Goal: Task Accomplishment & Management: Manage account settings

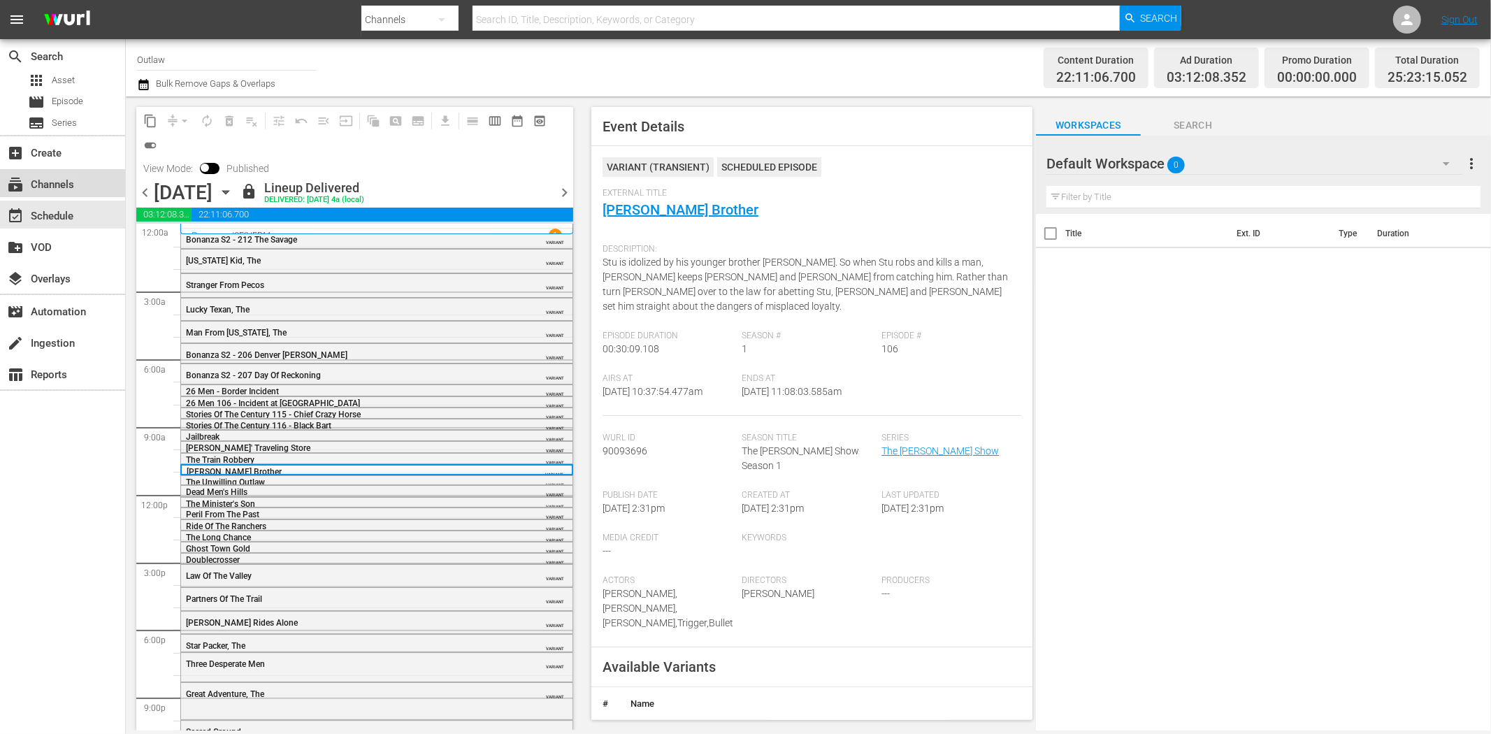
click at [47, 177] on div "subscriptions Channels" at bounding box center [39, 182] width 78 height 13
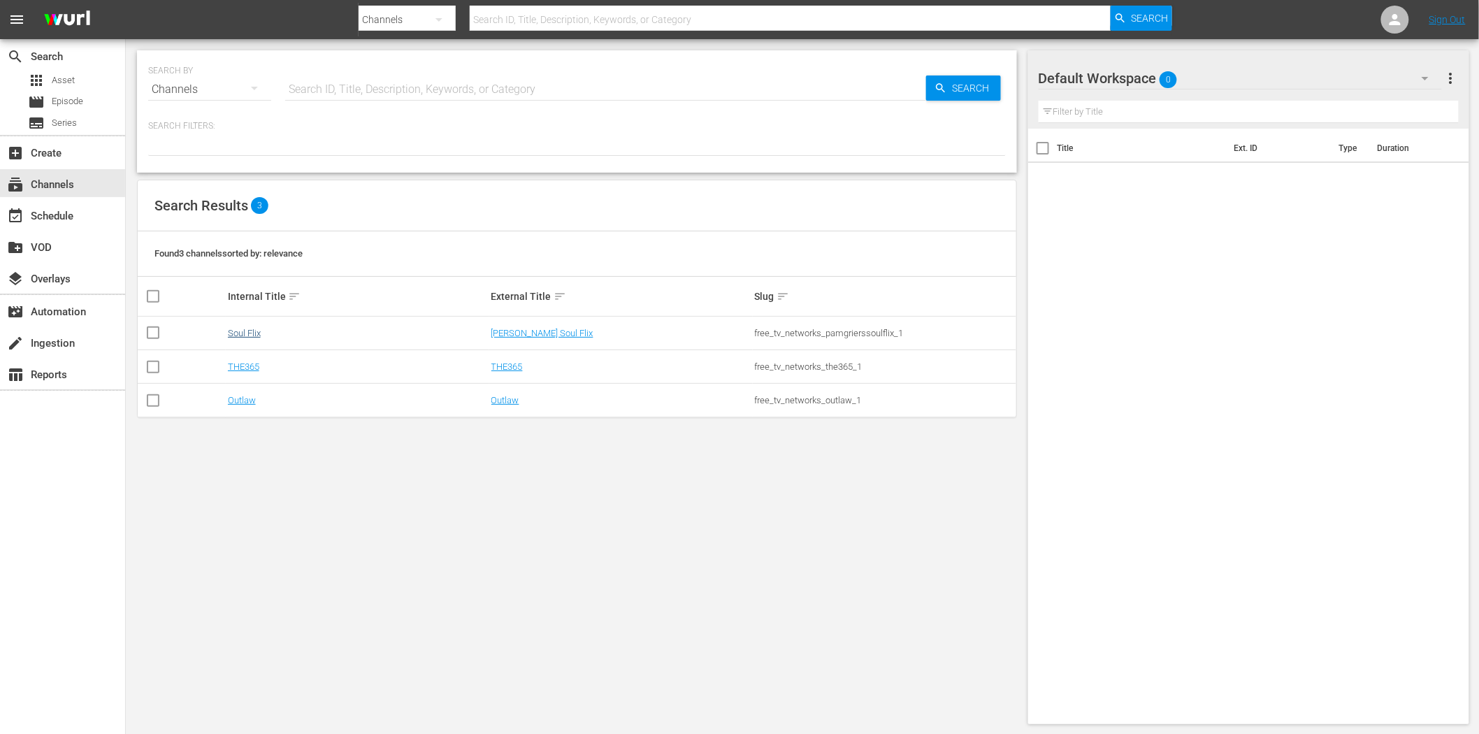
click at [246, 338] on td "Soul Flix" at bounding box center [357, 334] width 263 height 34
click at [247, 332] on link "Soul Flix" at bounding box center [244, 333] width 33 height 10
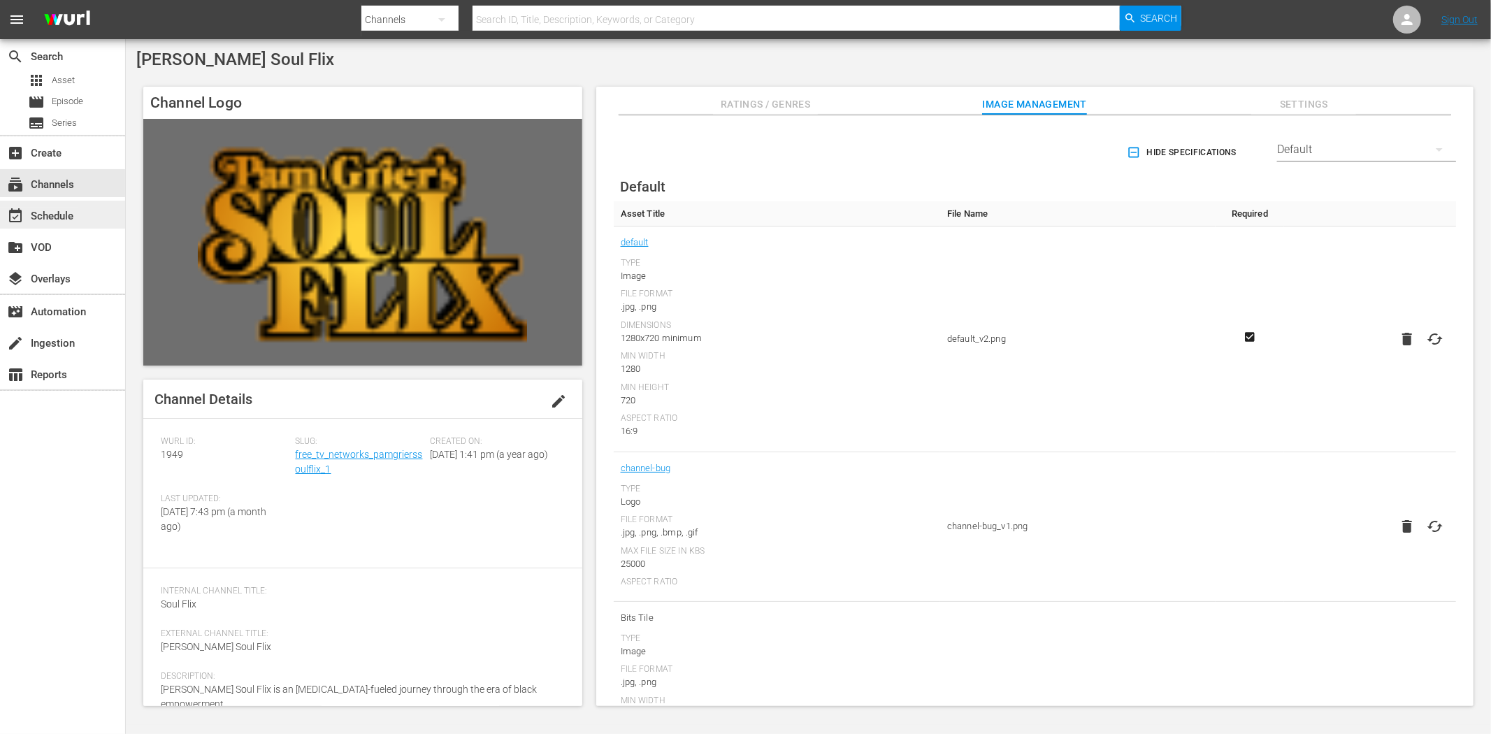
click at [57, 212] on div "event_available Schedule" at bounding box center [39, 214] width 78 height 13
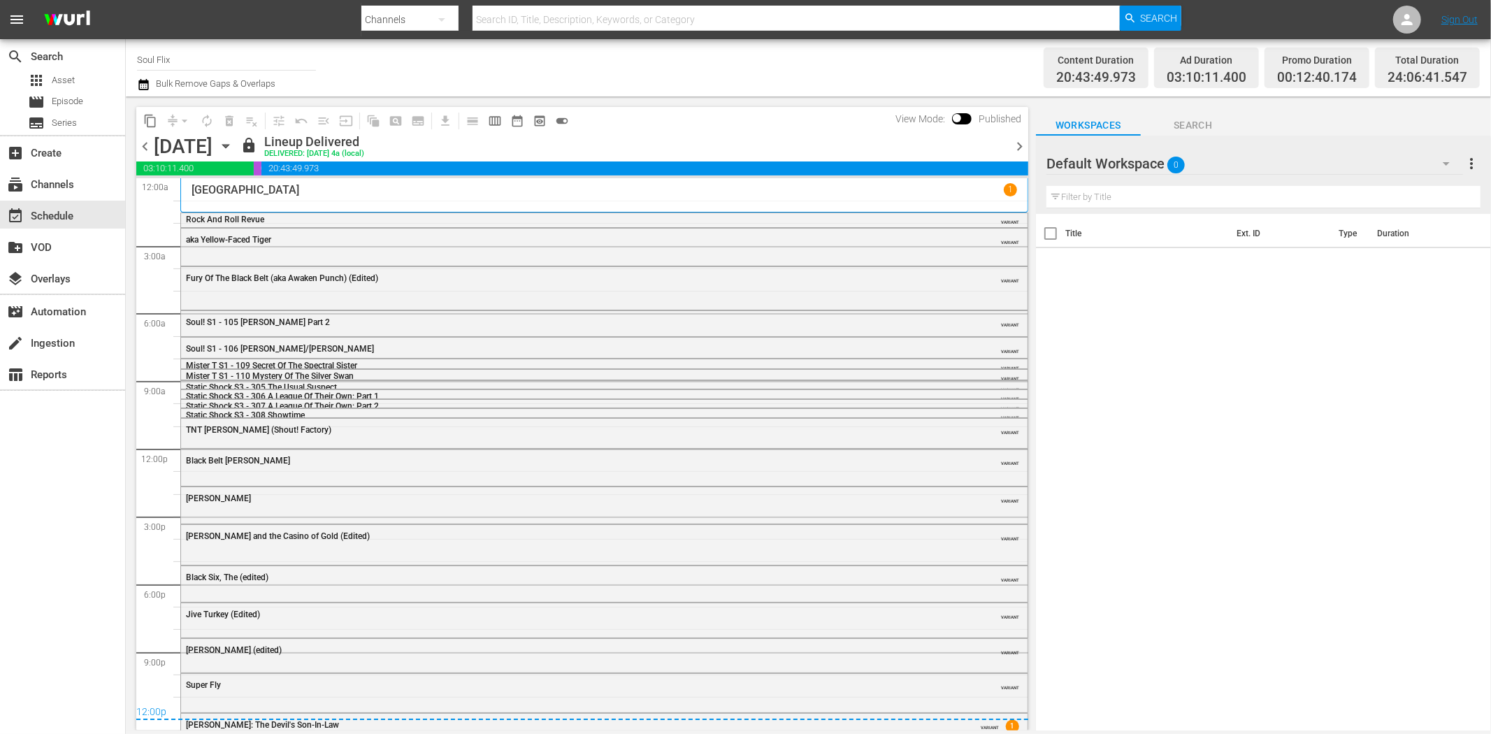
click at [233, 150] on icon "button" at bounding box center [225, 145] width 15 height 15
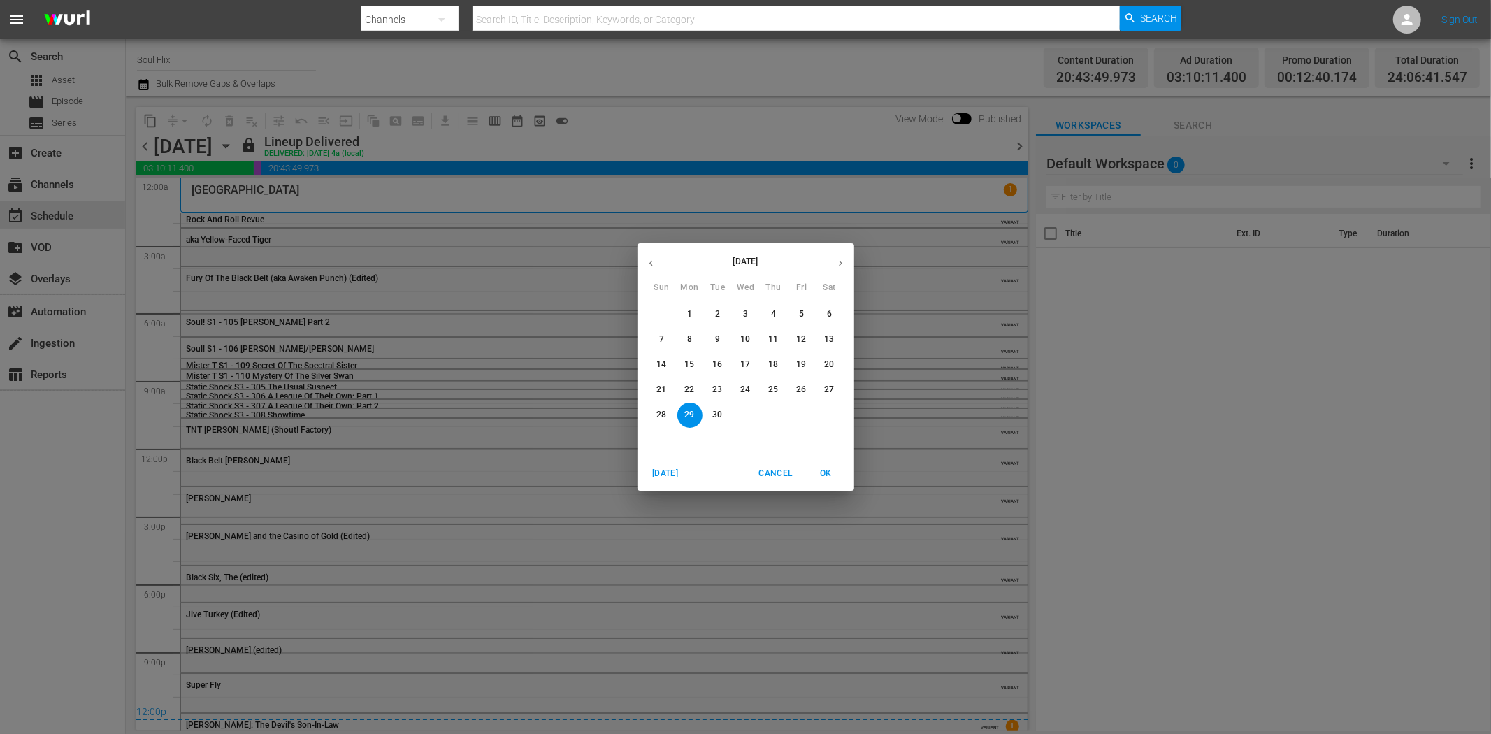
click at [843, 256] on button "button" at bounding box center [840, 262] width 27 height 27
click at [743, 387] on p "22" at bounding box center [745, 390] width 10 height 12
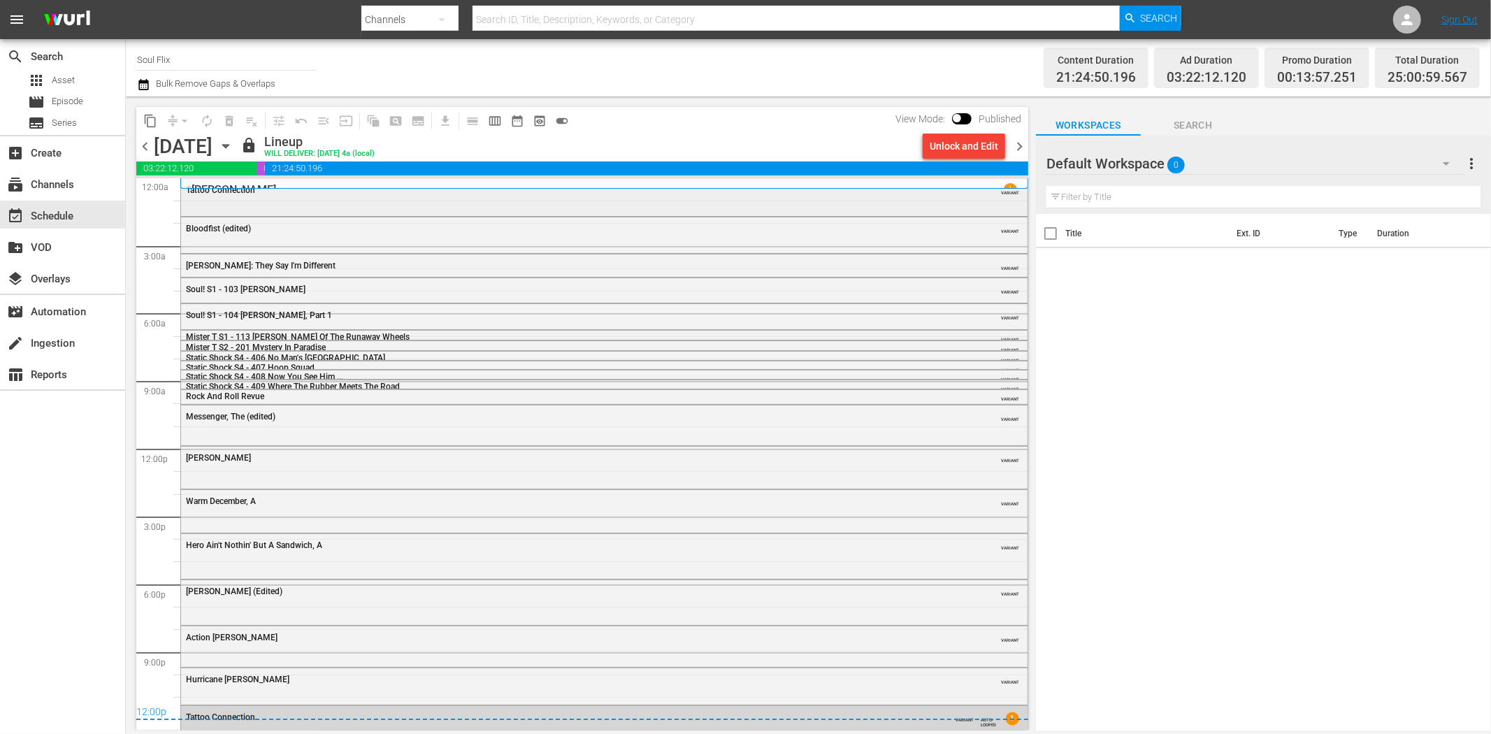
click at [320, 201] on div "Tattoo Connection VARIANT" at bounding box center [604, 196] width 846 height 34
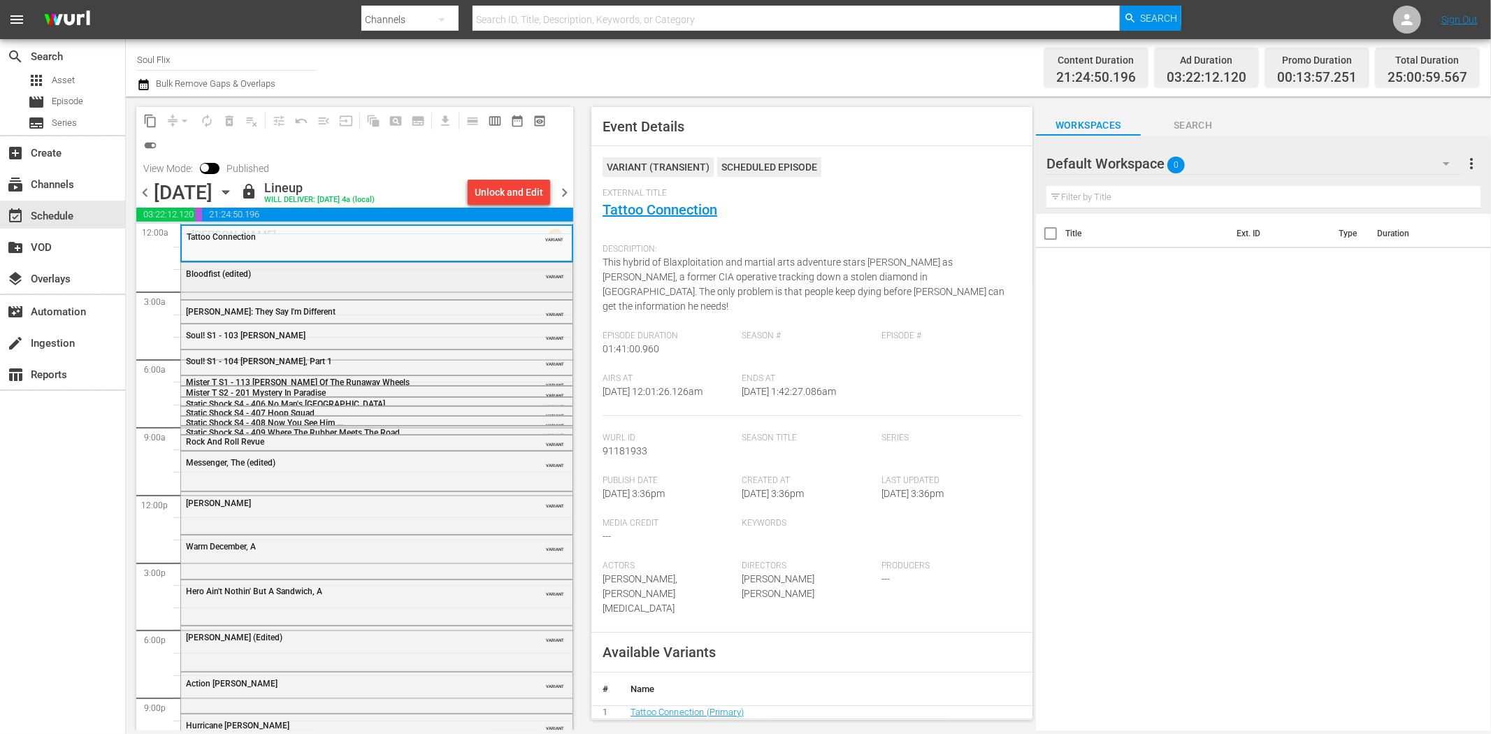
click at [463, 282] on div "Bloodfist (edited) VARIANT" at bounding box center [376, 273] width 391 height 21
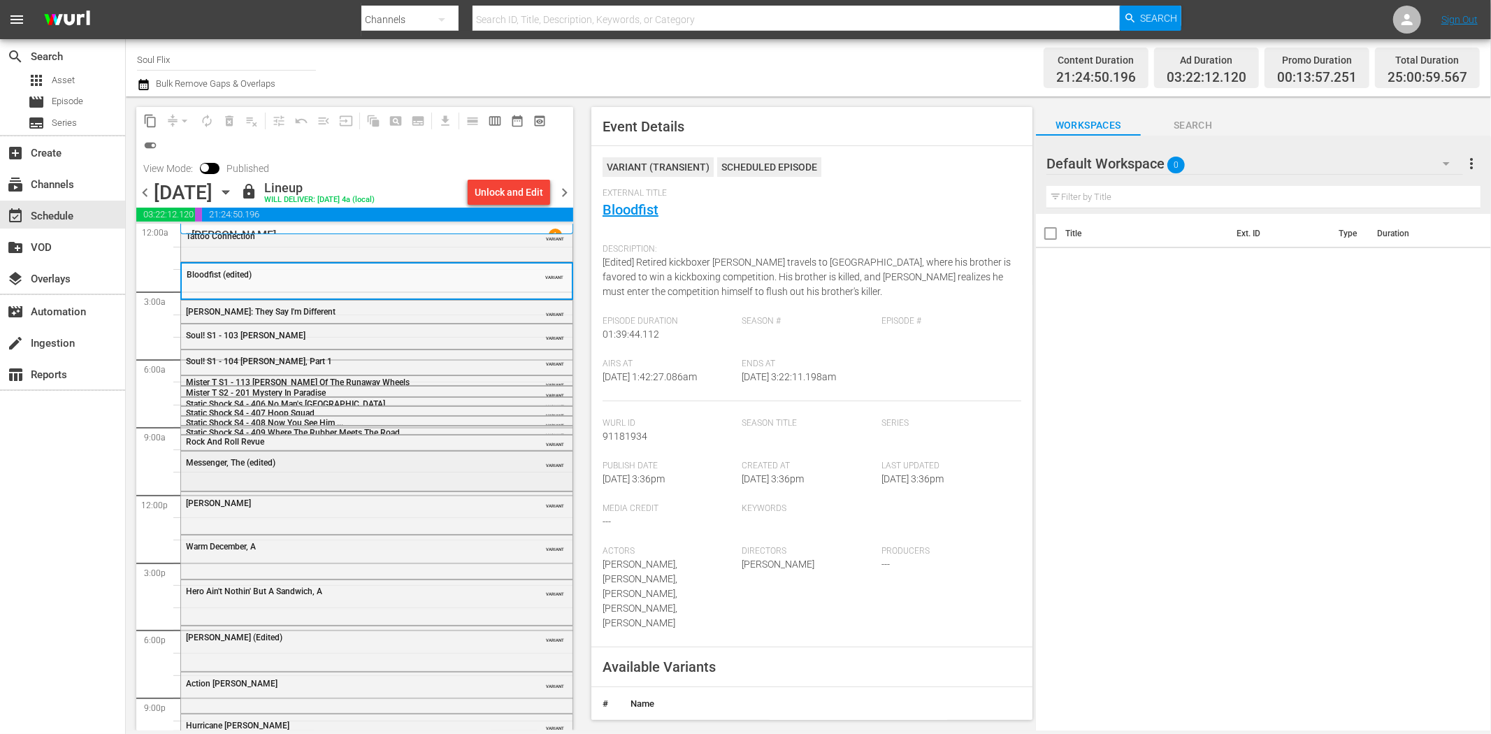
click at [296, 465] on div "Messenger, The (edited)" at bounding box center [341, 463] width 311 height 10
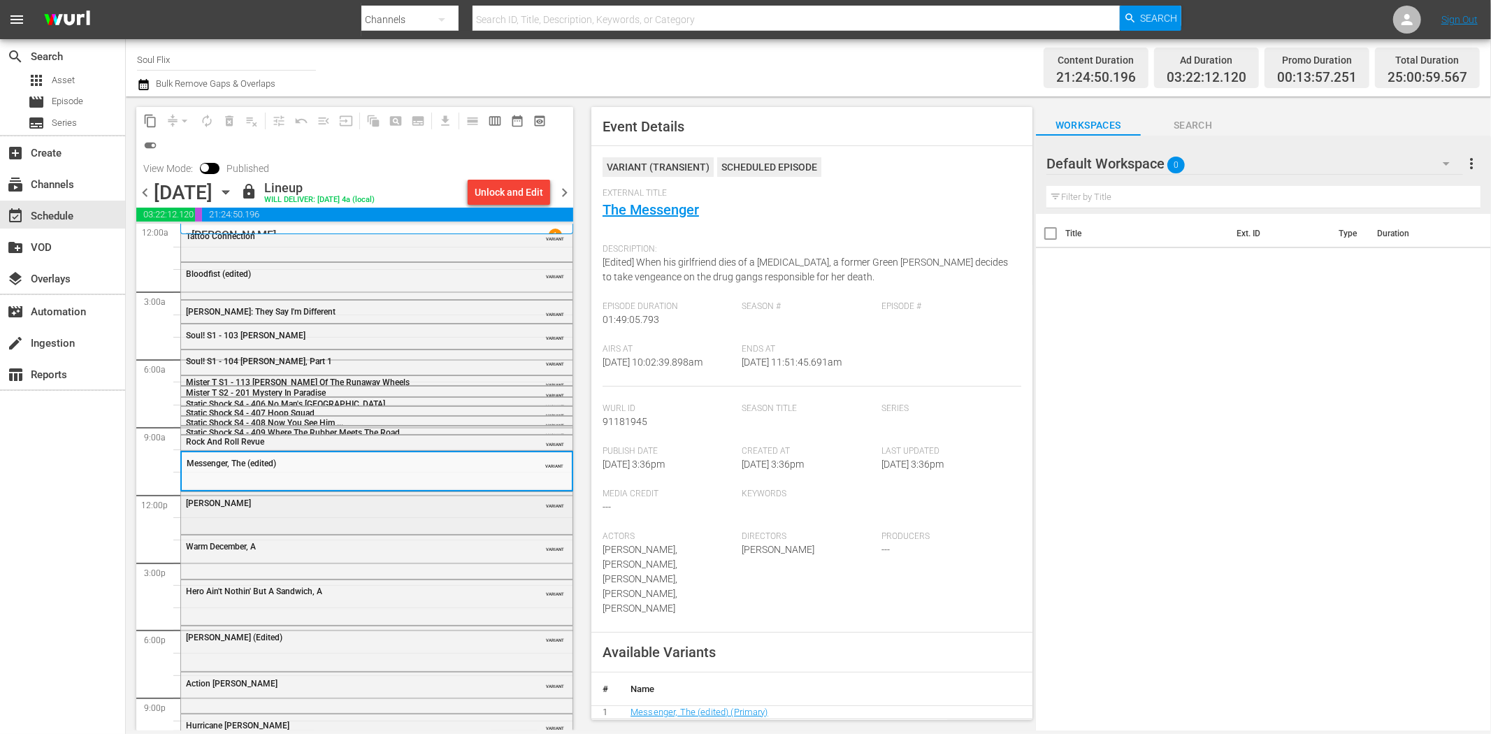
click at [338, 503] on div "Mr. Ricco" at bounding box center [341, 503] width 311 height 10
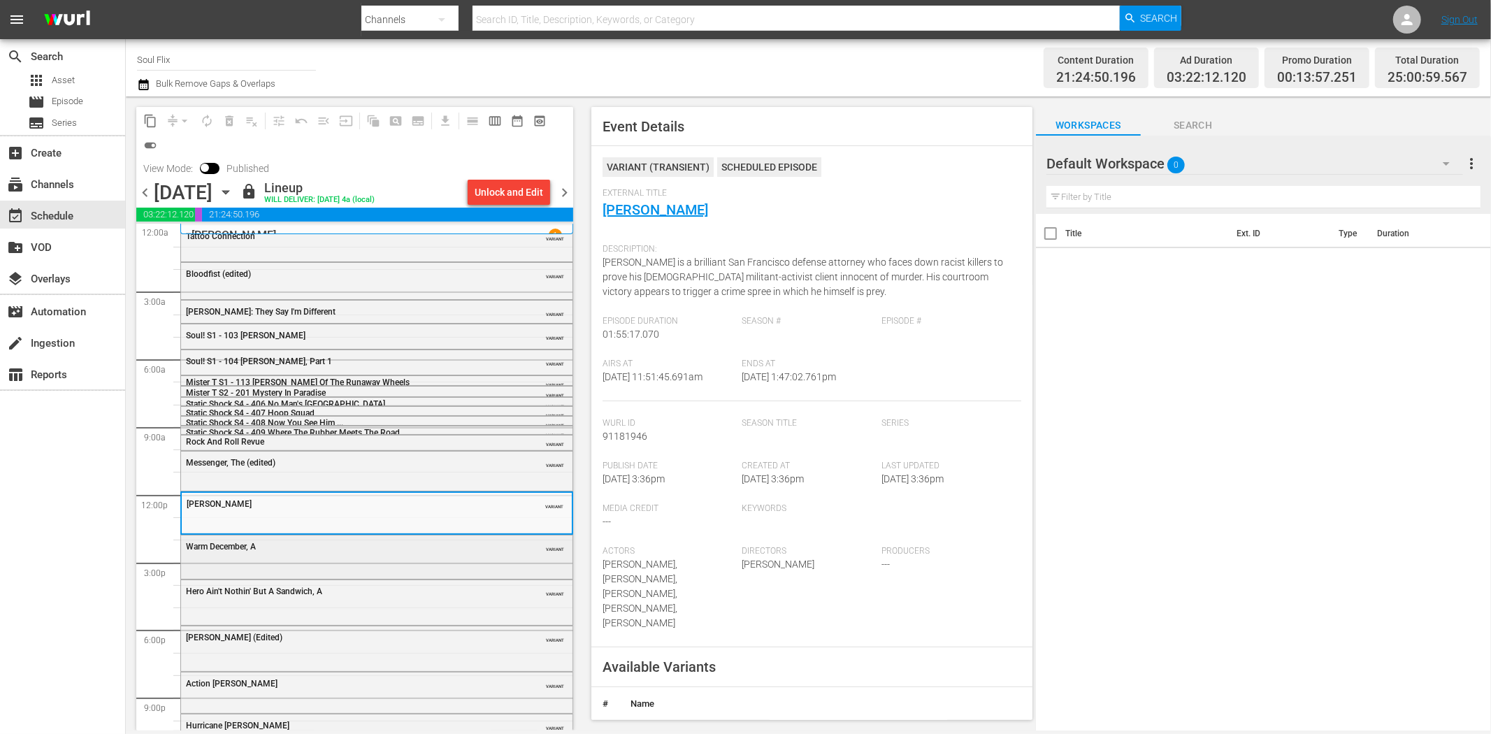
click at [338, 545] on div "Warm December, A" at bounding box center [341, 547] width 311 height 10
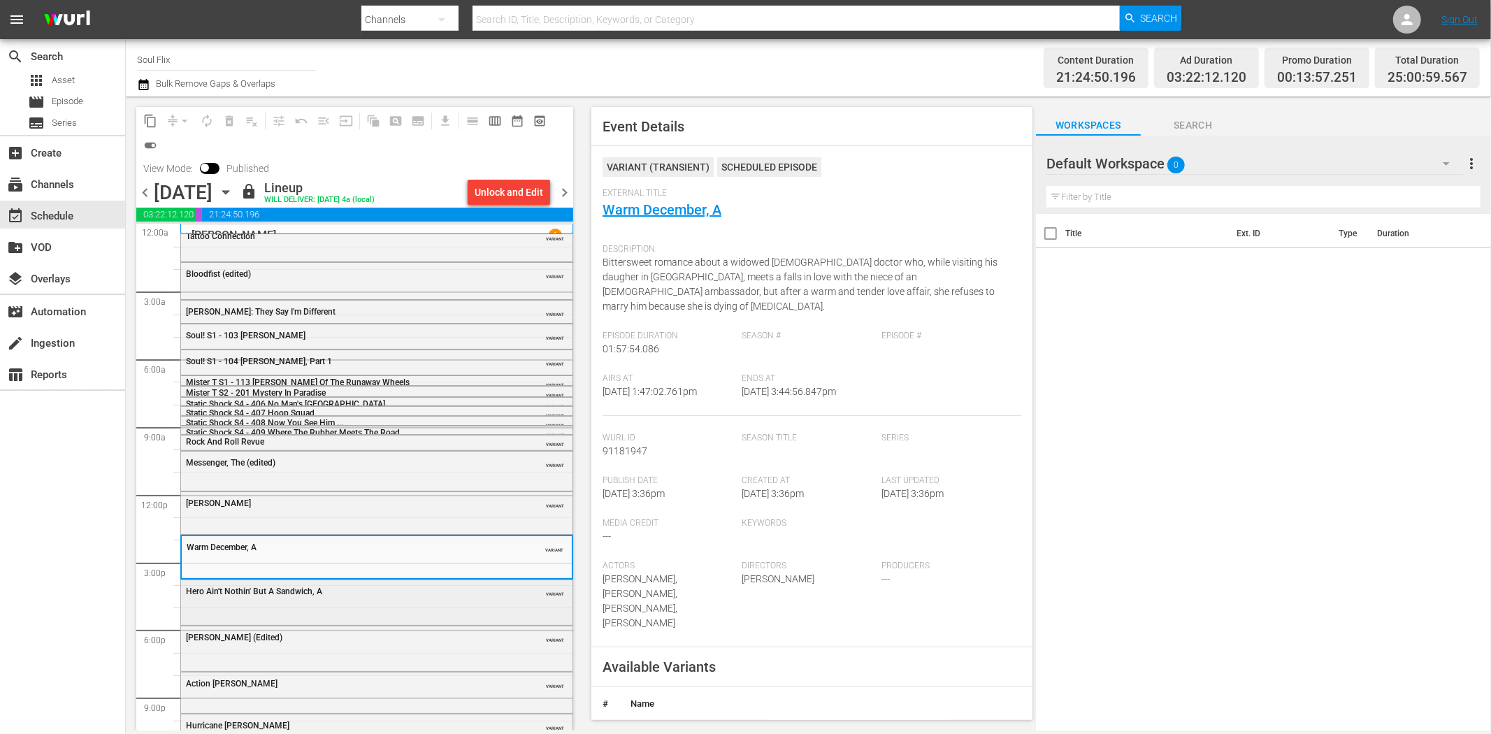
click at [367, 604] on div "Hero Ain't Nothin' But A Sandwich, A VARIANT" at bounding box center [376, 601] width 391 height 42
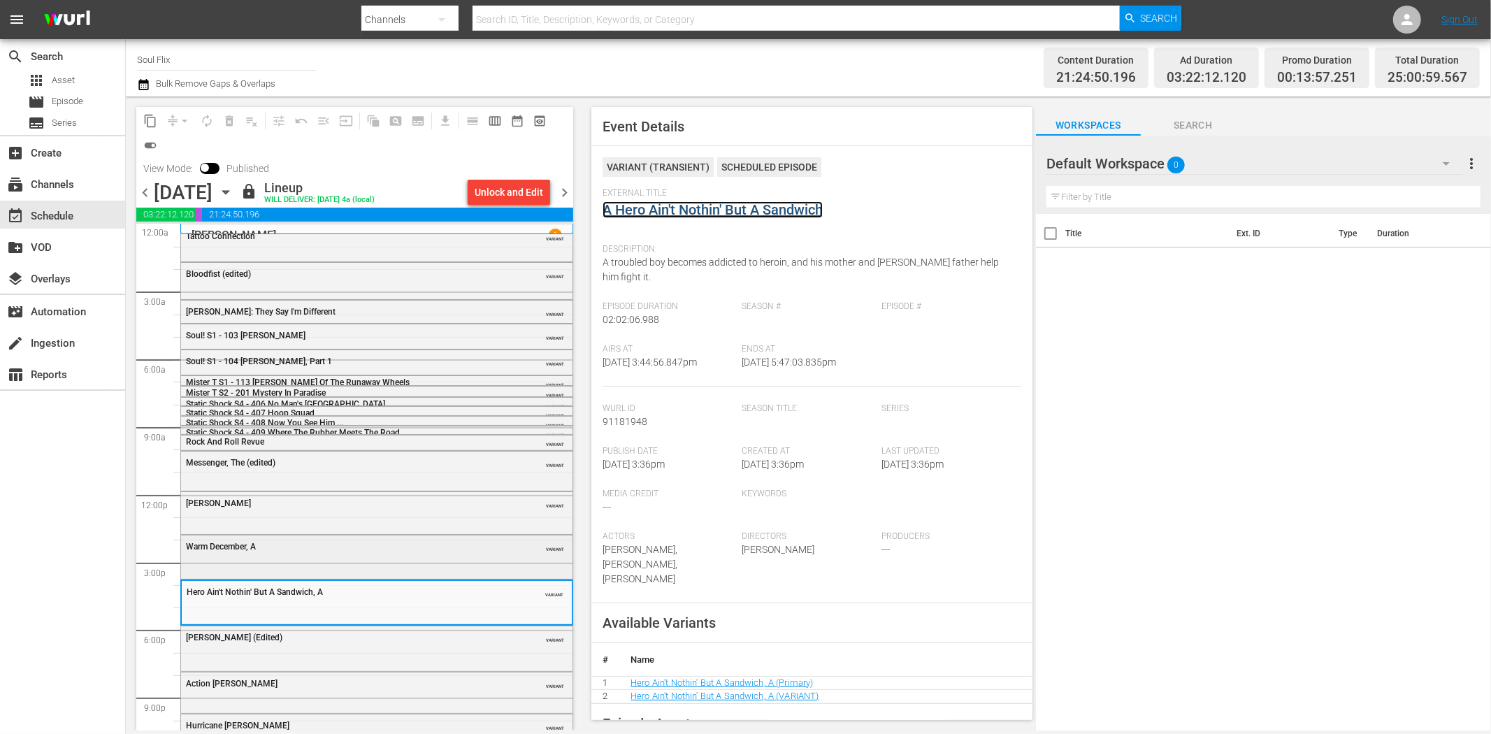
scroll to position [59, 0]
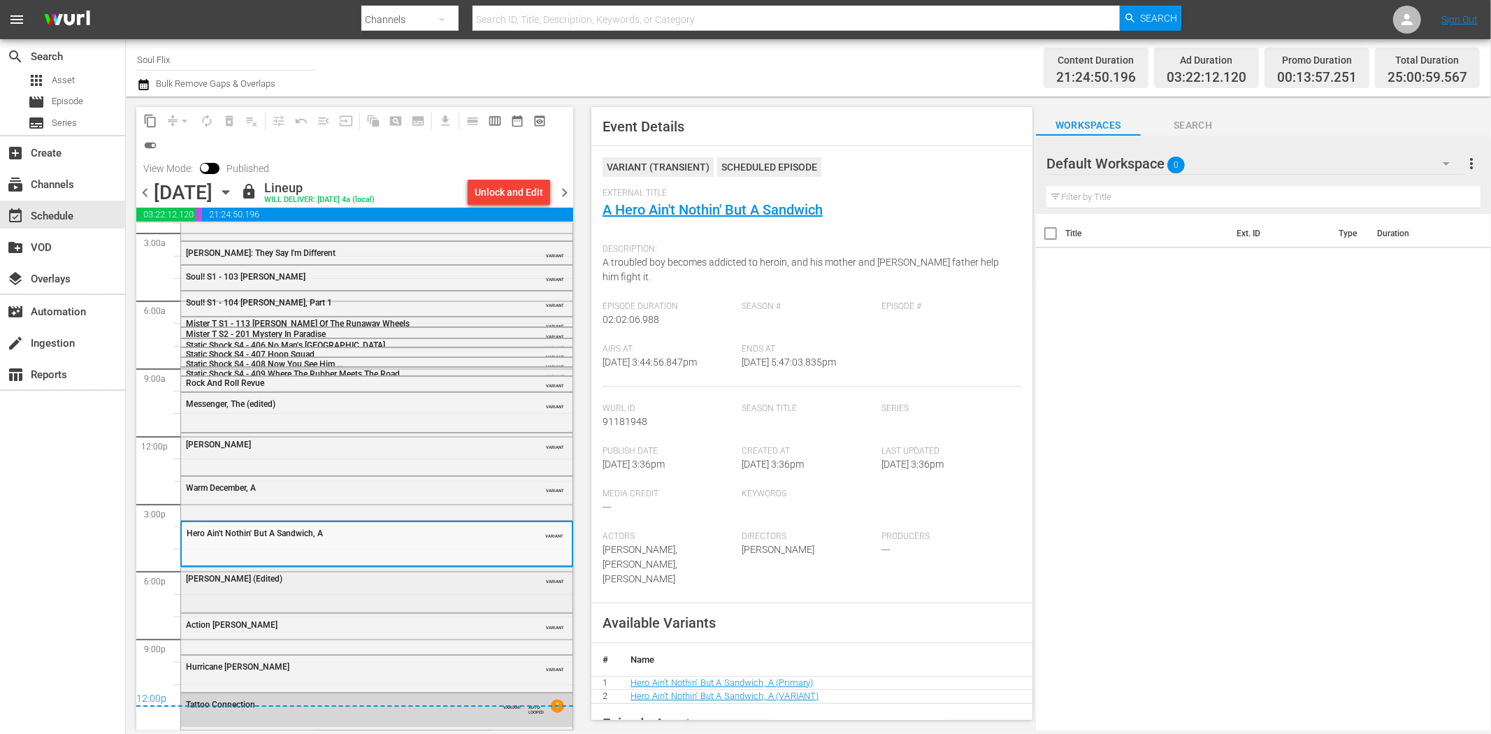
click at [294, 583] on div "Melinda (Edited)" at bounding box center [341, 579] width 311 height 10
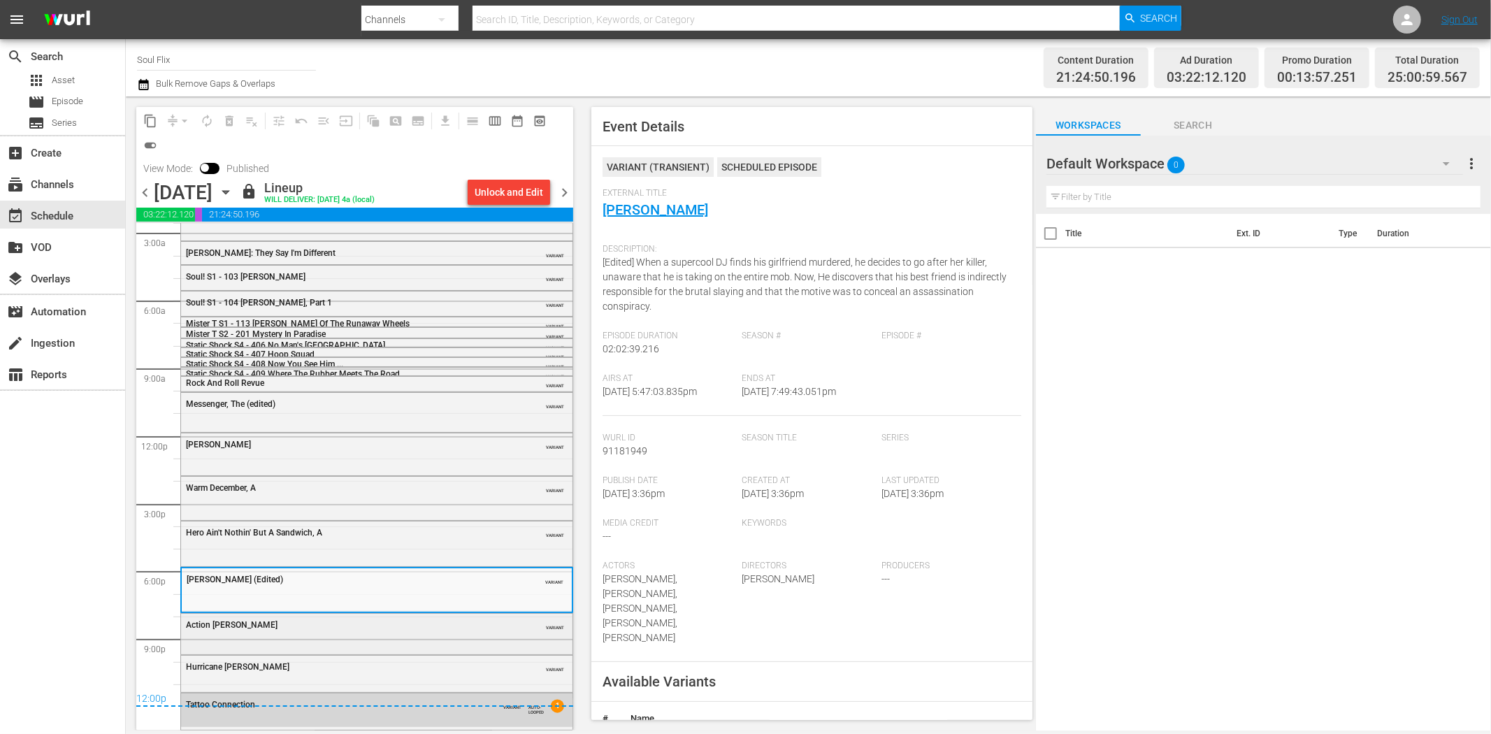
click at [336, 644] on div "Action Jackson VARIANT" at bounding box center [376, 633] width 391 height 38
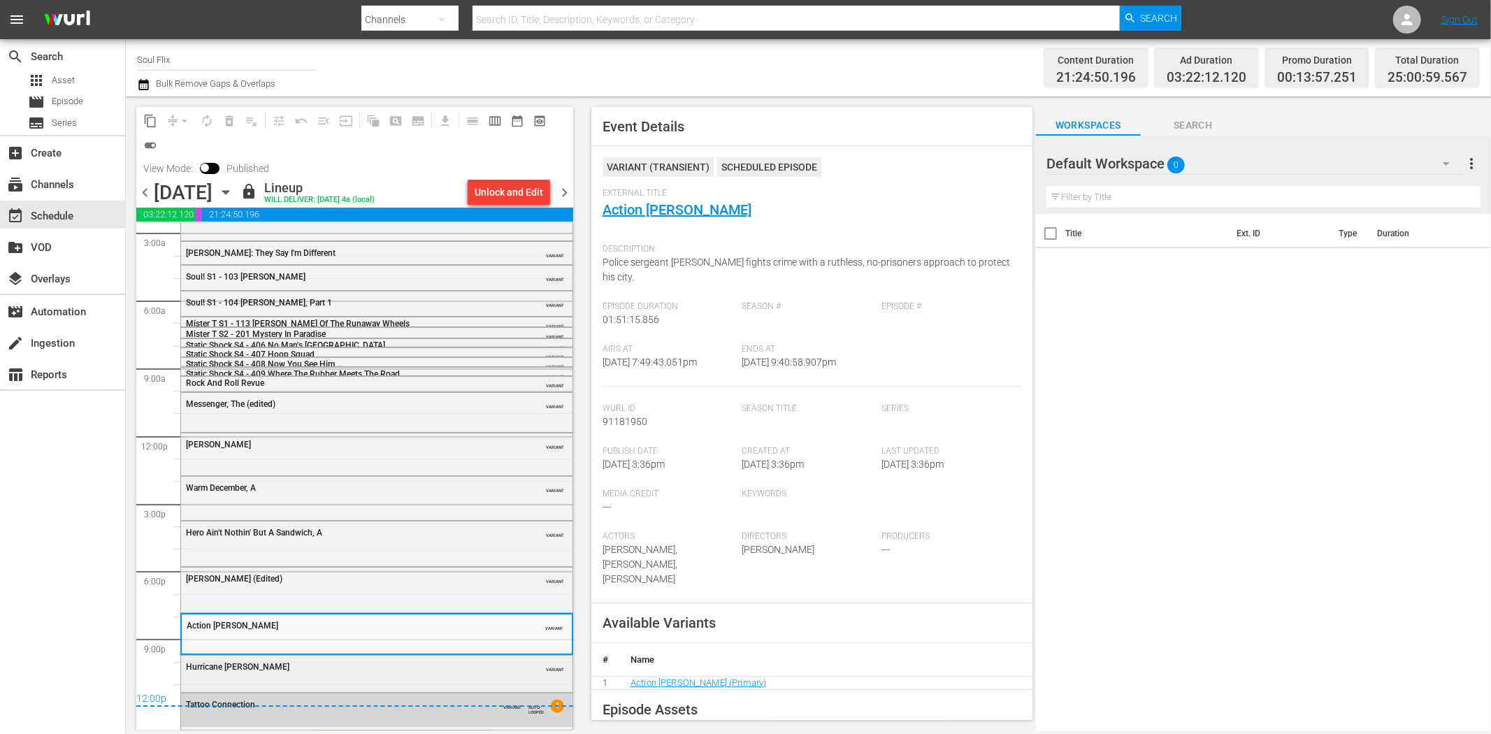
click at [315, 660] on div "Hurricane Smith" at bounding box center [341, 665] width 311 height 11
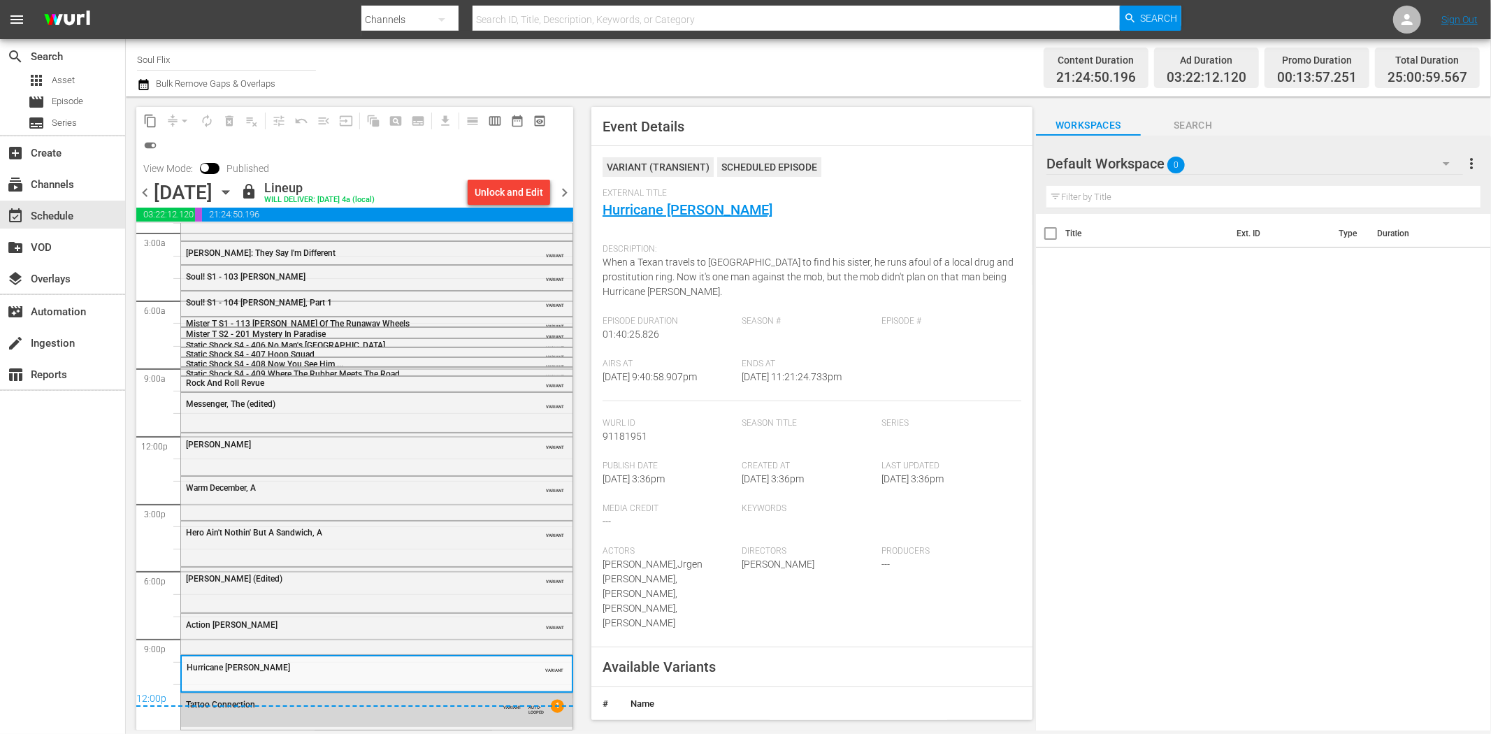
click at [354, 704] on div "12:00p" at bounding box center [354, 700] width 437 height 14
click at [429, 715] on div "Tattoo Connection VARIANT AUTO-LOOPED 1" at bounding box center [376, 706] width 391 height 26
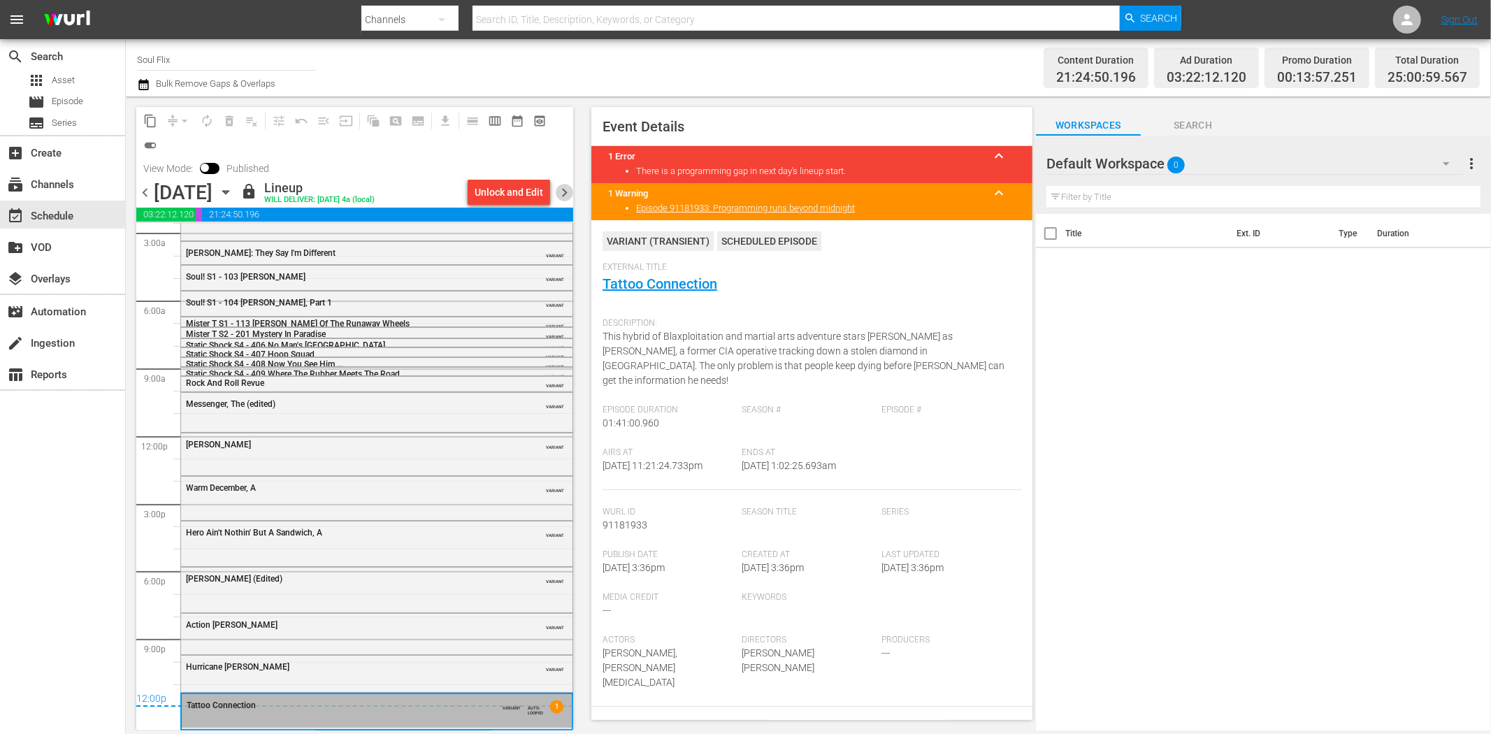
click at [567, 189] on span "chevron_right" at bounding box center [564, 192] width 17 height 17
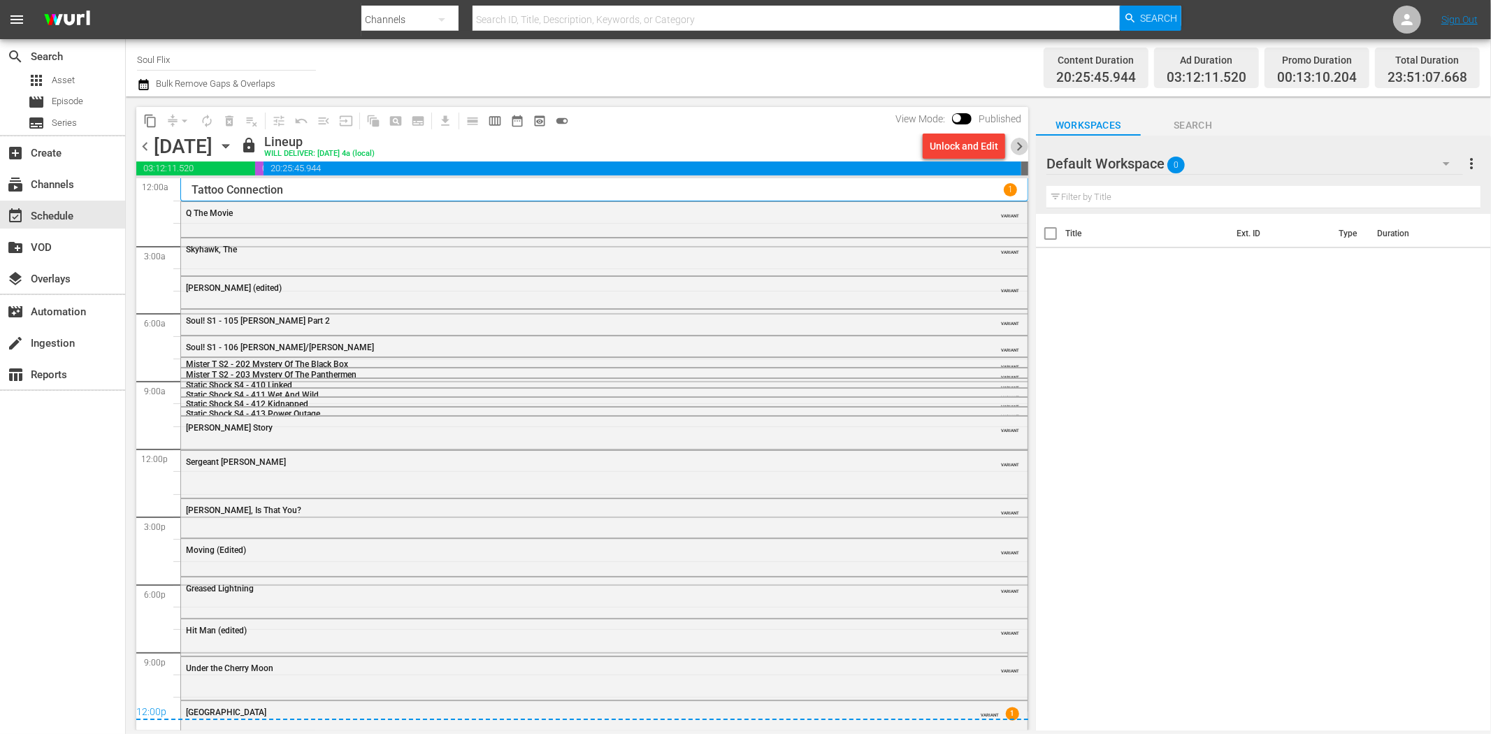
click at [1017, 148] on span "chevron_right" at bounding box center [1018, 146] width 17 height 17
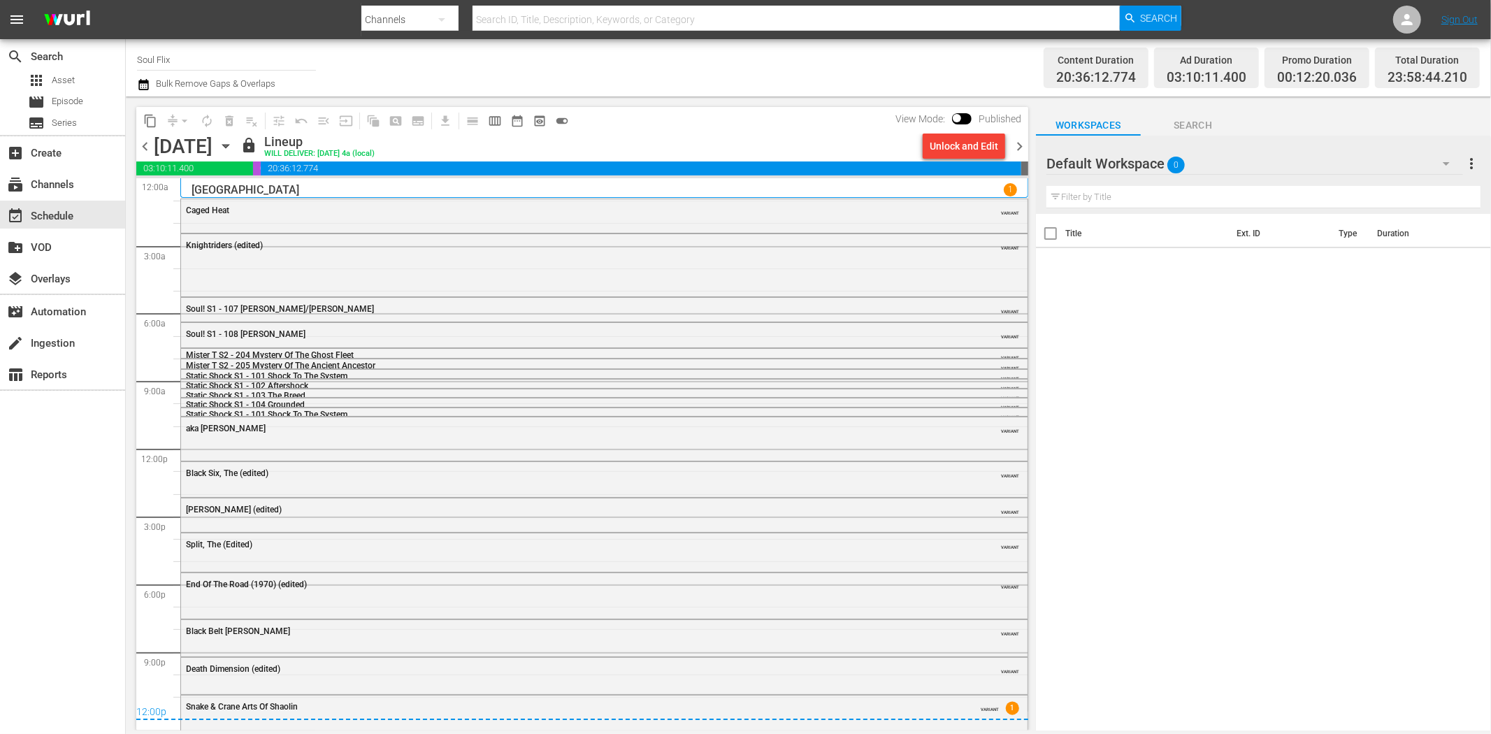
click at [145, 147] on span "chevron_left" at bounding box center [144, 146] width 17 height 17
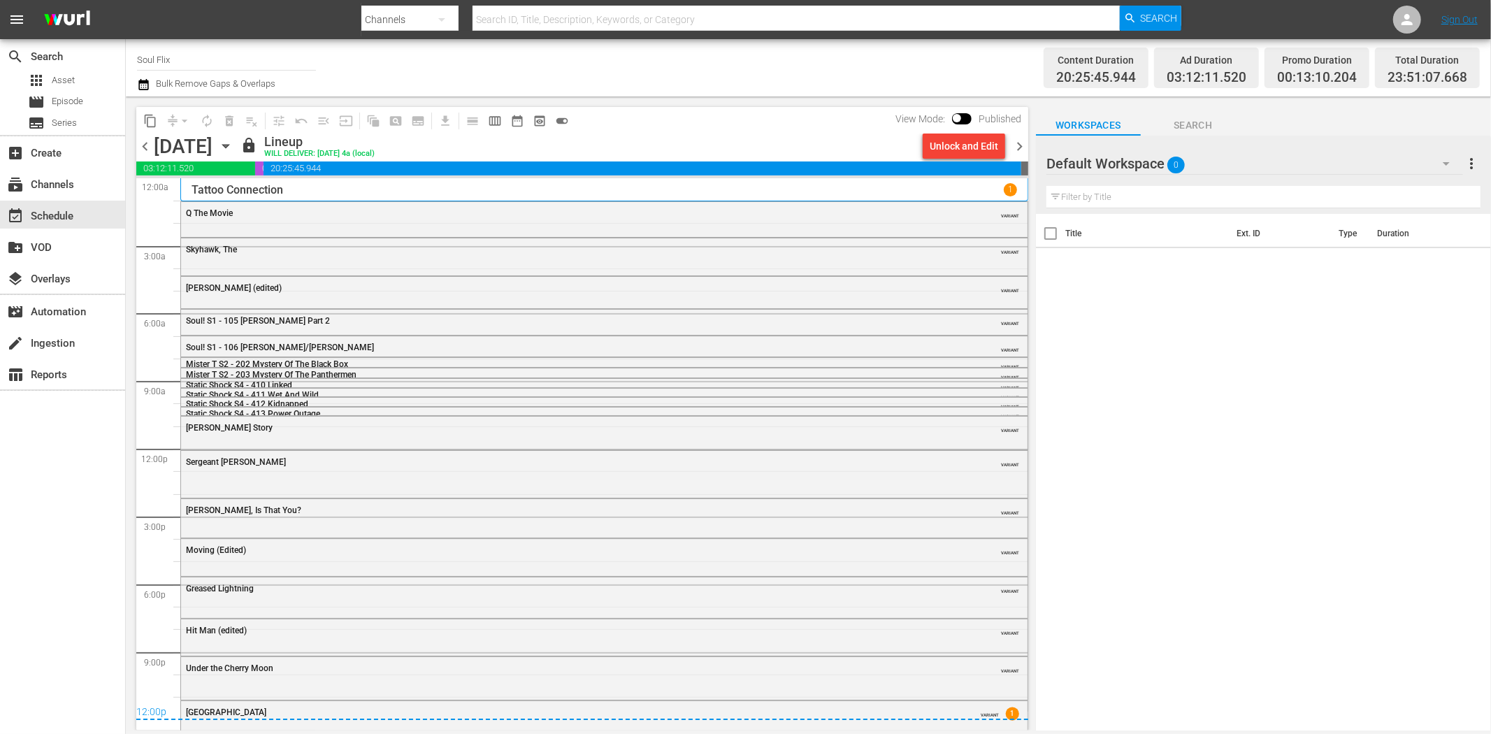
click at [147, 143] on span "chevron_left" at bounding box center [144, 146] width 17 height 17
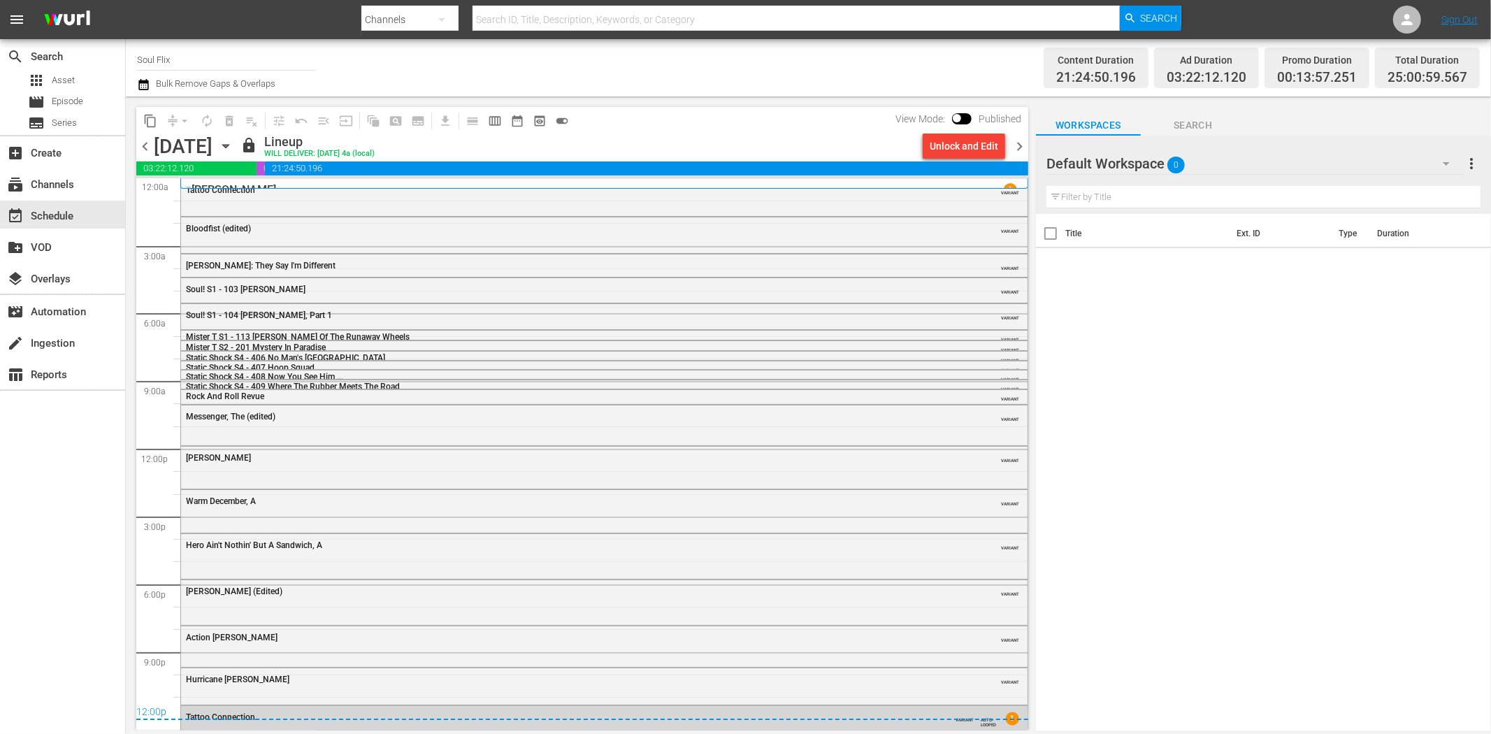
click at [1019, 143] on span "chevron_right" at bounding box center [1018, 146] width 17 height 17
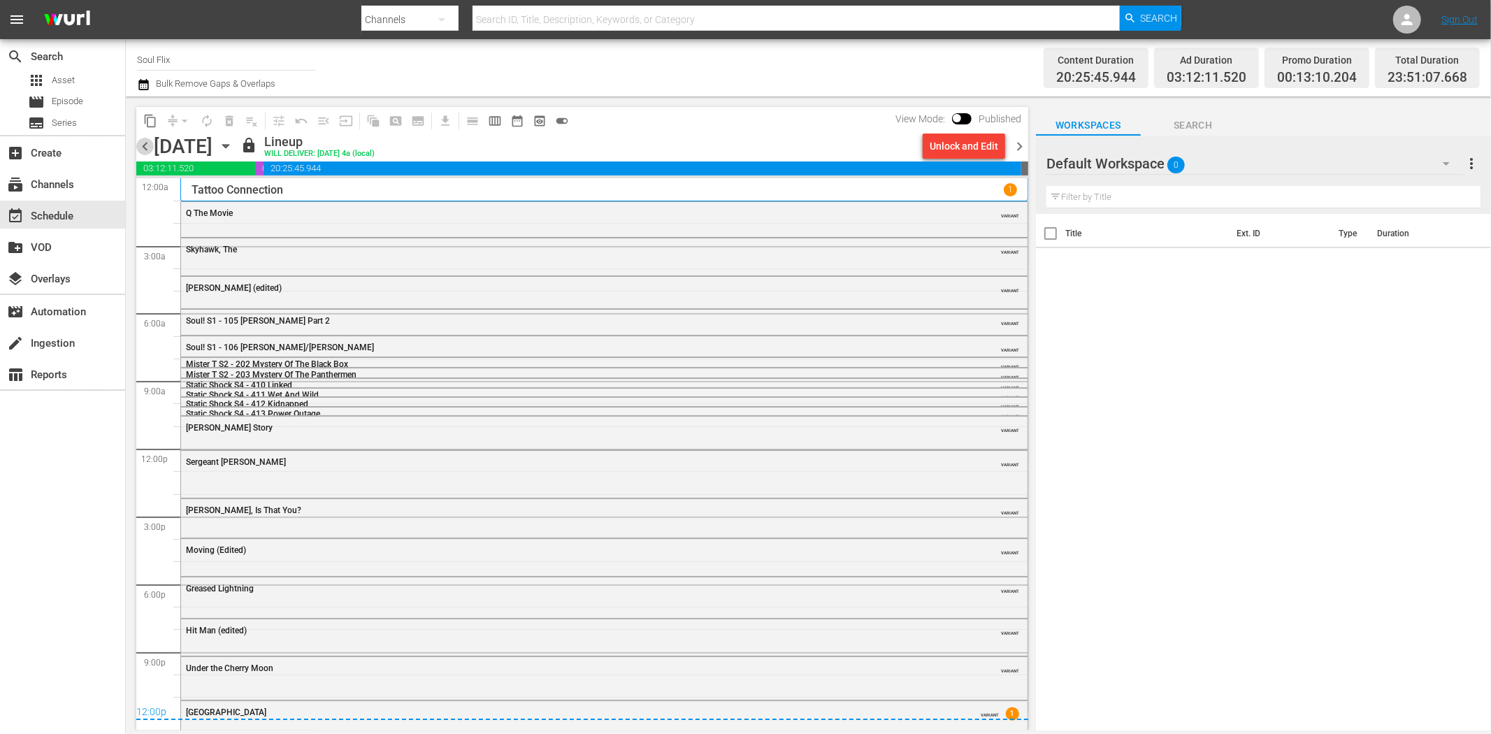
click at [152, 142] on span "chevron_left" at bounding box center [144, 146] width 17 height 17
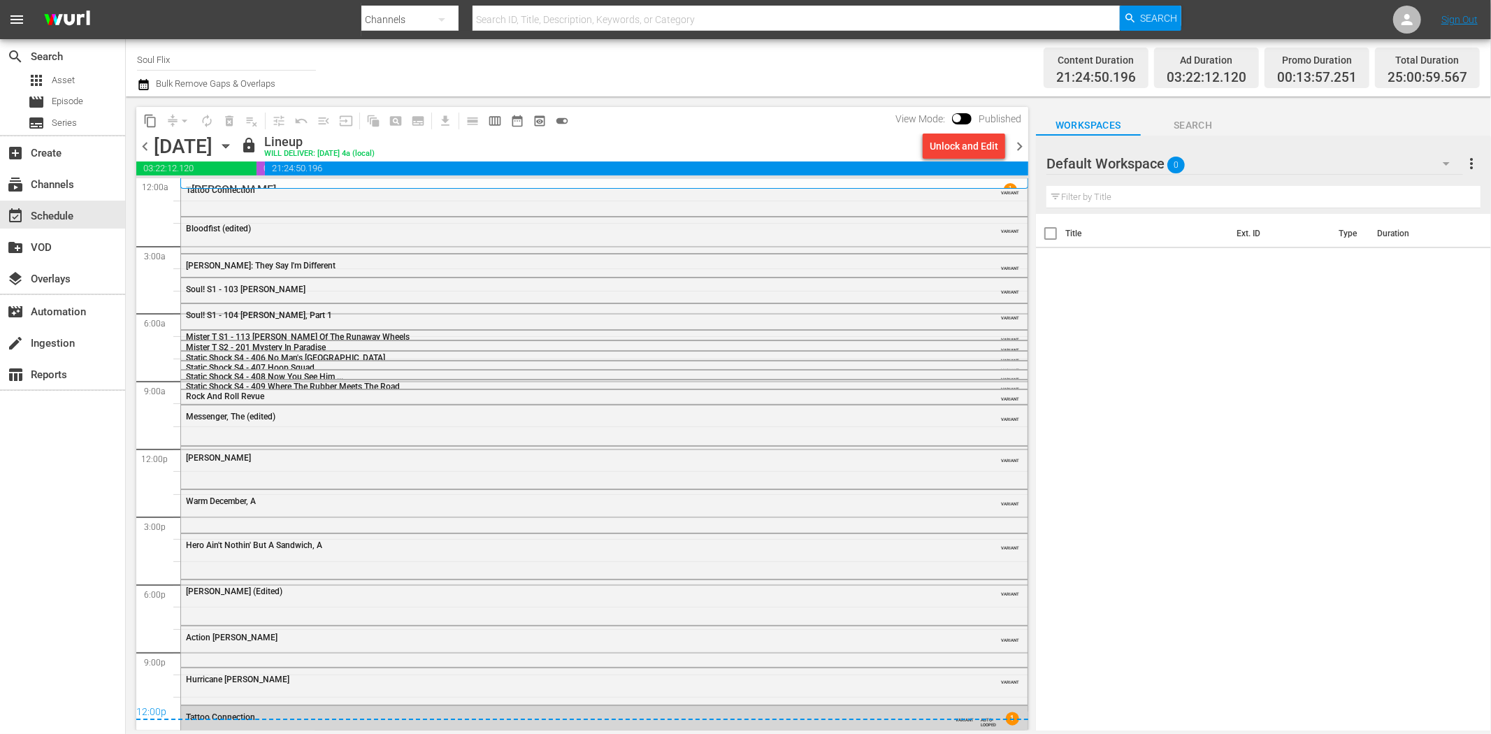
click at [1022, 145] on span "chevron_right" at bounding box center [1018, 146] width 17 height 17
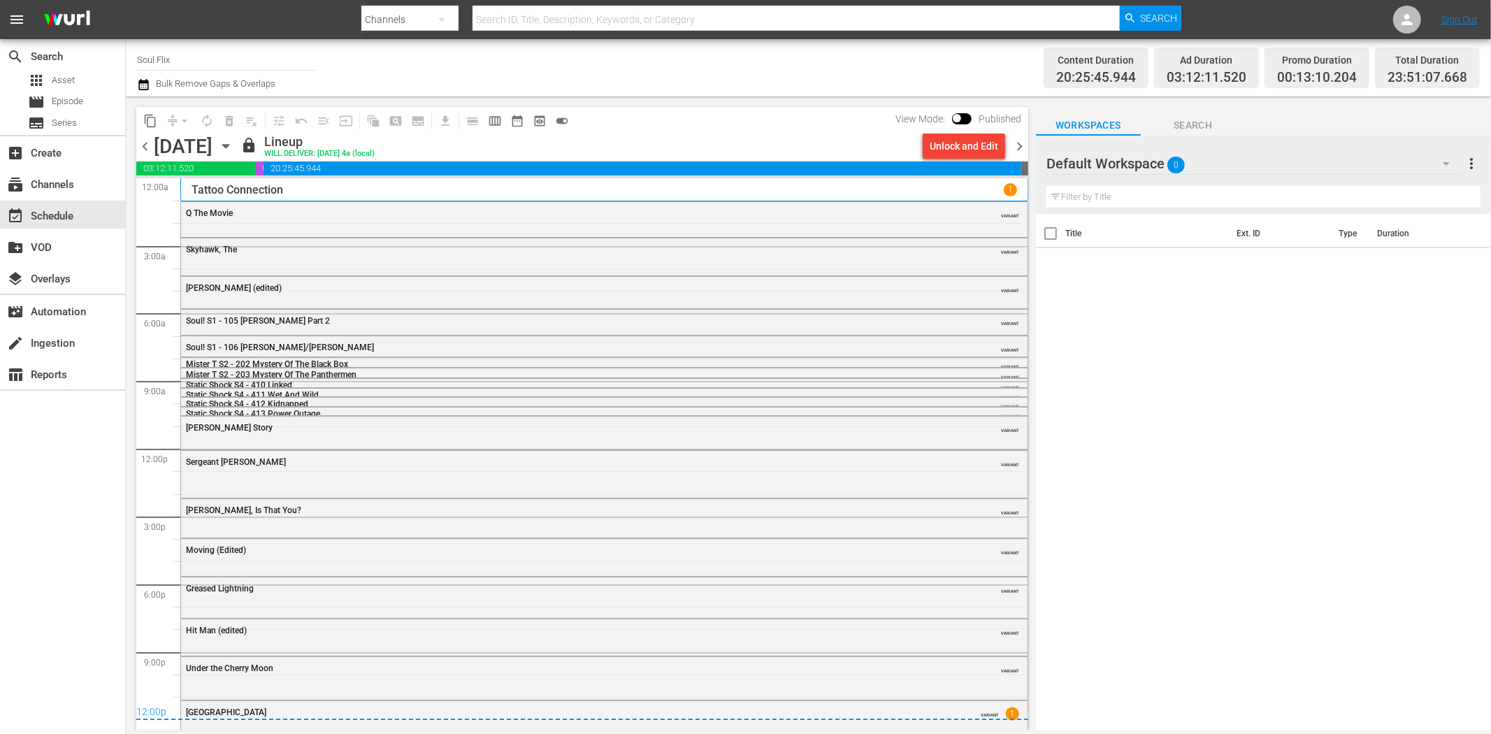
drag, startPoint x: 147, startPoint y: 145, endPoint x: 297, endPoint y: 144, distance: 149.5
click at [147, 145] on span "chevron_left" at bounding box center [144, 146] width 17 height 17
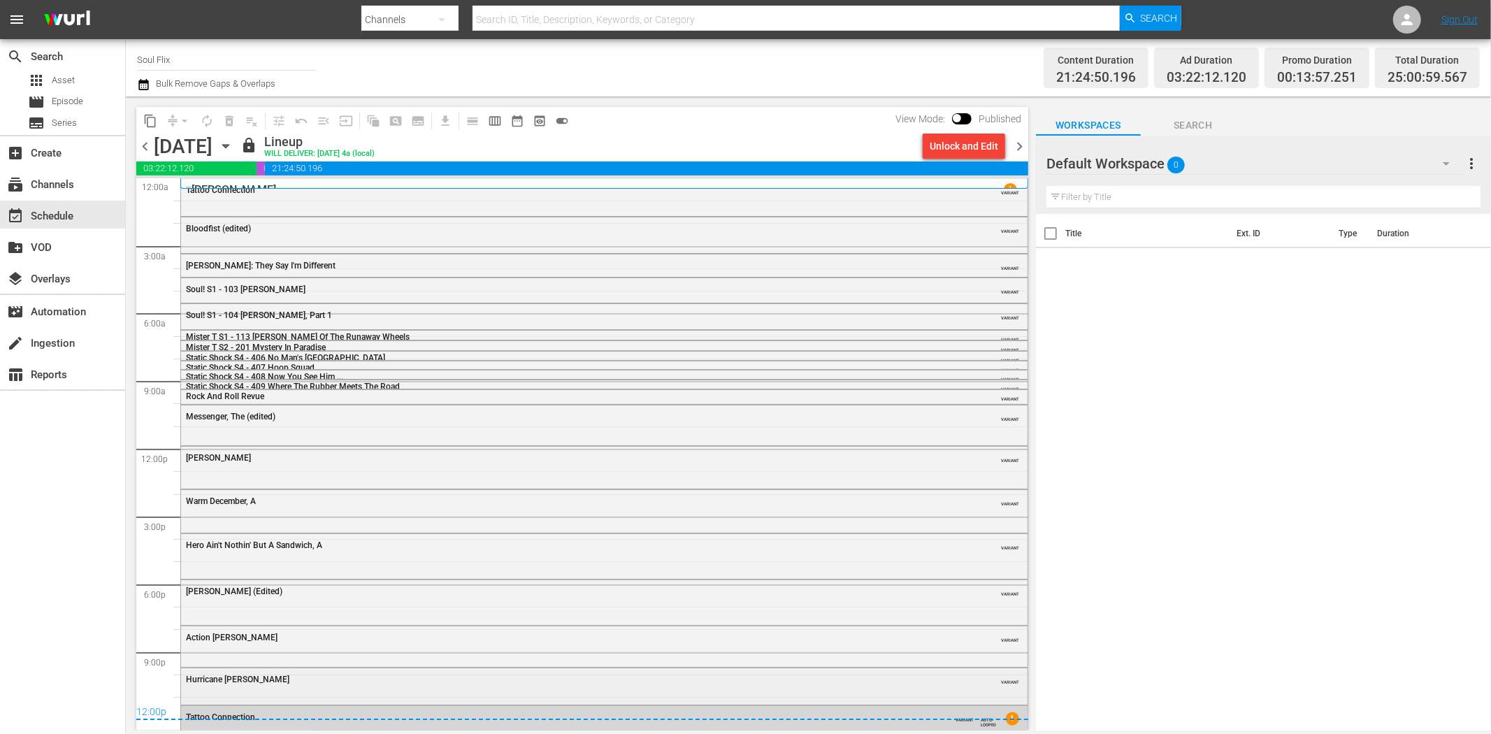
click at [239, 675] on span "Hurricane Smith" at bounding box center [237, 679] width 103 height 10
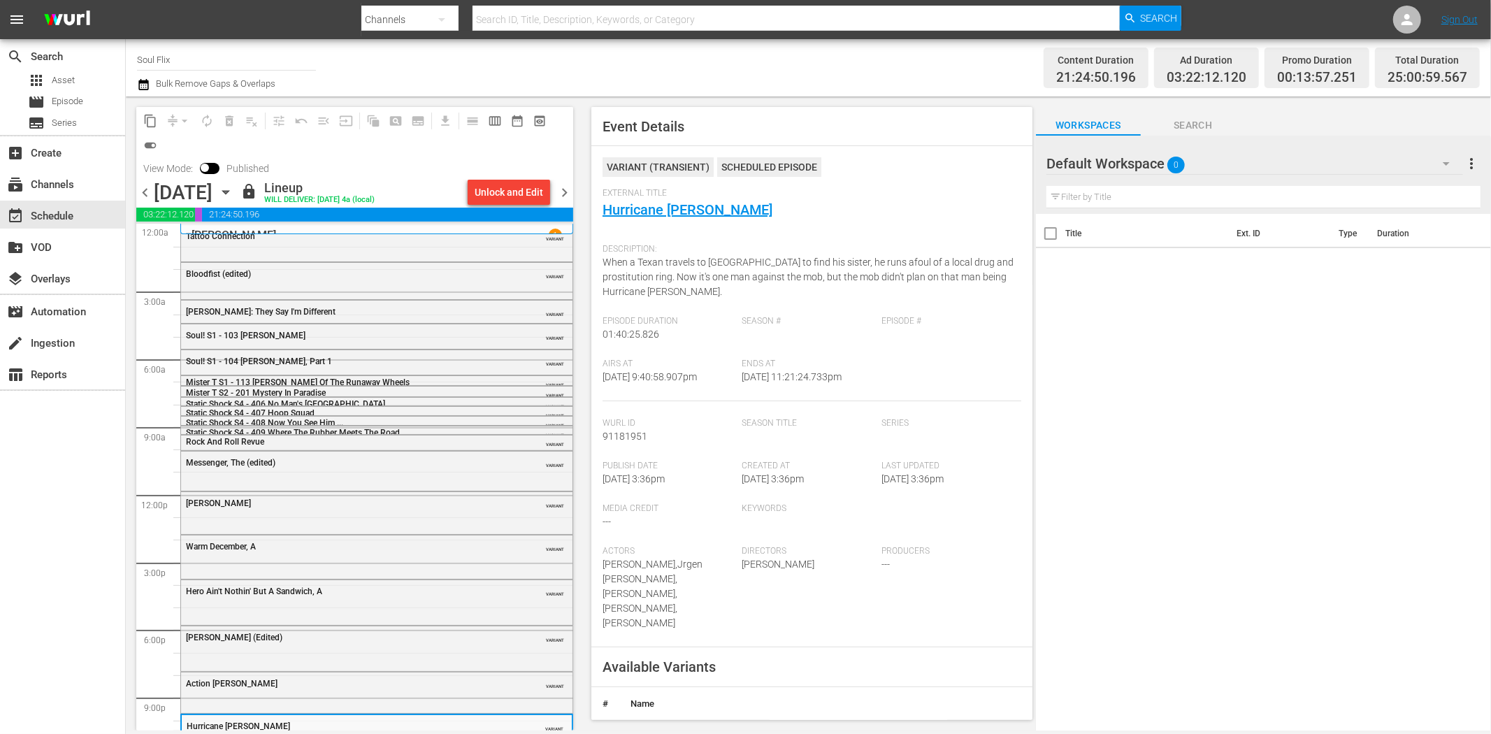
click at [148, 190] on span "chevron_left" at bounding box center [144, 192] width 17 height 17
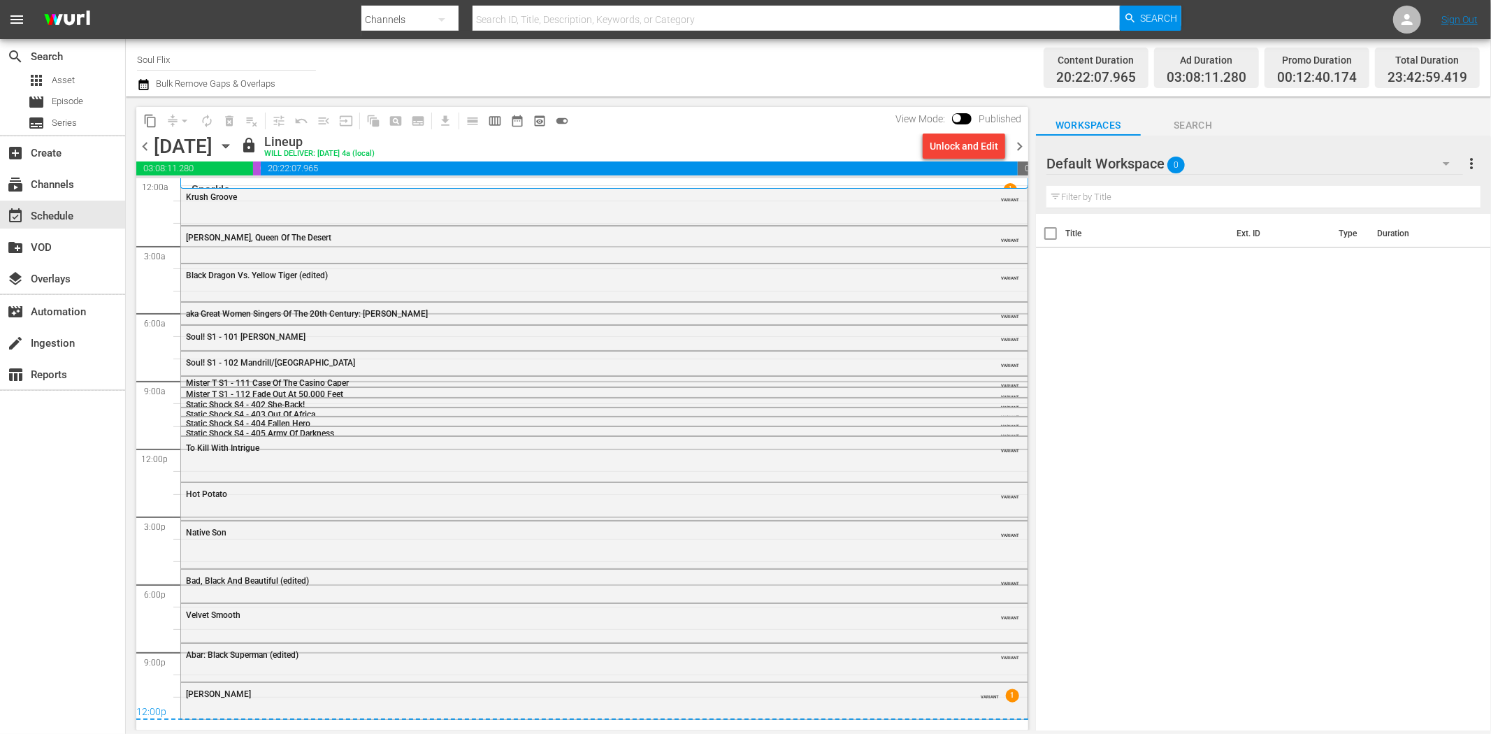
click at [430, 695] on div "Cleopatra Jones" at bounding box center [566, 694] width 760 height 10
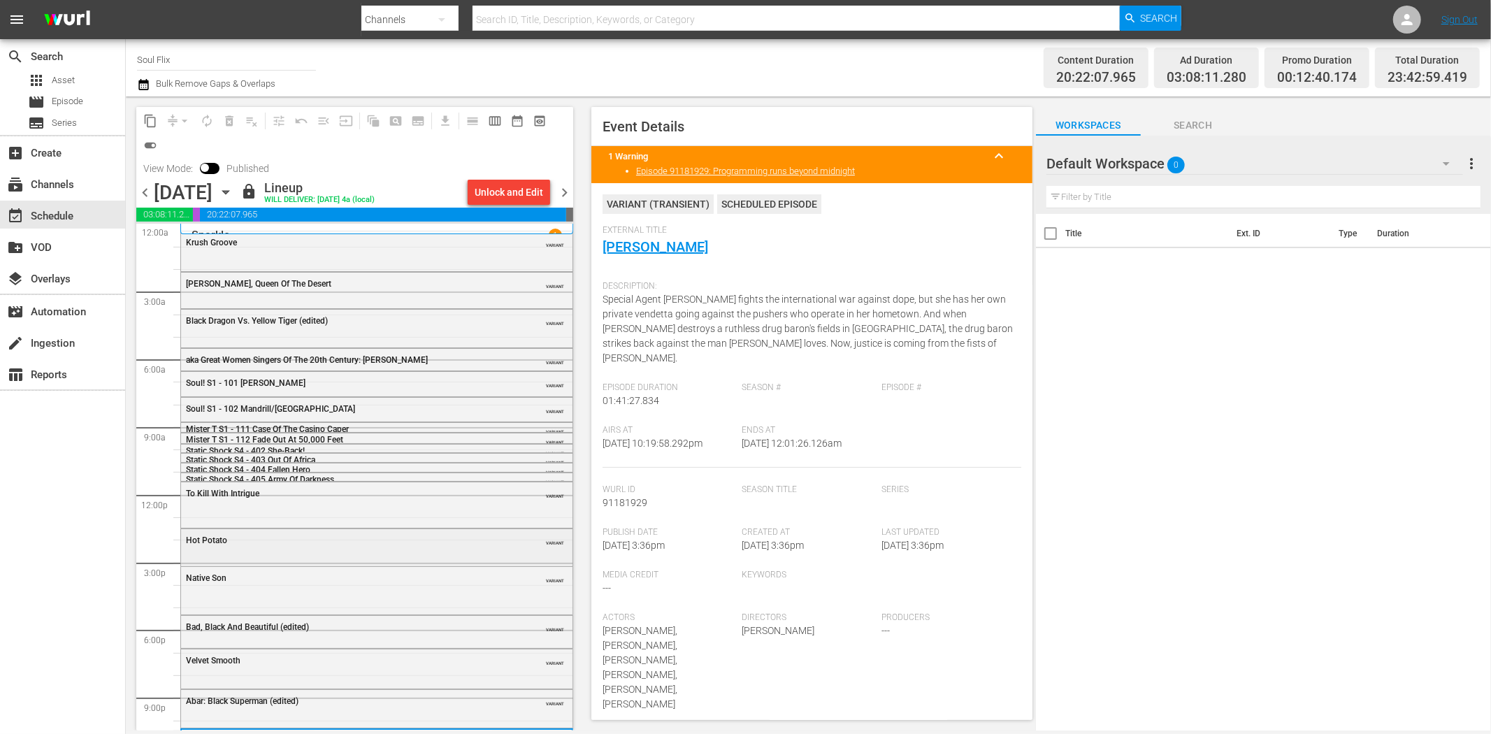
scroll to position [36, 0]
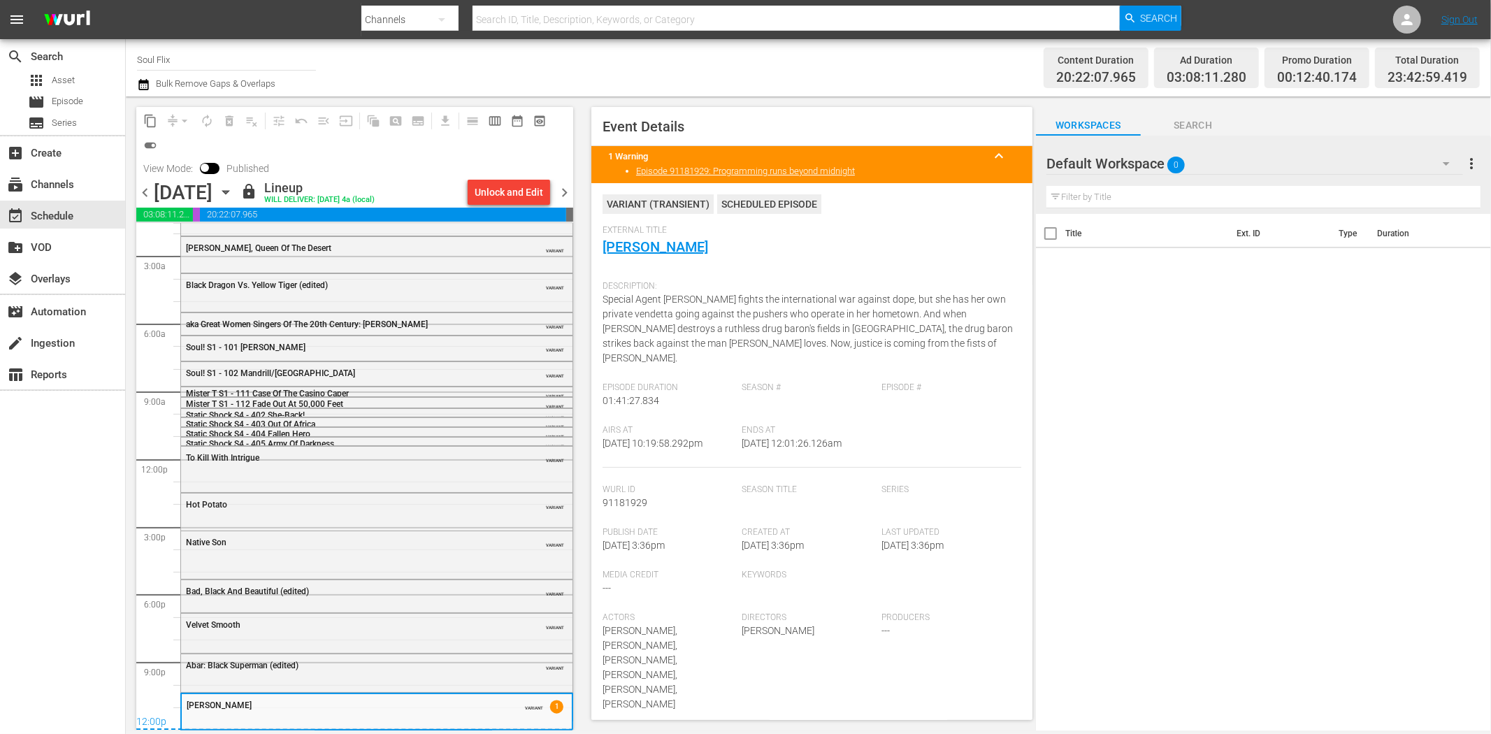
click at [570, 189] on span "chevron_right" at bounding box center [564, 192] width 17 height 17
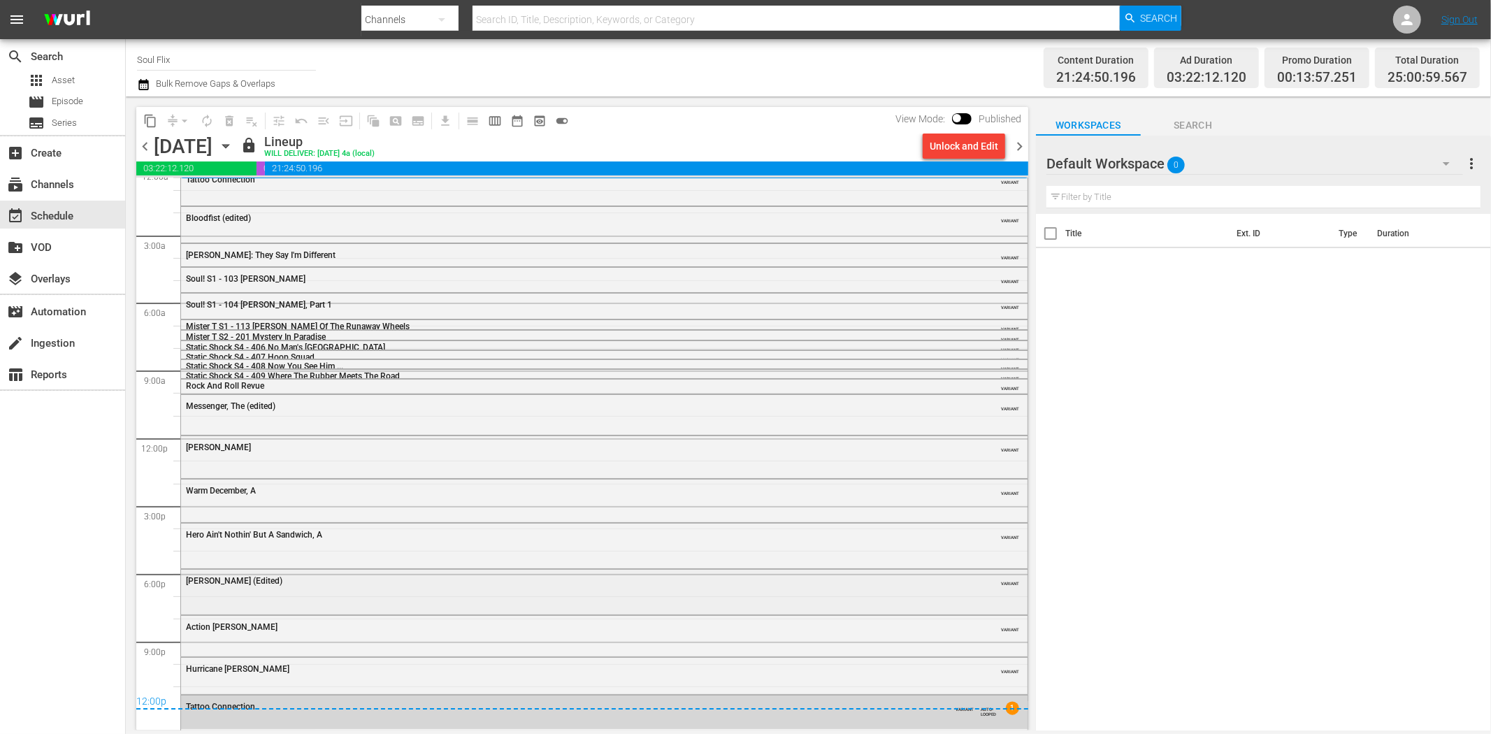
scroll to position [13, 0]
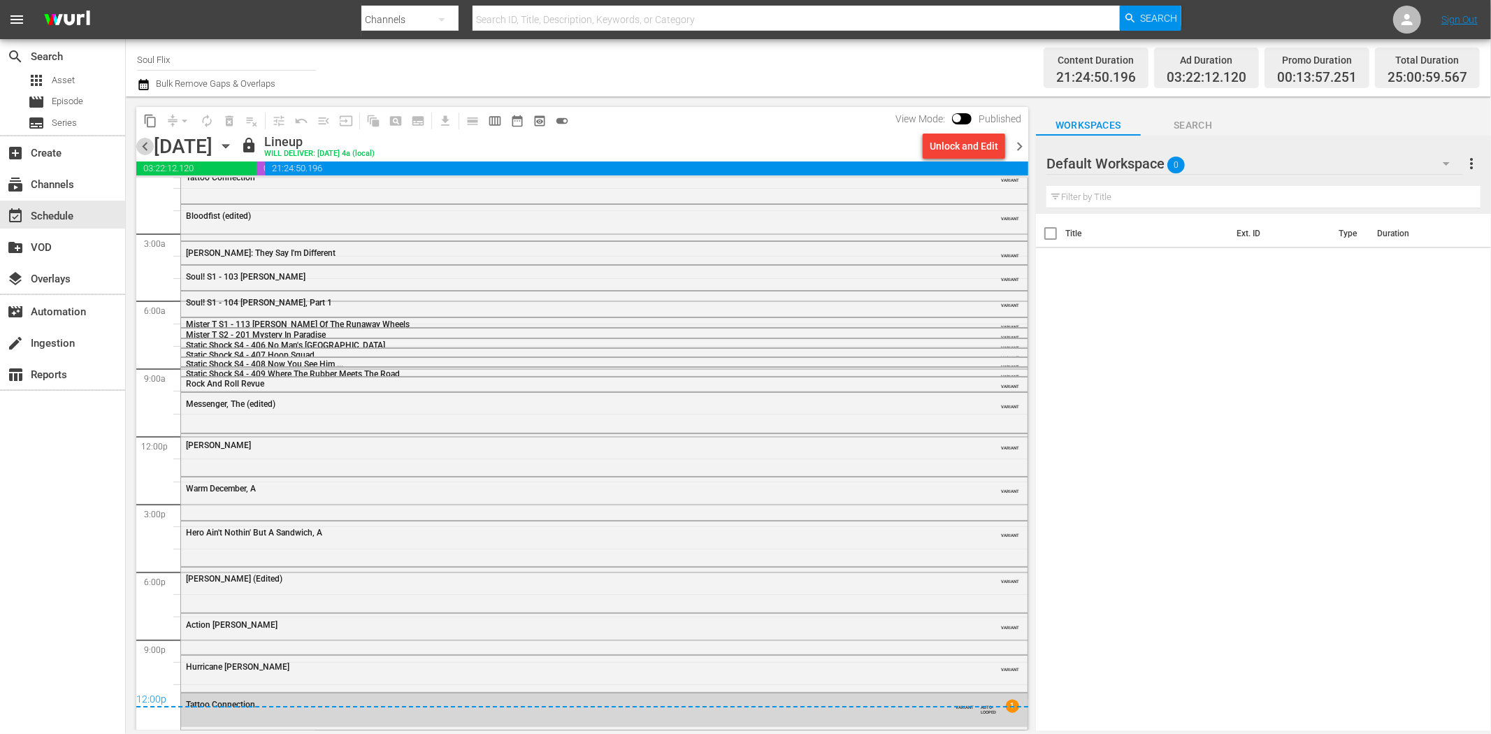
click at [147, 150] on span "chevron_left" at bounding box center [144, 146] width 17 height 17
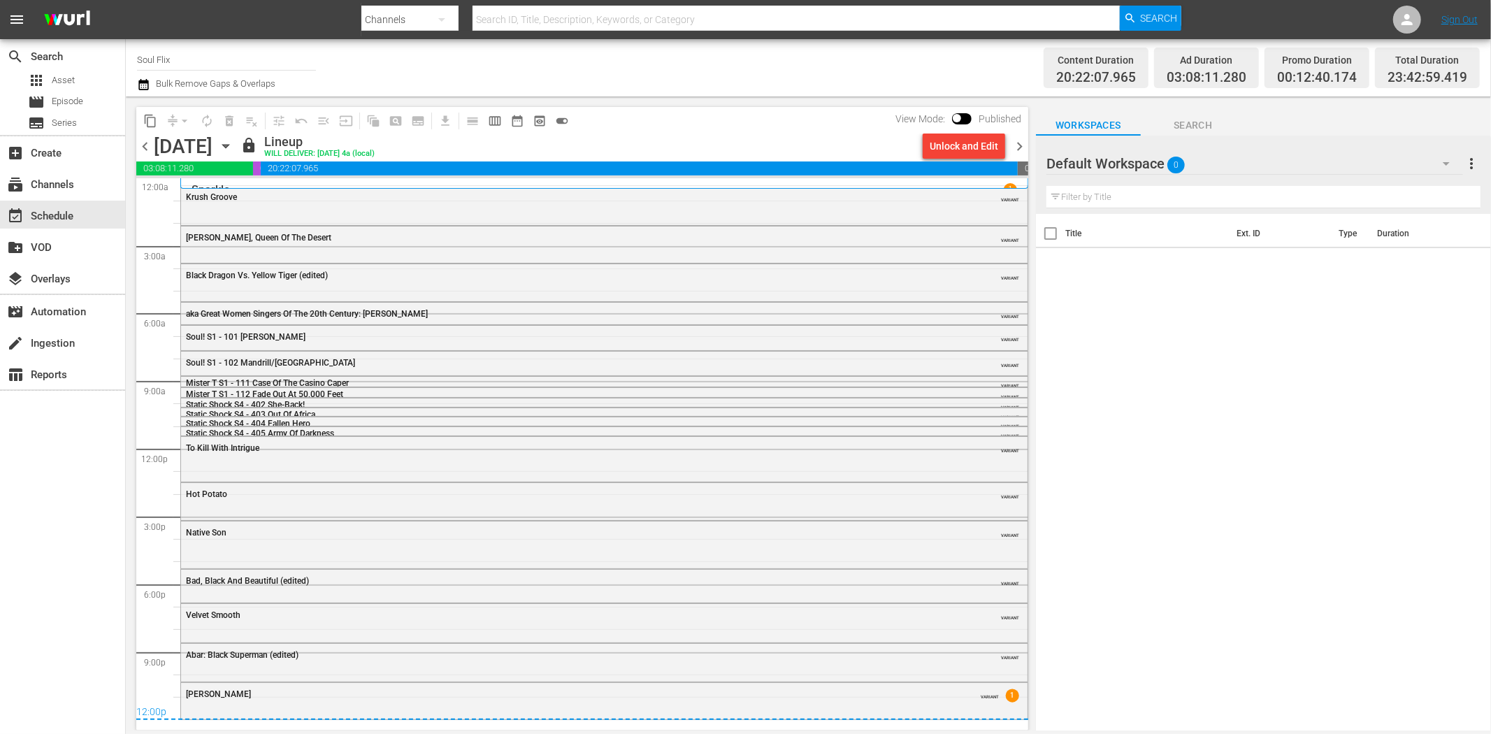
click at [1023, 147] on span "chevron_right" at bounding box center [1018, 146] width 17 height 17
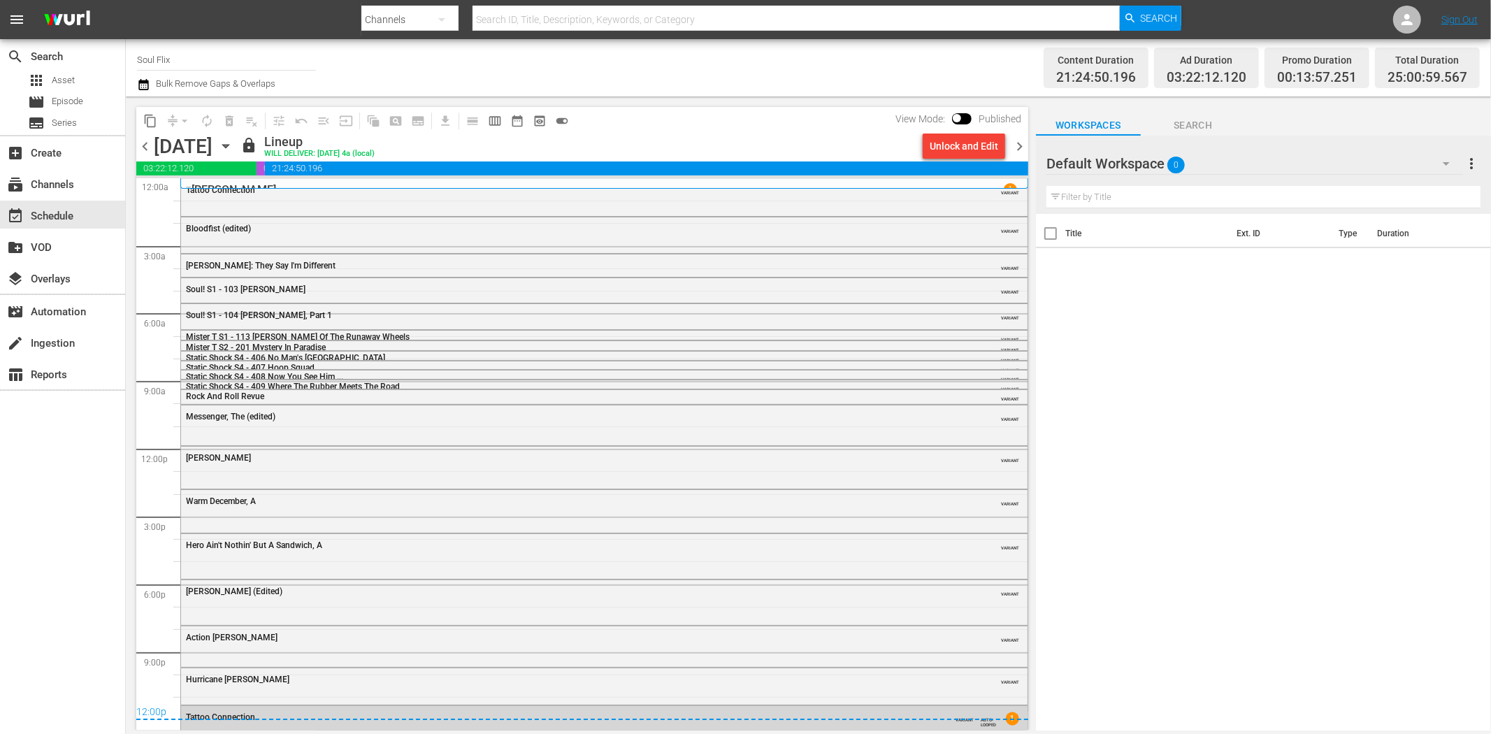
click at [145, 143] on span "chevron_left" at bounding box center [144, 146] width 17 height 17
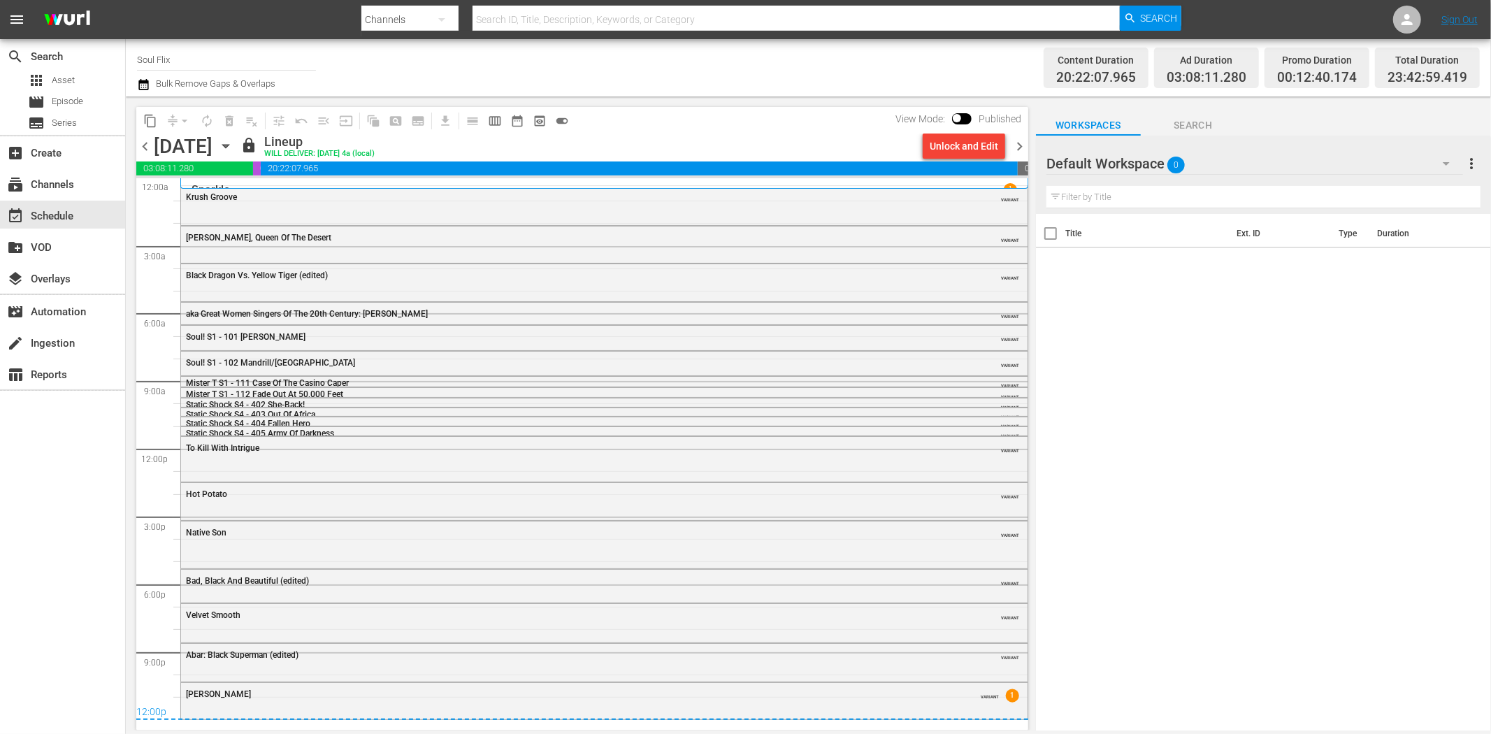
click at [1022, 145] on span "chevron_right" at bounding box center [1018, 146] width 17 height 17
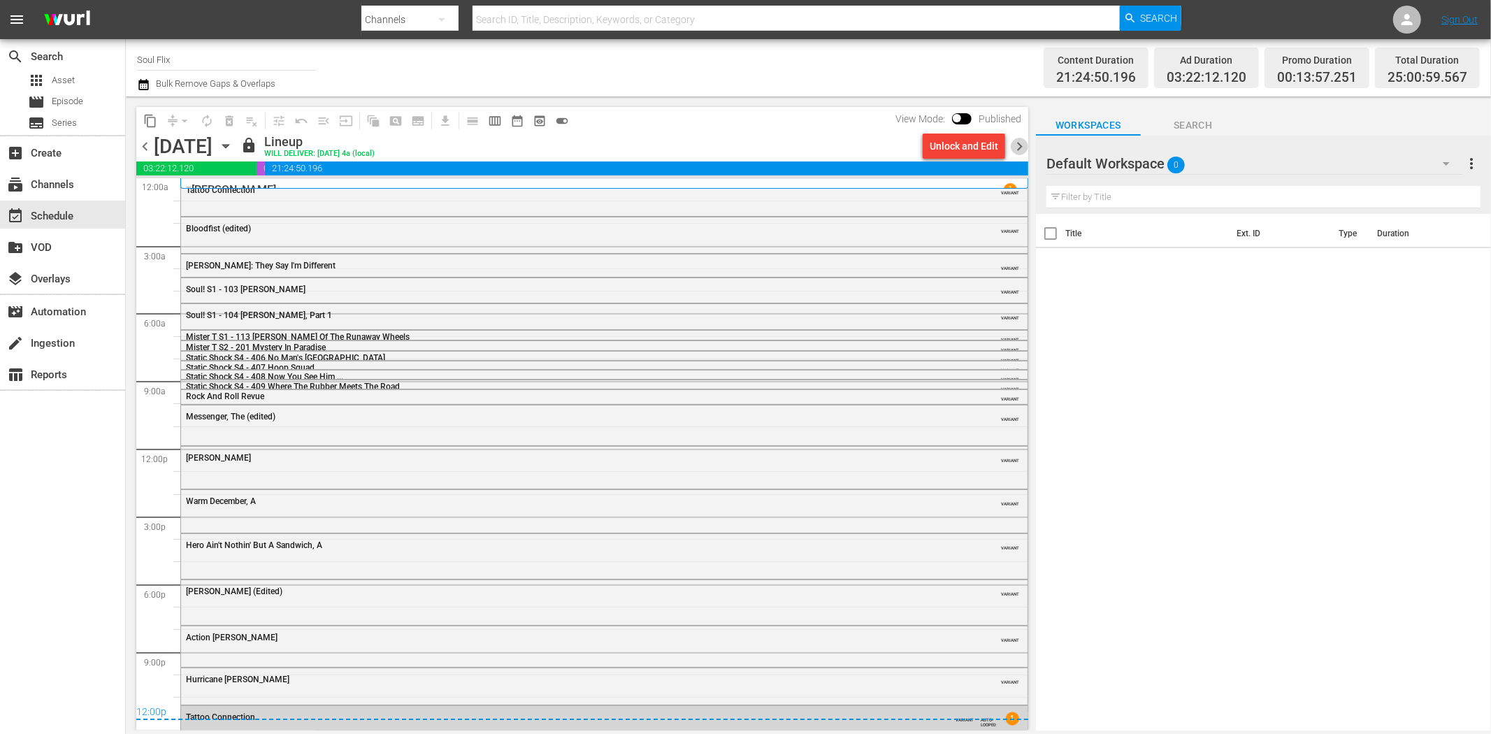
click at [1026, 148] on span "chevron_right" at bounding box center [1018, 146] width 17 height 17
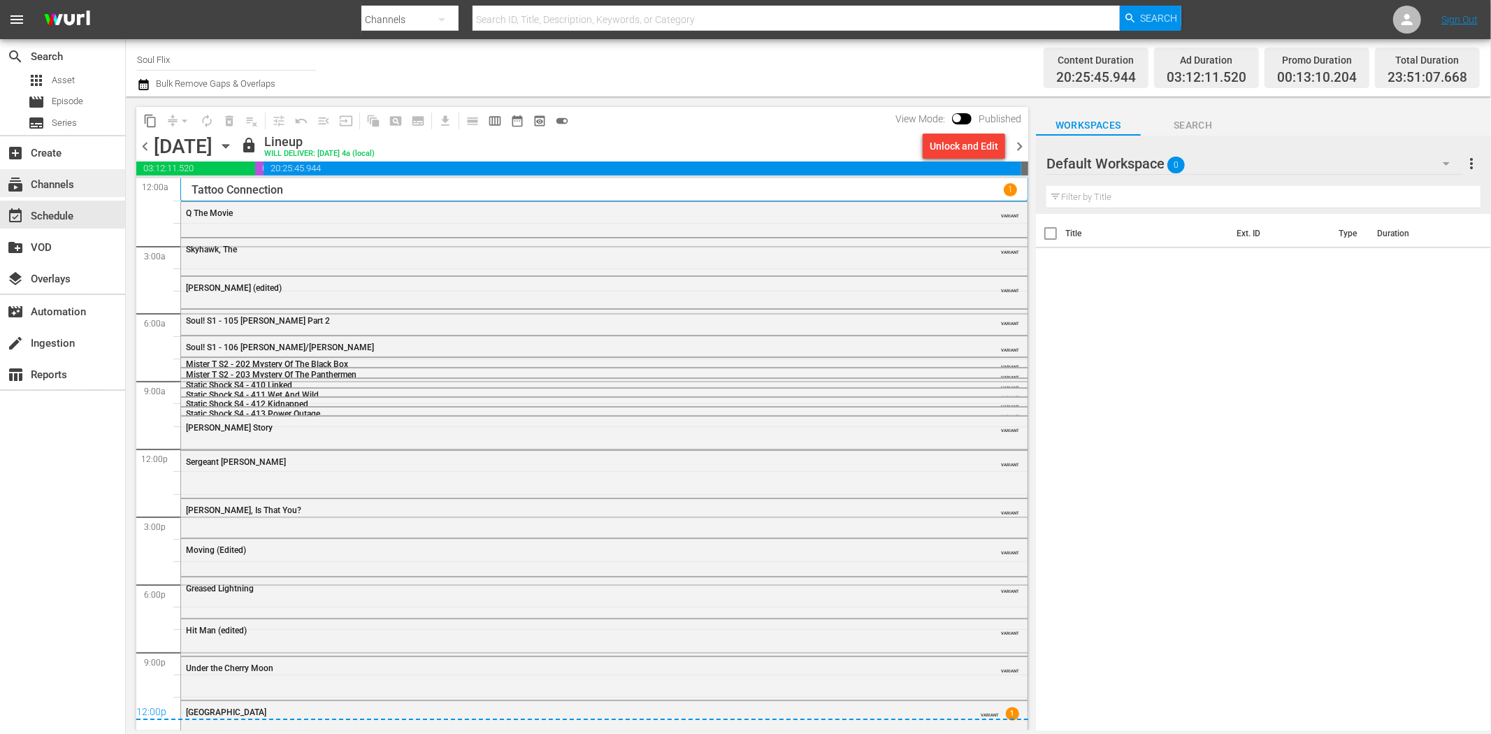
click at [78, 182] on div "subscriptions Channels" at bounding box center [62, 183] width 125 height 28
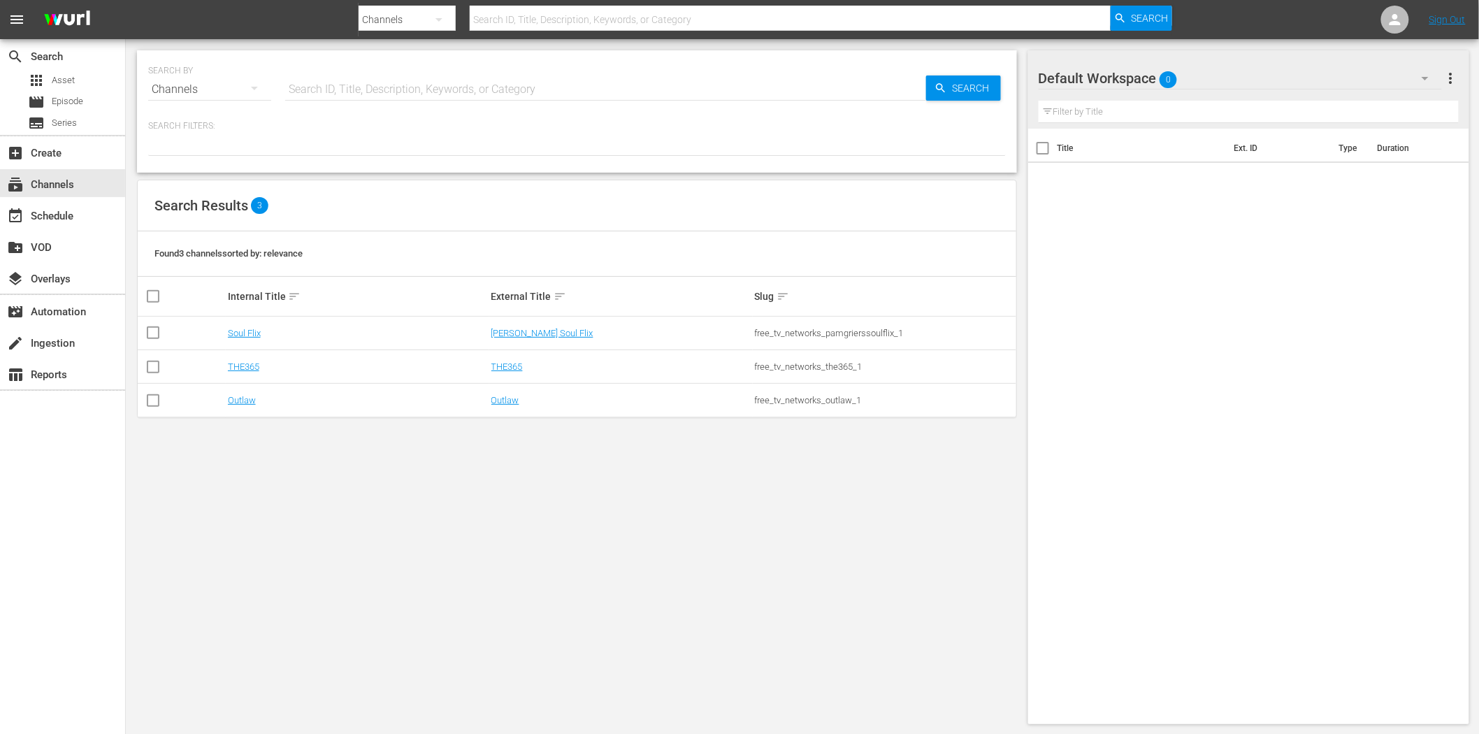
click at [245, 360] on td "THE365" at bounding box center [357, 367] width 263 height 34
click at [248, 369] on link "THE365" at bounding box center [243, 366] width 31 height 10
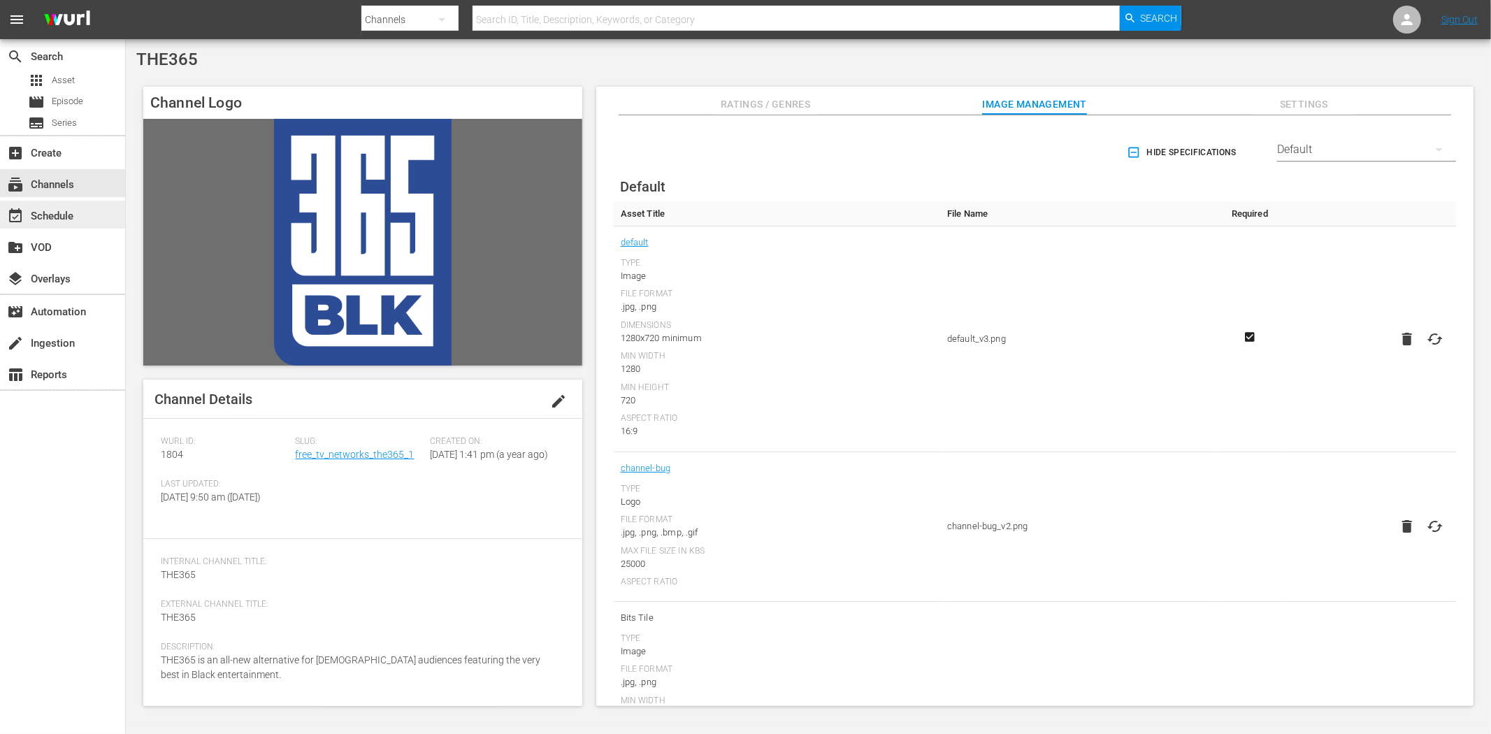
click at [85, 214] on div "event_available Schedule" at bounding box center [62, 215] width 125 height 28
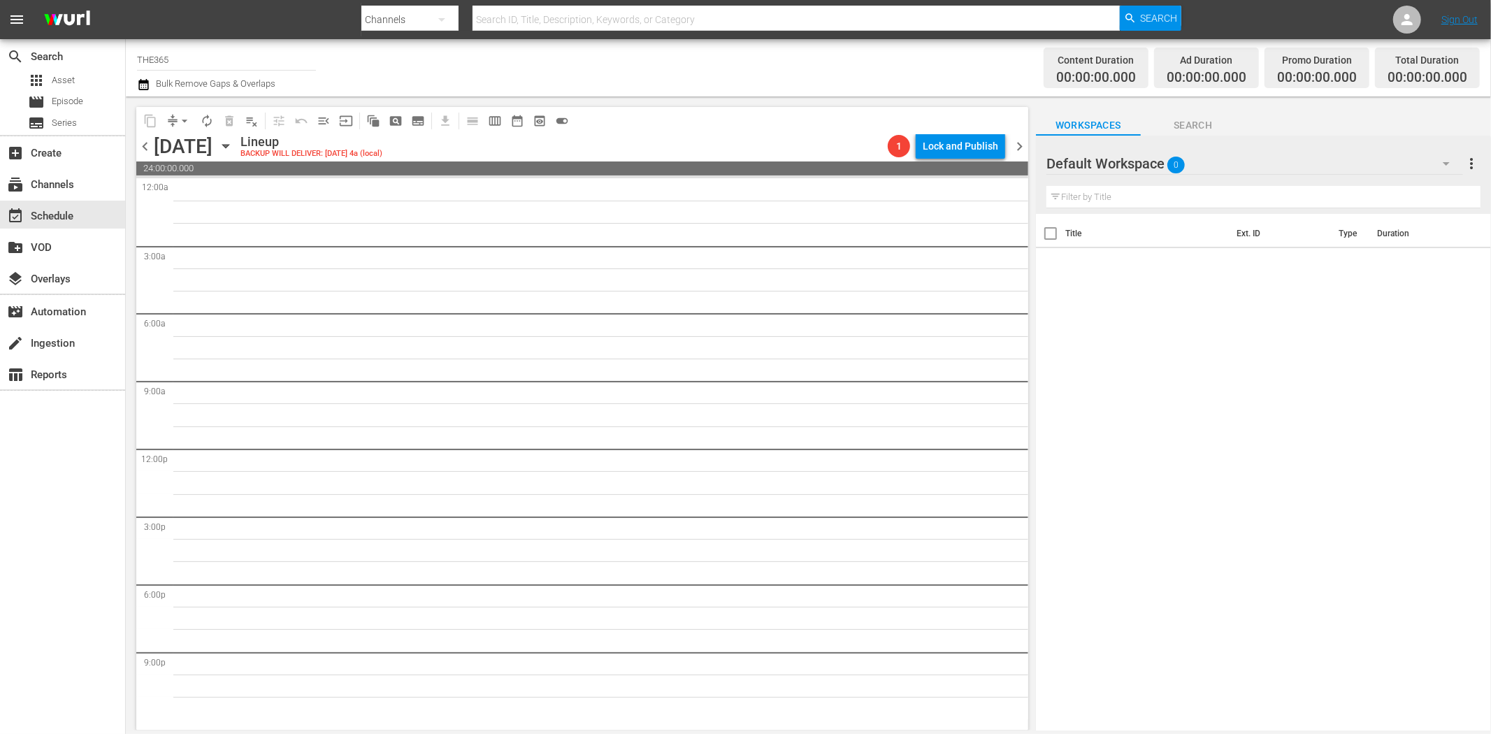
click at [233, 143] on icon "button" at bounding box center [225, 145] width 15 height 15
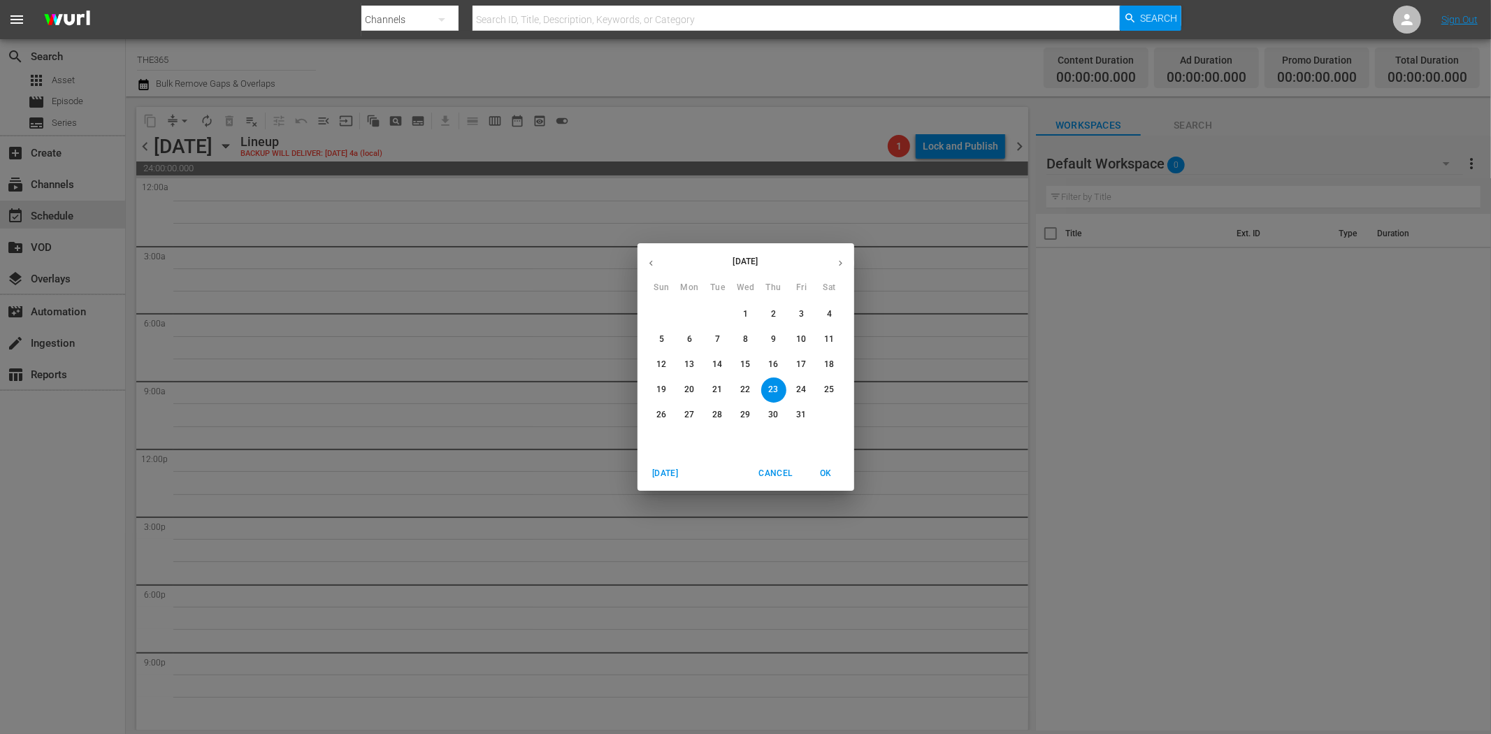
click at [695, 364] on span "13" at bounding box center [689, 364] width 25 height 12
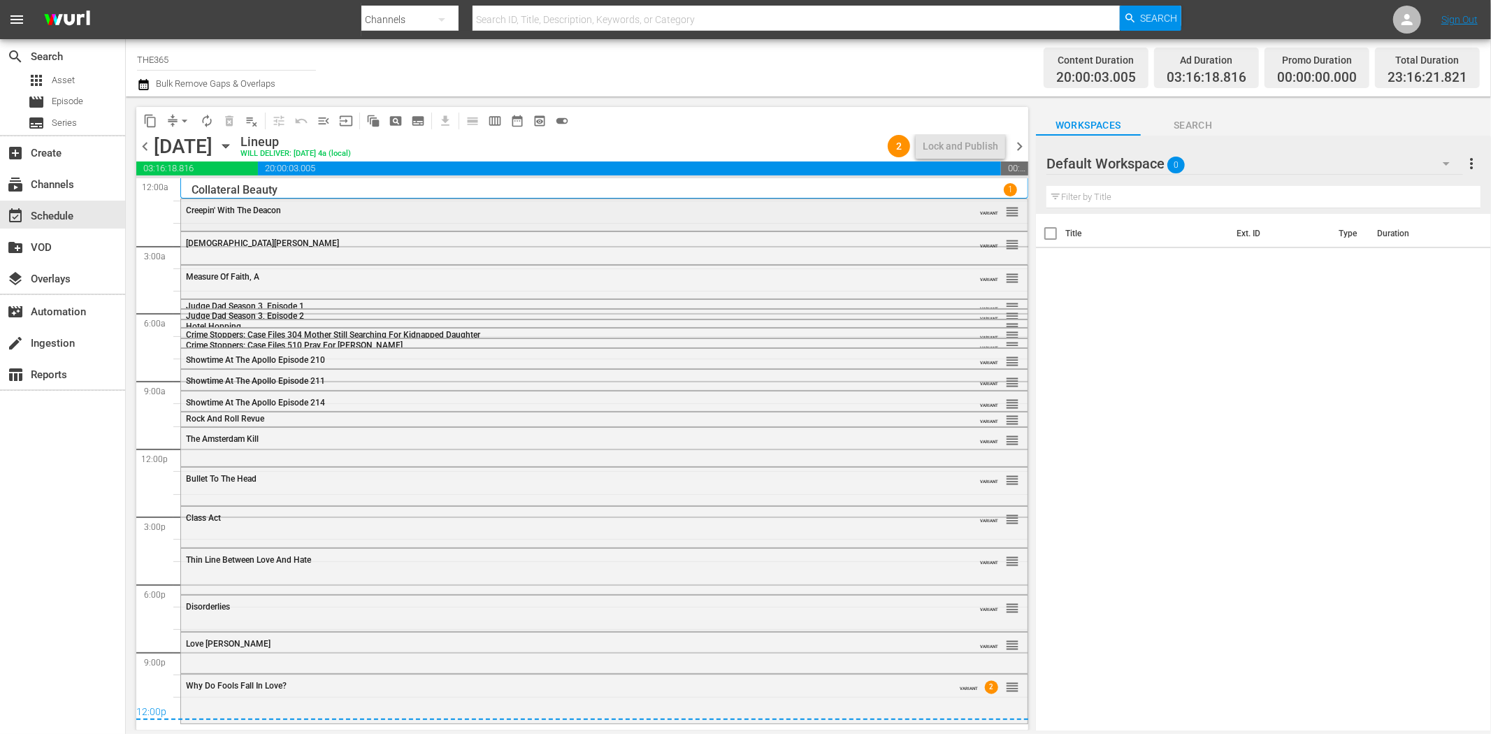
click at [236, 215] on div "Creepin' With The Deacon VARIANT reorder" at bounding box center [604, 211] width 846 height 24
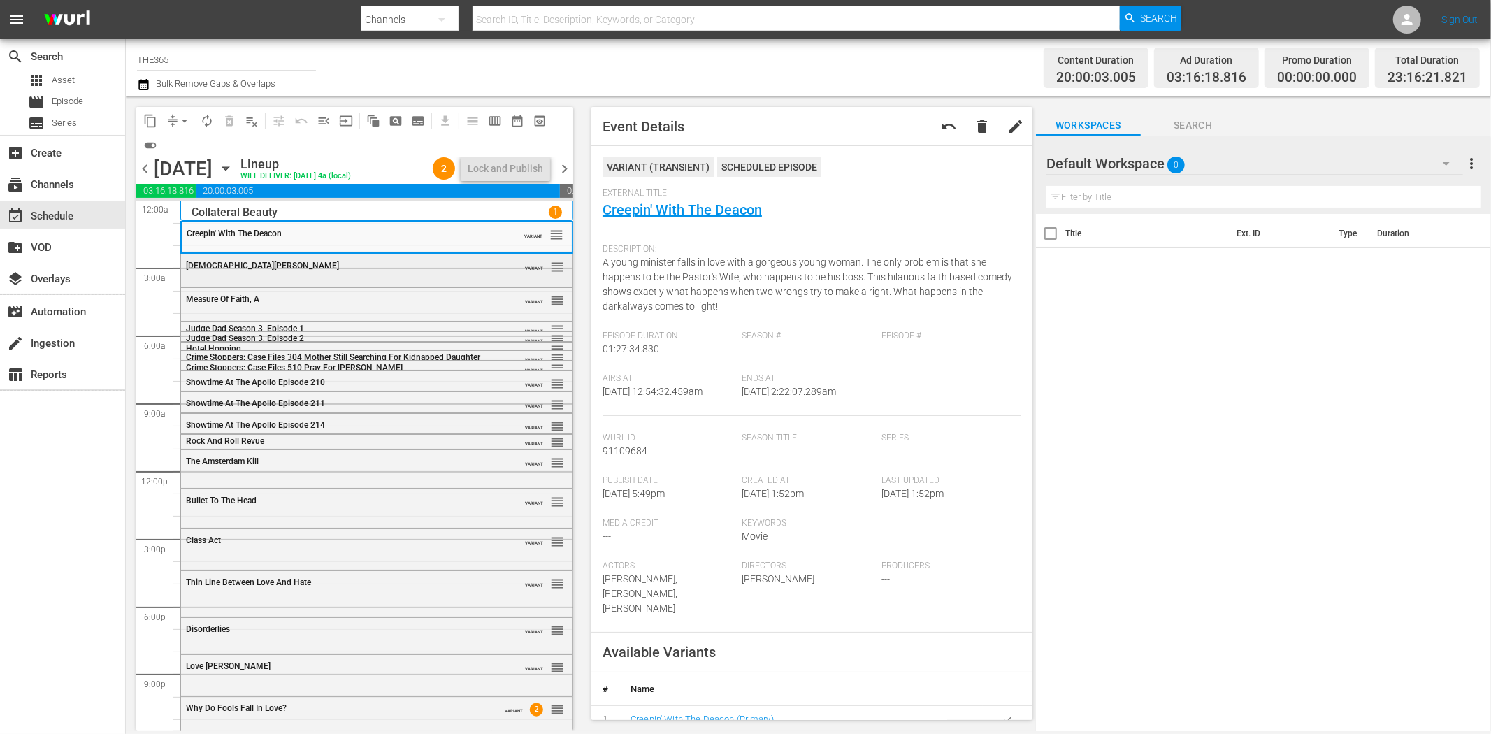
click at [500, 263] on div "VARIANT reorder" at bounding box center [532, 266] width 64 height 14
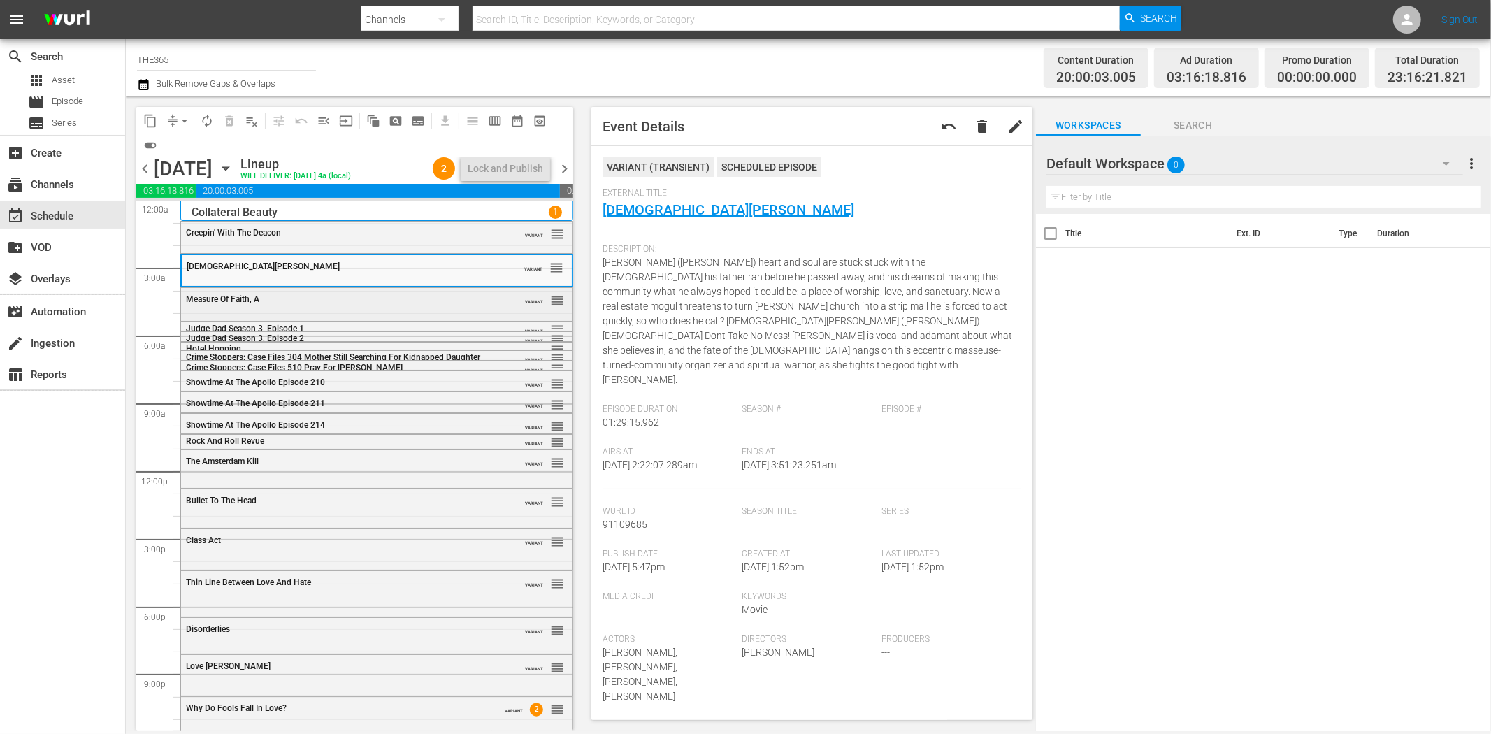
click at [231, 303] on span "Measure Of Faith, A" at bounding box center [222, 299] width 73 height 10
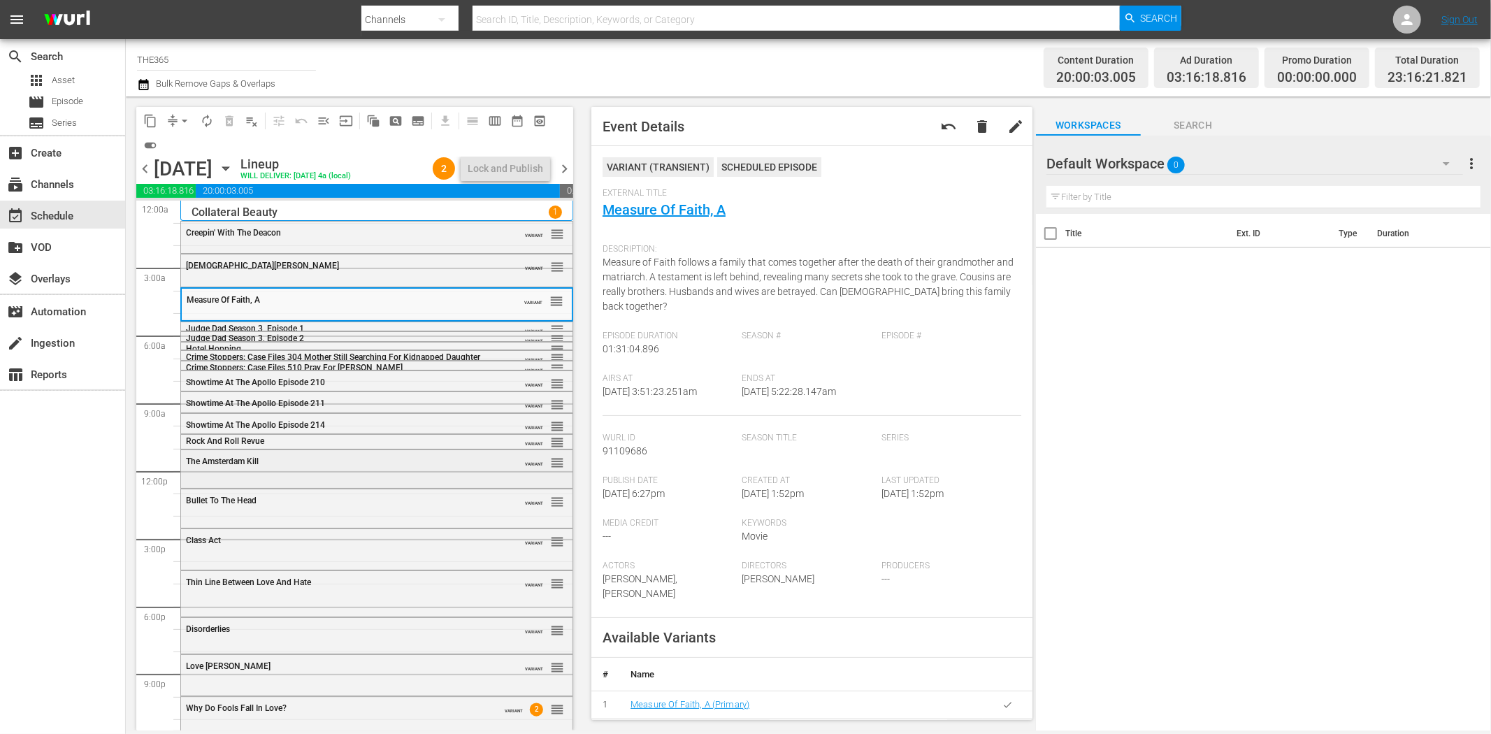
click at [270, 458] on div "The Amsterdam Kill" at bounding box center [341, 461] width 311 height 10
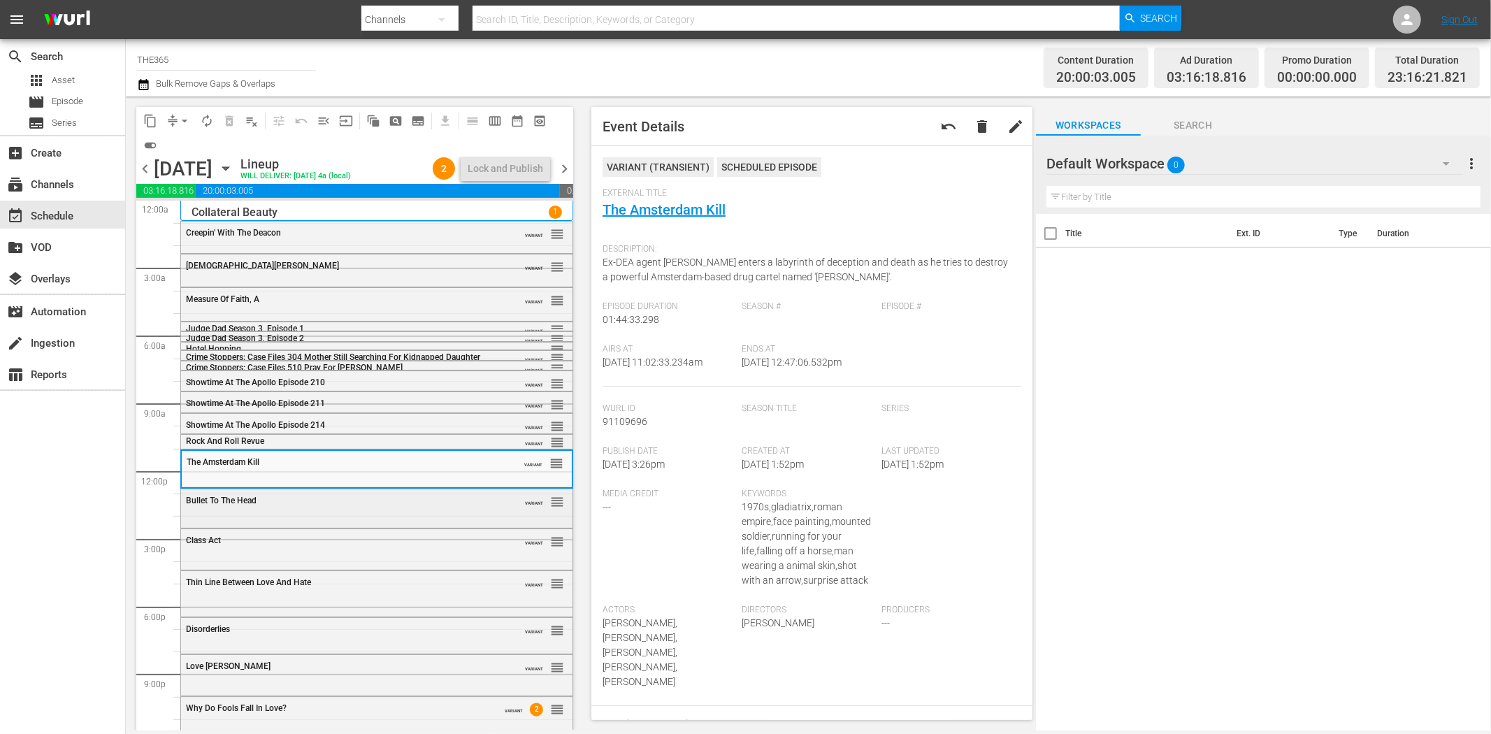
click at [326, 500] on div "Bullet To The Head" at bounding box center [341, 500] width 311 height 10
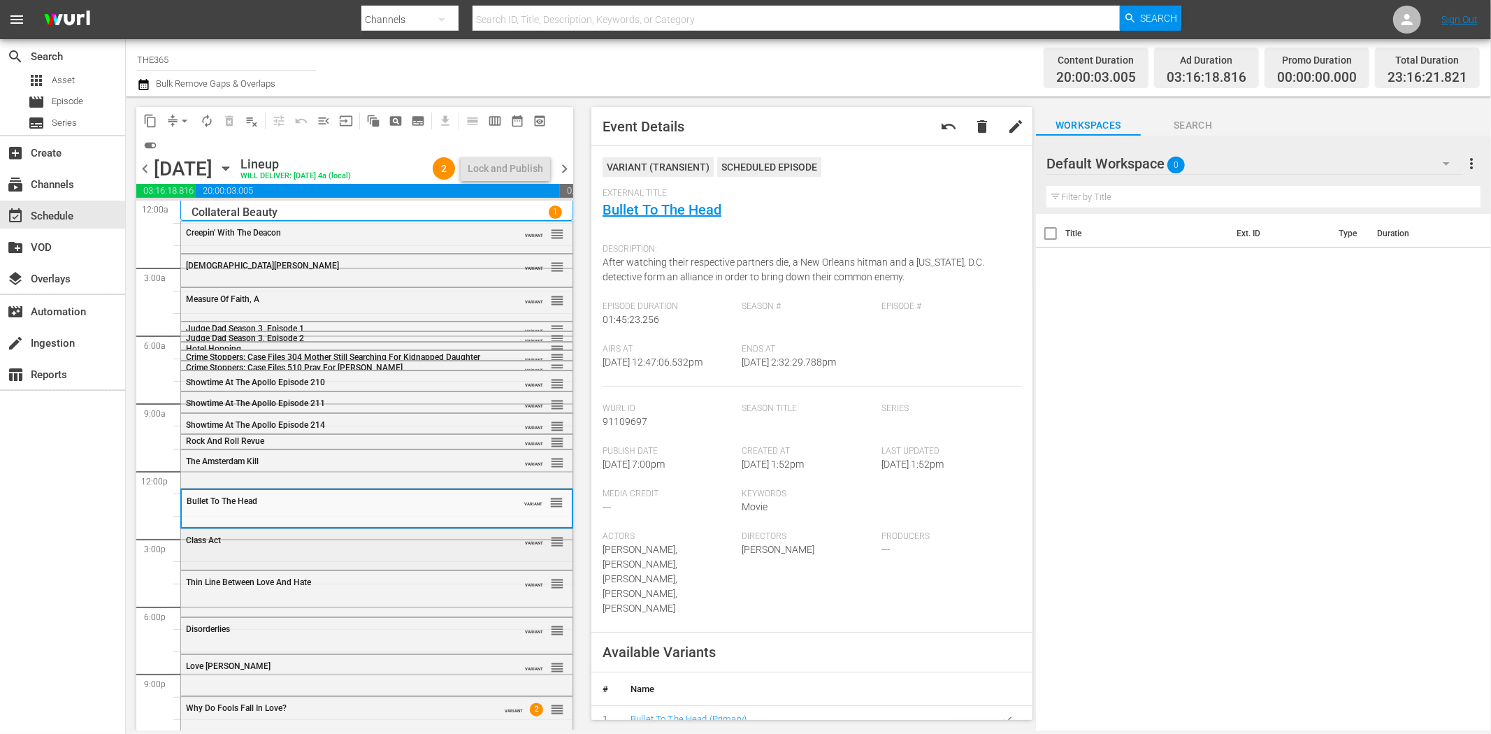
click at [296, 542] on div "Class Act" at bounding box center [341, 540] width 311 height 10
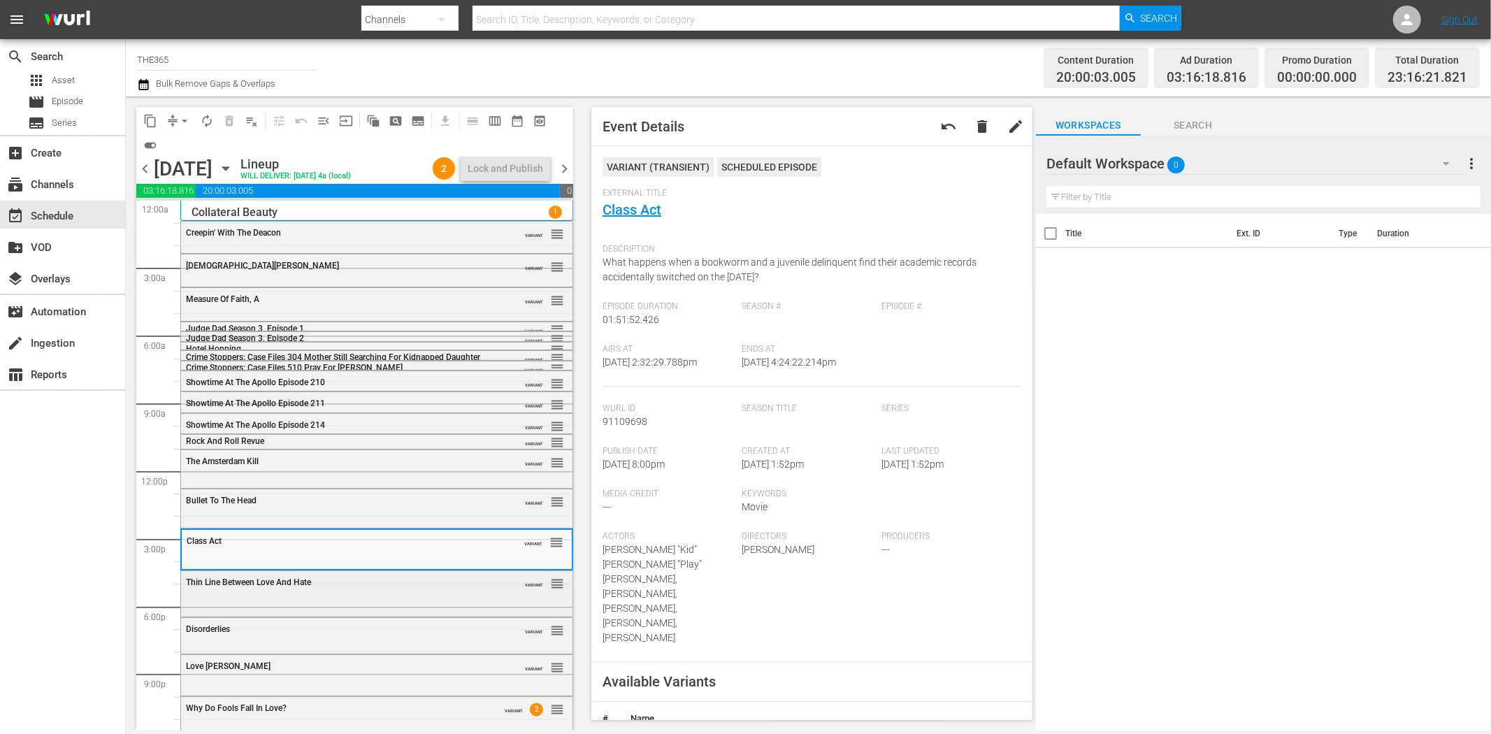
click at [309, 593] on div "Thin Line Between Love And Hate VARIANT reorder" at bounding box center [376, 583] width 391 height 24
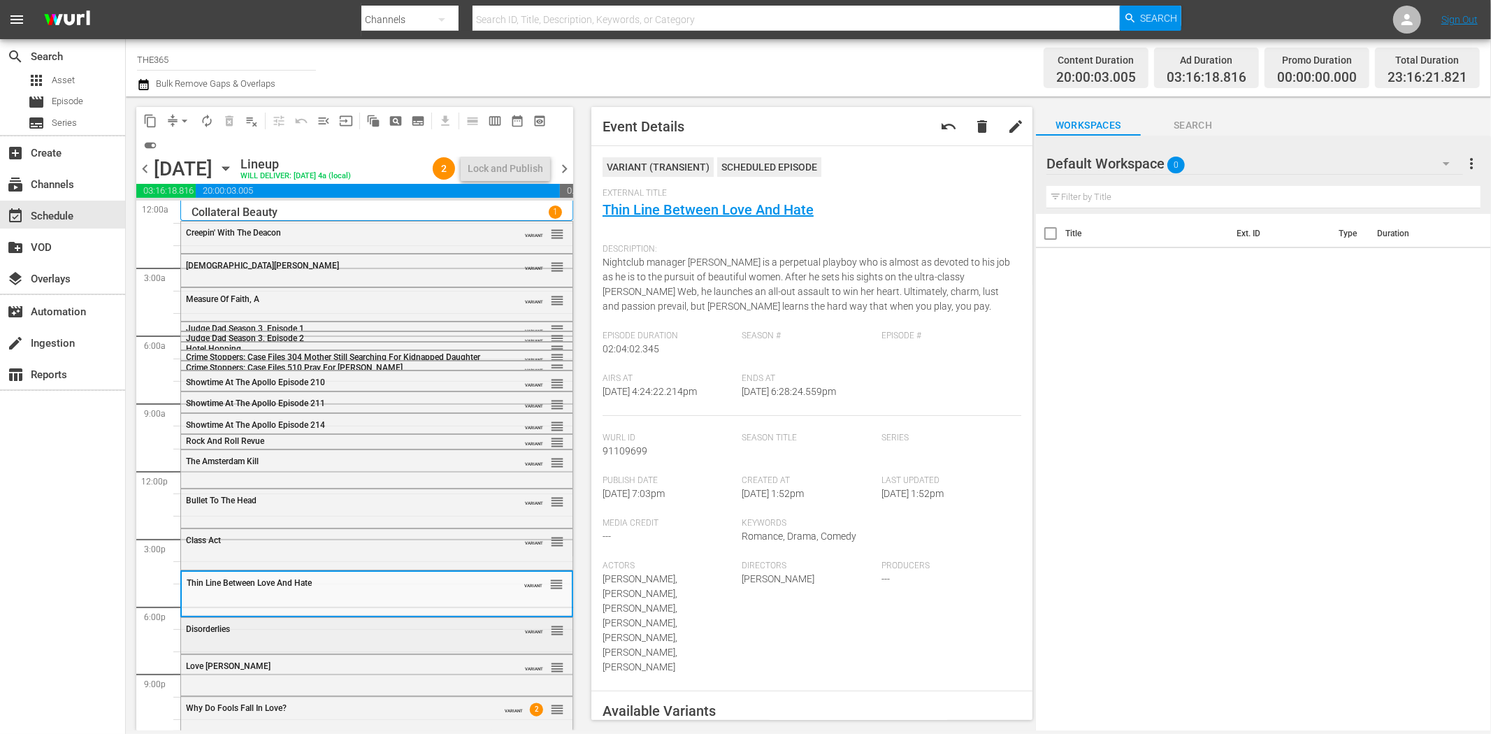
click at [335, 625] on div "Disorderlies" at bounding box center [341, 629] width 311 height 10
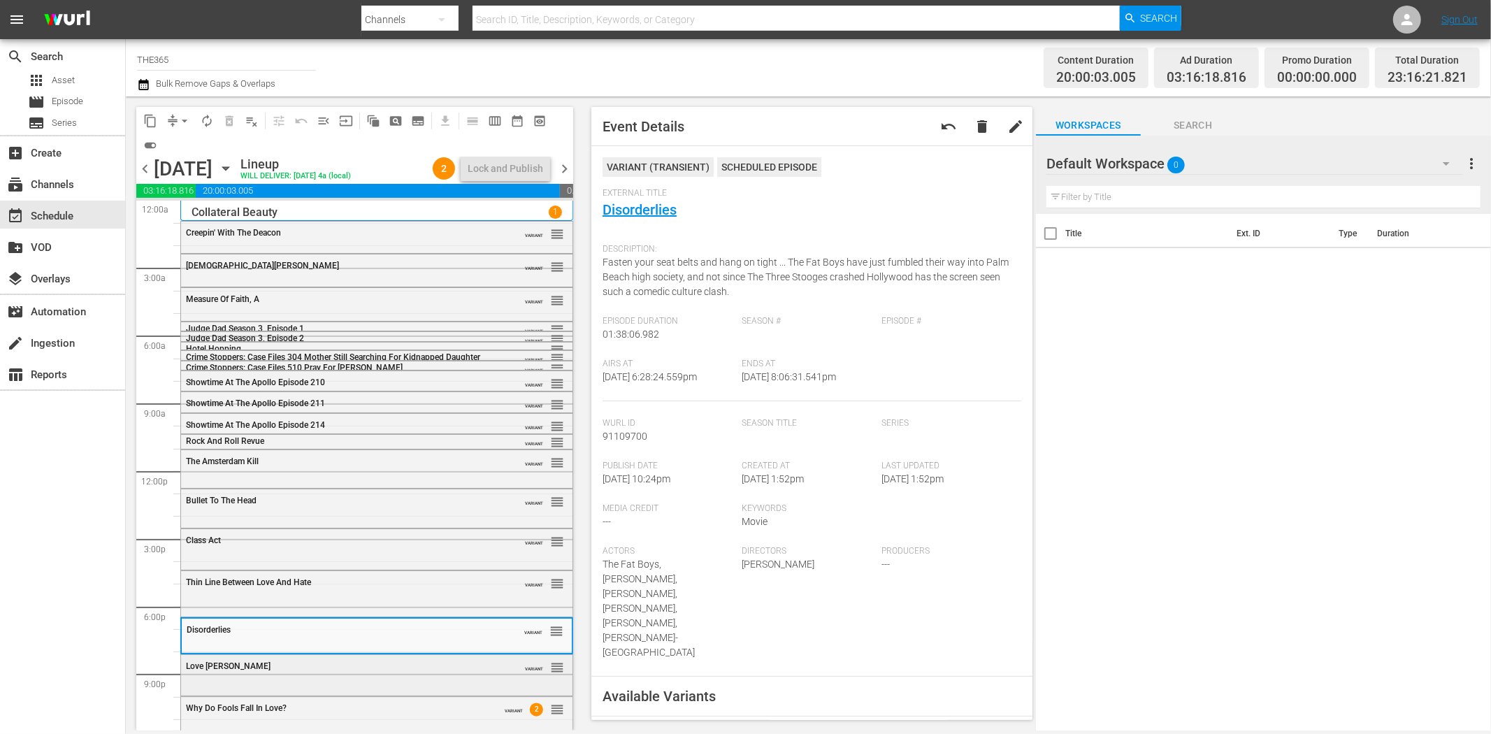
click at [367, 667] on div "Love Jones" at bounding box center [341, 666] width 311 height 10
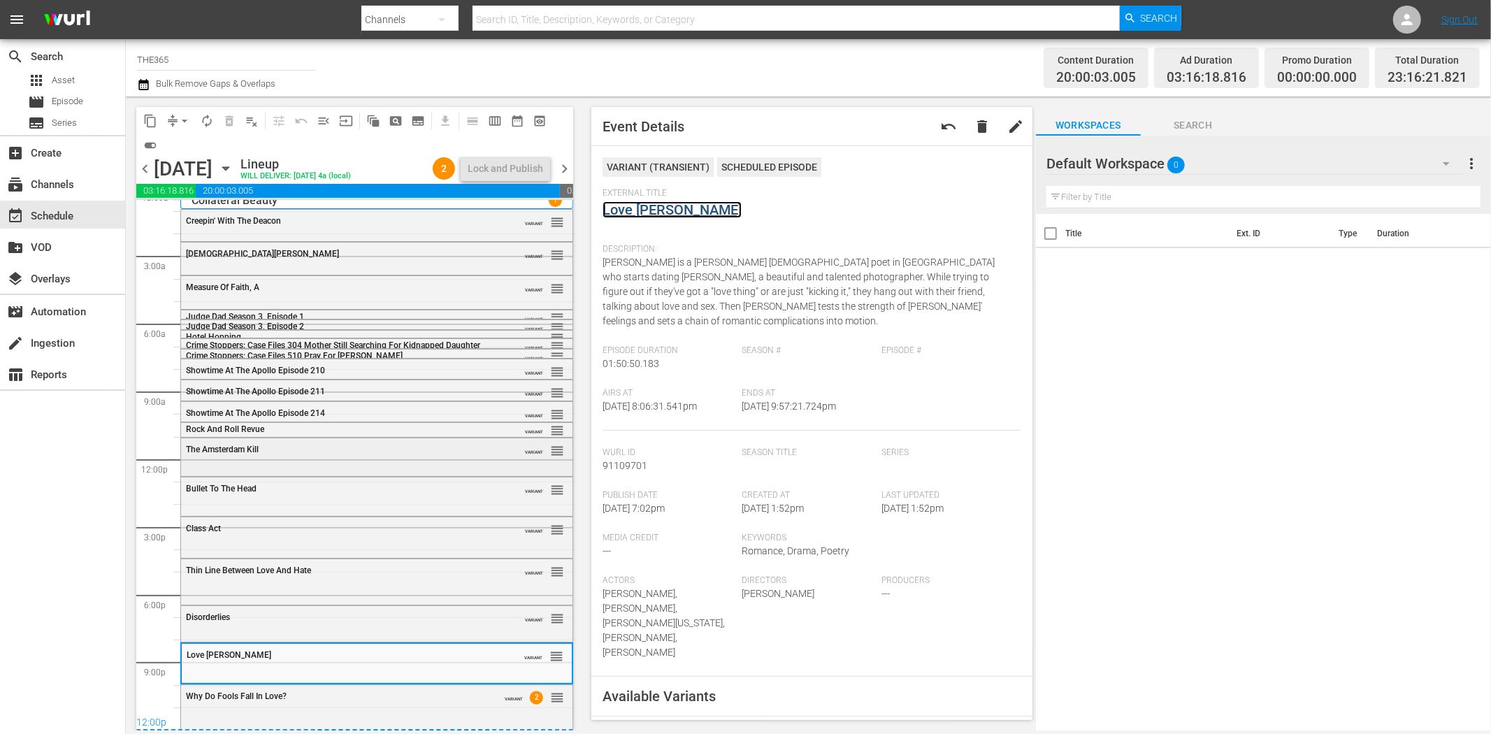
scroll to position [15, 0]
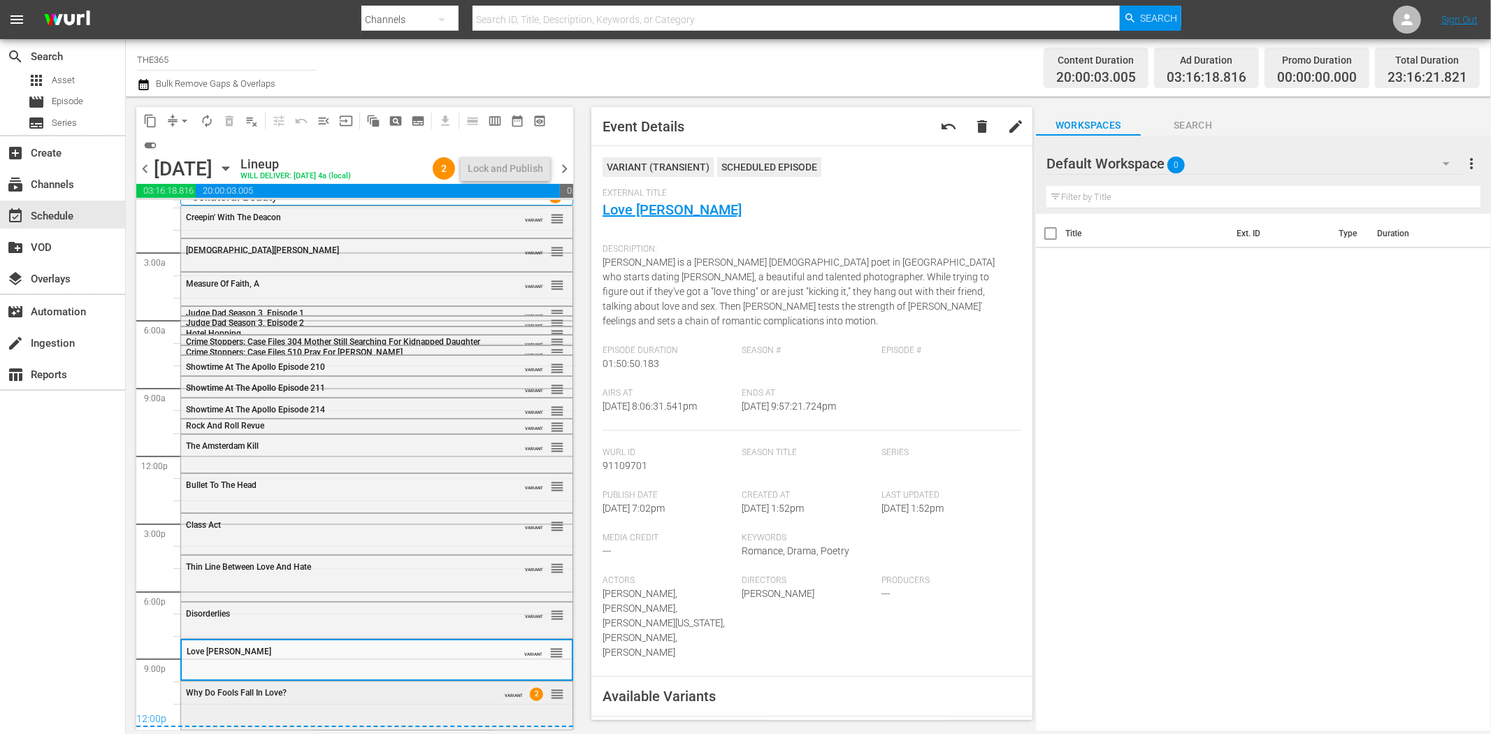
click at [430, 699] on div "Why Do Fools Fall In Love? VARIANT 2 reorder" at bounding box center [376, 693] width 391 height 24
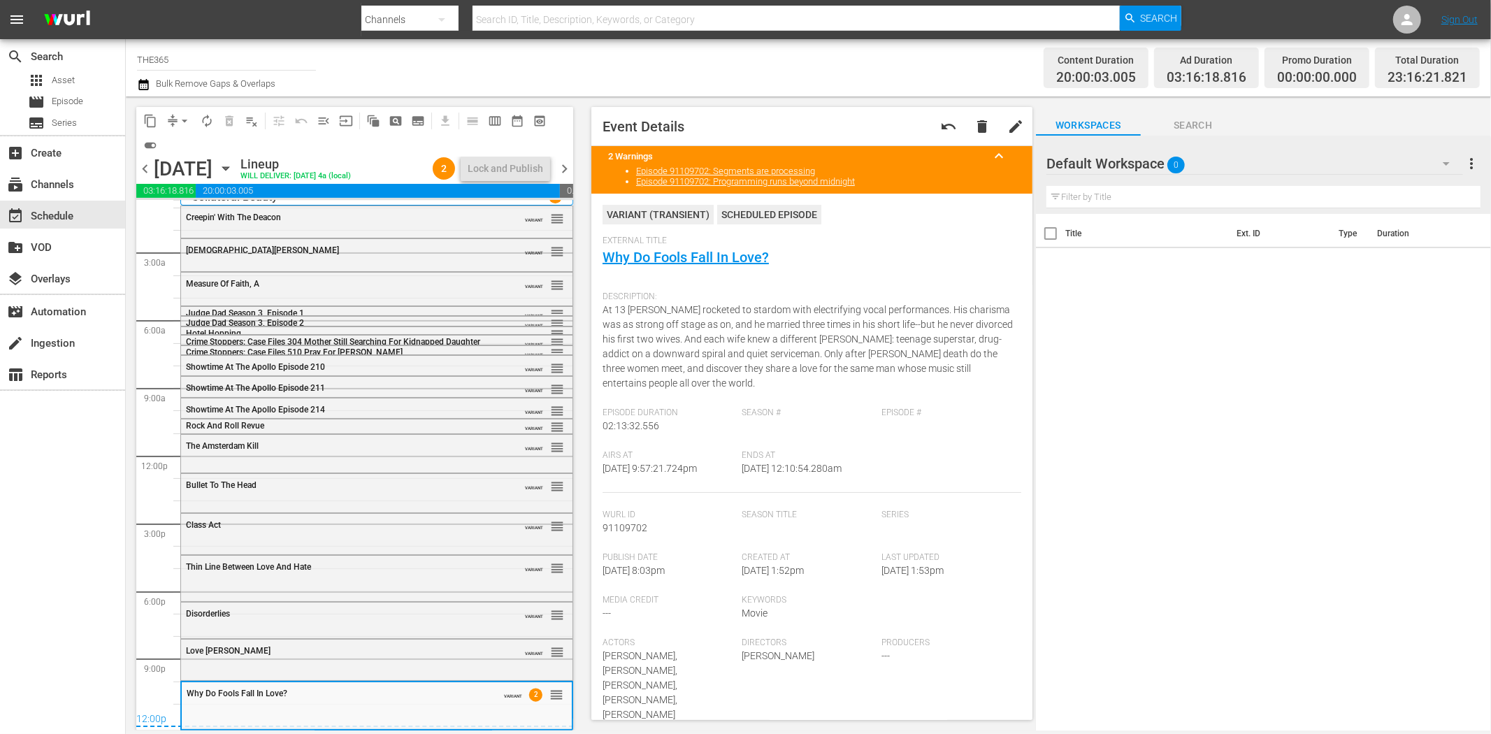
click at [569, 169] on span "chevron_right" at bounding box center [564, 168] width 17 height 17
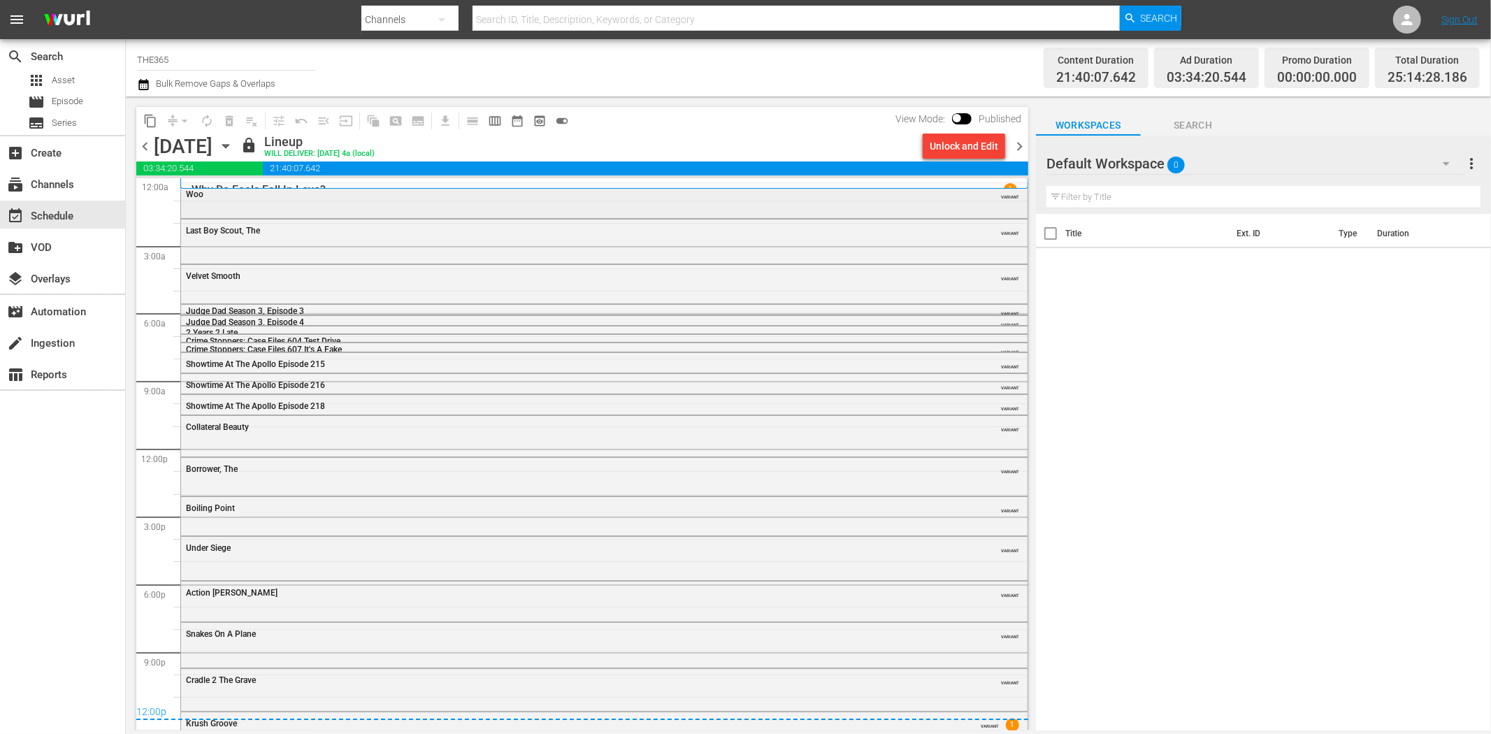
click at [219, 208] on div "Woo VARIANT" at bounding box center [604, 199] width 846 height 32
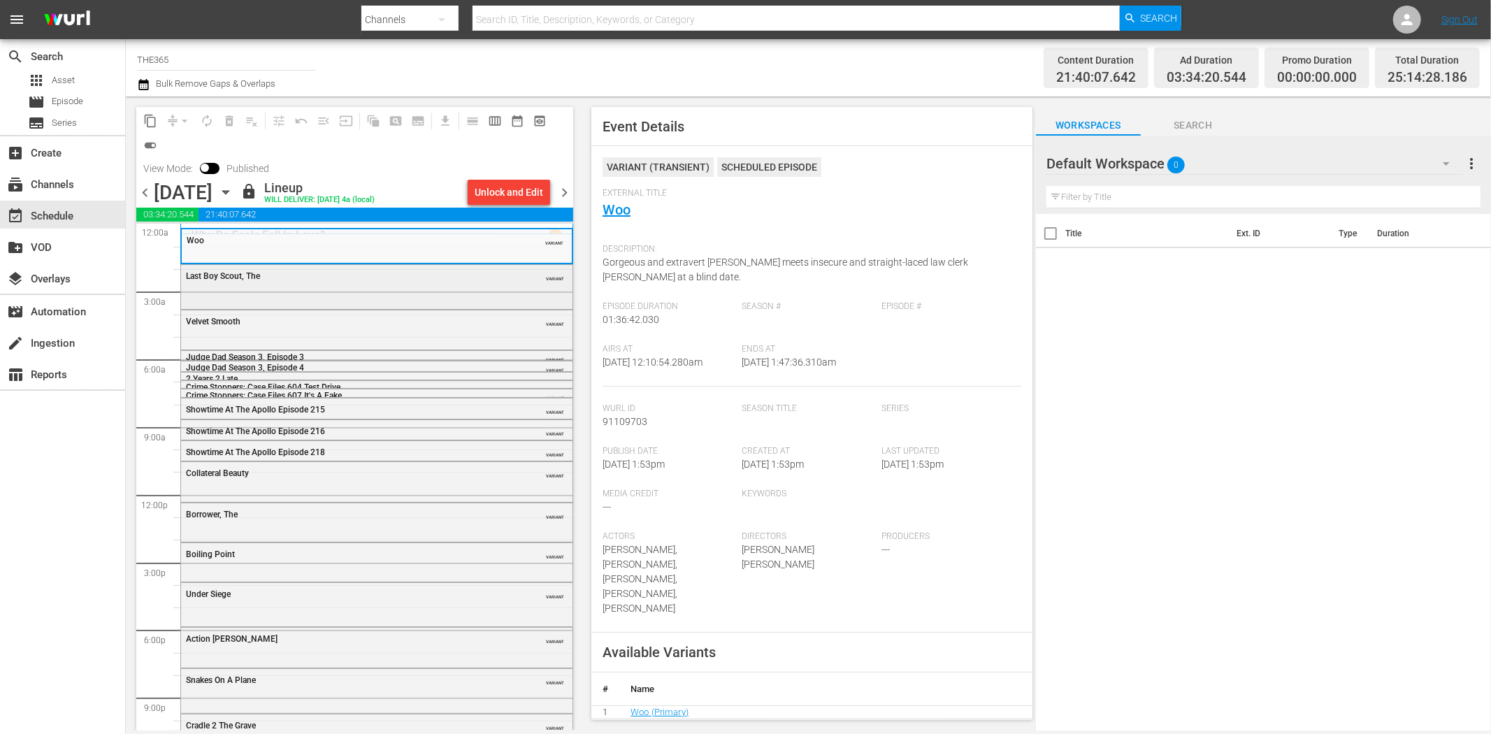
click at [347, 284] on div "Last Boy Scout, The VARIANT" at bounding box center [376, 275] width 391 height 21
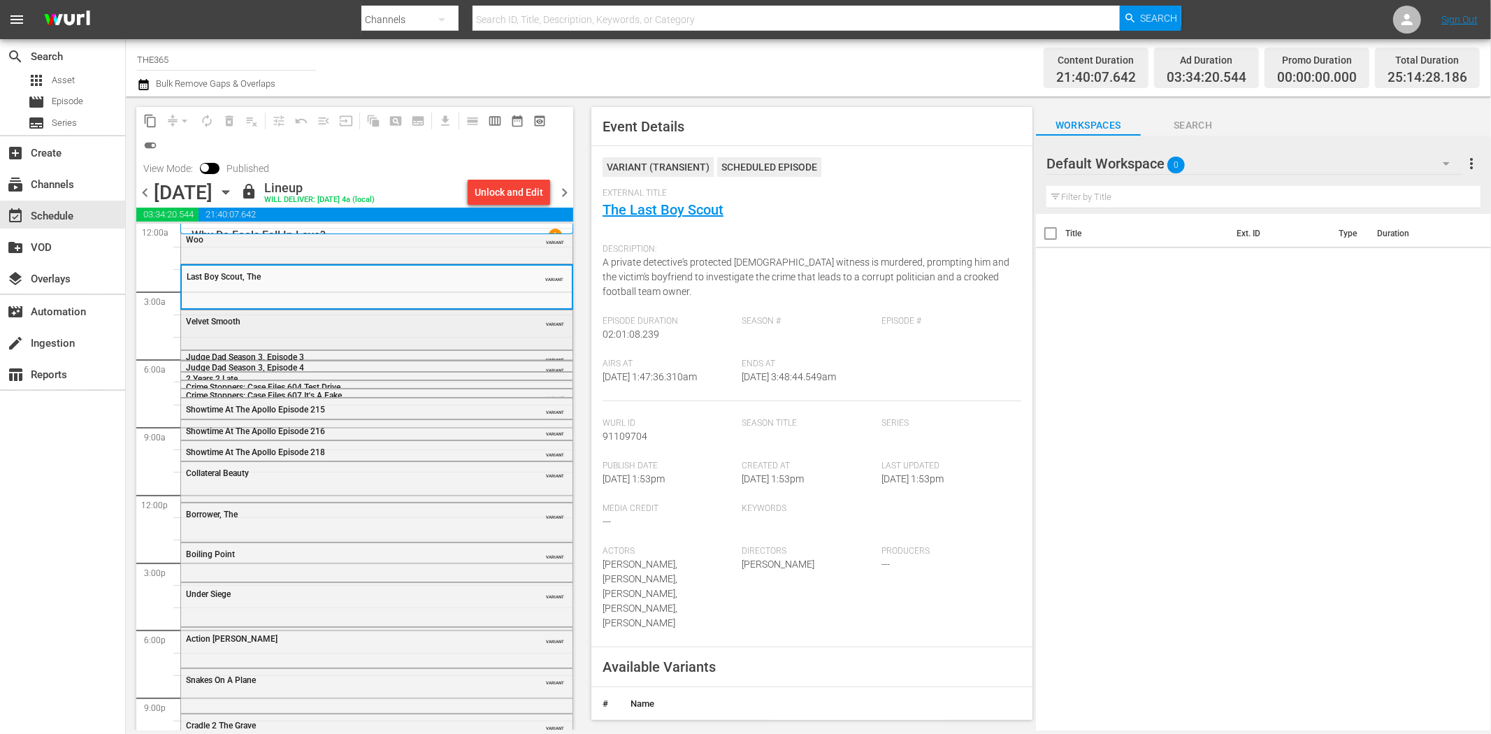
click at [305, 328] on div "Velvet Smooth VARIANT" at bounding box center [376, 320] width 391 height 21
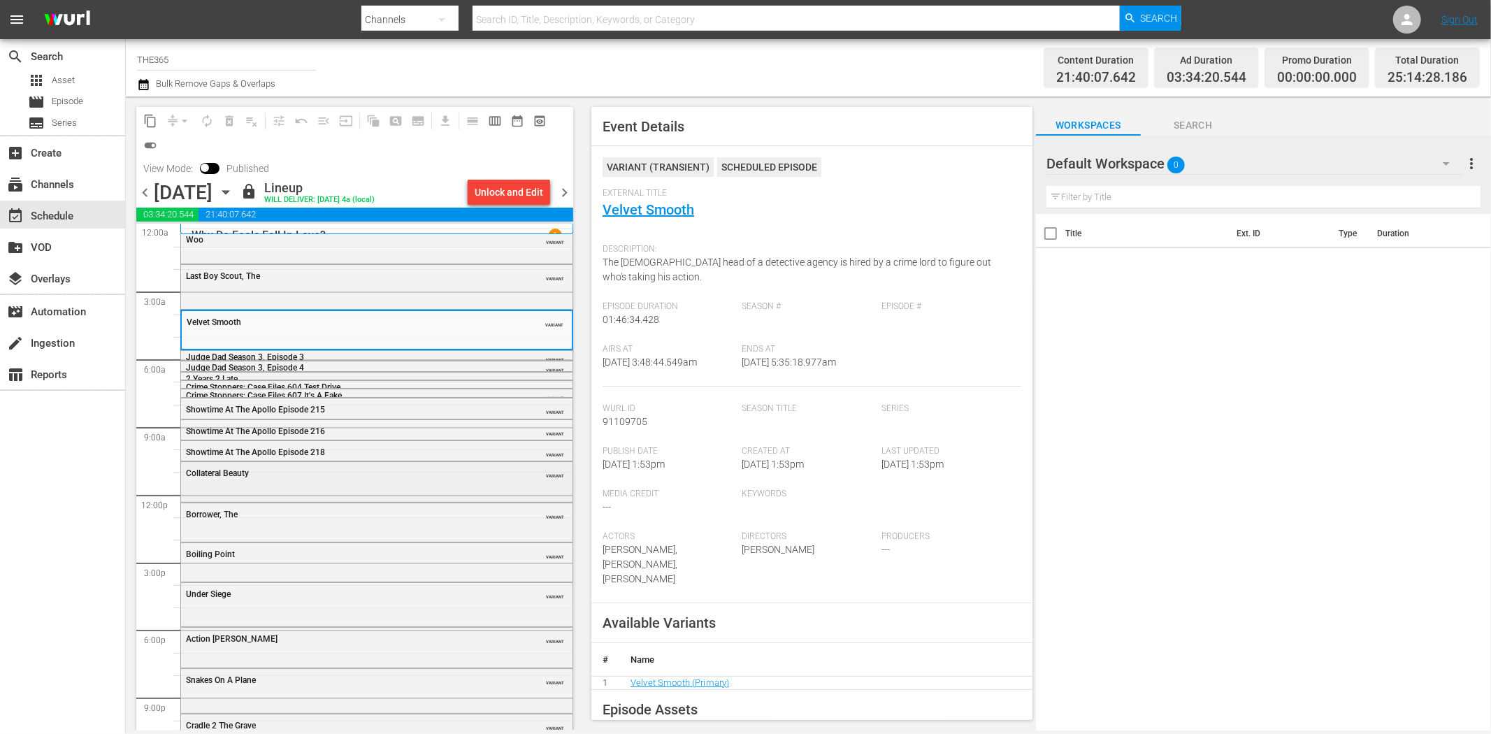
click at [344, 463] on div "Collateral Beauty VARIANT" at bounding box center [376, 472] width 391 height 21
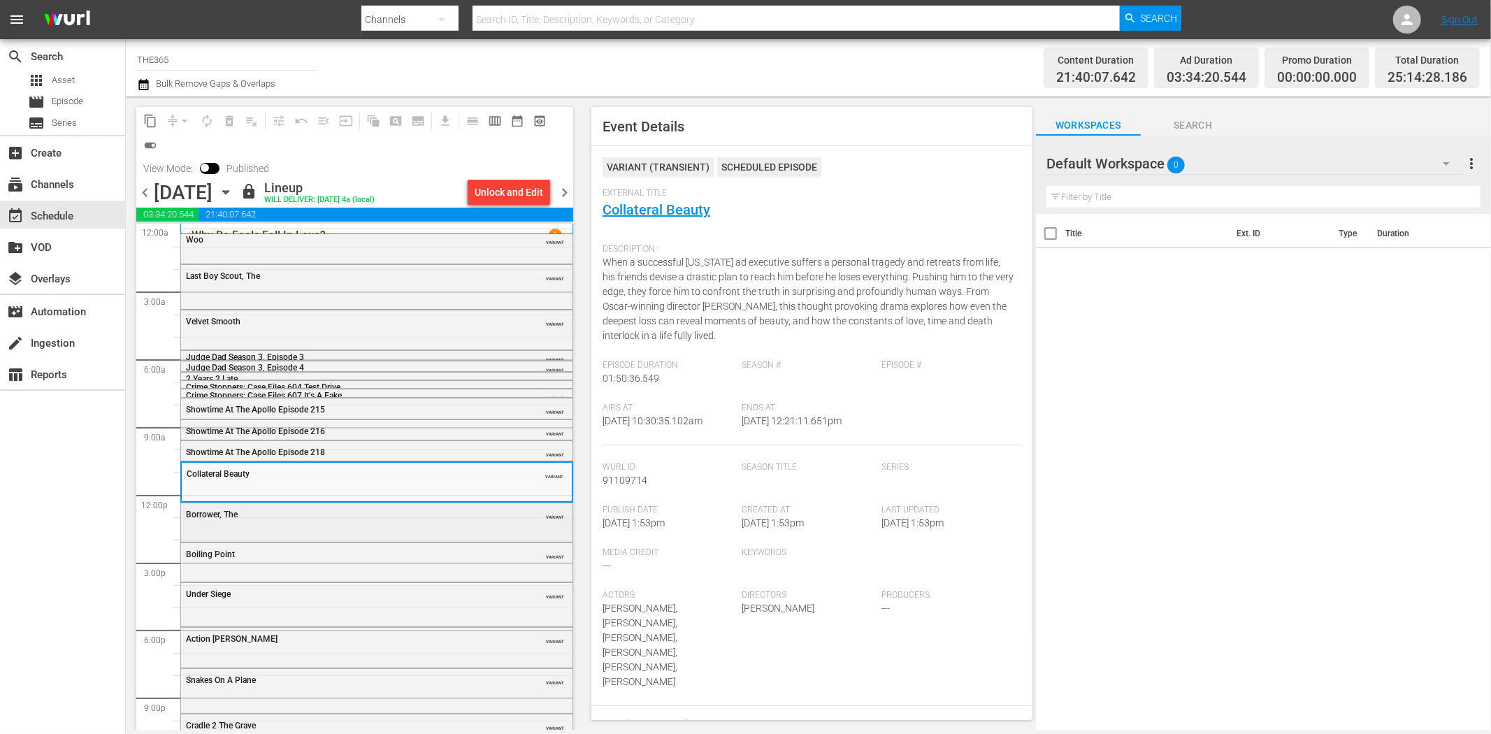
click at [371, 521] on div "Borrower, The VARIANT" at bounding box center [376, 513] width 391 height 21
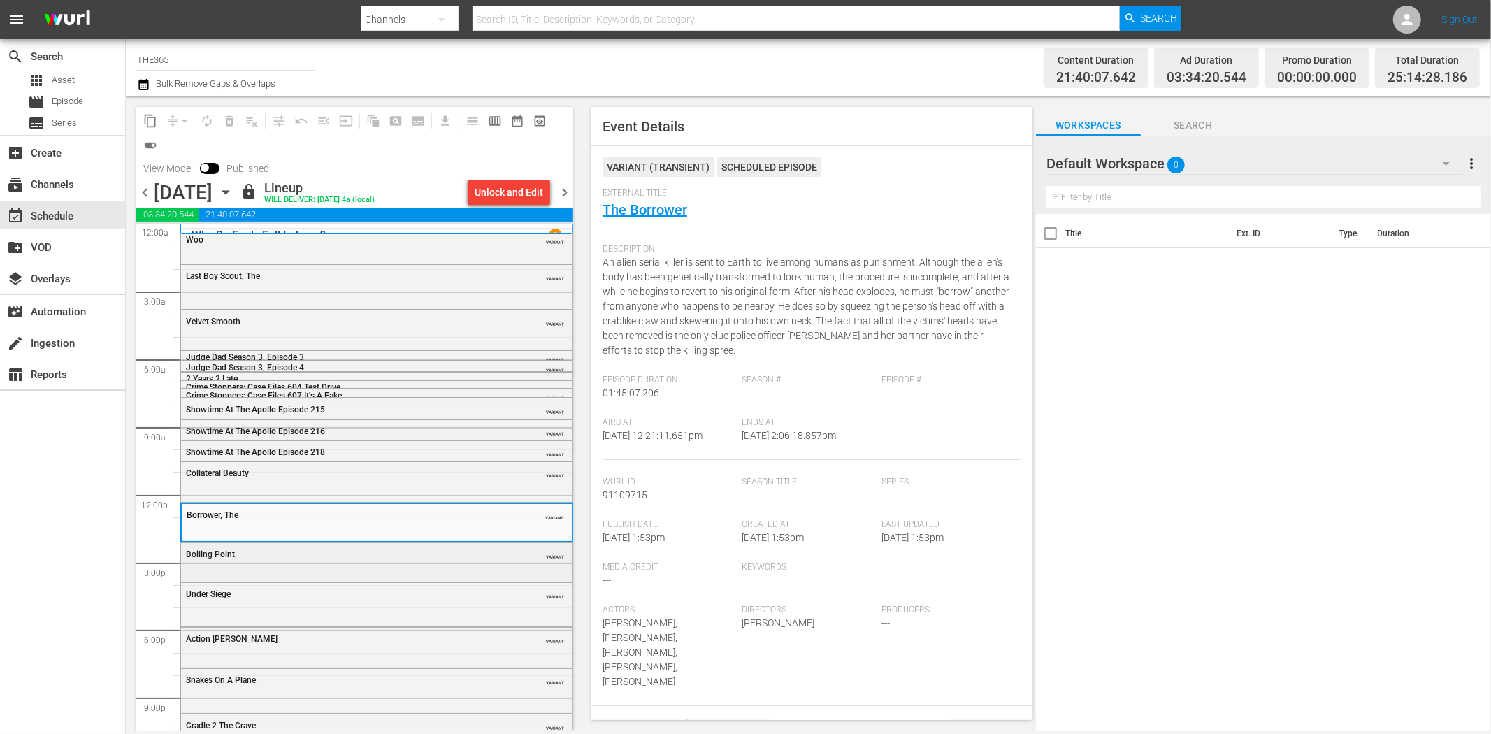
click at [373, 567] on div "Boiling Point VARIANT" at bounding box center [376, 561] width 391 height 36
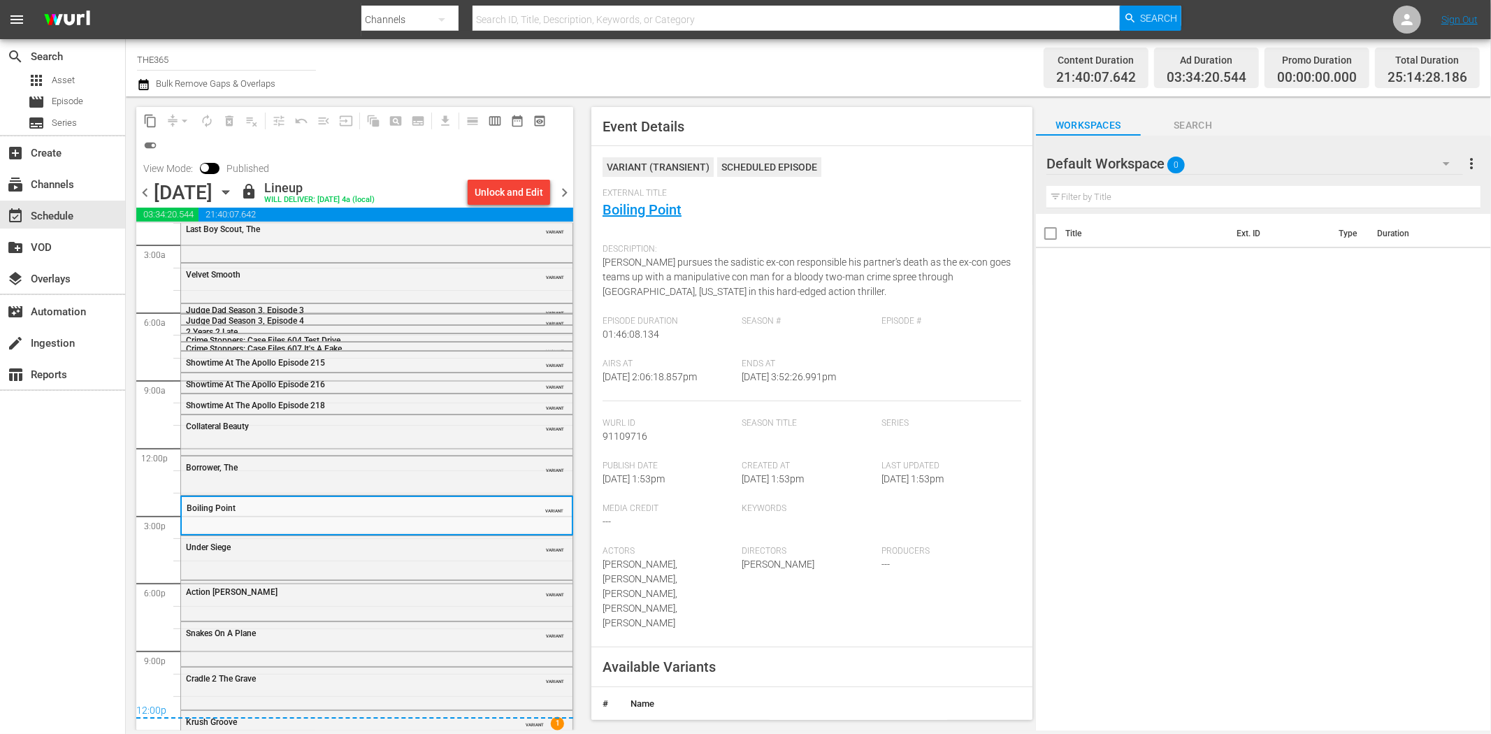
scroll to position [67, 0]
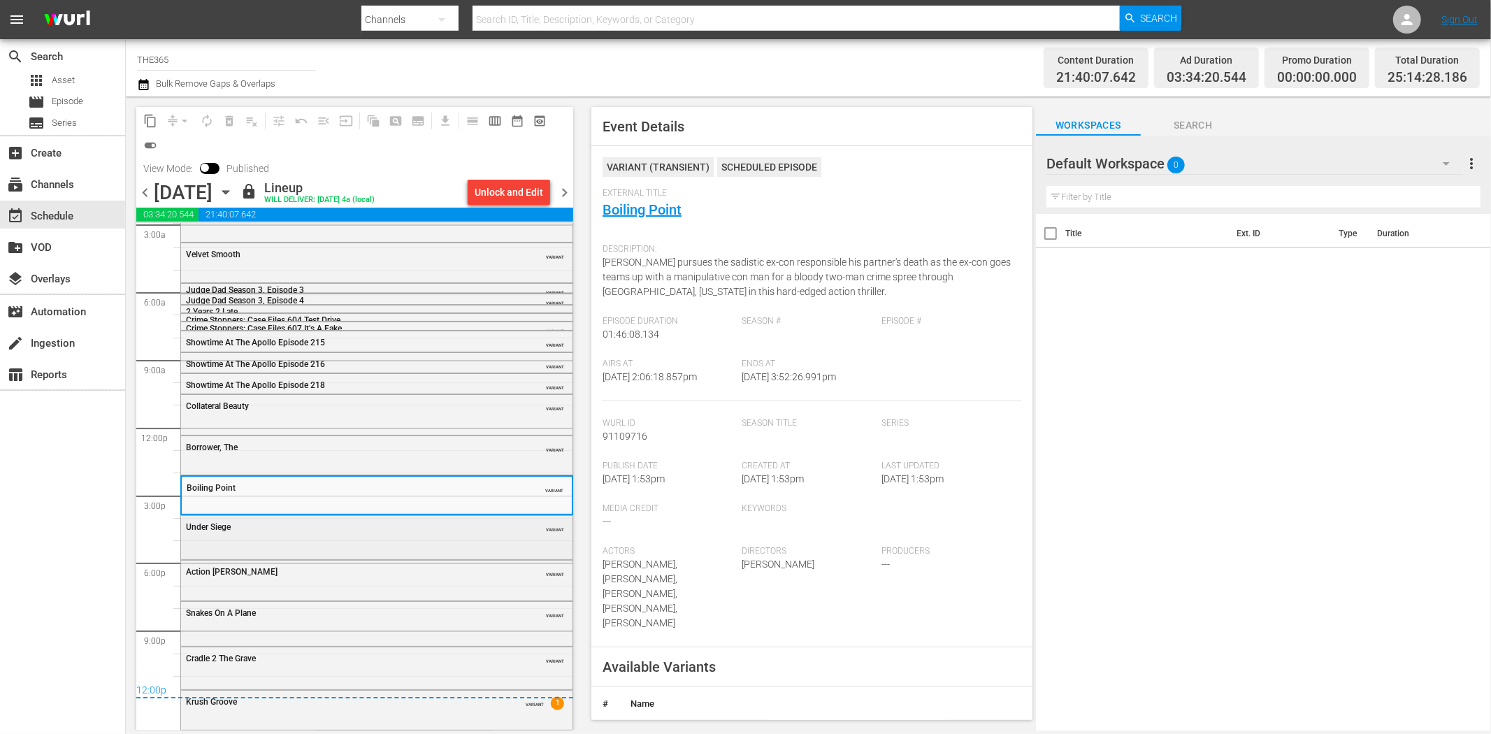
click at [354, 530] on div "Under Siege" at bounding box center [341, 527] width 311 height 10
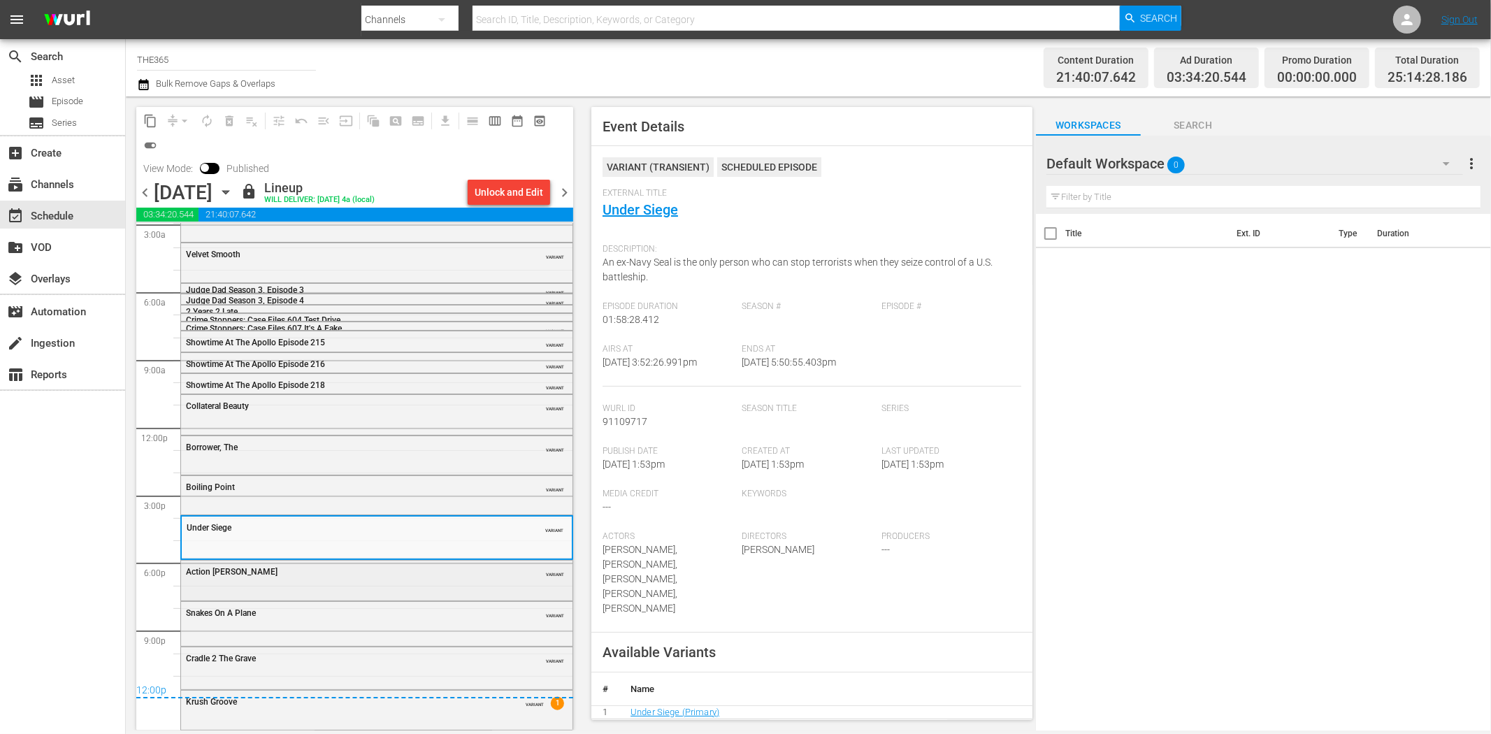
click at [363, 577] on div "Action Jackson VARIANT" at bounding box center [376, 570] width 391 height 21
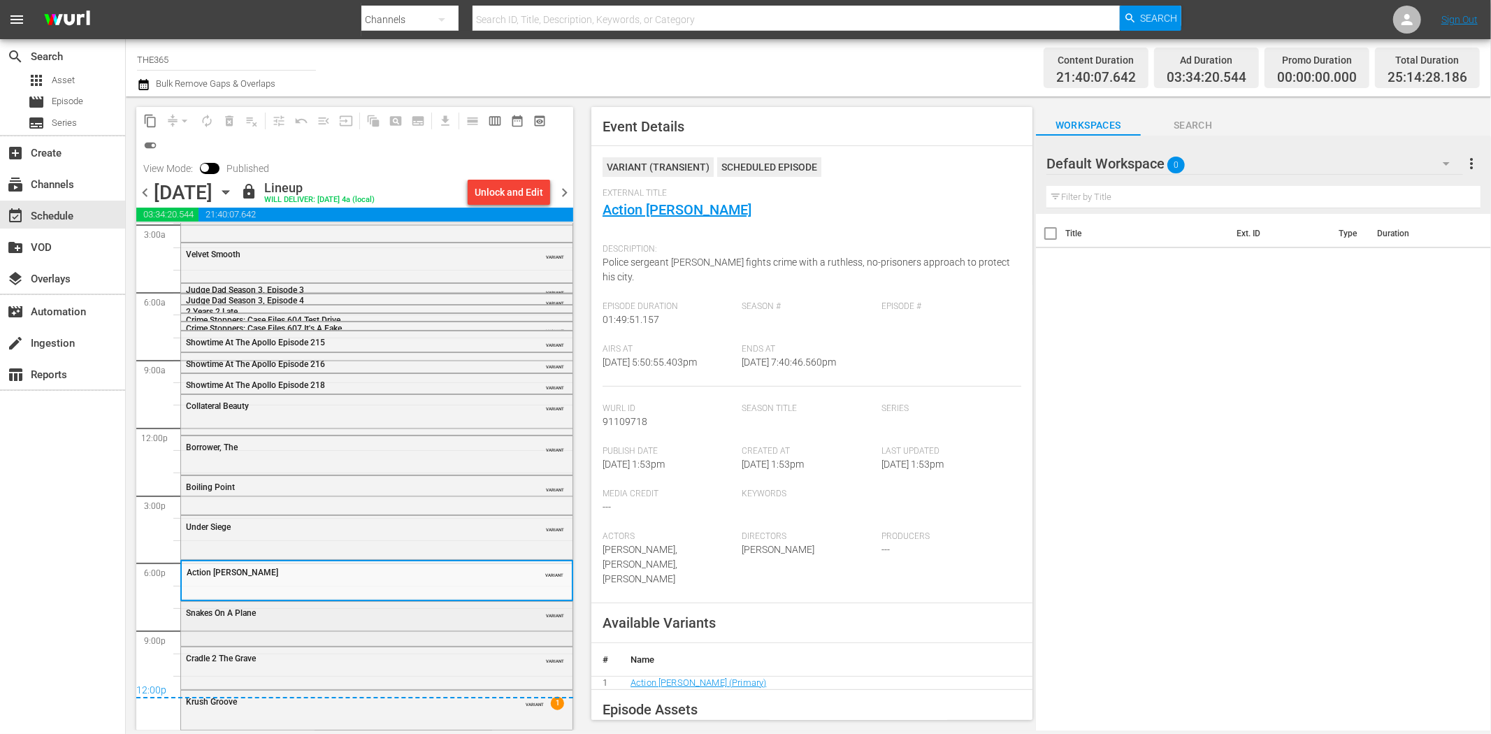
click at [346, 629] on div "Snakes On A Plane VARIANT" at bounding box center [376, 622] width 391 height 41
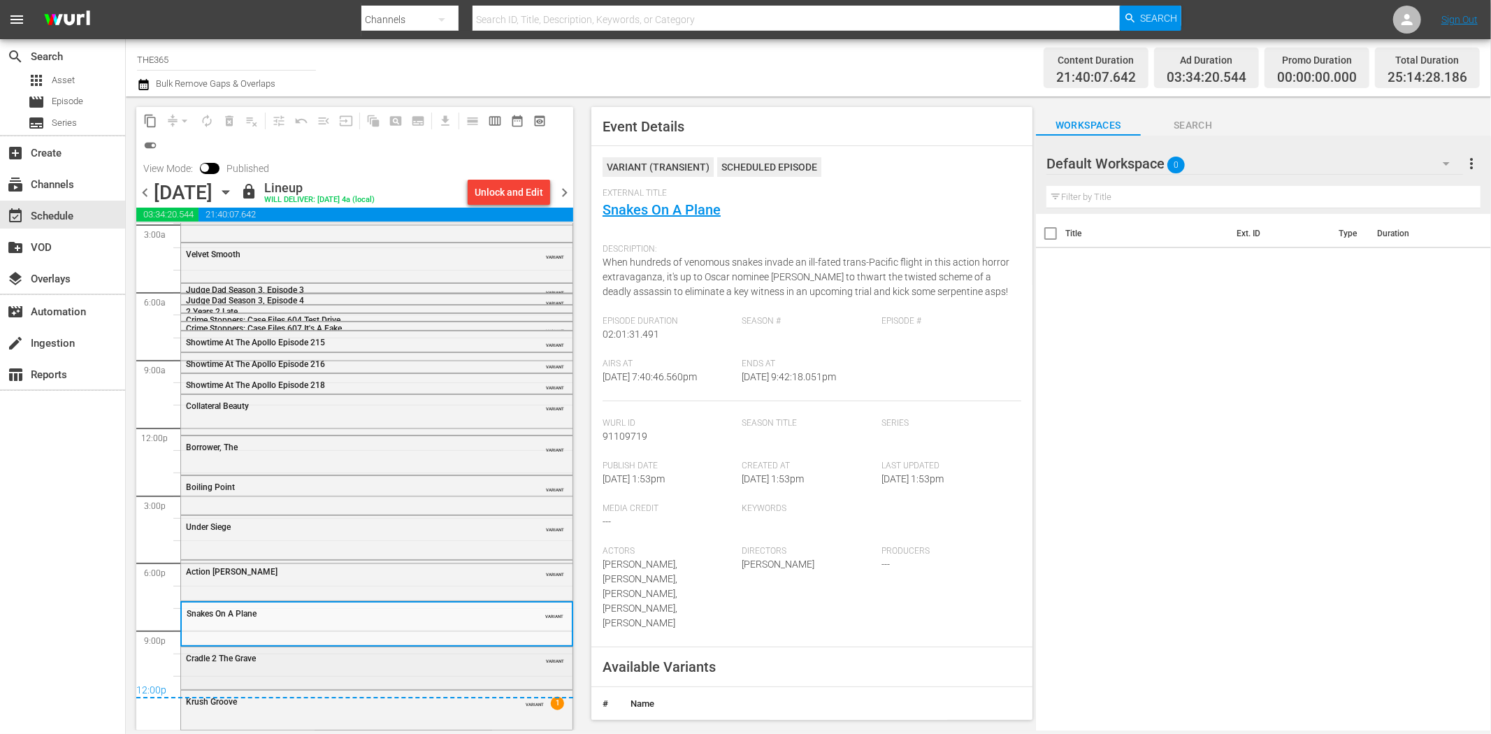
click at [395, 665] on div "Cradle 2 The Grave VARIANT" at bounding box center [376, 657] width 391 height 21
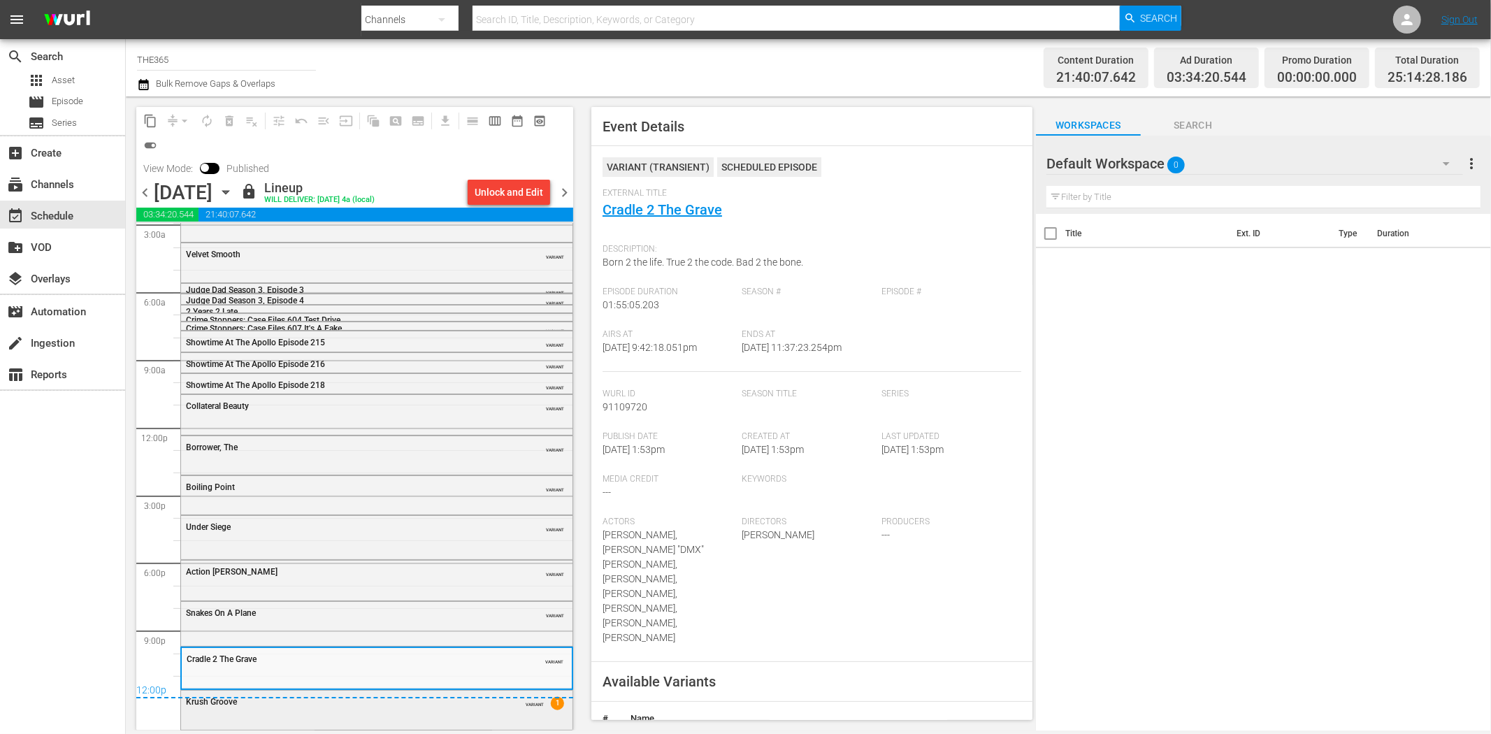
click at [447, 700] on div "Krush Groove" at bounding box center [341, 702] width 311 height 10
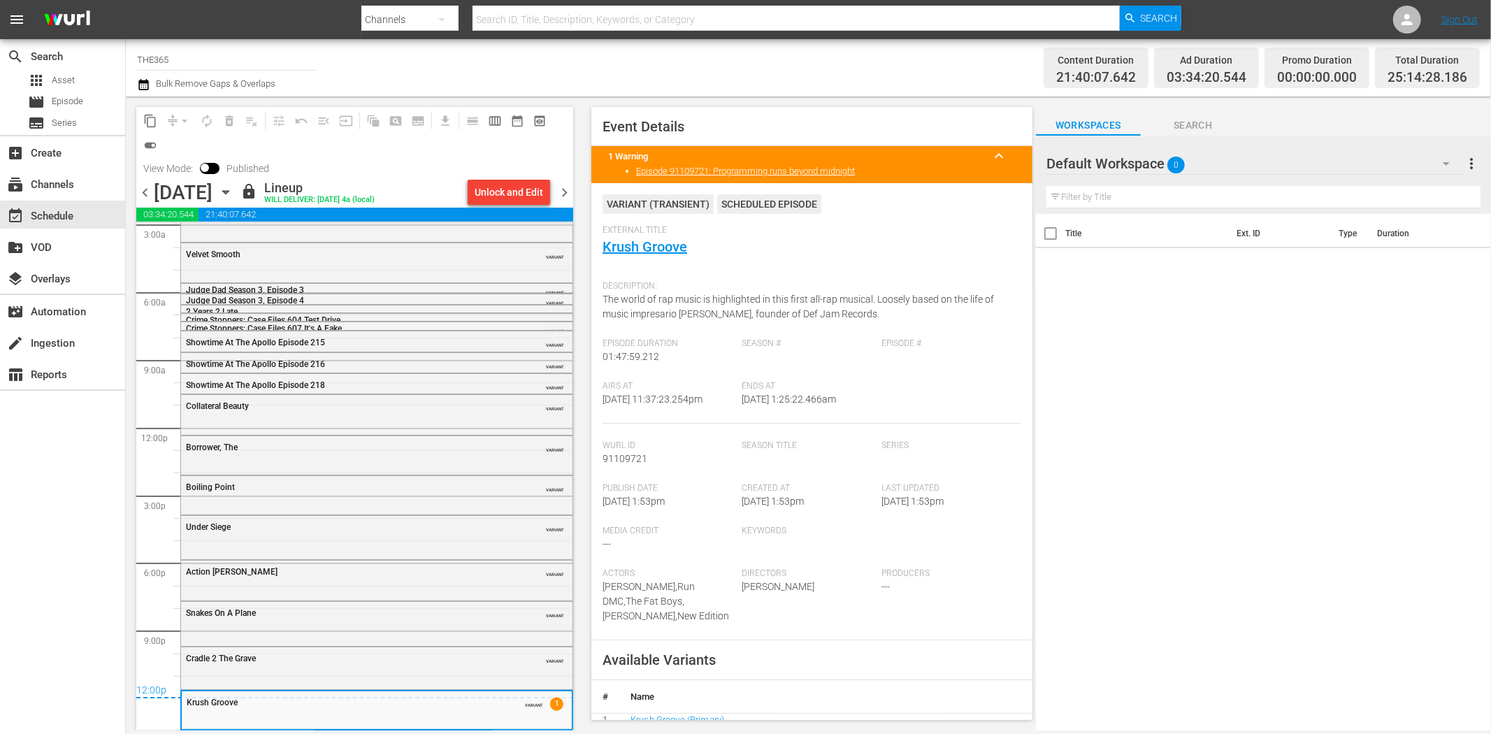
click at [568, 185] on span "chevron_right" at bounding box center [564, 192] width 17 height 17
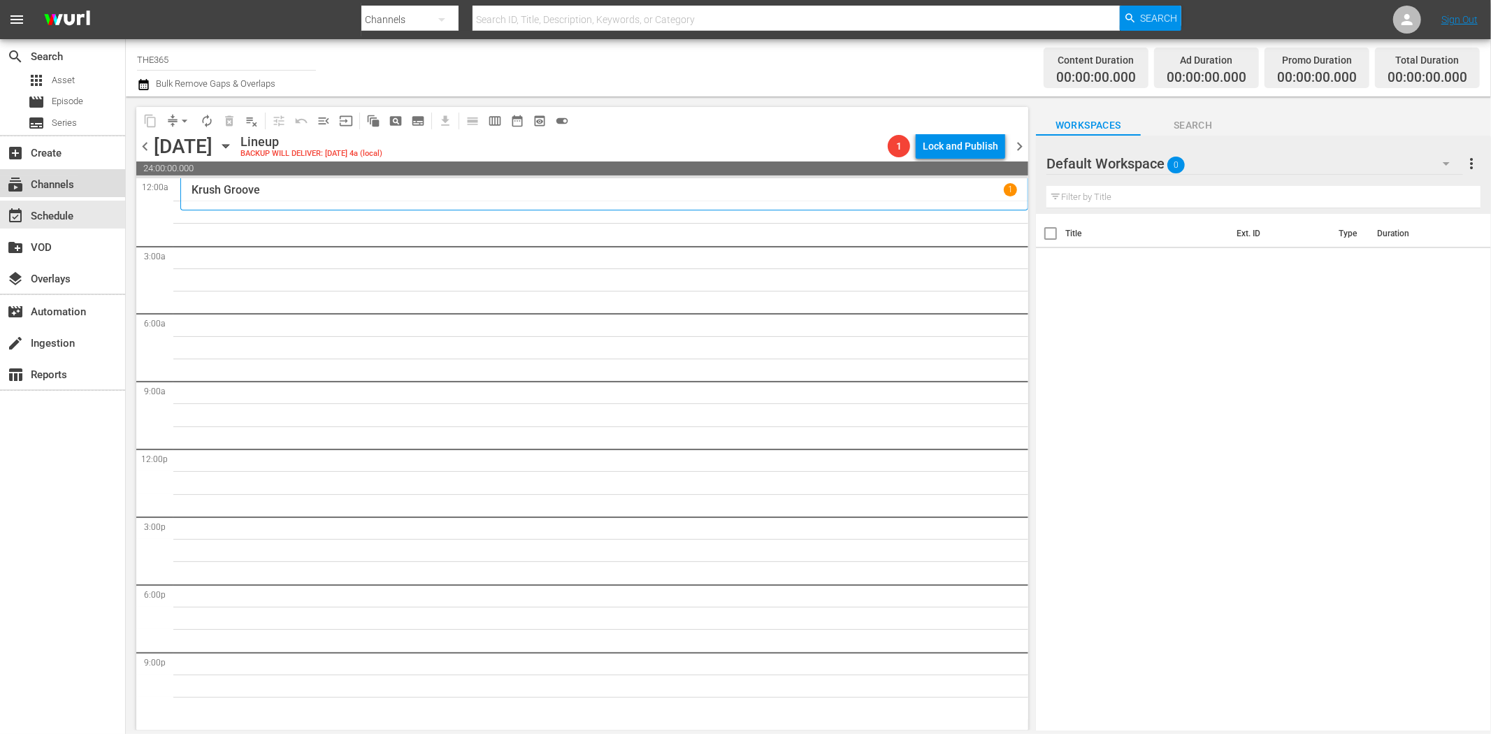
click at [66, 186] on div "subscriptions Channels" at bounding box center [39, 182] width 78 height 13
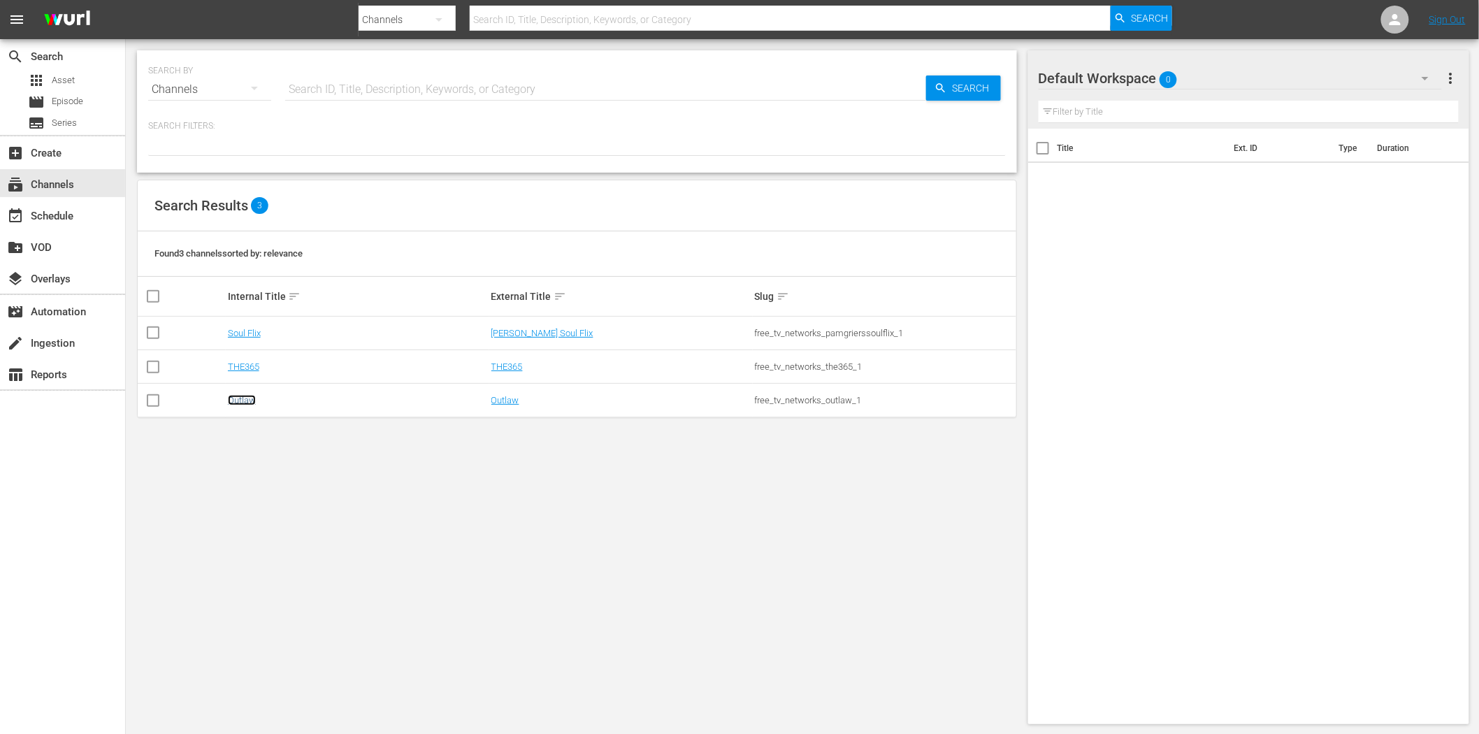
click at [242, 396] on link "Outlaw" at bounding box center [242, 400] width 28 height 10
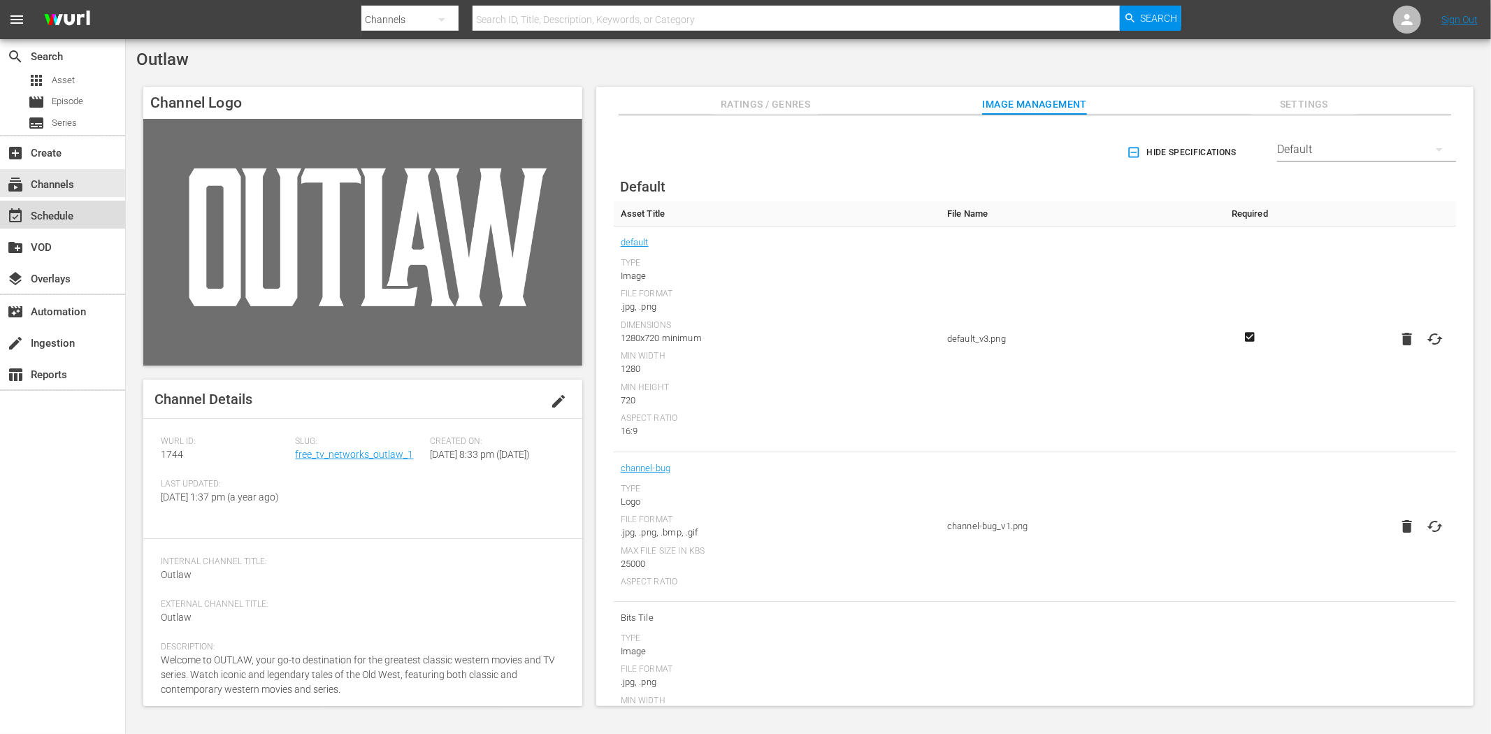
click at [75, 219] on div "event_available Schedule" at bounding box center [39, 214] width 78 height 13
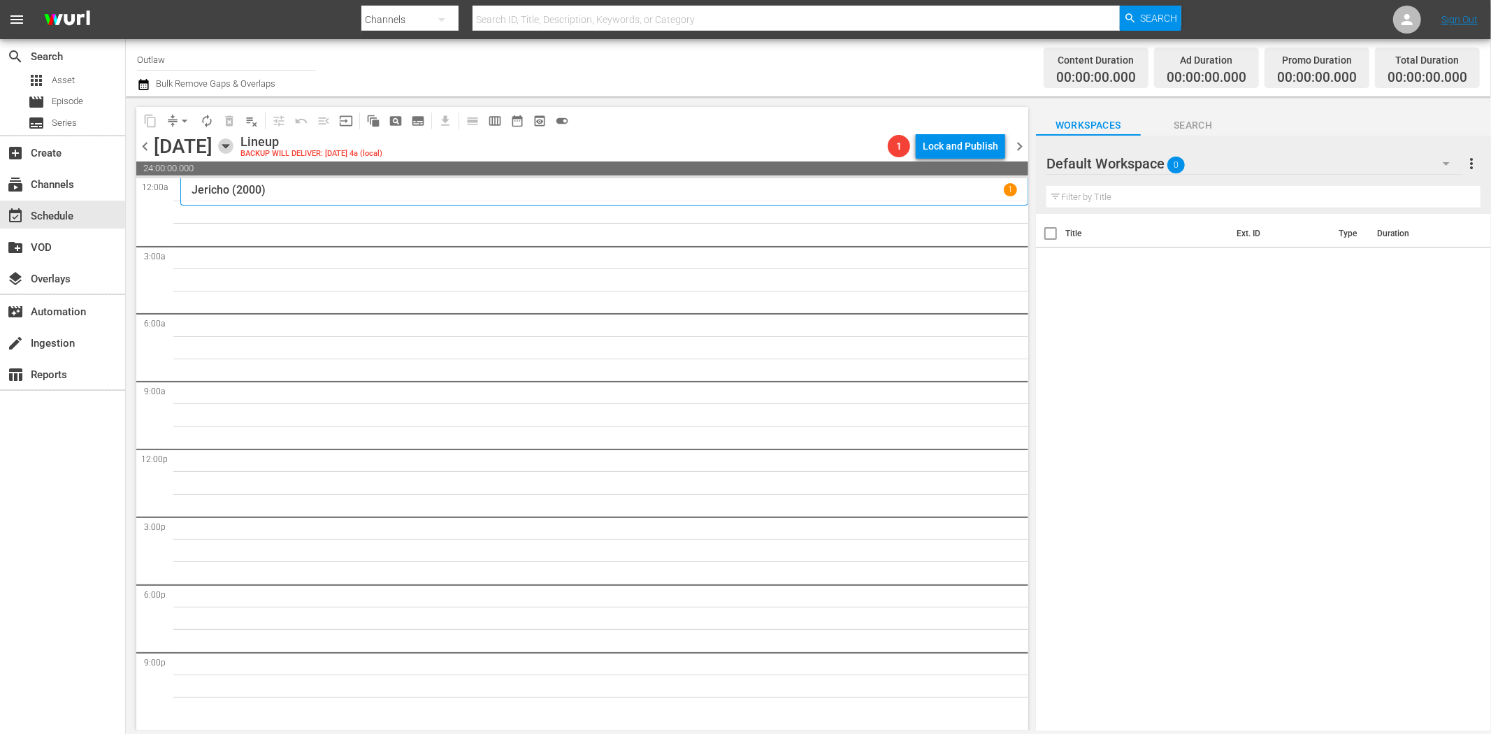
click at [233, 141] on icon "button" at bounding box center [225, 145] width 15 height 15
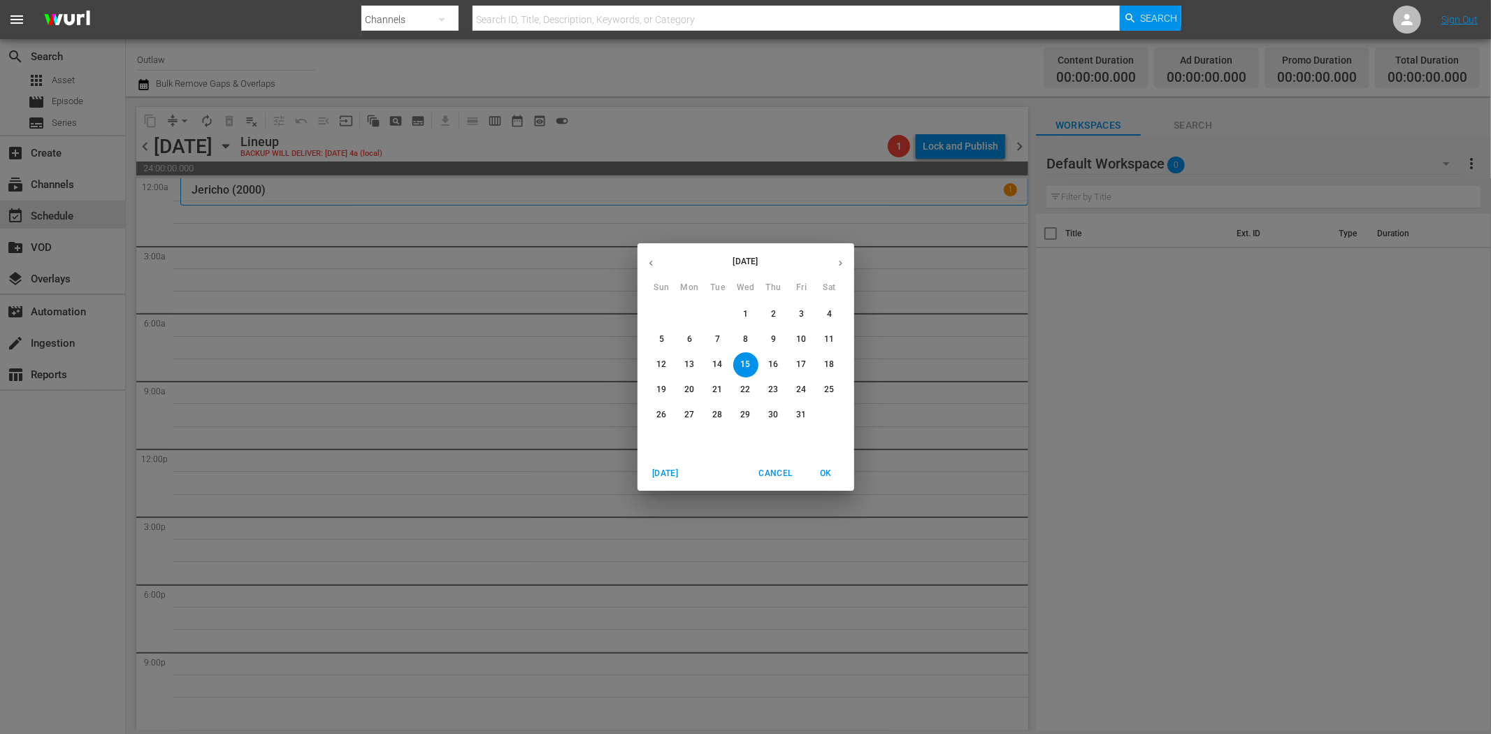
click at [686, 362] on p "13" at bounding box center [689, 364] width 10 height 12
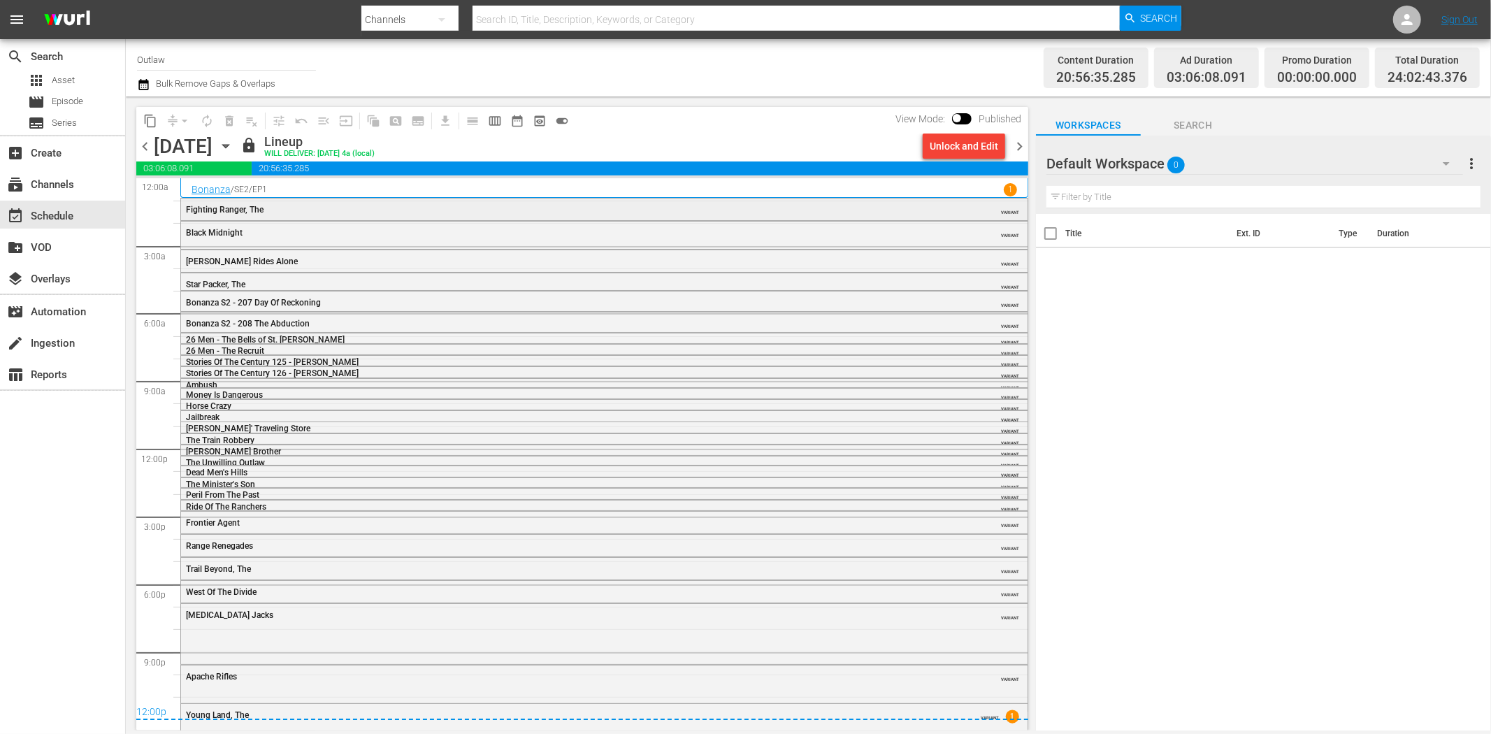
click at [327, 207] on div "Fighting Ranger, The" at bounding box center [566, 210] width 760 height 10
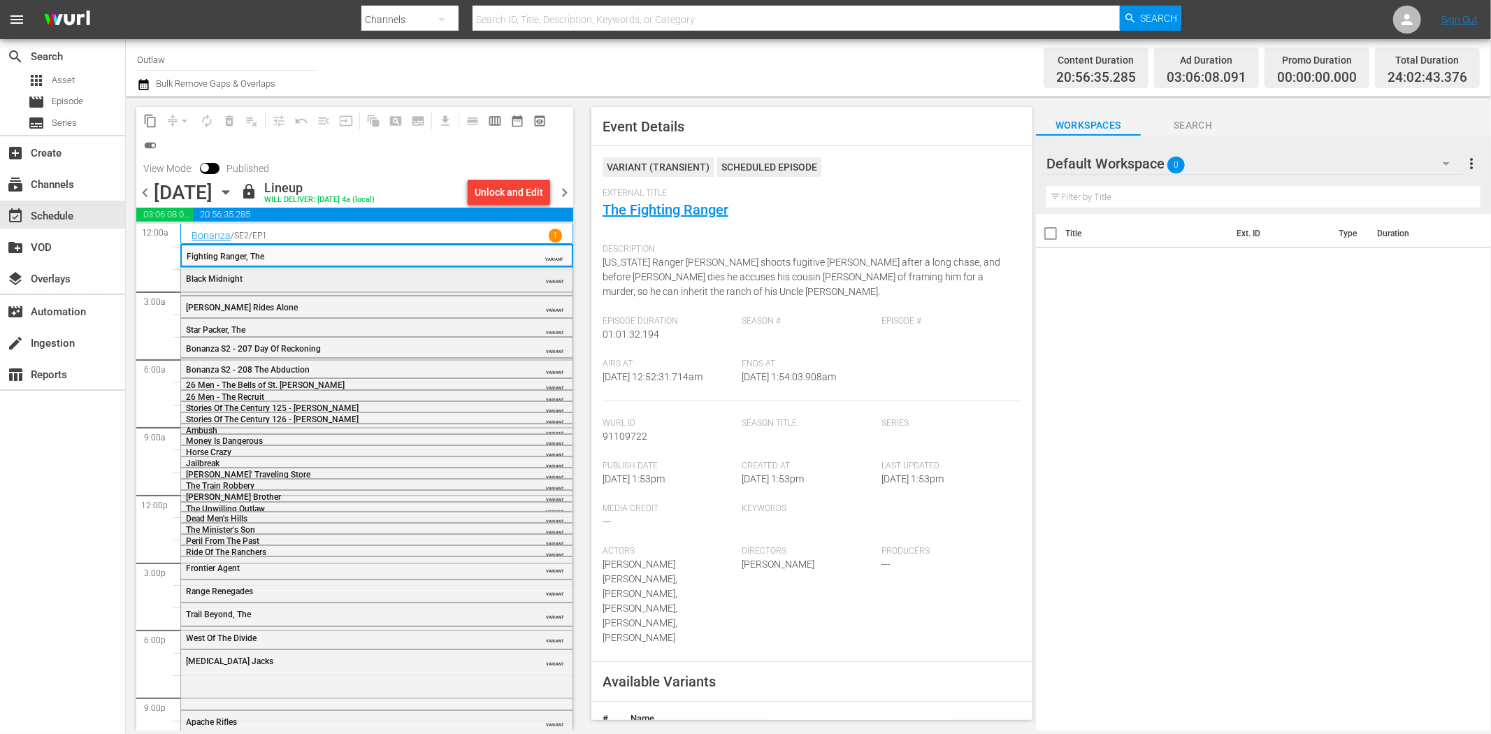
click at [517, 280] on div "VARIANT" at bounding box center [532, 278] width 64 height 11
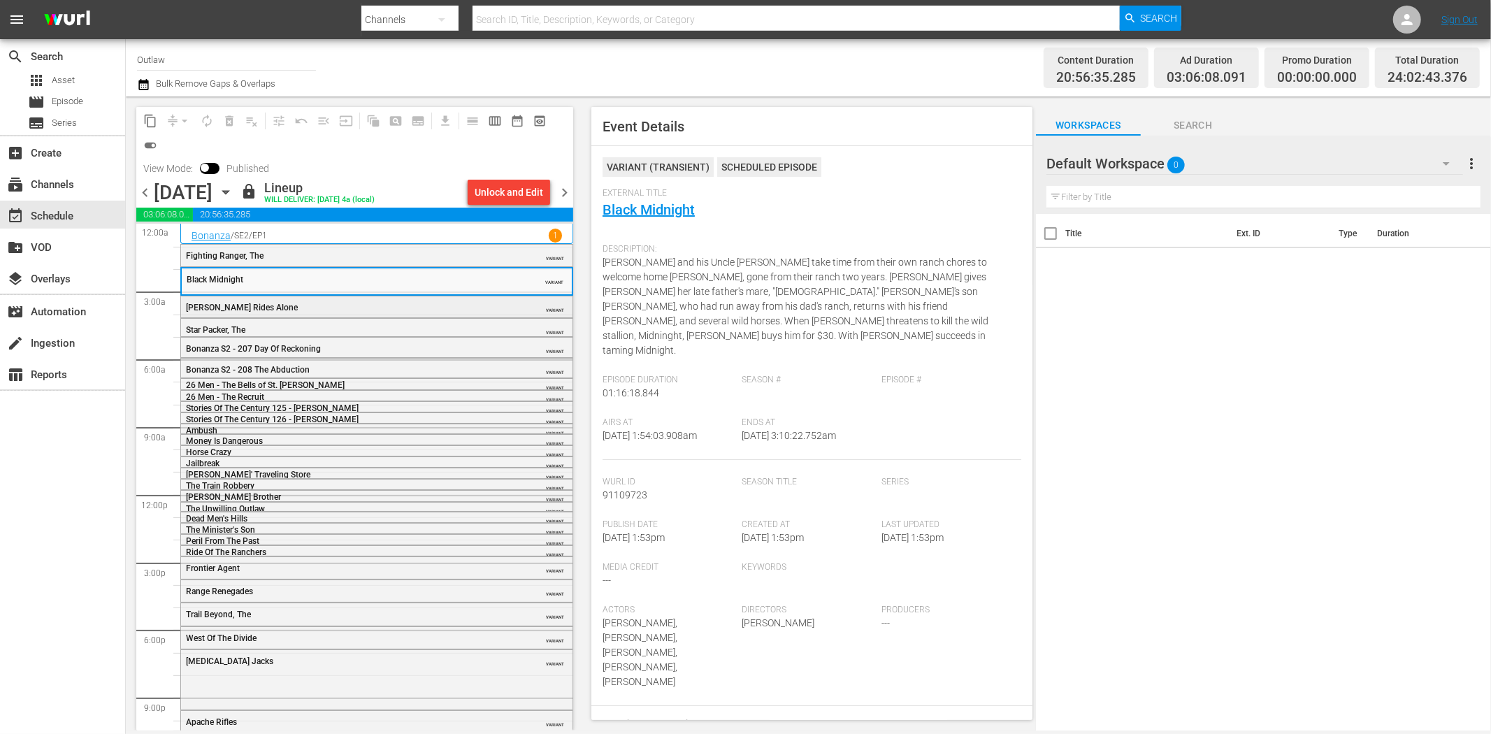
click at [435, 309] on div "Randy Rides Alone" at bounding box center [341, 308] width 311 height 10
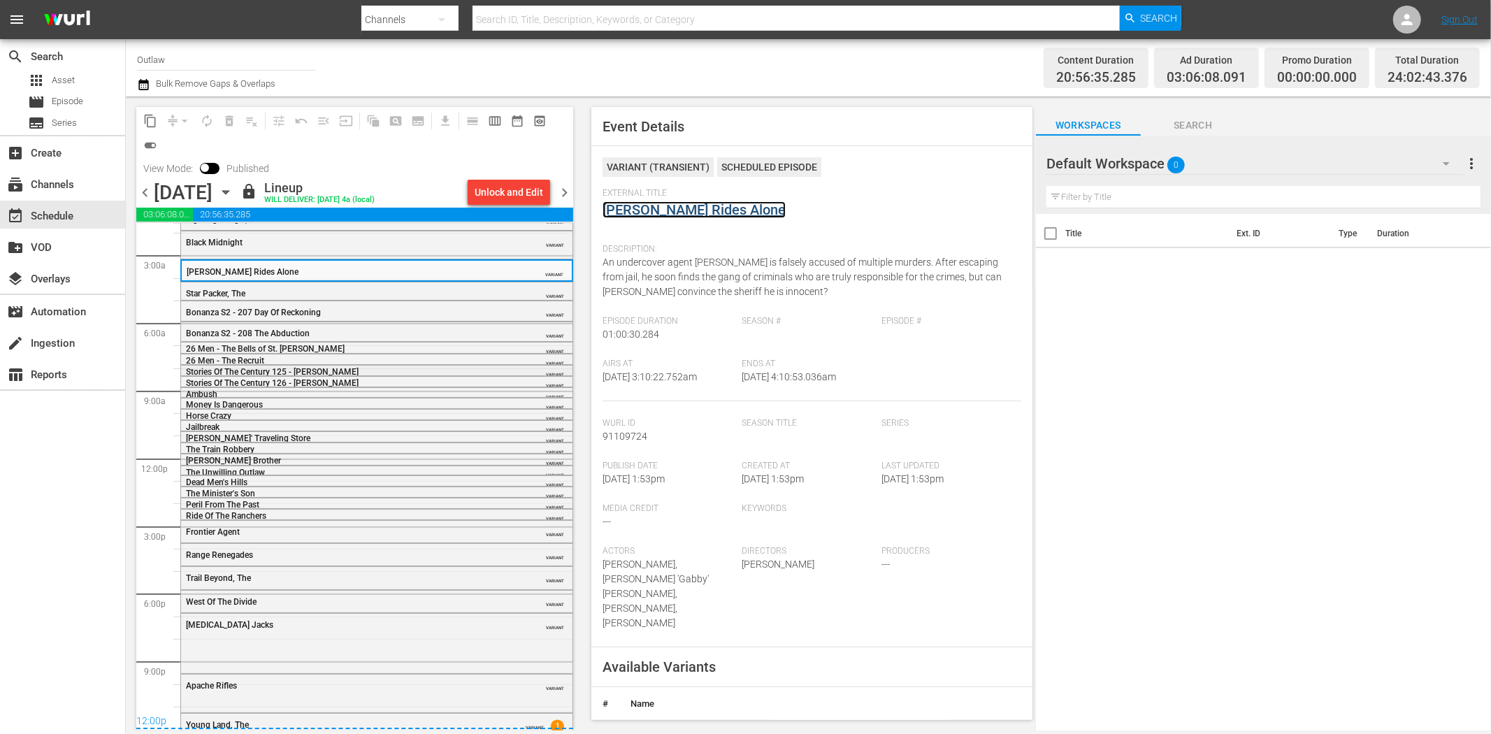
scroll to position [56, 0]
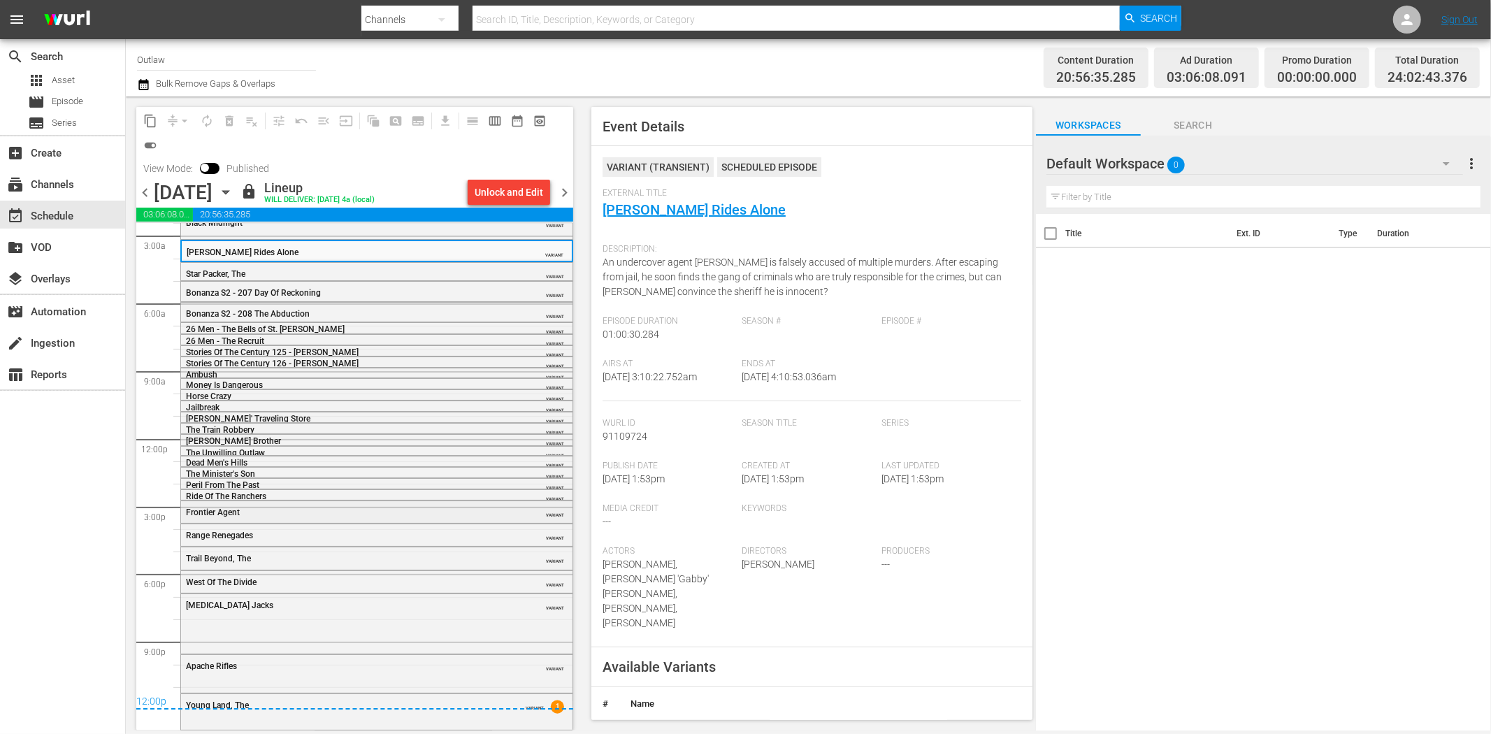
click at [317, 503] on div "Frontier Agent VARIANT" at bounding box center [376, 511] width 391 height 21
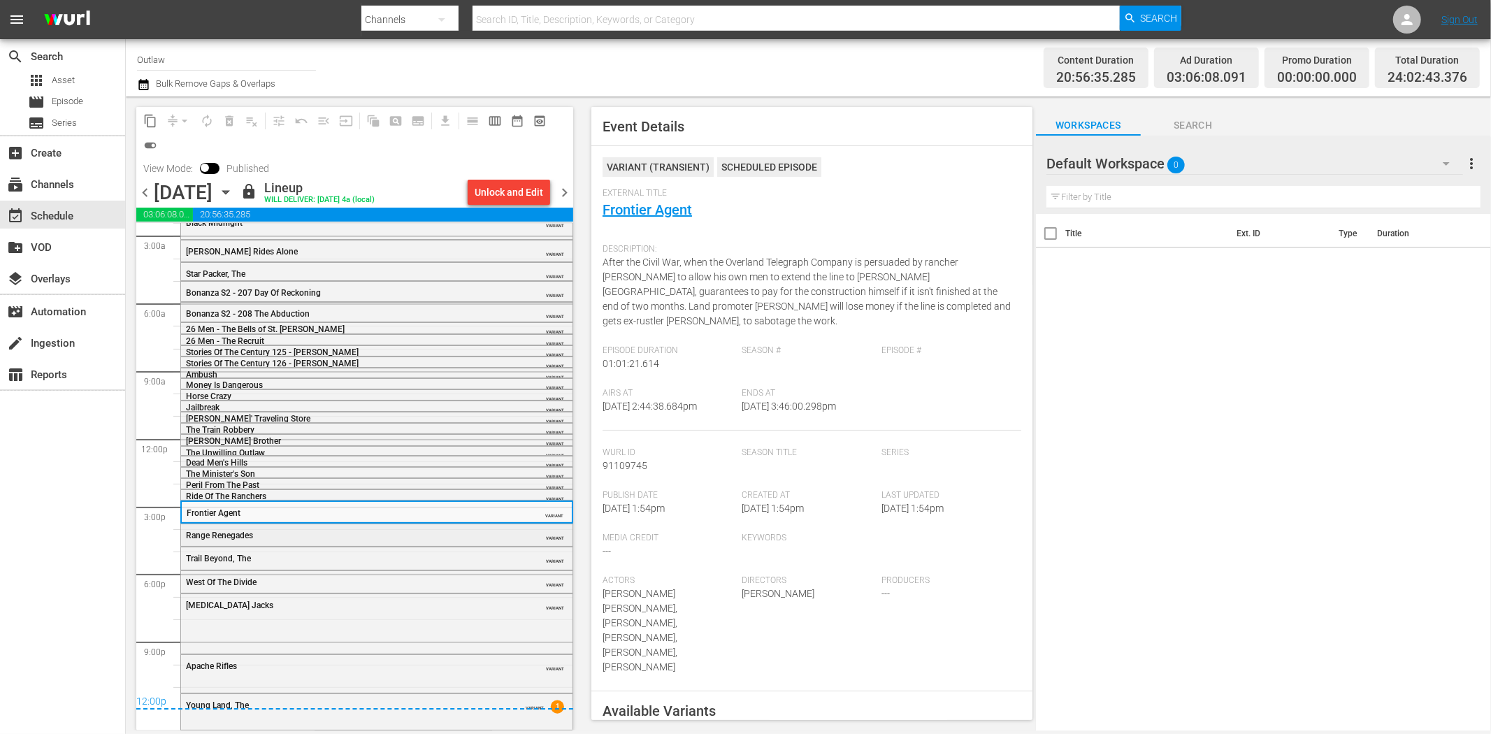
click at [298, 535] on div "Range Renegades" at bounding box center [341, 535] width 311 height 10
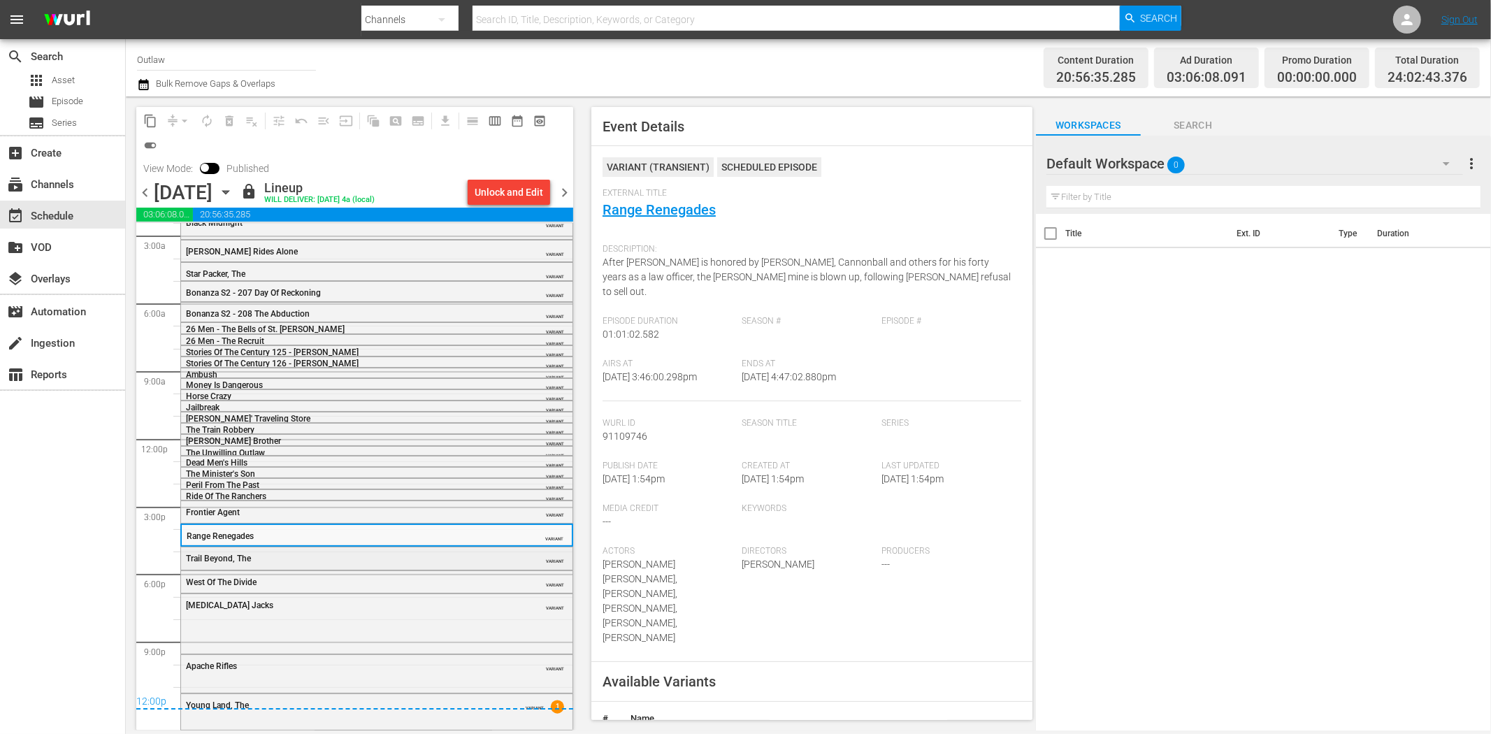
click at [307, 558] on div "Trail Beyond, The" at bounding box center [341, 558] width 311 height 10
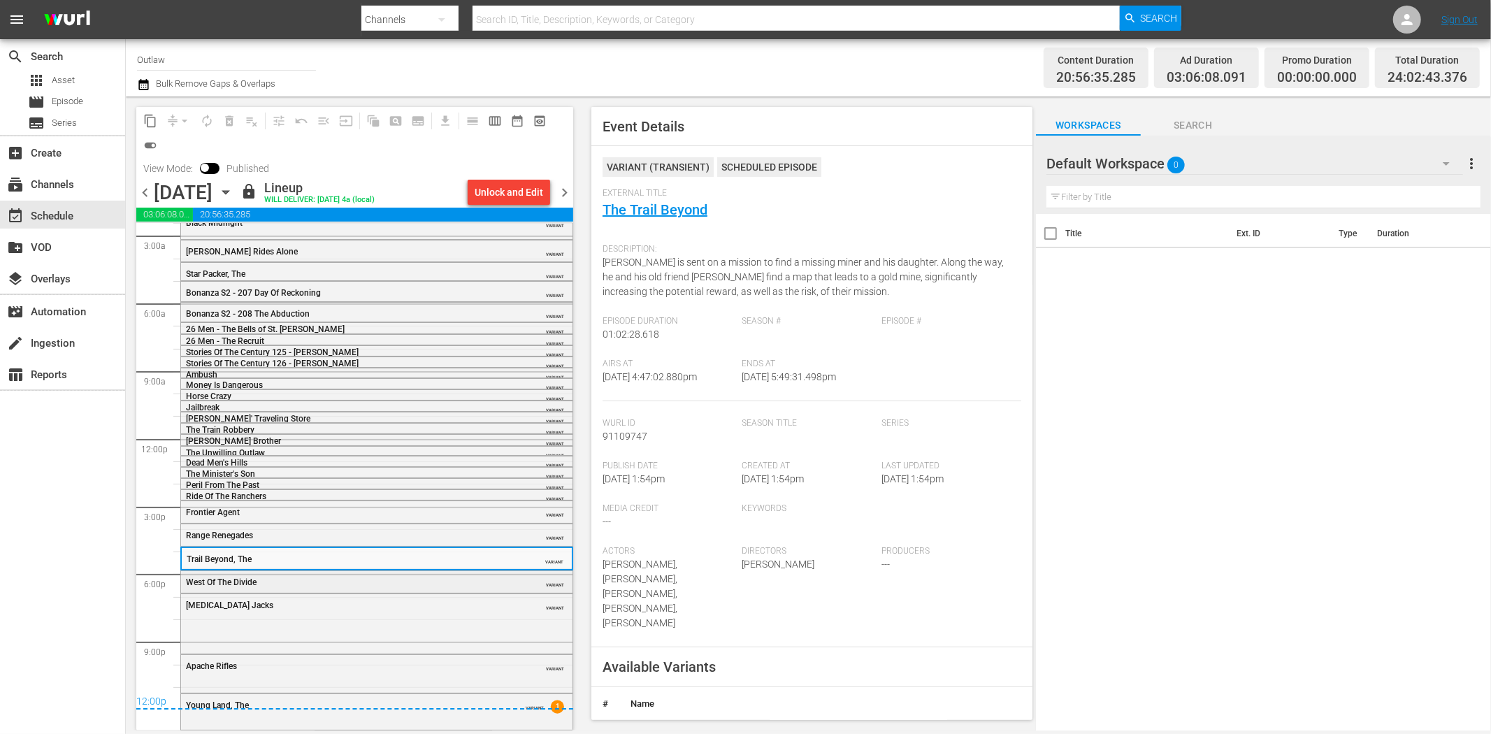
click at [347, 581] on div "West Of The Divide" at bounding box center [341, 582] width 311 height 10
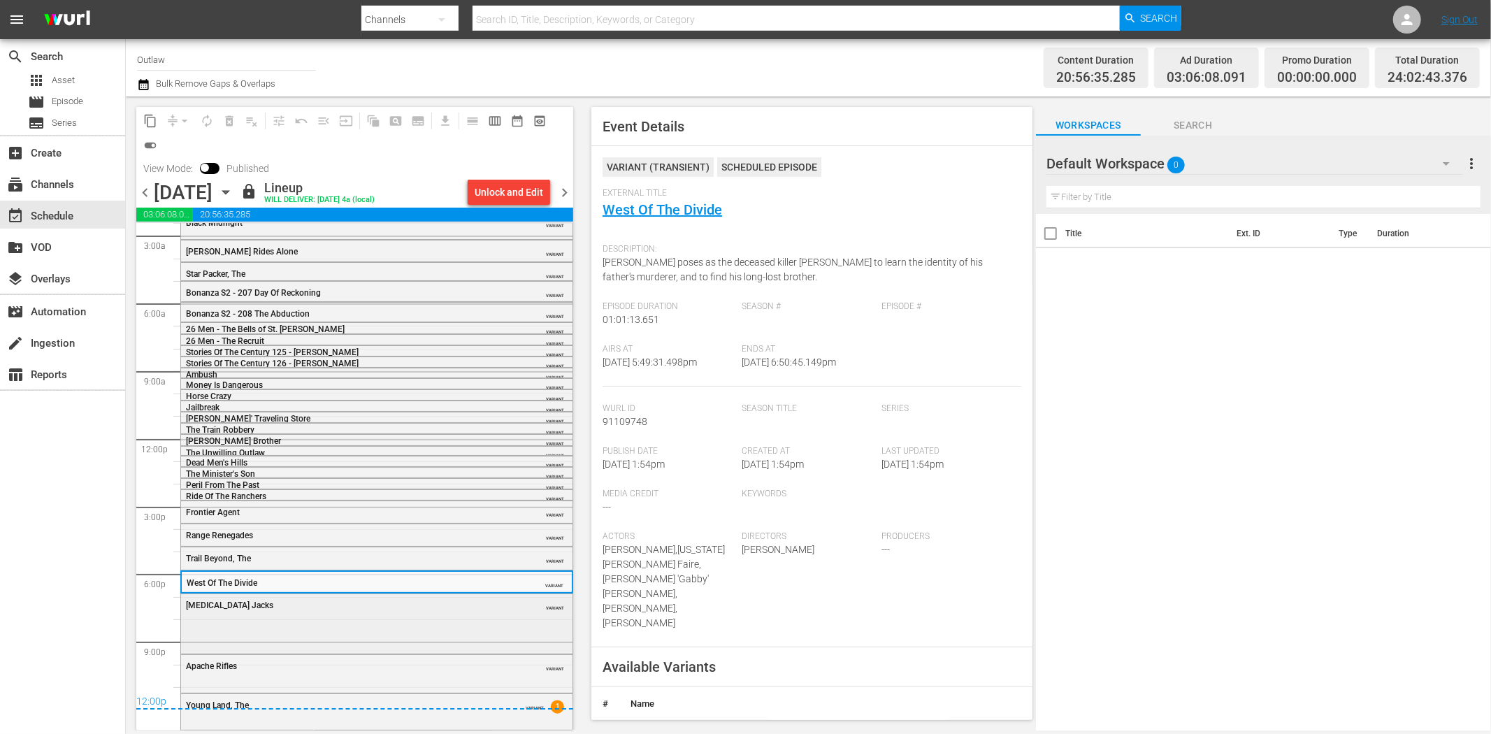
click at [280, 609] on div "One-Eyed Jacks" at bounding box center [341, 605] width 311 height 10
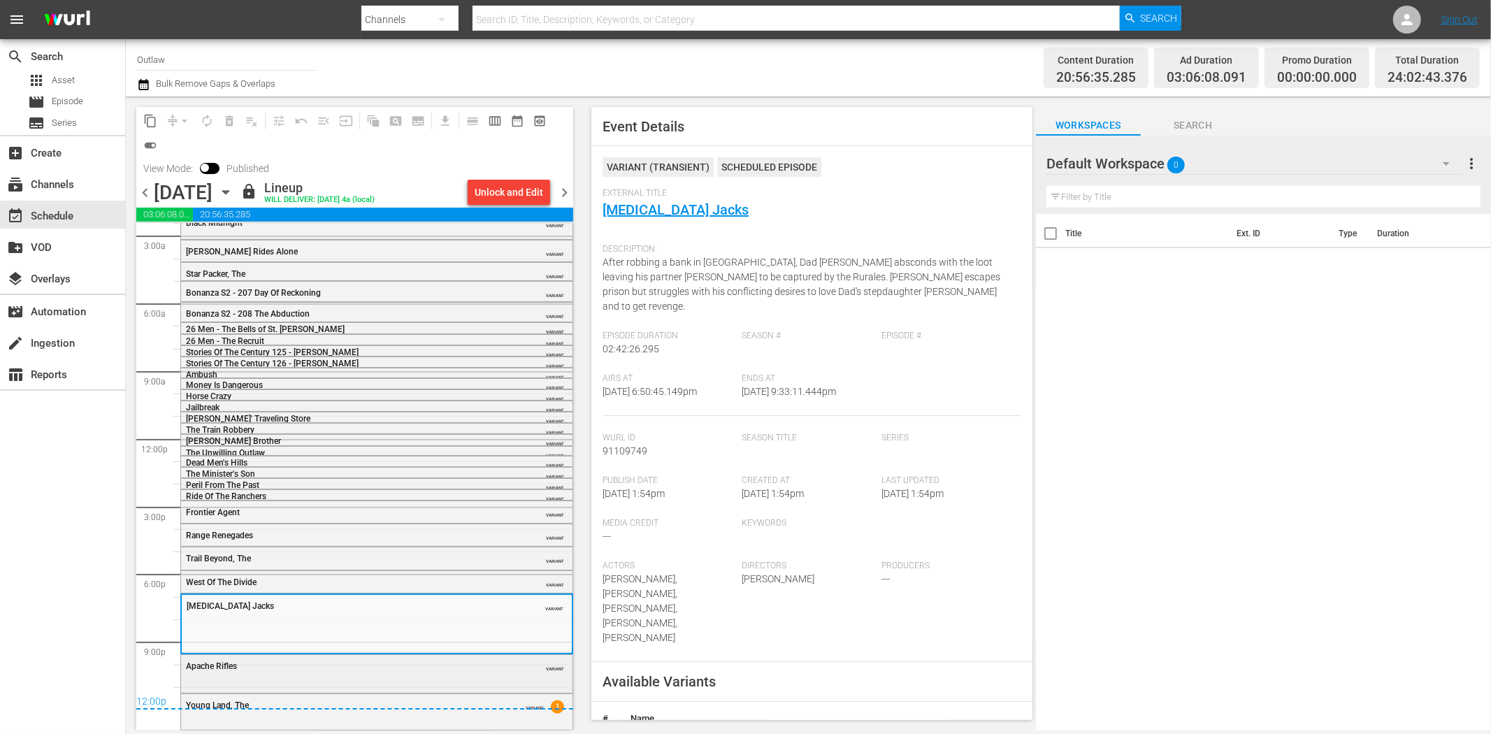
click at [354, 667] on div "Apache Rifles" at bounding box center [341, 666] width 311 height 10
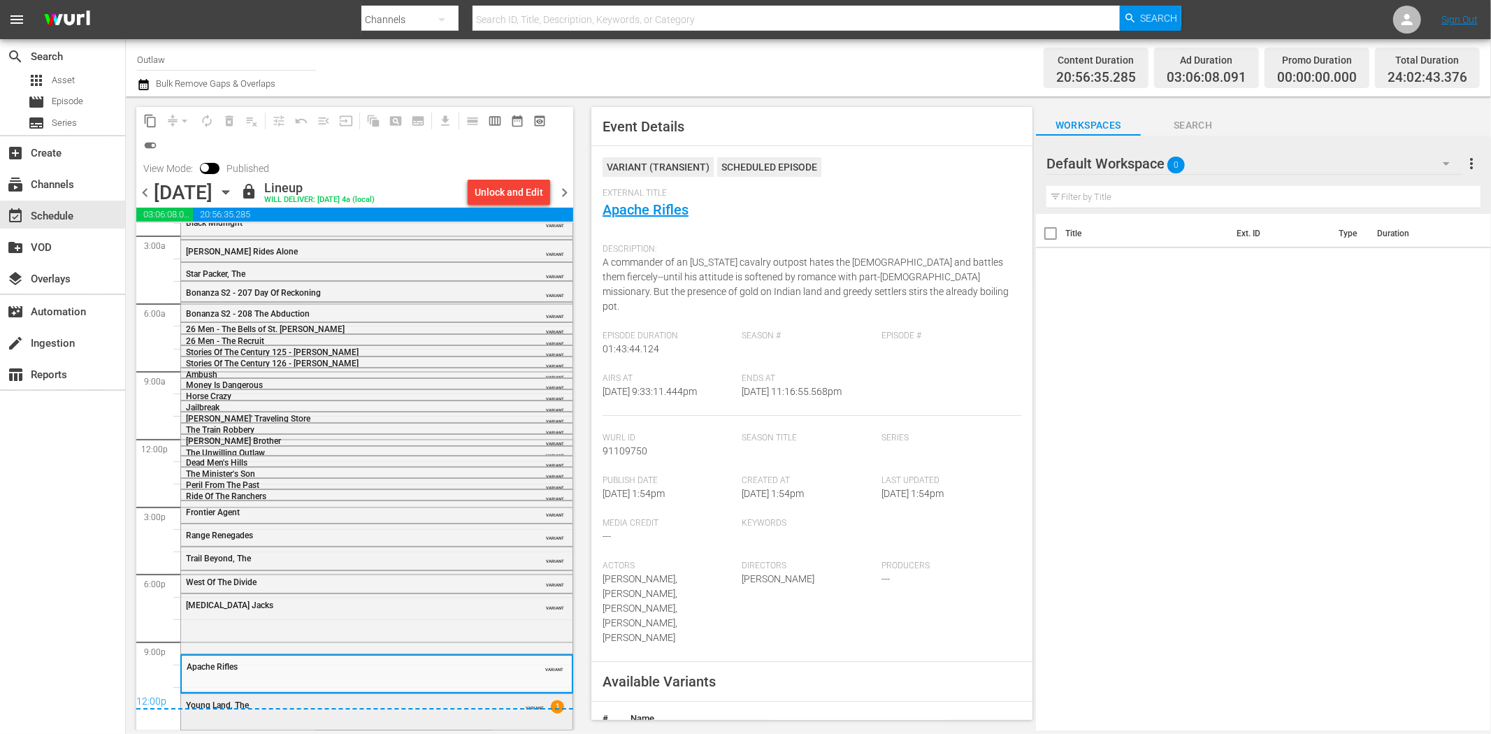
click at [416, 721] on div "Young Land, The VARIANT 1" at bounding box center [376, 710] width 391 height 33
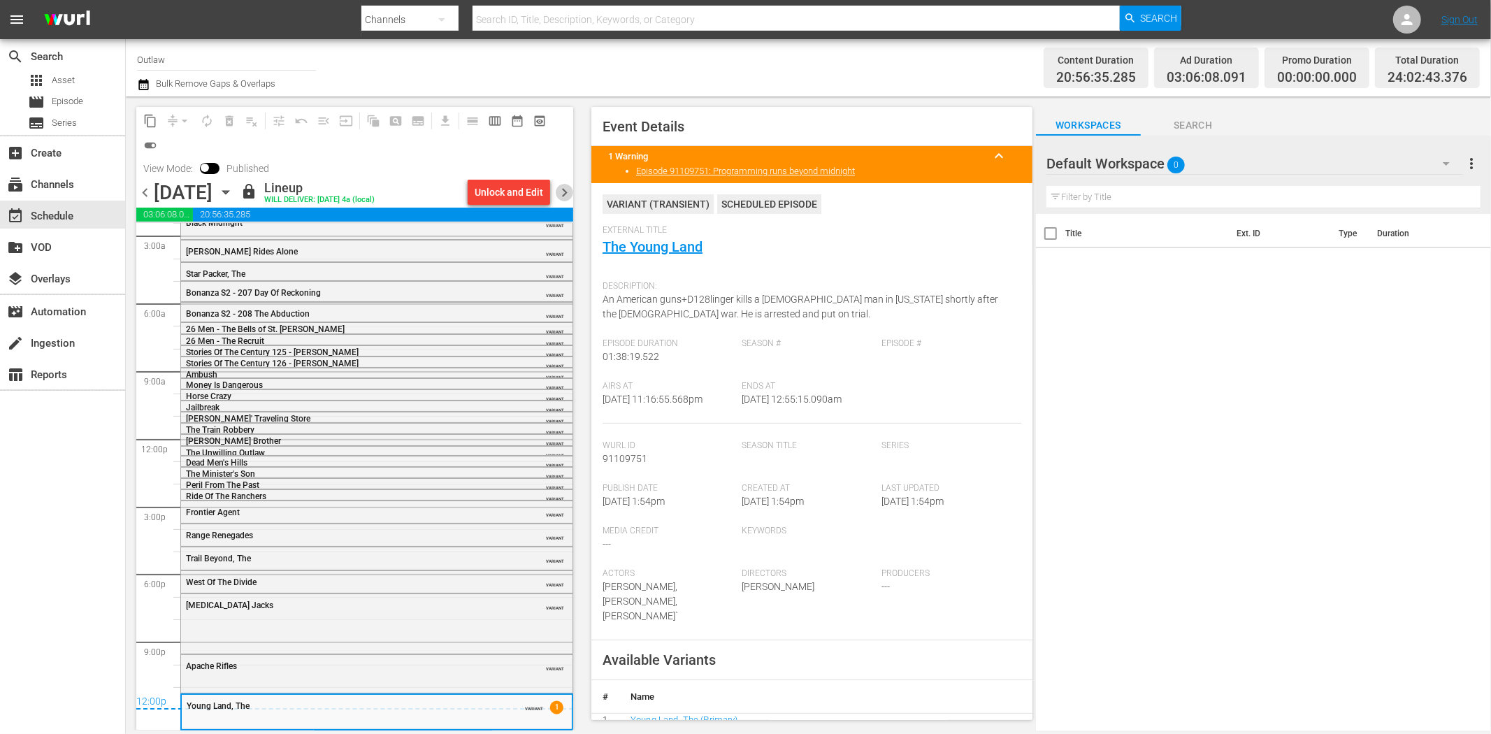
click at [563, 191] on span "chevron_right" at bounding box center [564, 192] width 17 height 17
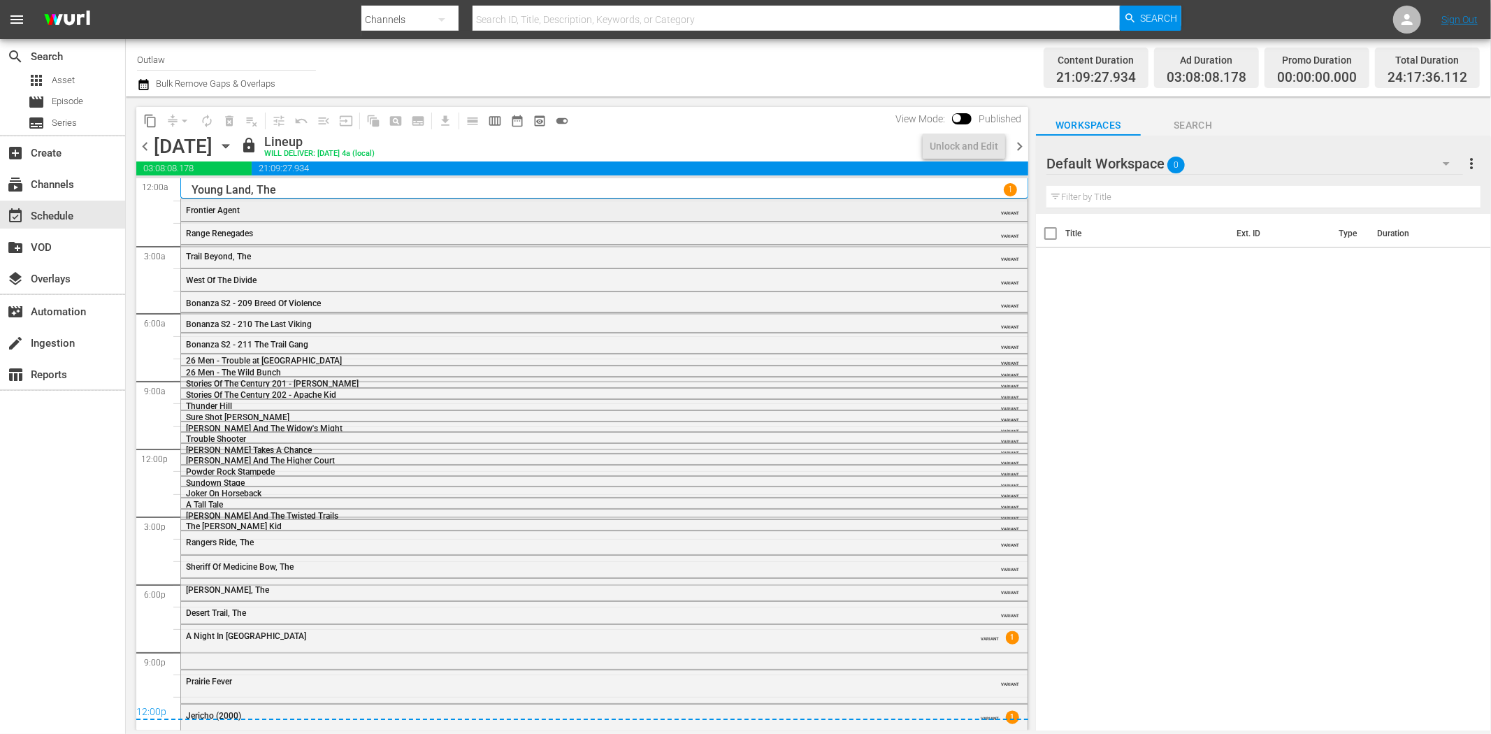
click at [231, 215] on span "Frontier Agent" at bounding box center [213, 210] width 54 height 10
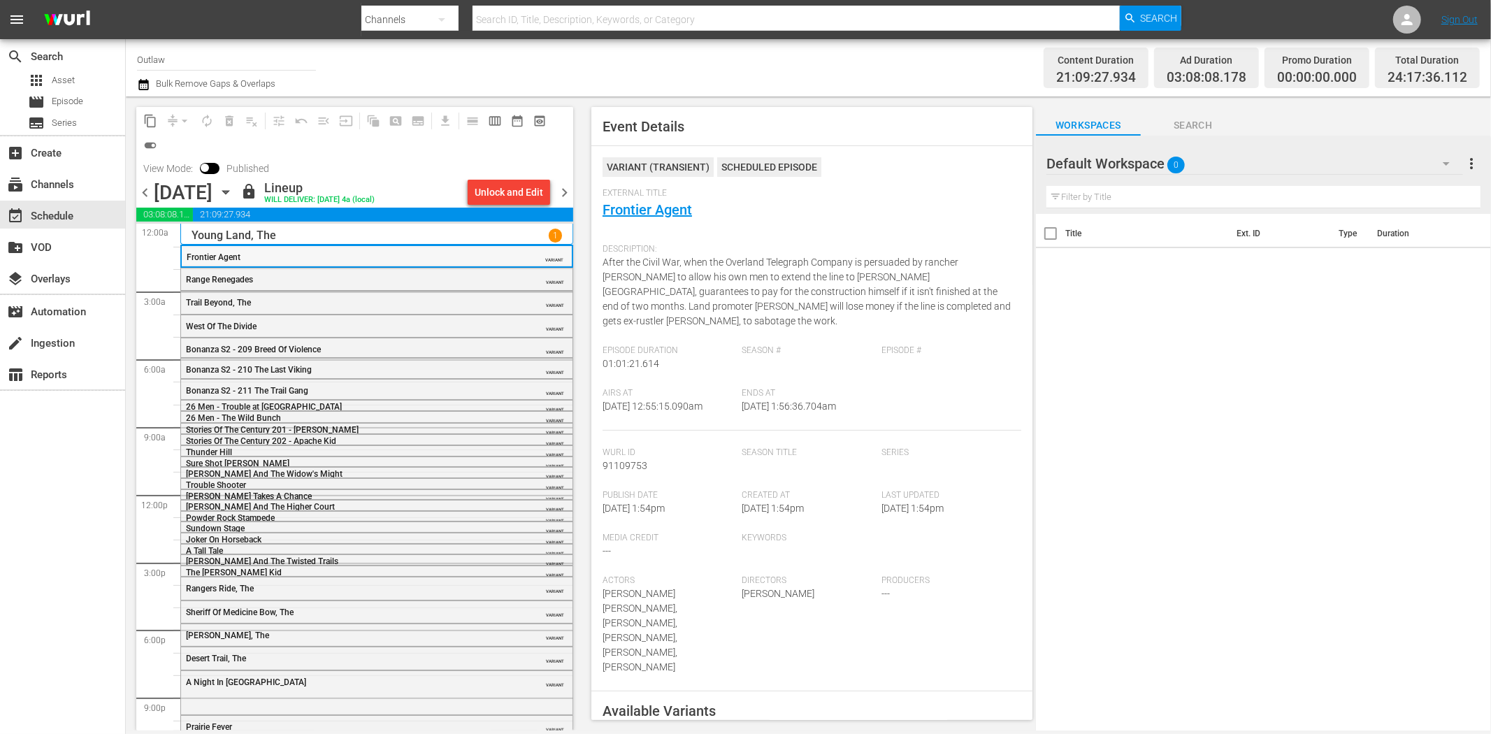
click at [479, 254] on div "Frontier Agent" at bounding box center [342, 257] width 310 height 10
click at [456, 277] on div "Range Renegades" at bounding box center [341, 280] width 311 height 10
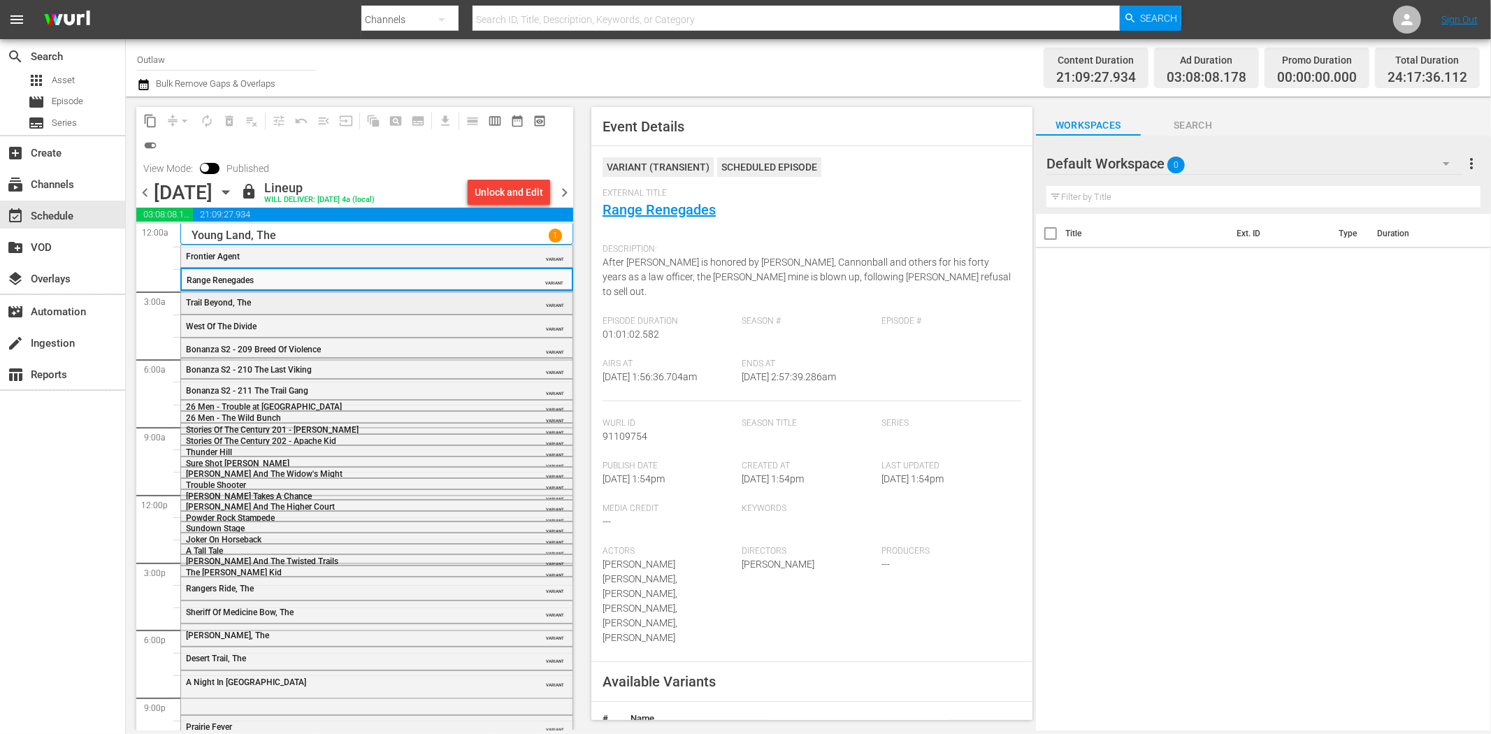
click at [418, 298] on div "Trail Beyond, The" at bounding box center [341, 303] width 311 height 10
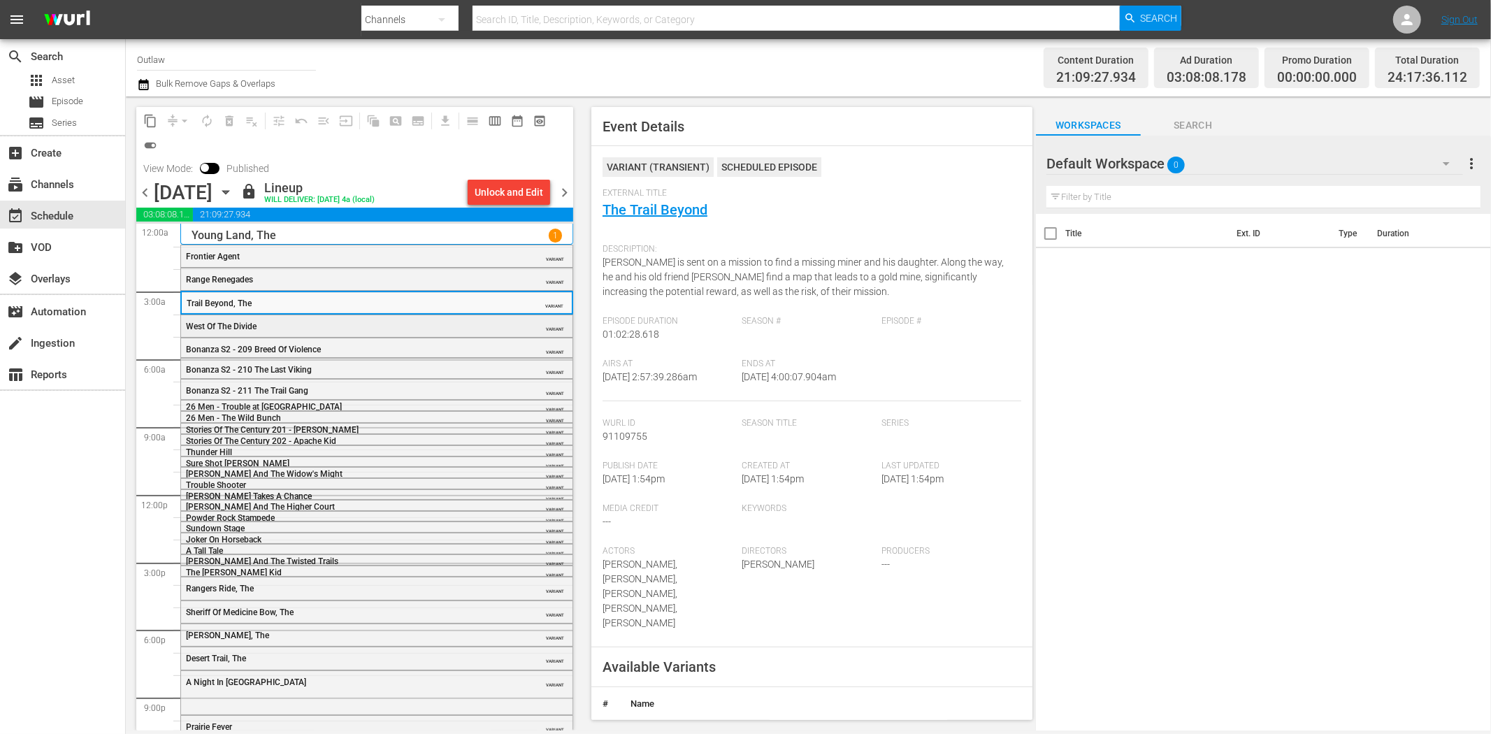
click at [345, 321] on div "West Of The Divide" at bounding box center [341, 326] width 311 height 10
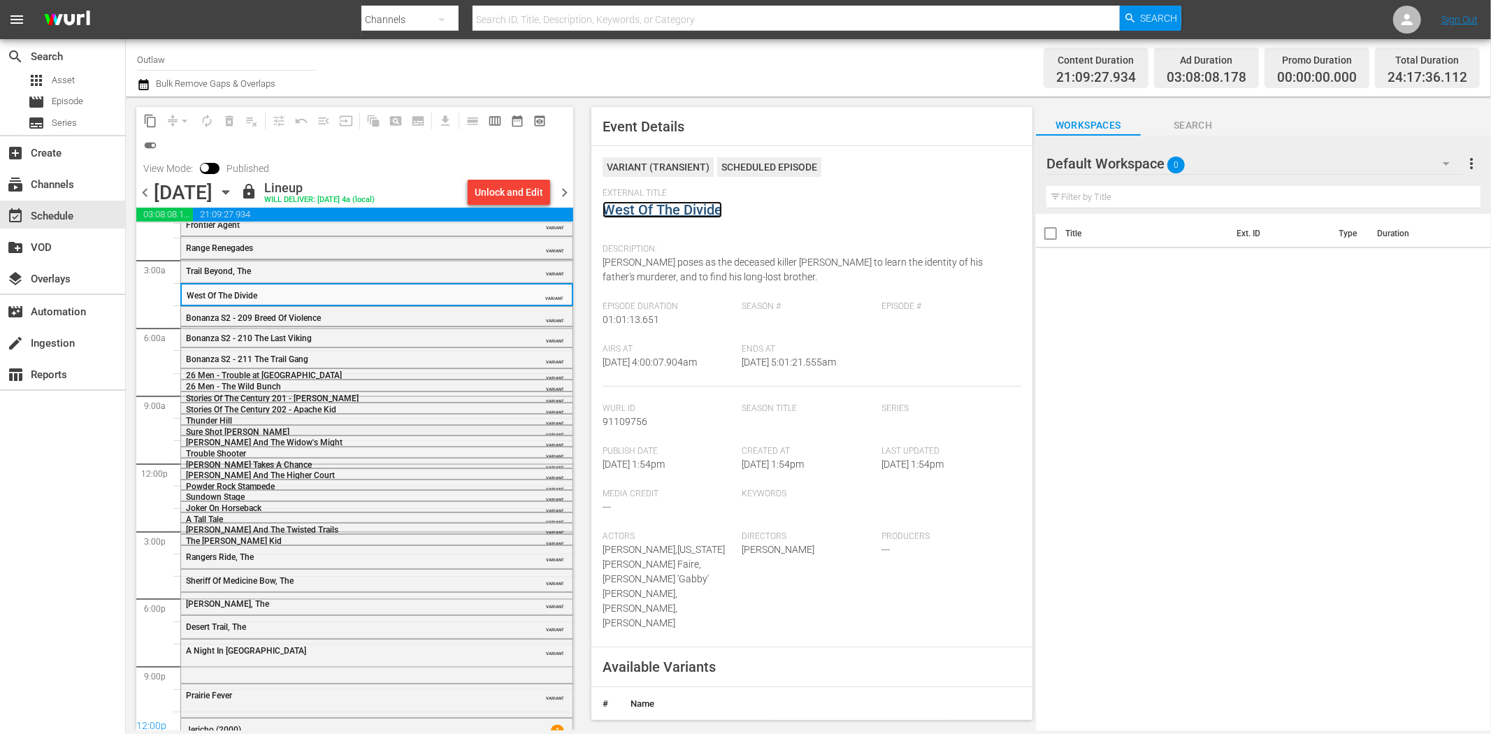
scroll to position [63, 0]
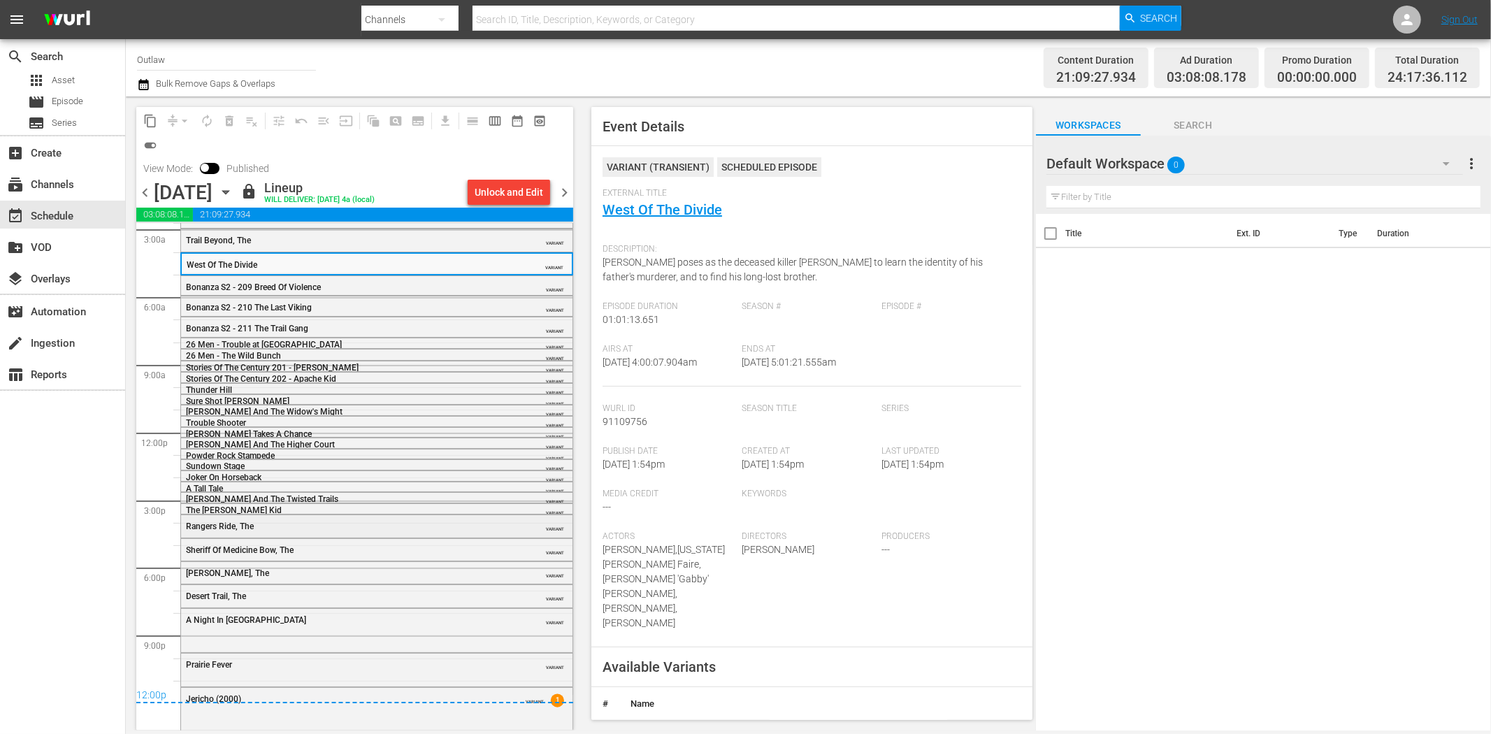
click at [431, 524] on div "Rangers Ride, The" at bounding box center [341, 526] width 311 height 10
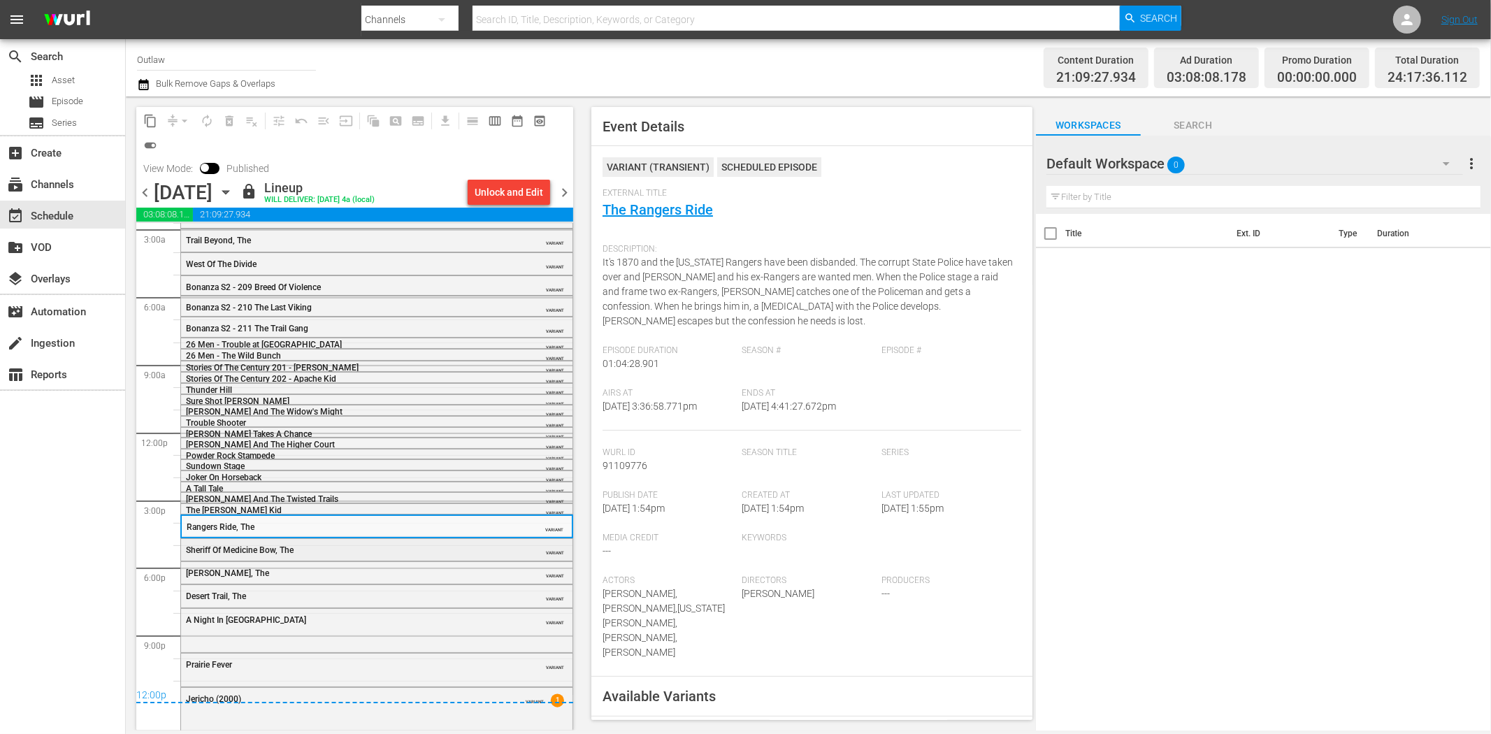
click at [446, 548] on div "Sheriff Of Medicine Bow, The" at bounding box center [341, 550] width 311 height 10
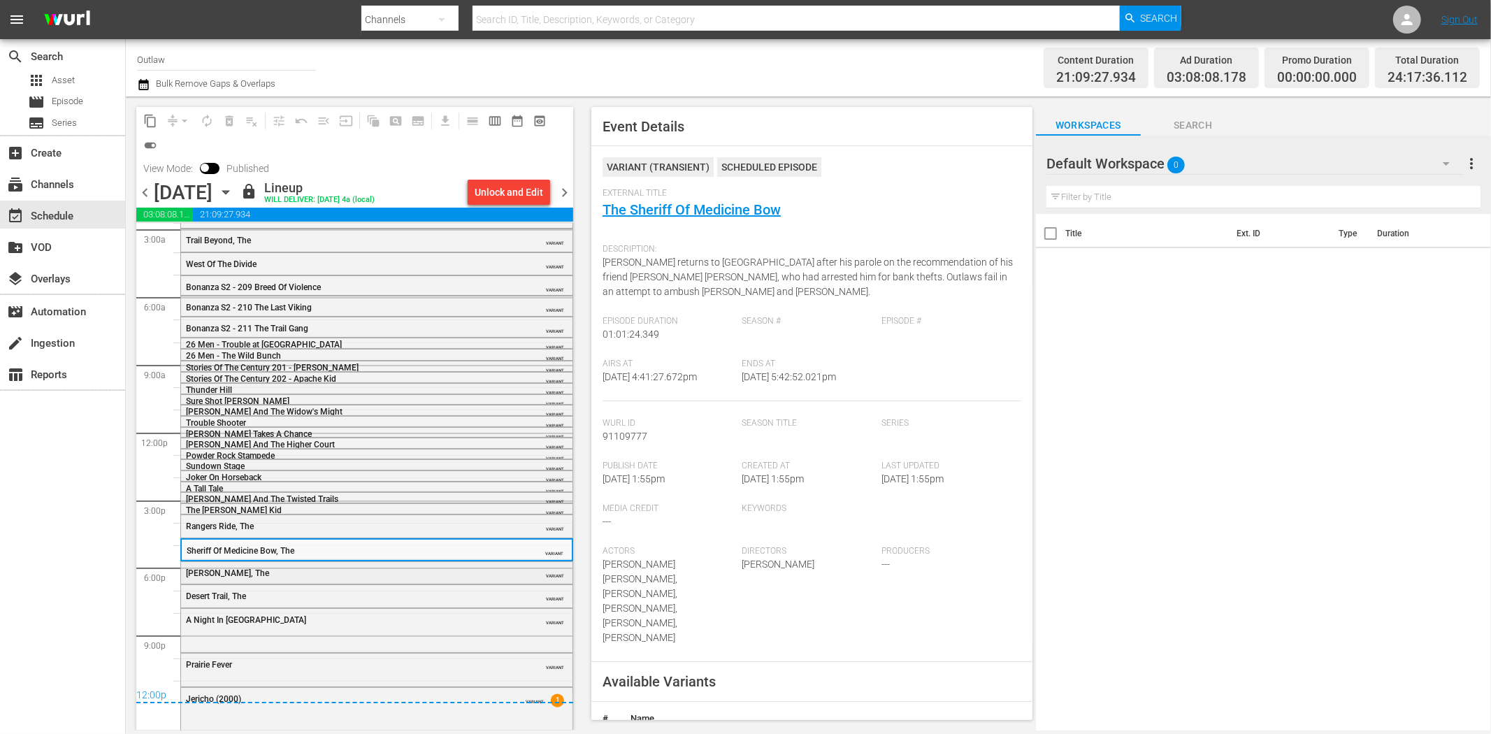
click at [273, 573] on div "Dawn Rider, The" at bounding box center [341, 573] width 311 height 10
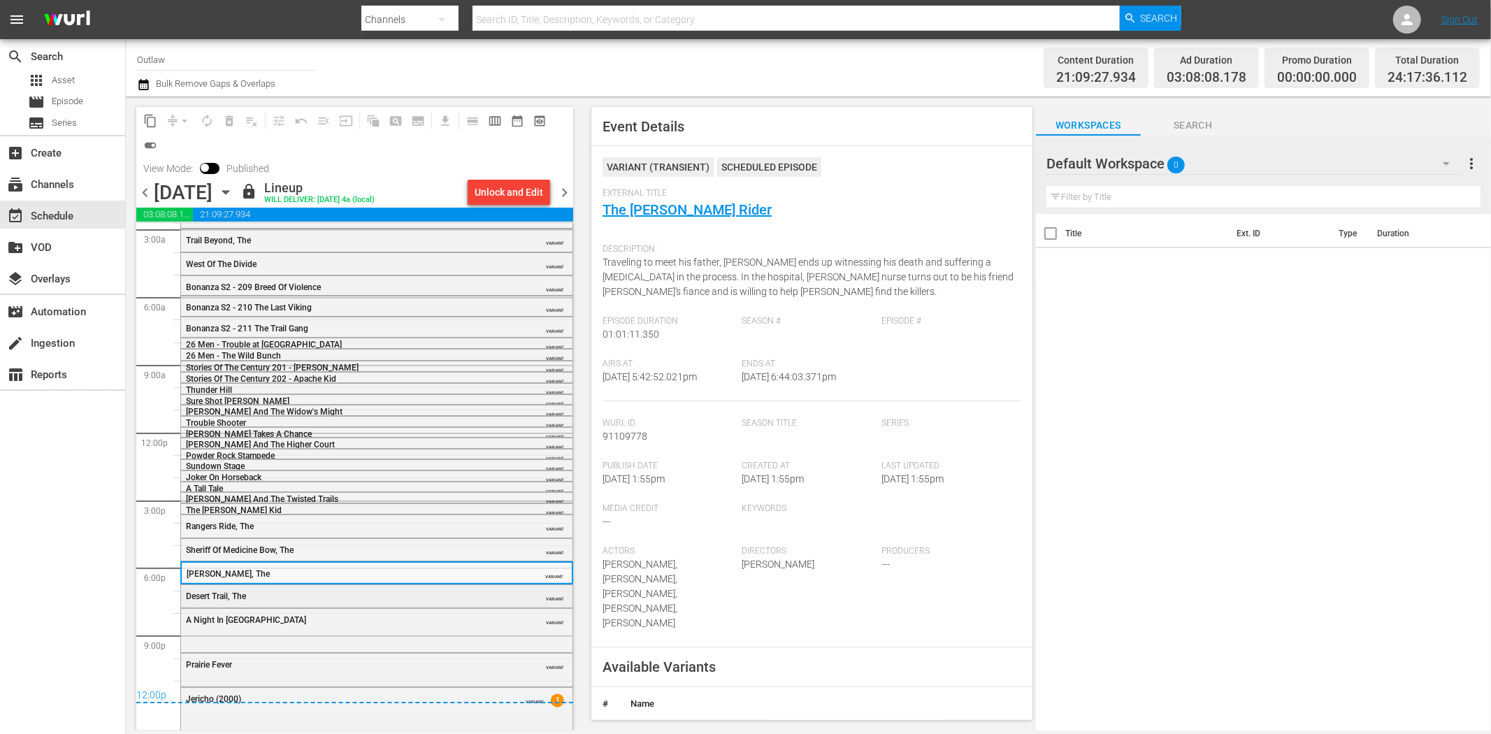
click at [305, 598] on div "Desert Trail, The" at bounding box center [341, 596] width 311 height 10
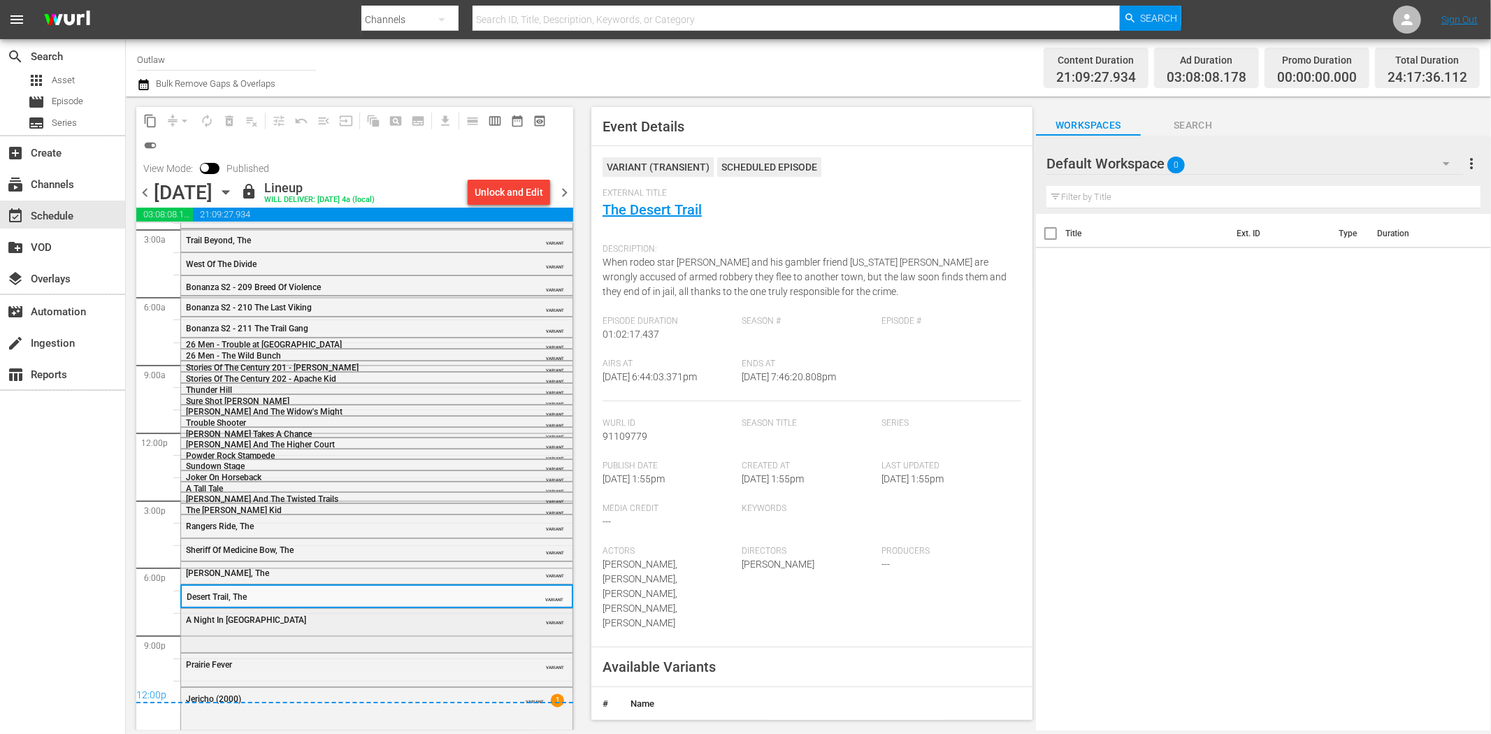
click at [309, 623] on div "A Night In Old Mexico" at bounding box center [341, 620] width 311 height 10
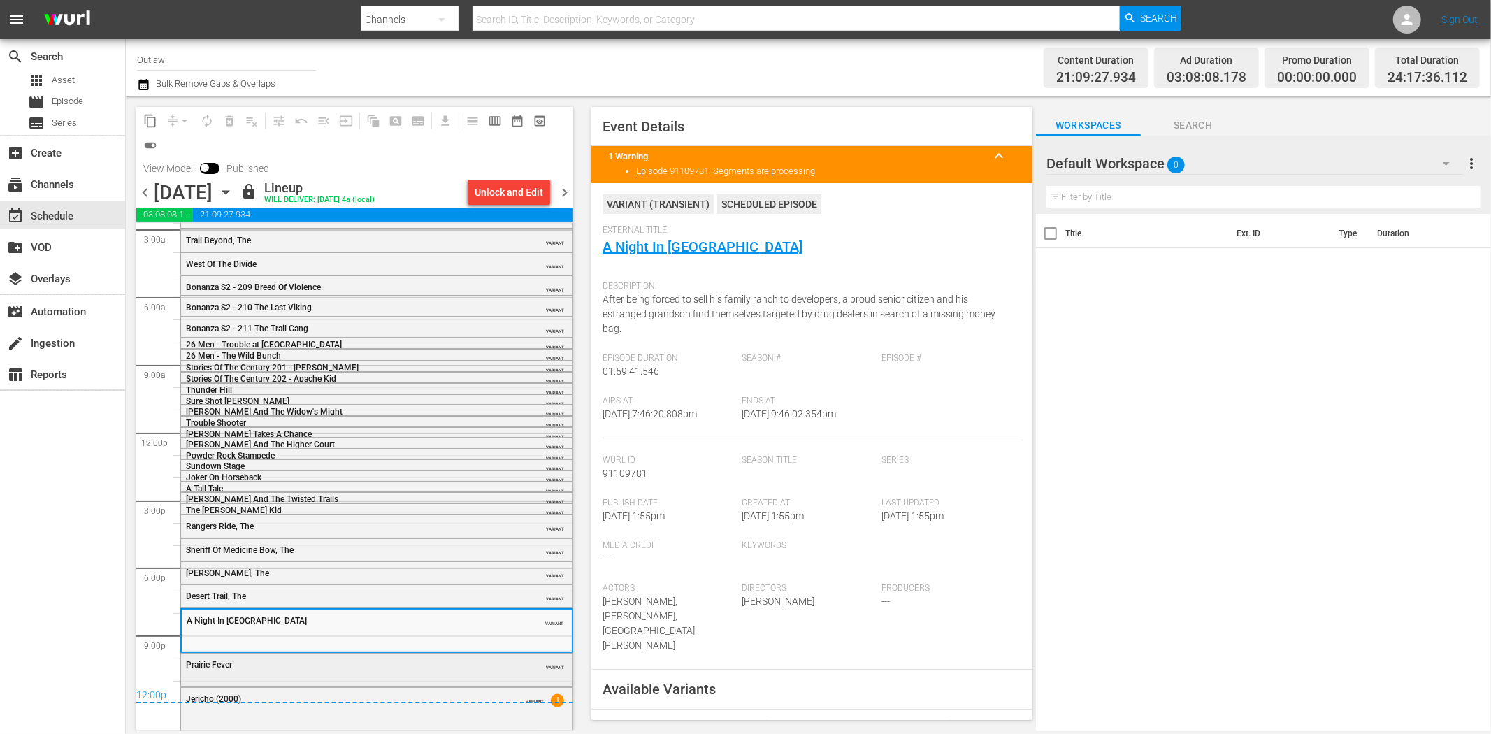
click at [458, 674] on div "Prairie Fever VARIANT" at bounding box center [376, 668] width 391 height 30
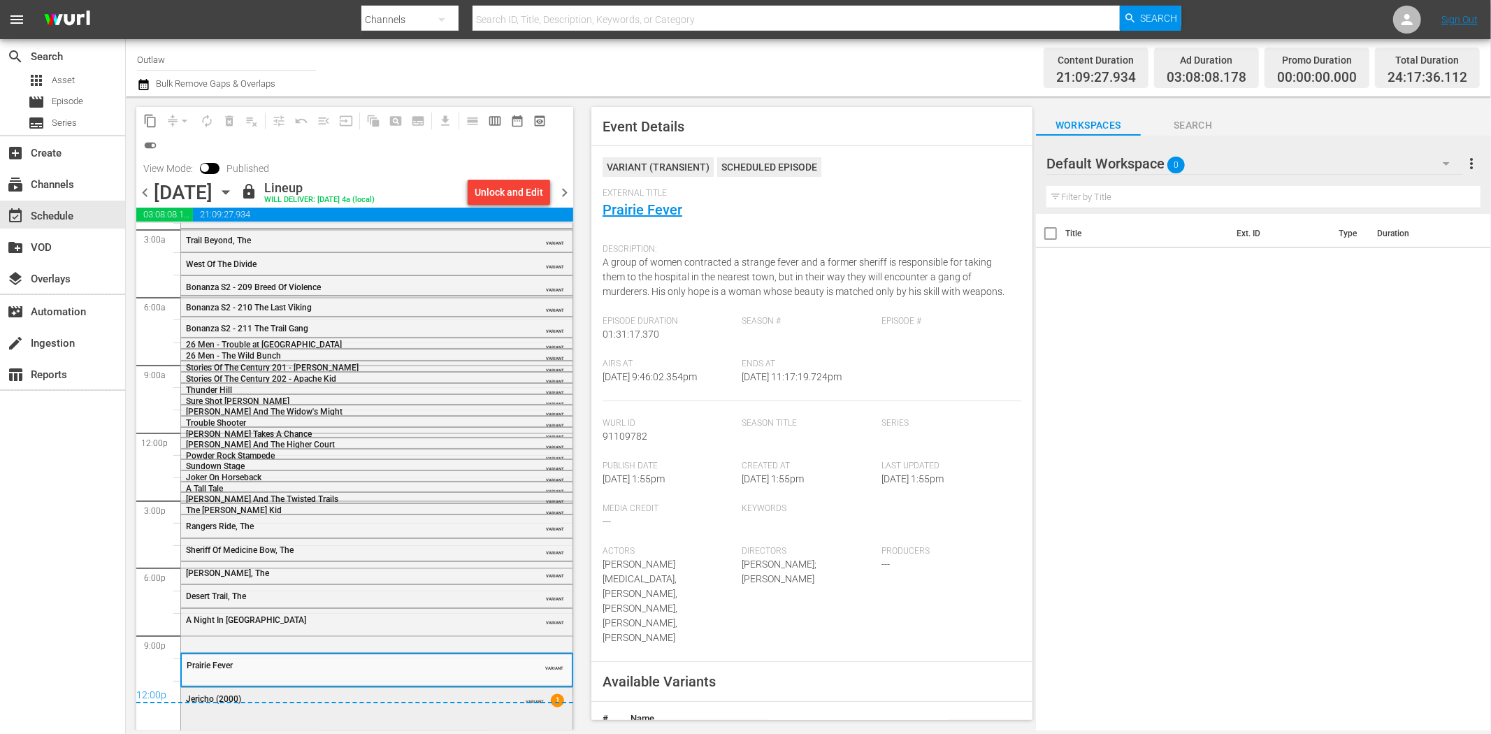
click at [445, 720] on div "Jericho (2000) VARIANT 1" at bounding box center [376, 707] width 391 height 39
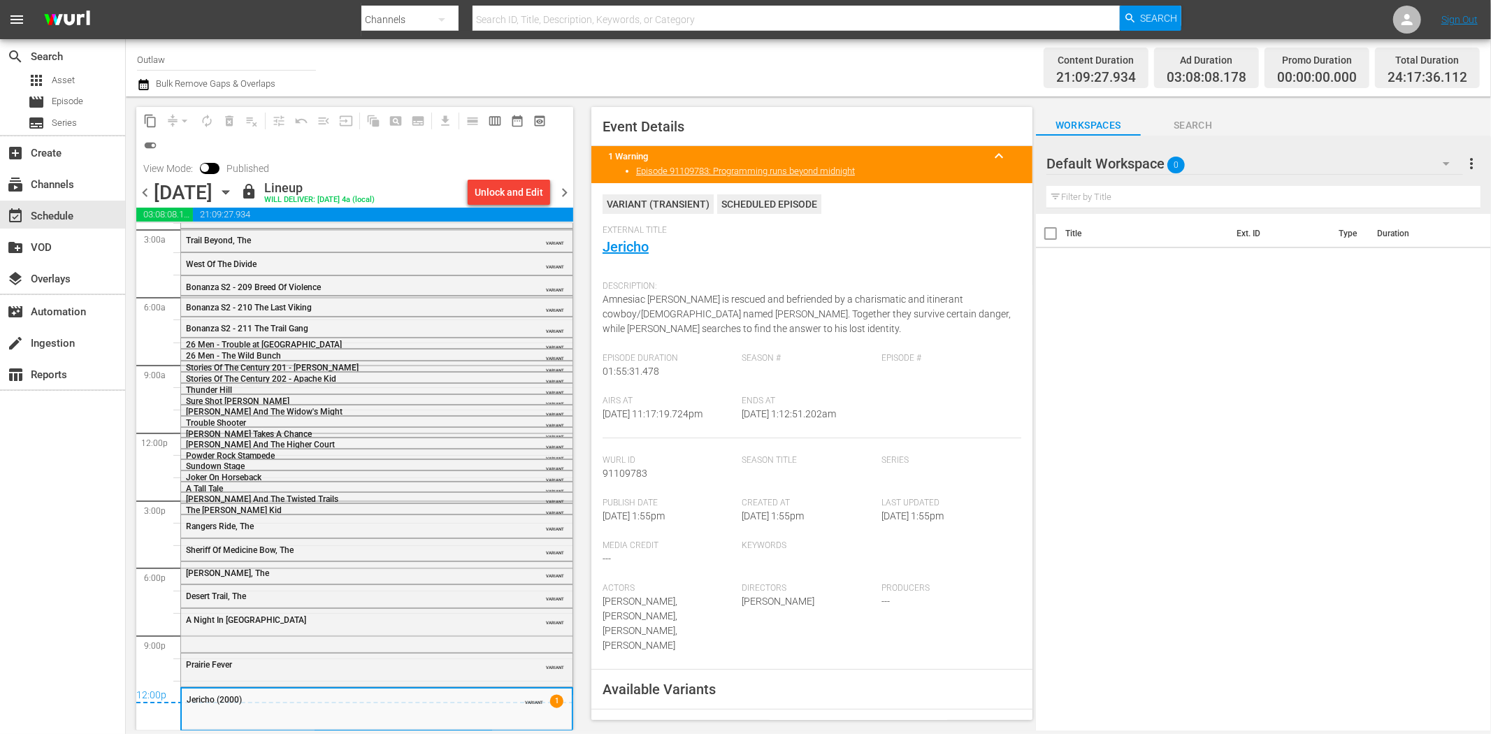
click at [563, 192] on span "chevron_right" at bounding box center [564, 192] width 17 height 17
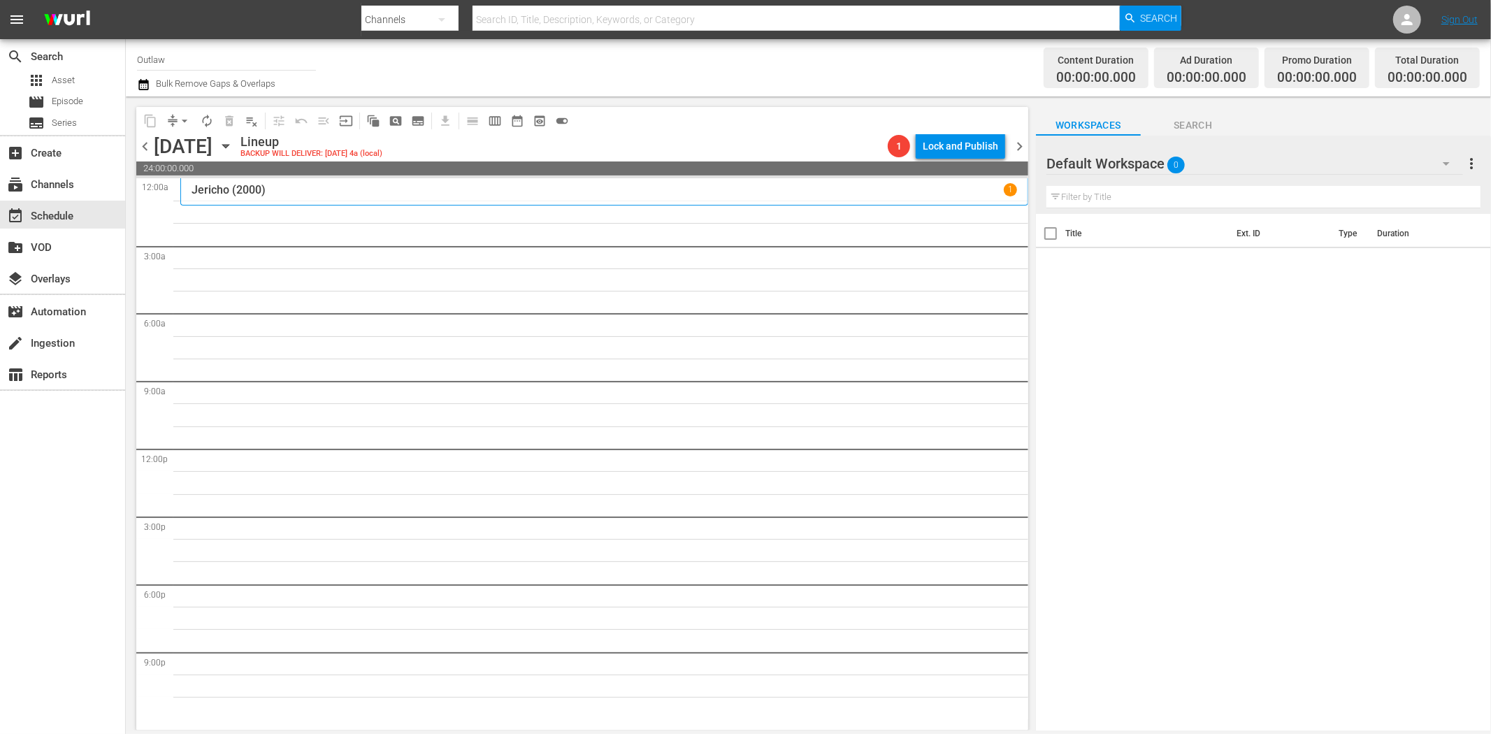
click at [1023, 148] on span "chevron_right" at bounding box center [1018, 146] width 17 height 17
click at [147, 151] on span "chevron_left" at bounding box center [144, 146] width 17 height 17
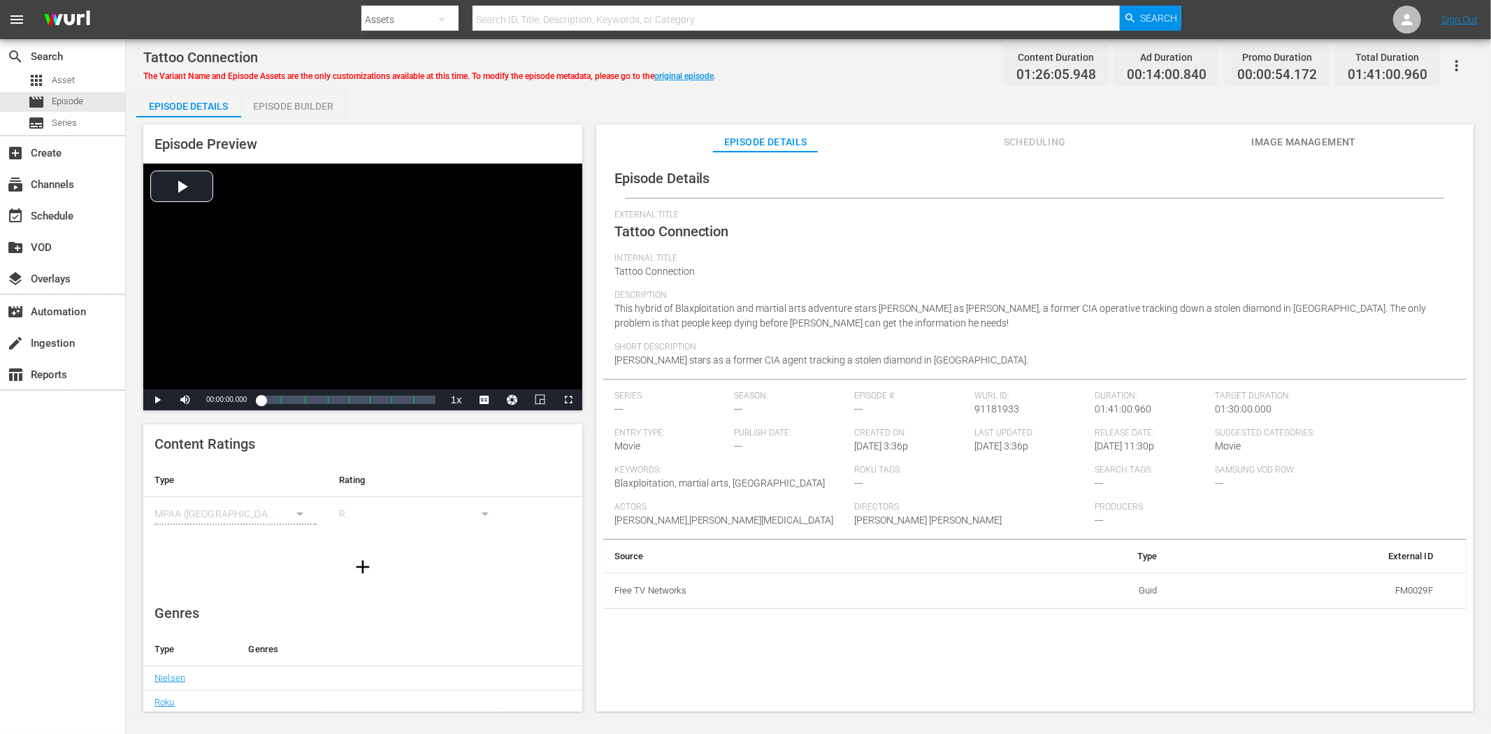
click at [1338, 129] on button "Image Management" at bounding box center [1303, 138] width 105 height 28
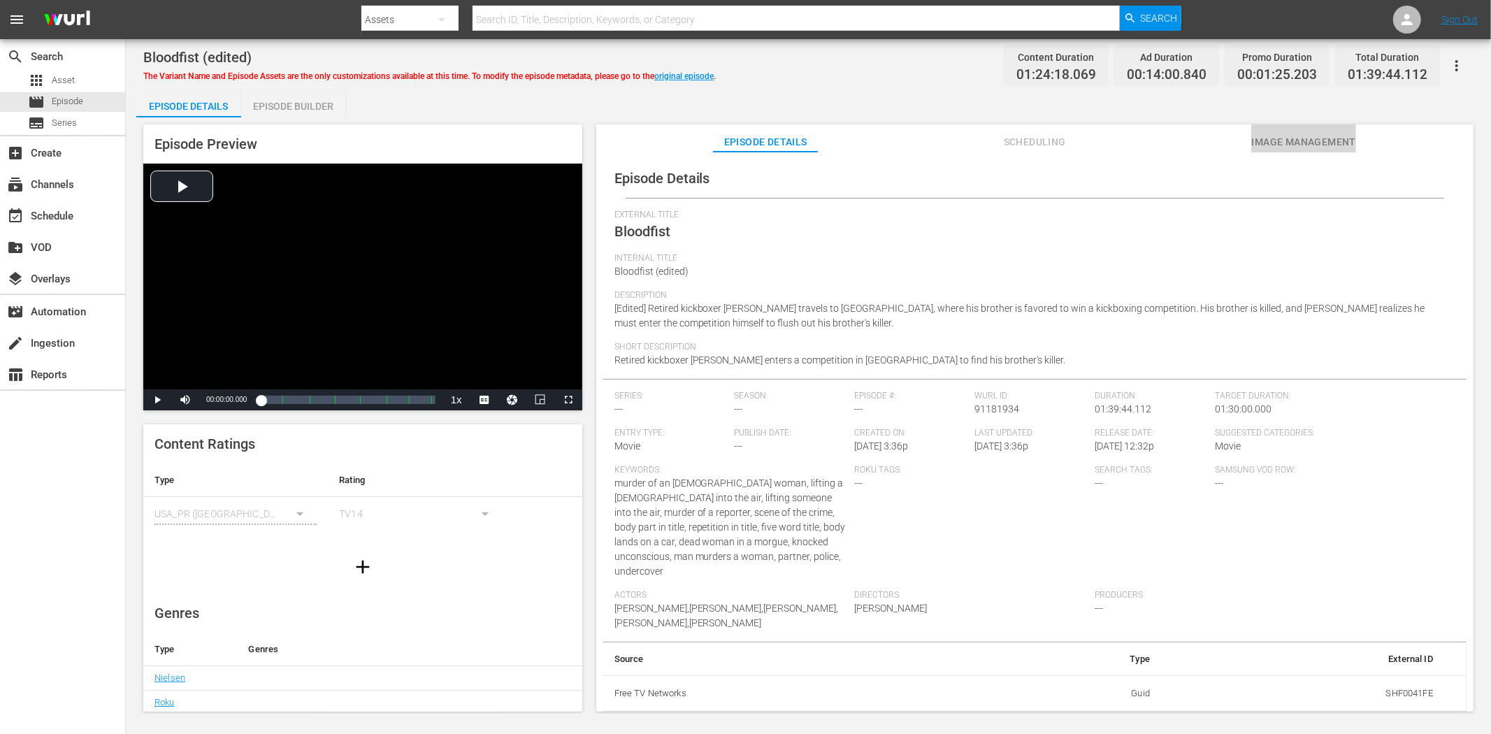
click at [1290, 126] on button "Image Management" at bounding box center [1303, 138] width 105 height 28
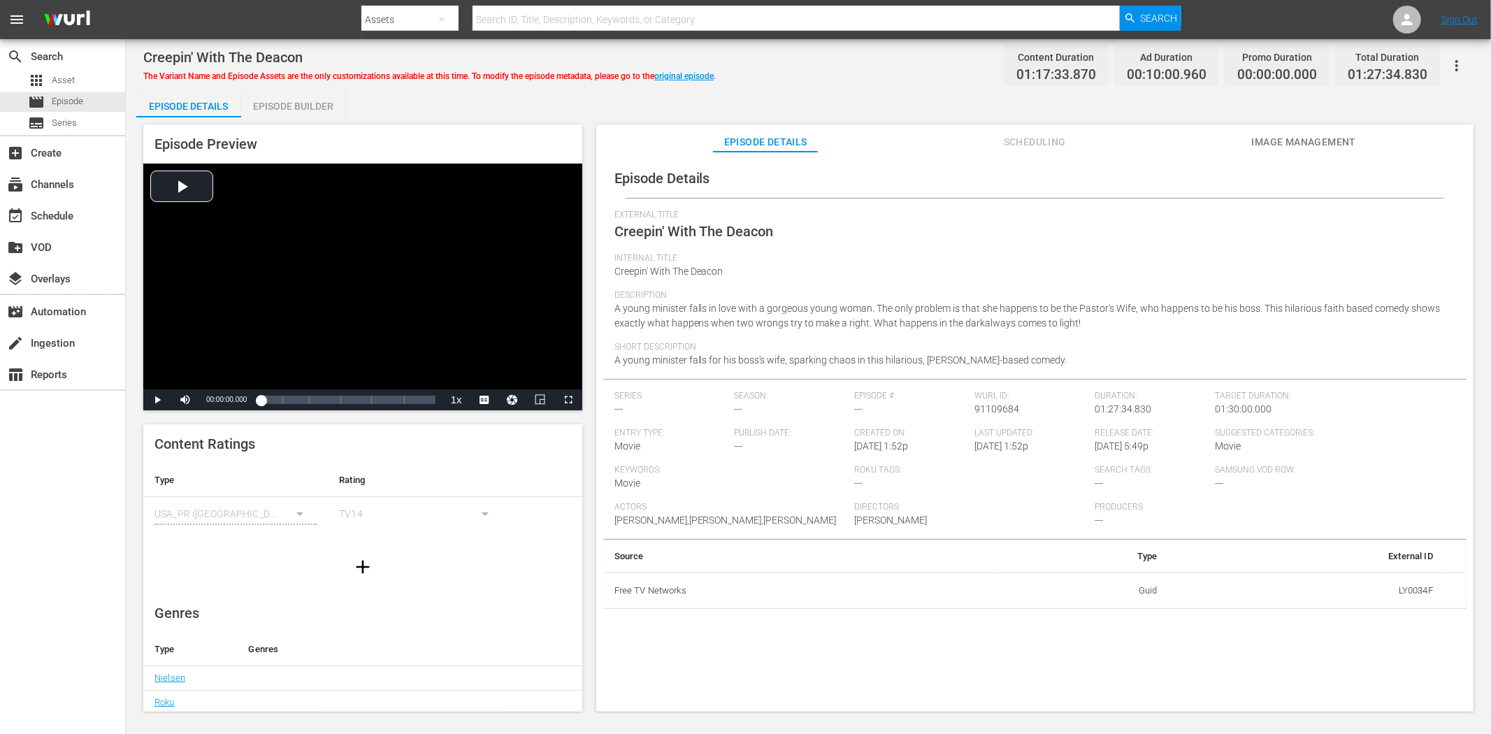
click at [1291, 137] on span "Image Management" at bounding box center [1303, 141] width 105 height 17
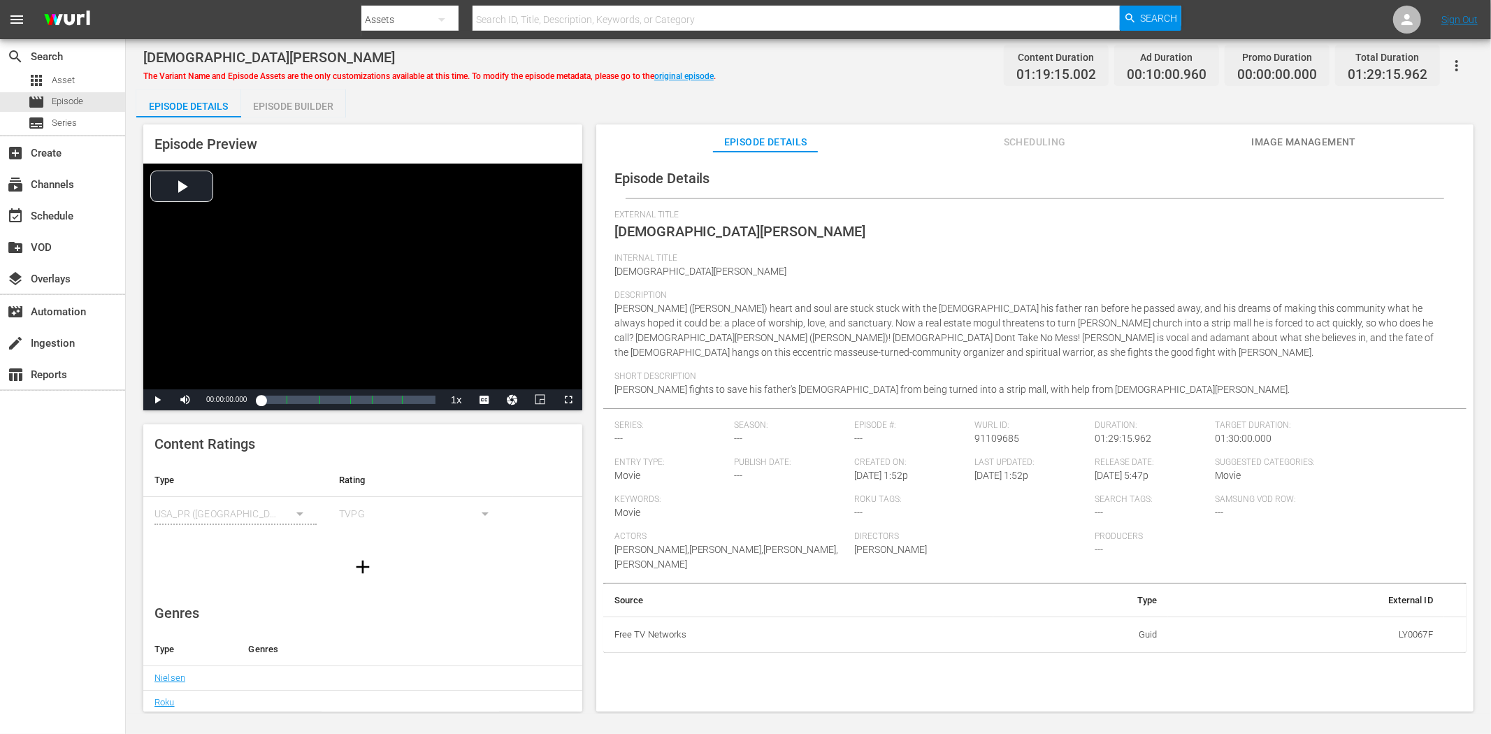
click at [1293, 138] on span "Image Management" at bounding box center [1303, 141] width 105 height 17
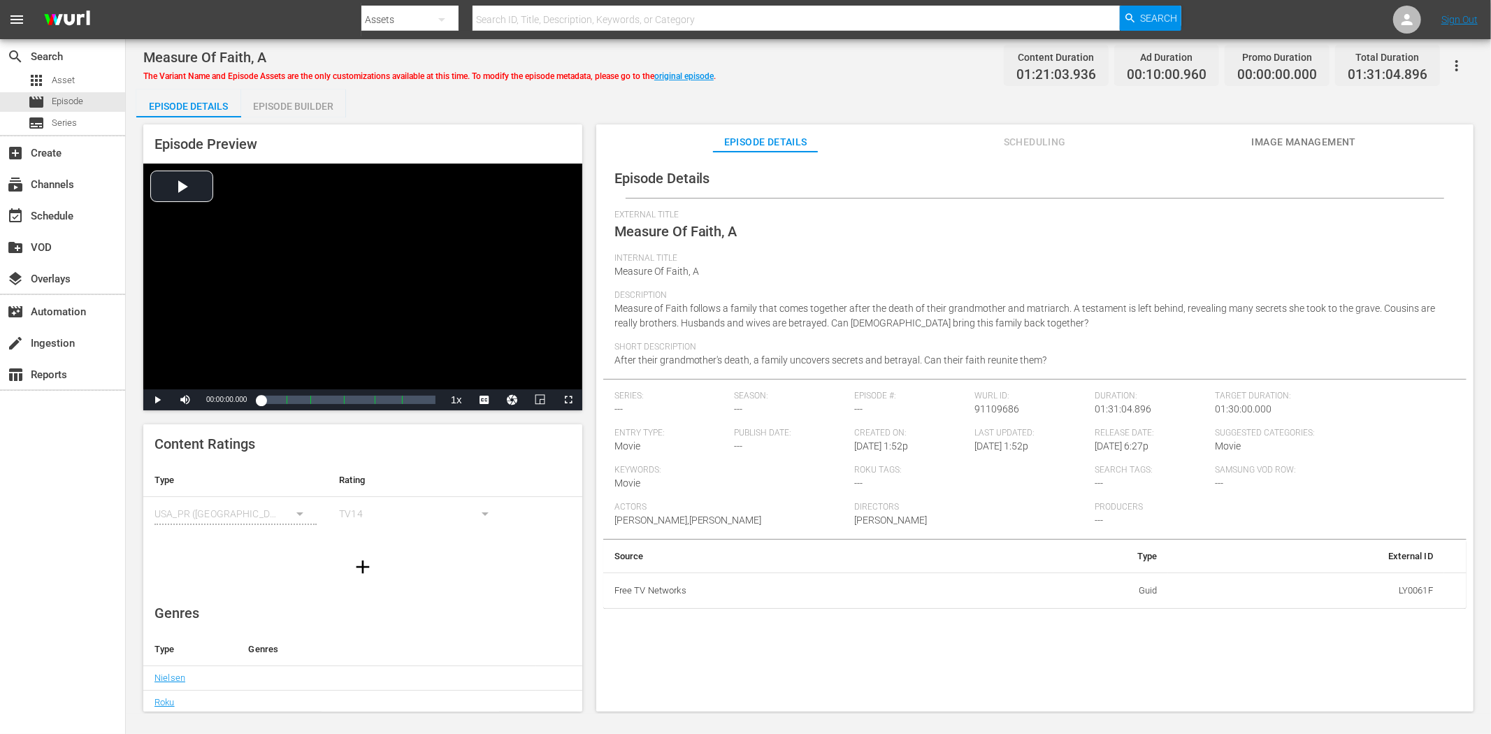
click at [1323, 140] on span "Image Management" at bounding box center [1303, 141] width 105 height 17
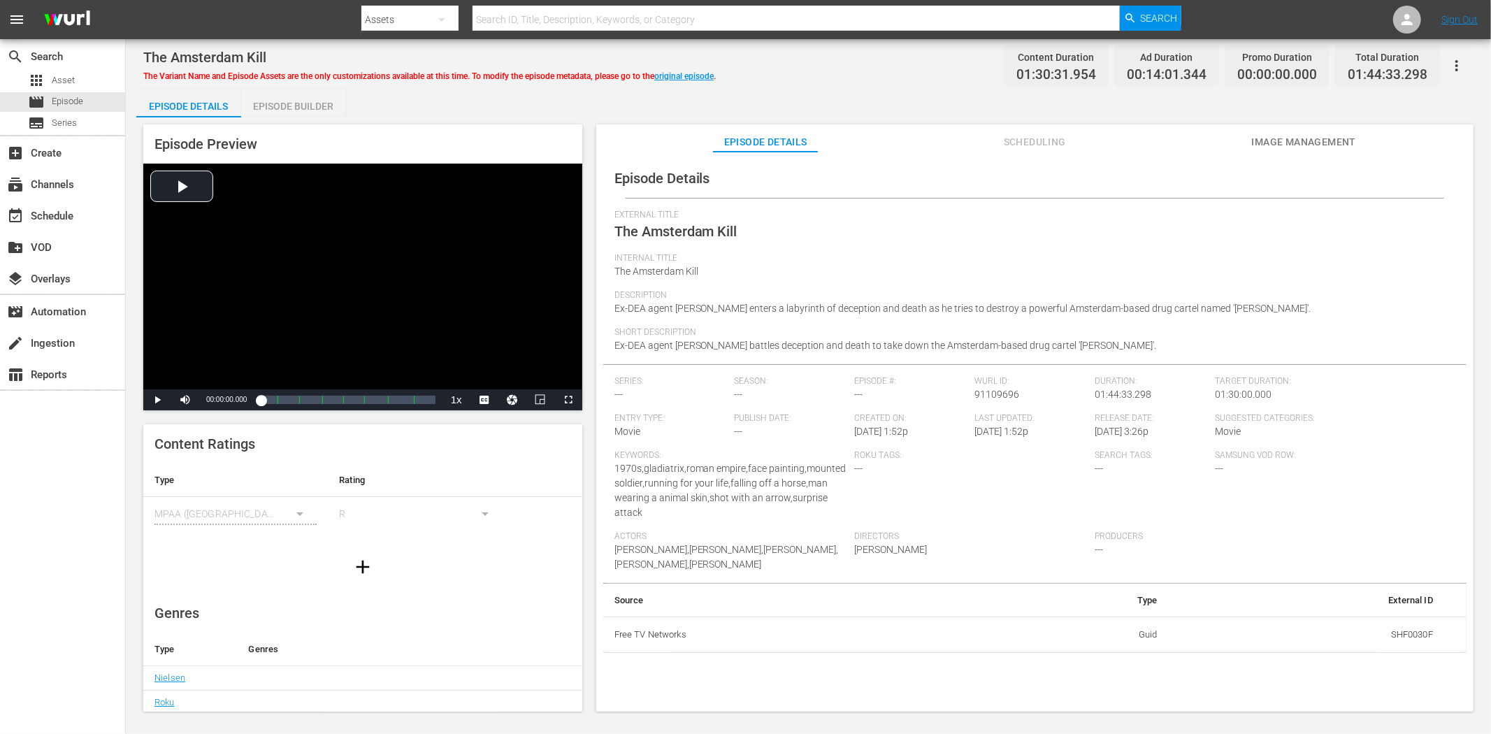
click at [1300, 135] on span "Image Management" at bounding box center [1303, 141] width 105 height 17
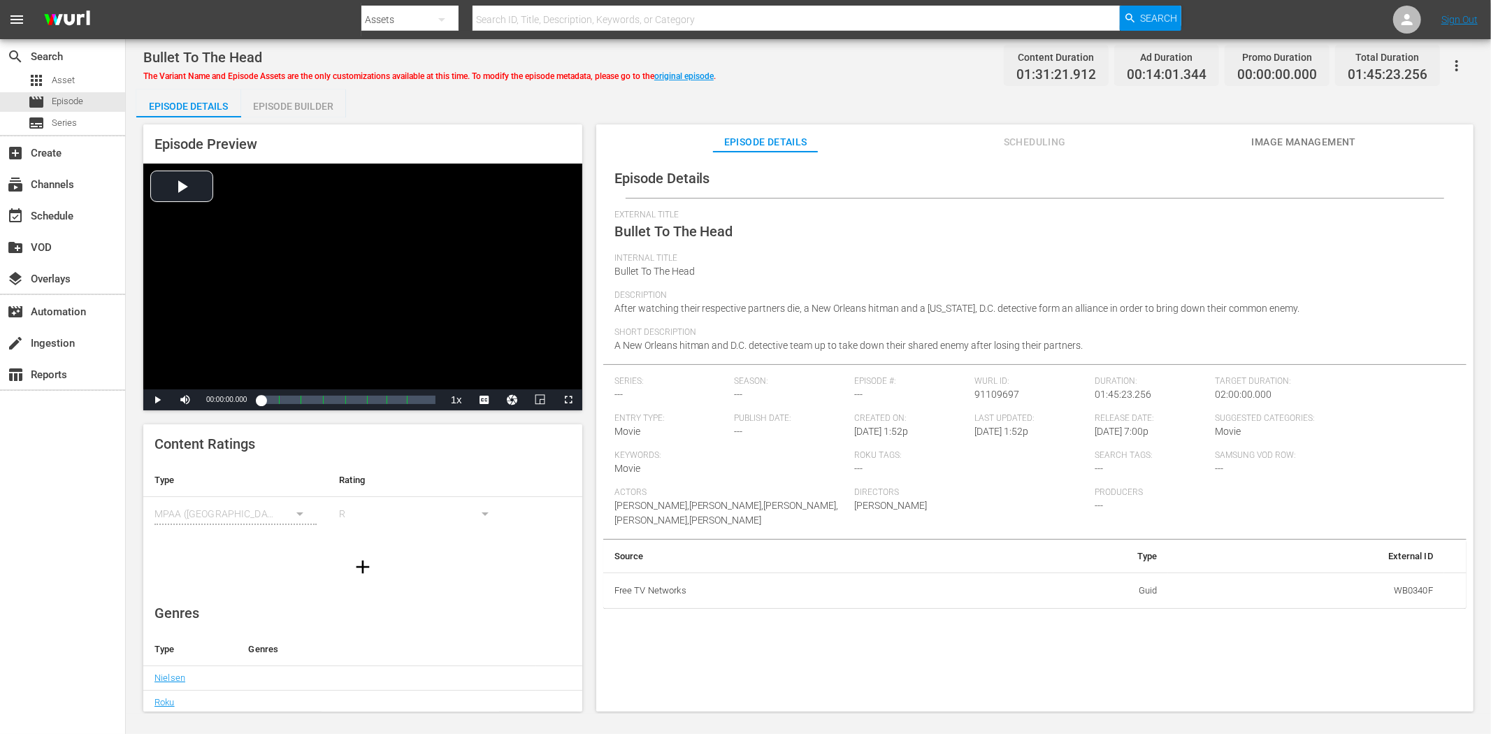
click at [1312, 140] on span "Image Management" at bounding box center [1303, 141] width 105 height 17
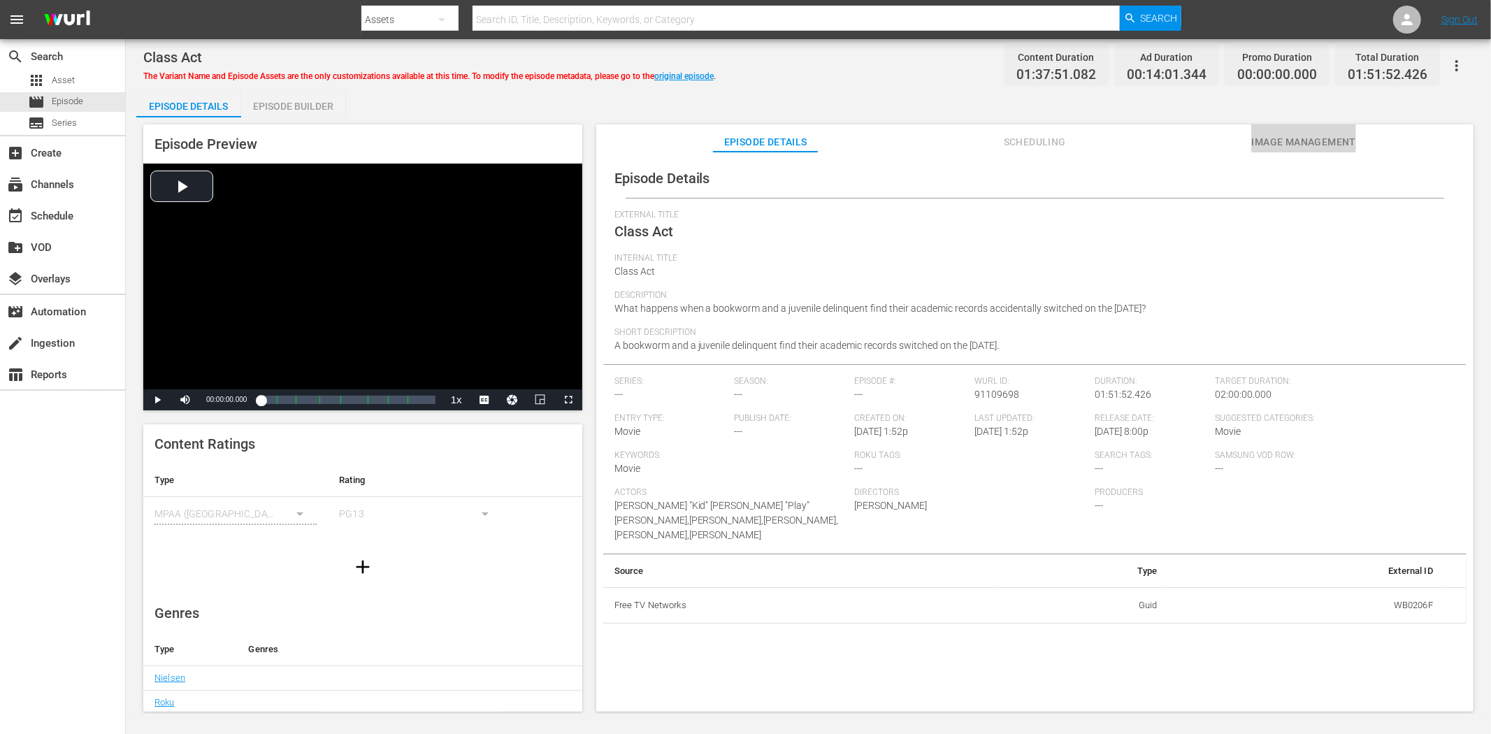
click at [1296, 129] on button "Image Management" at bounding box center [1303, 138] width 105 height 28
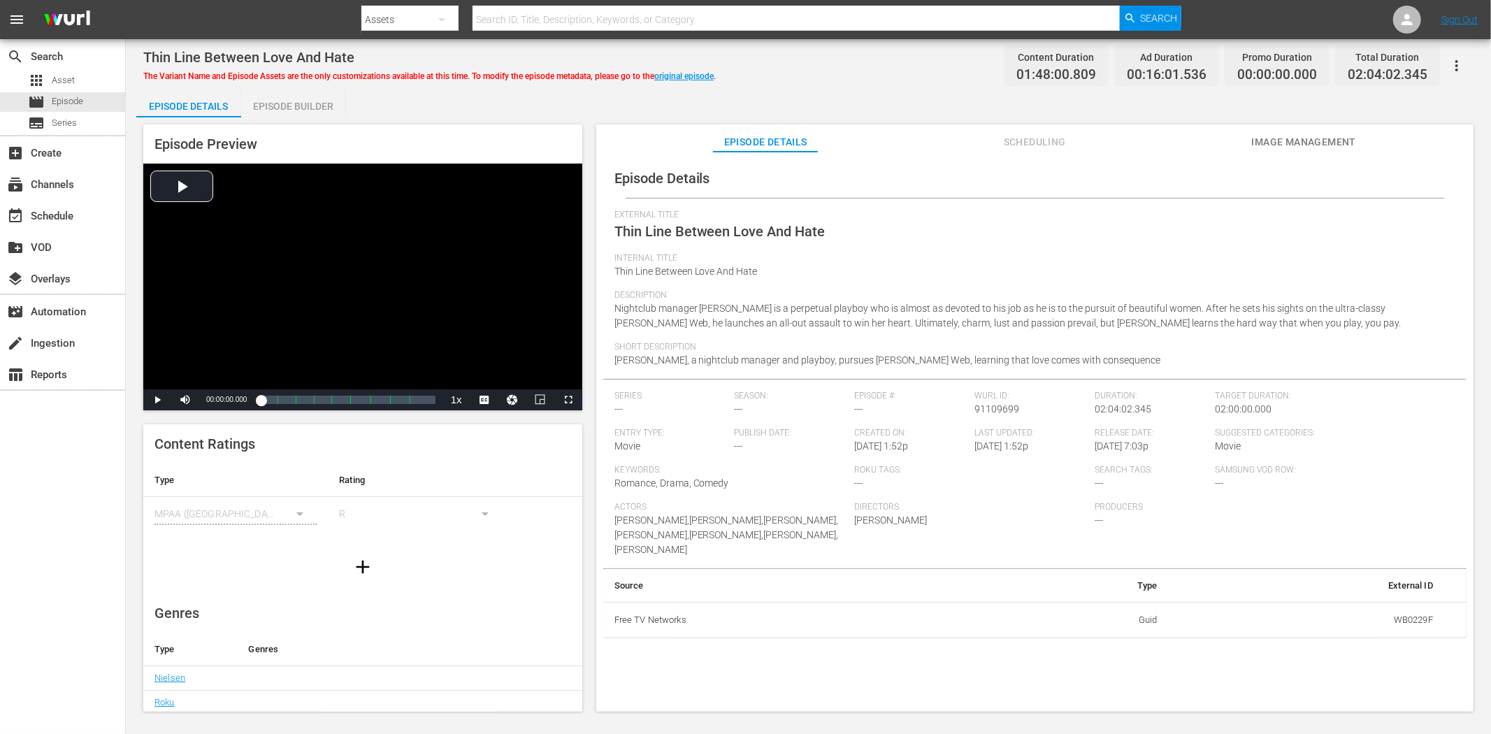
click at [1312, 140] on span "Image Management" at bounding box center [1303, 141] width 105 height 17
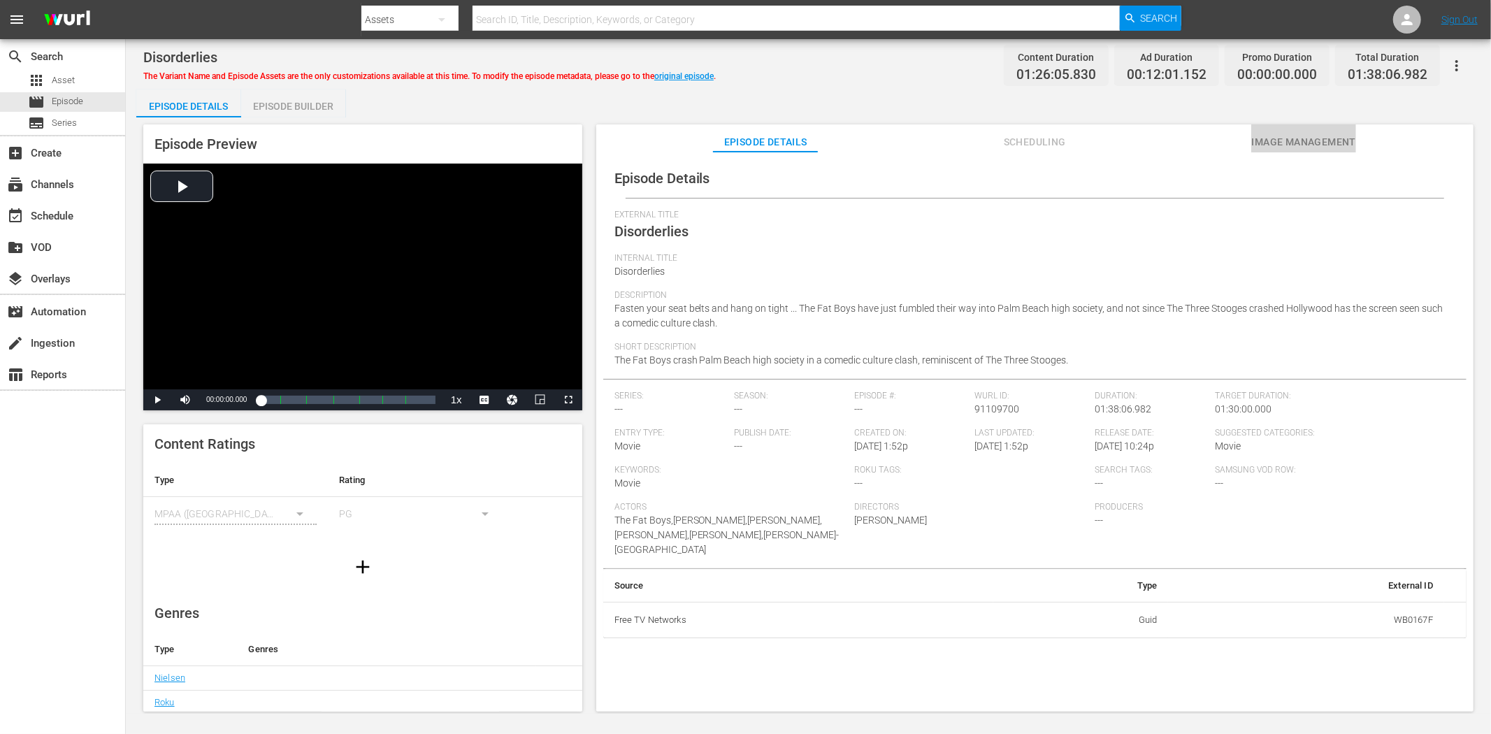
click at [1289, 131] on button "Image Management" at bounding box center [1303, 138] width 105 height 28
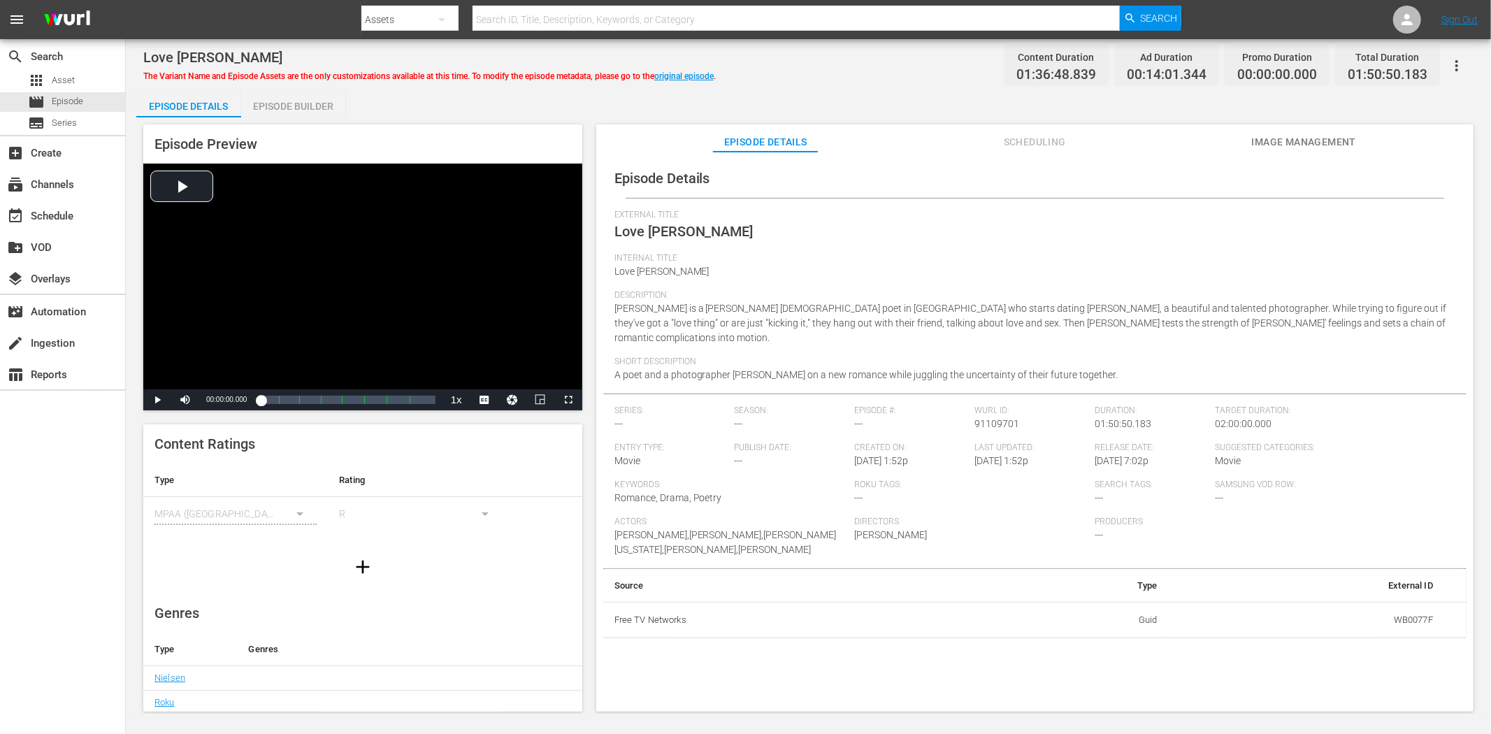
click at [1254, 137] on span "Image Management" at bounding box center [1303, 141] width 105 height 17
click at [1289, 129] on button "Image Management" at bounding box center [1303, 138] width 105 height 28
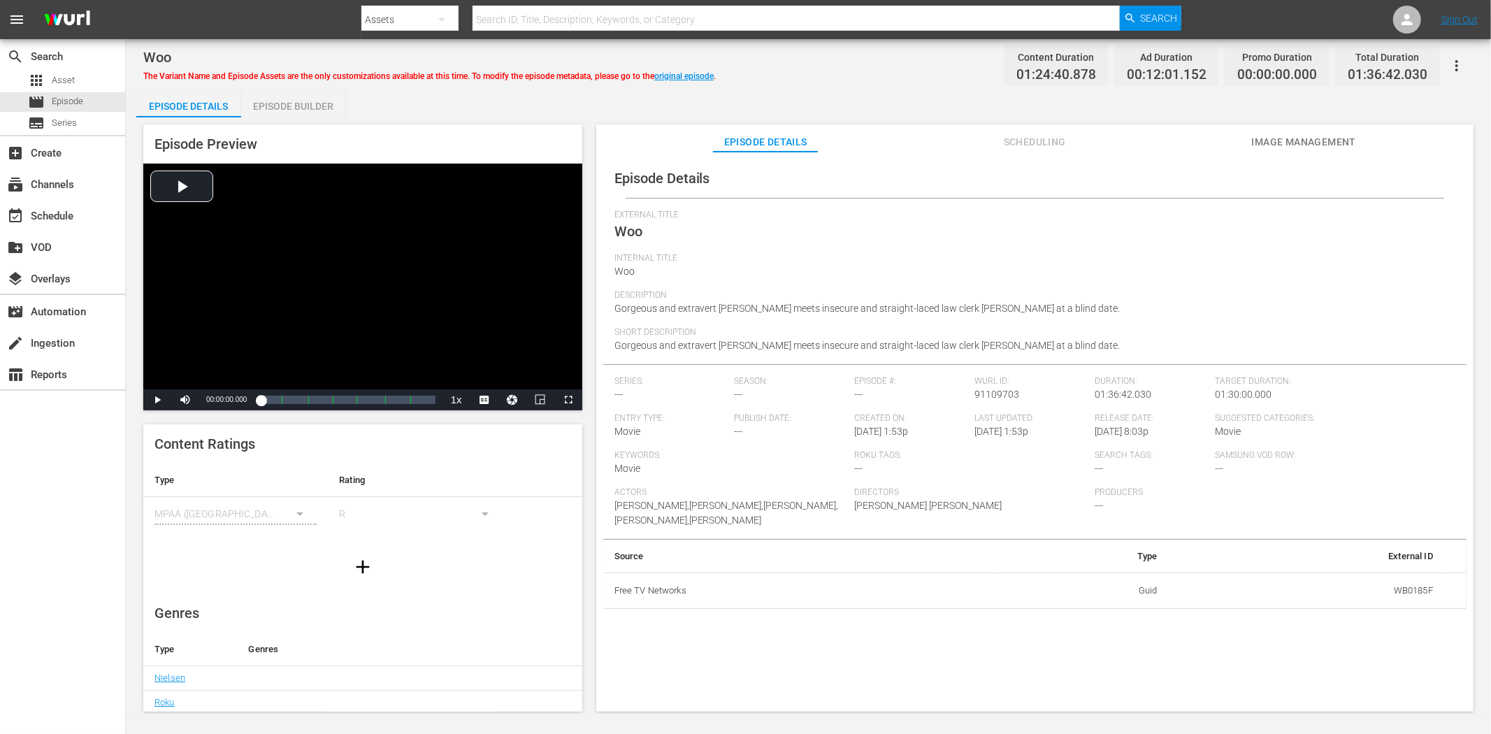
click at [1294, 131] on button "Image Management" at bounding box center [1303, 138] width 105 height 28
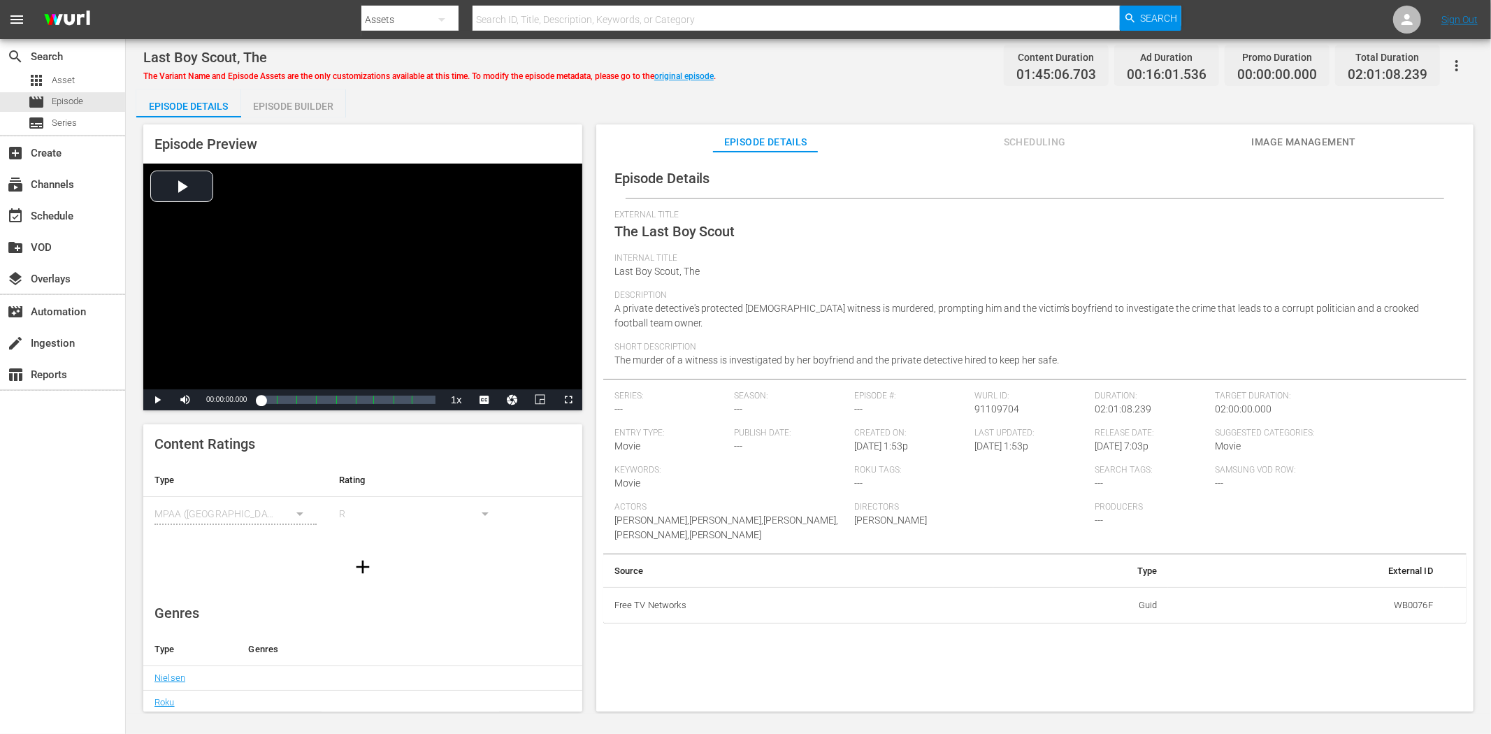
click at [1314, 137] on span "Image Management" at bounding box center [1303, 141] width 105 height 17
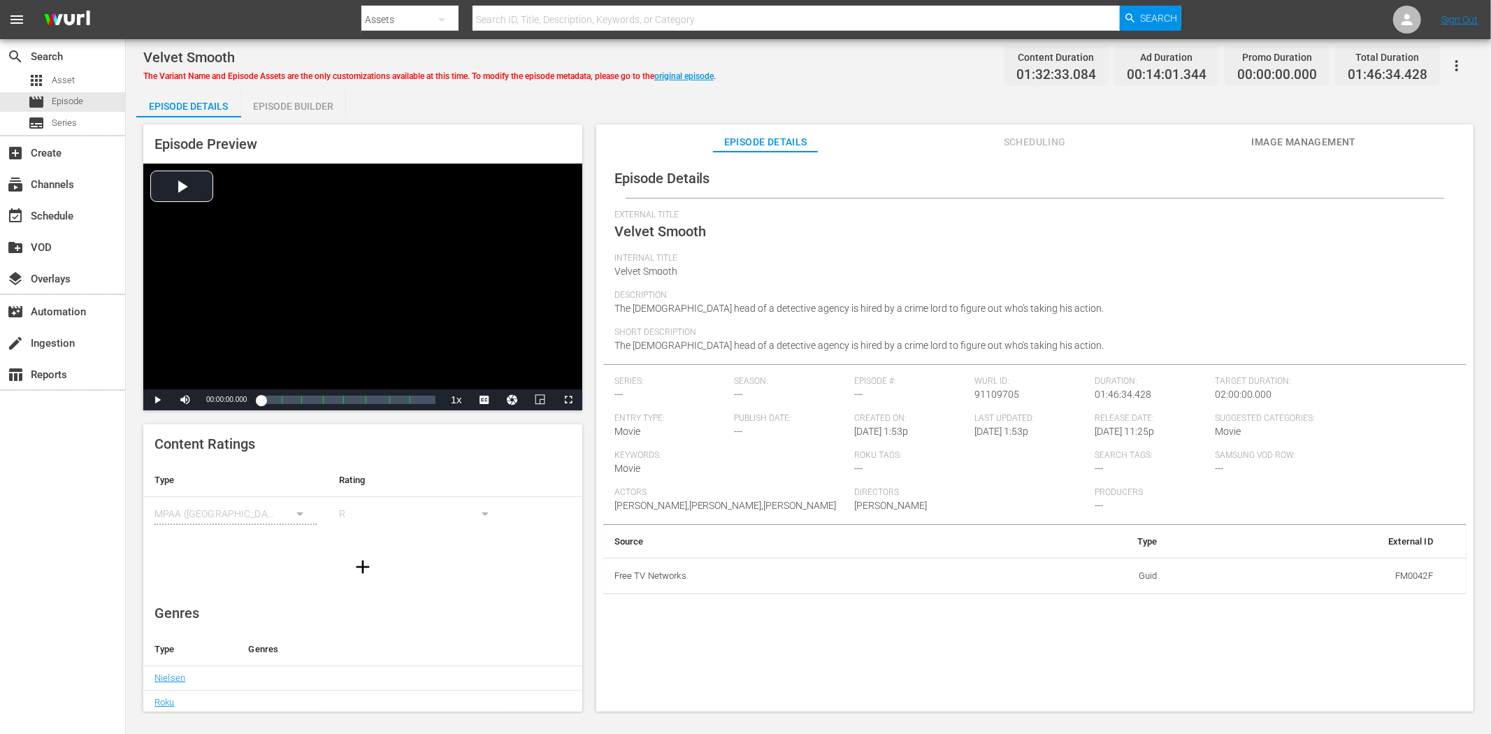
click at [1266, 144] on span "Image Management" at bounding box center [1303, 141] width 105 height 17
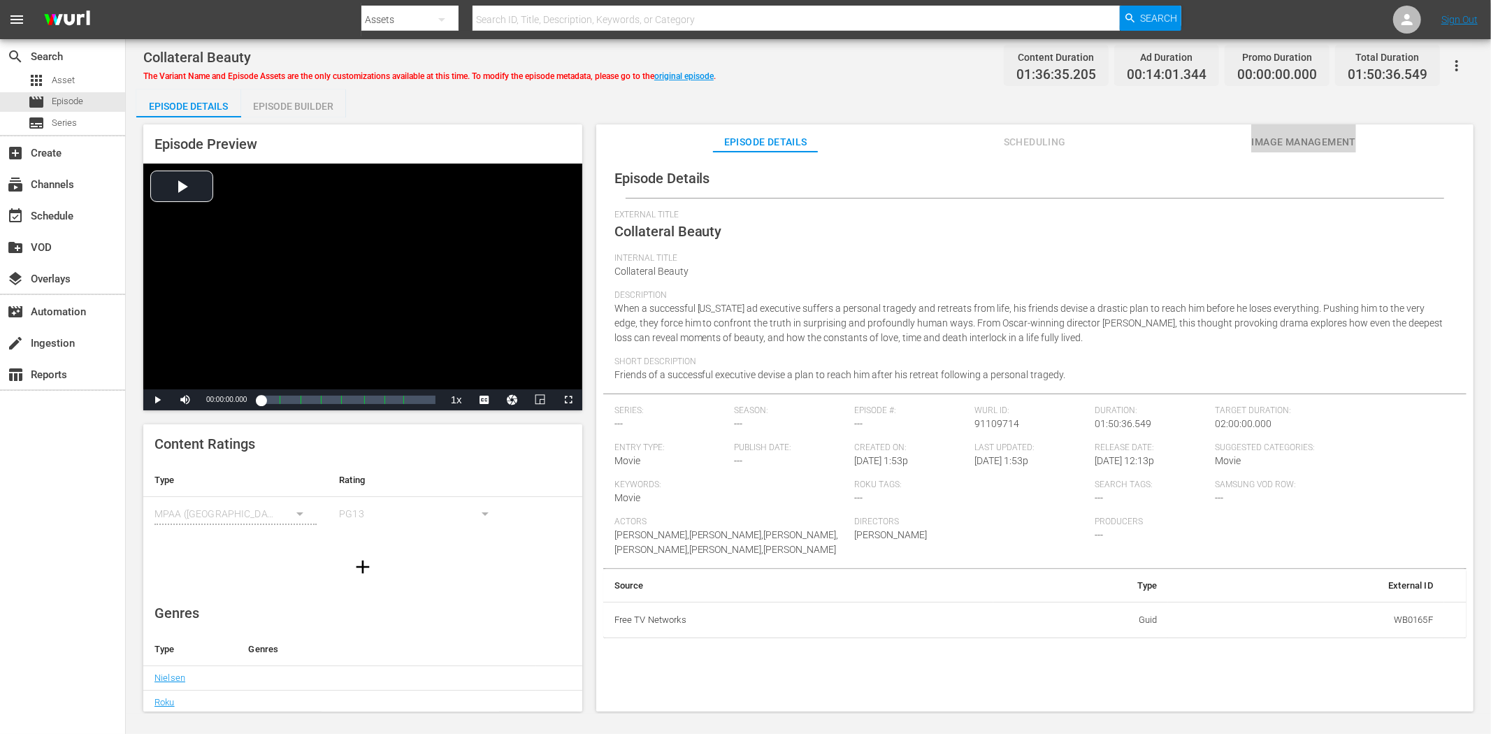
click at [1296, 138] on span "Image Management" at bounding box center [1303, 141] width 105 height 17
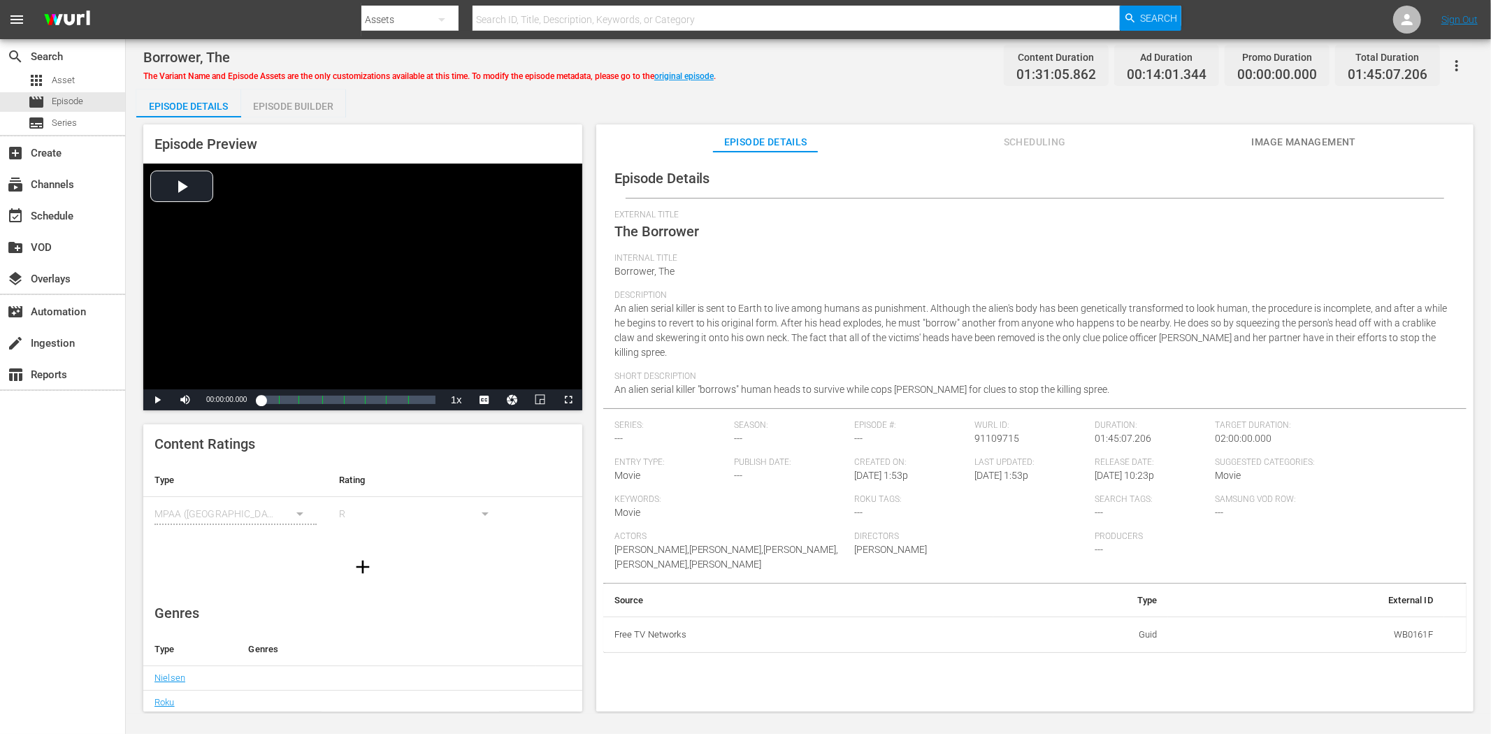
drag, startPoint x: 1284, startPoint y: 141, endPoint x: 1219, endPoint y: 129, distance: 66.2
click at [1284, 140] on span "Image Management" at bounding box center [1303, 141] width 105 height 17
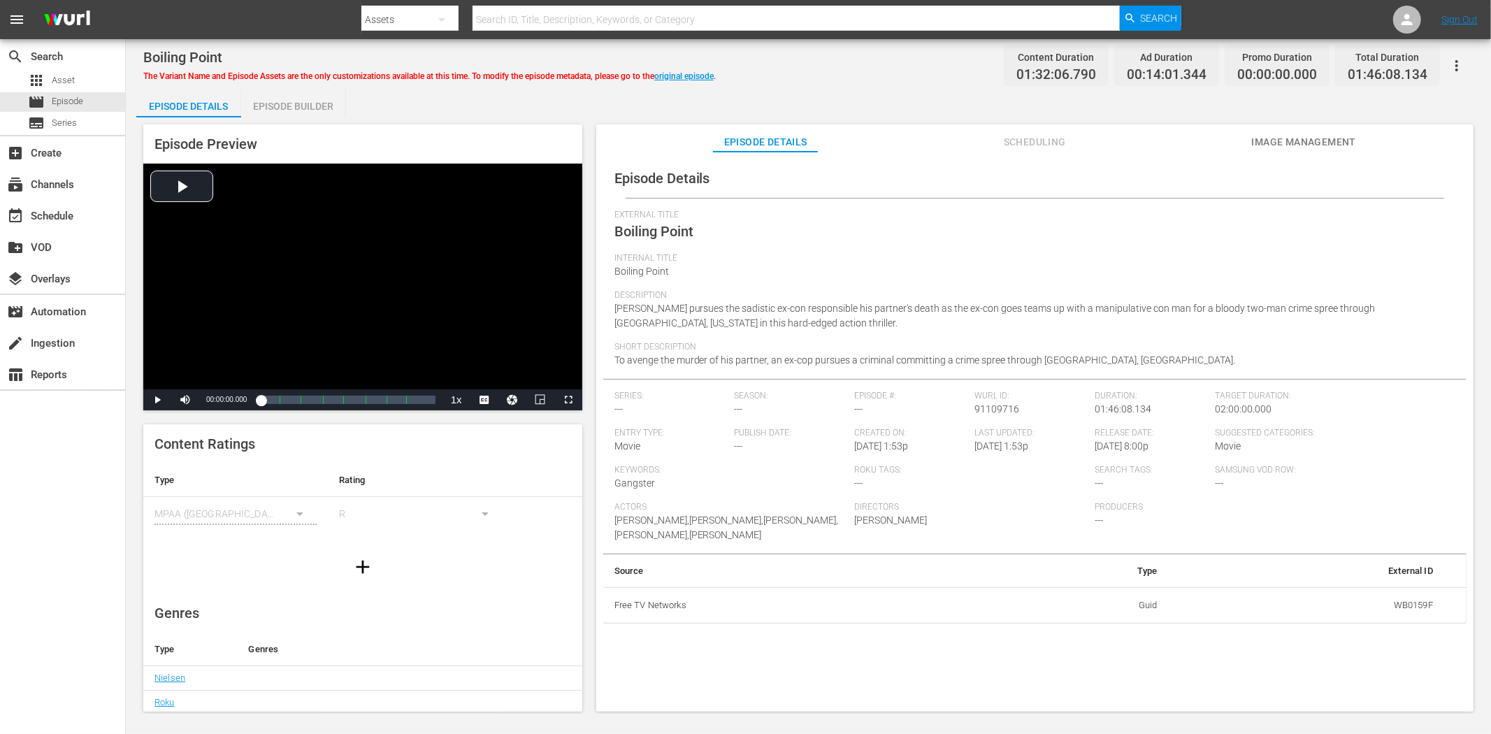
click at [1305, 136] on span "Image Management" at bounding box center [1303, 141] width 105 height 17
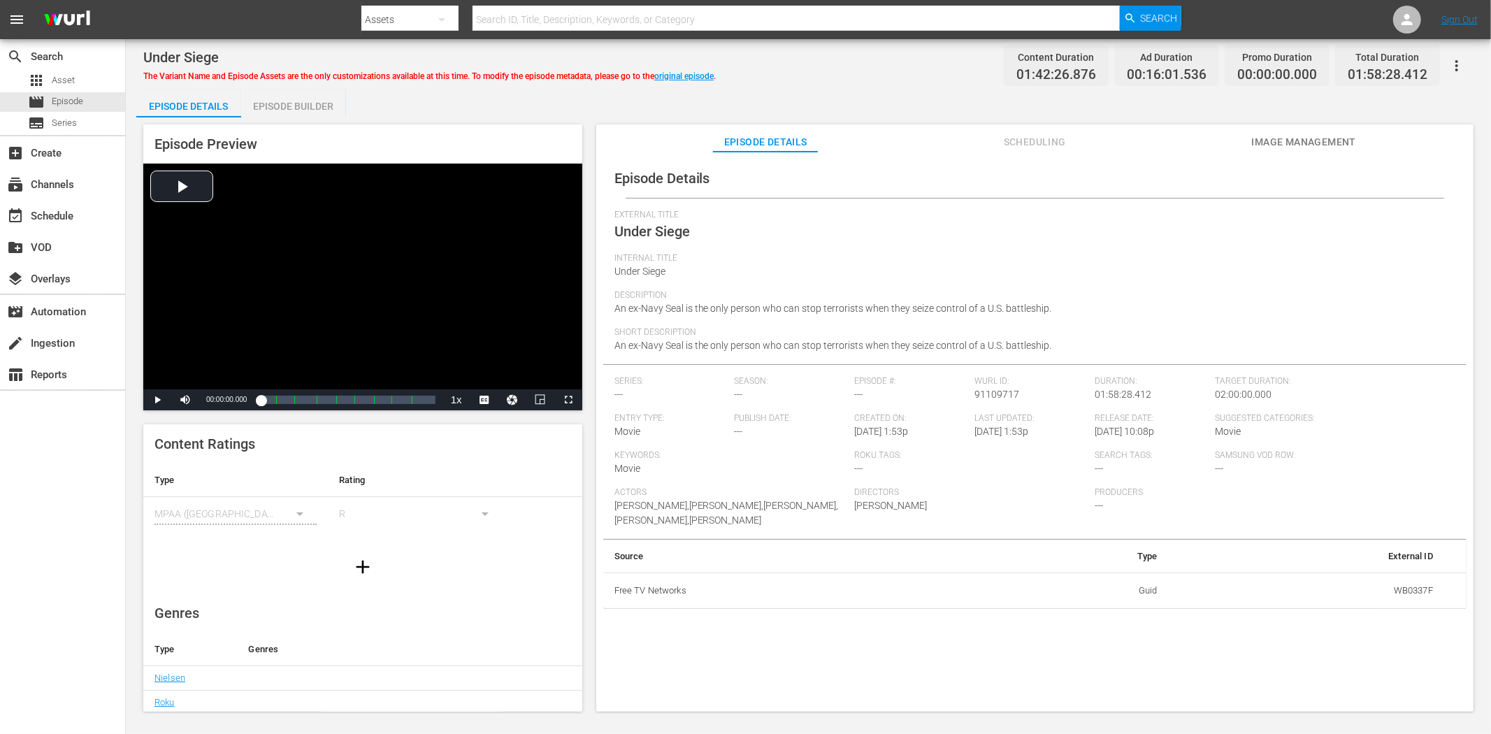
click at [1266, 138] on span "Image Management" at bounding box center [1303, 141] width 105 height 17
click at [1247, 134] on div "Episode Details Scheduling Image Management" at bounding box center [1034, 138] width 807 height 28
click at [1253, 133] on span "Image Management" at bounding box center [1303, 141] width 105 height 17
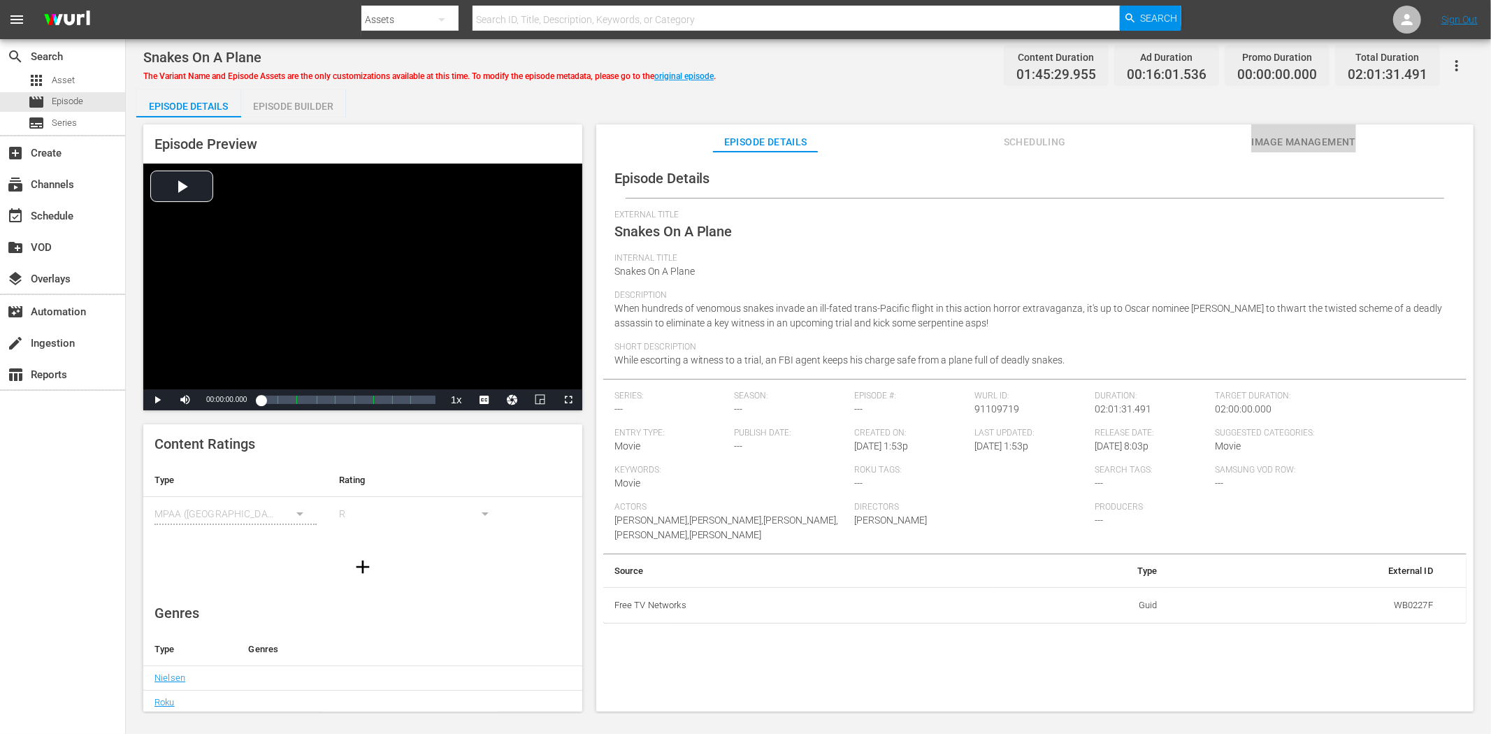
click at [1286, 145] on span "Image Management" at bounding box center [1303, 141] width 105 height 17
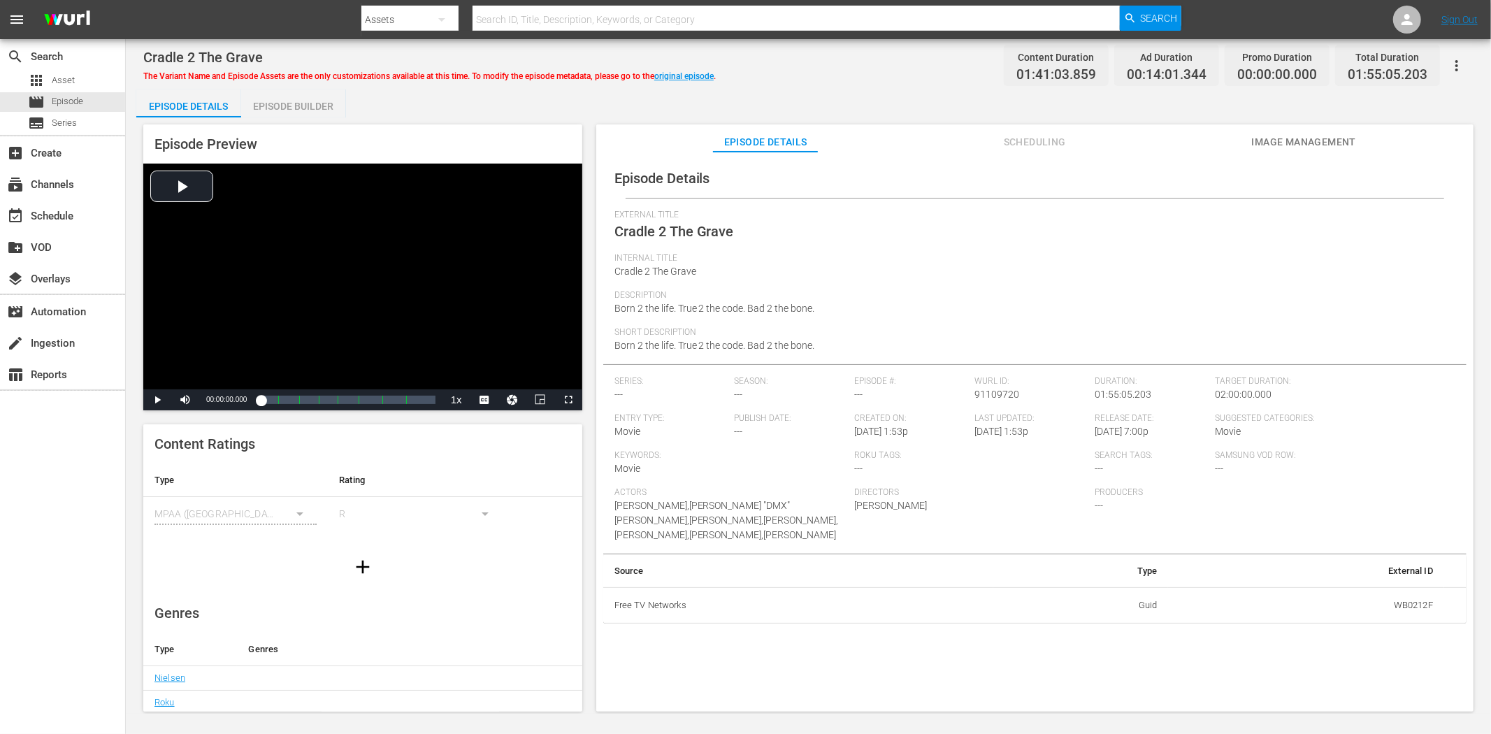
click at [1337, 138] on span "Image Management" at bounding box center [1303, 141] width 105 height 17
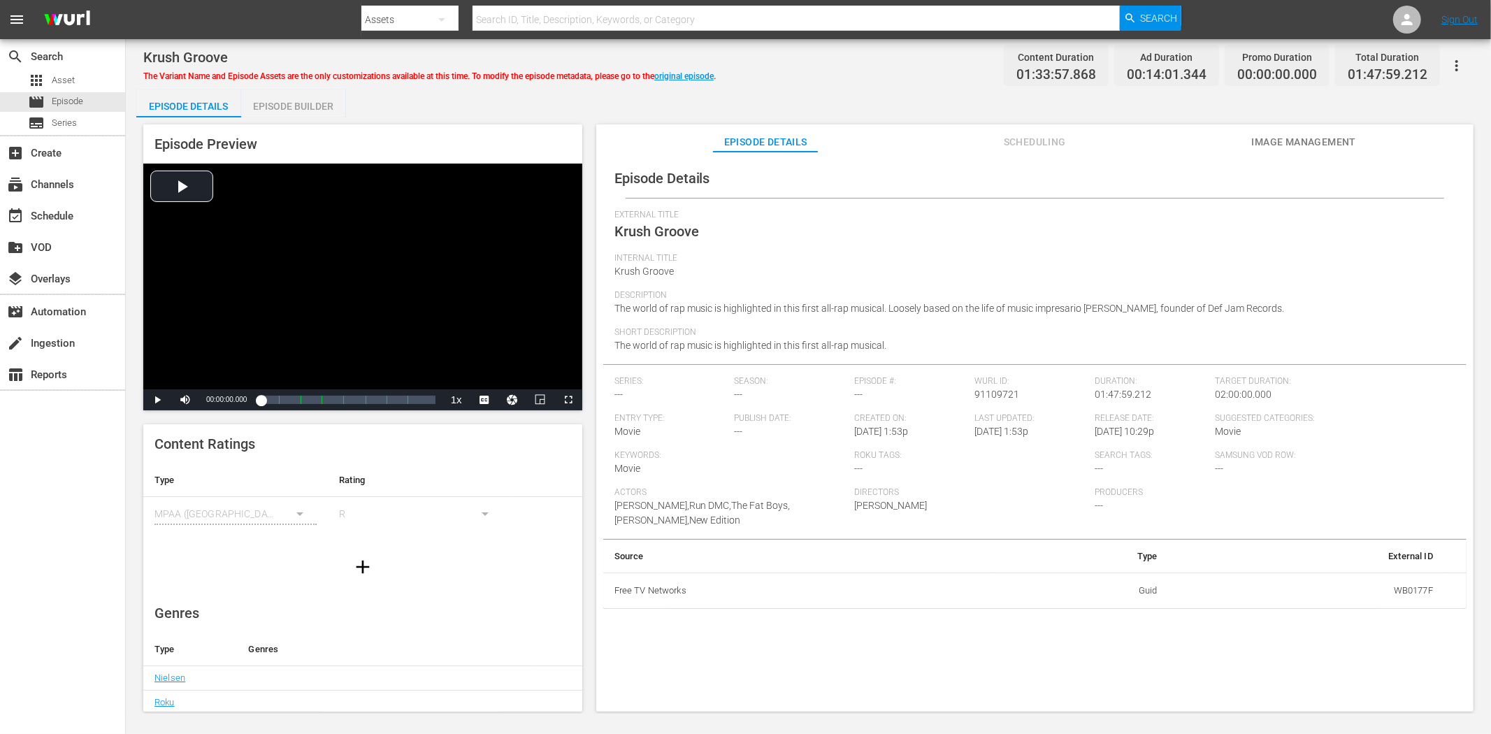
click at [1265, 141] on span "Image Management" at bounding box center [1303, 141] width 105 height 17
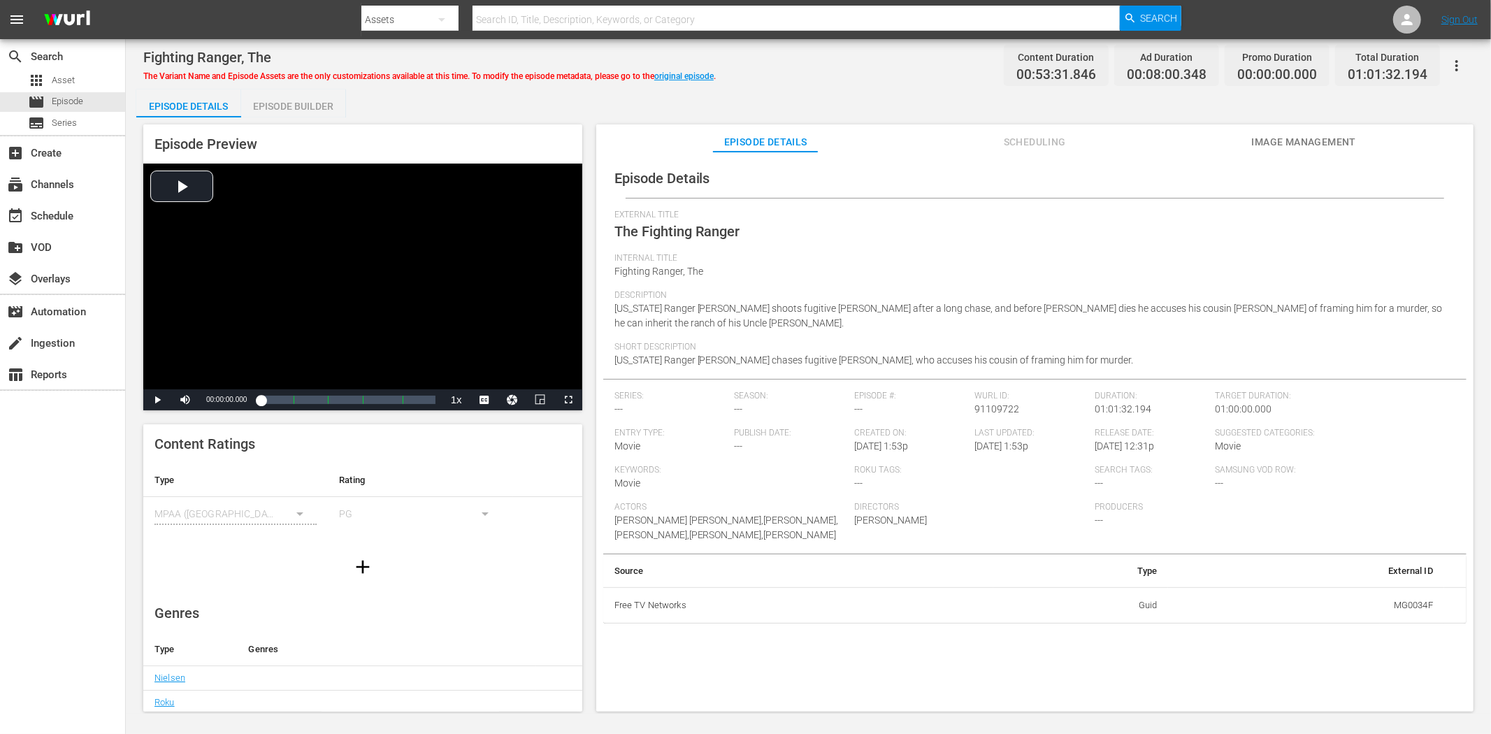
click at [1319, 135] on span "Image Management" at bounding box center [1303, 141] width 105 height 17
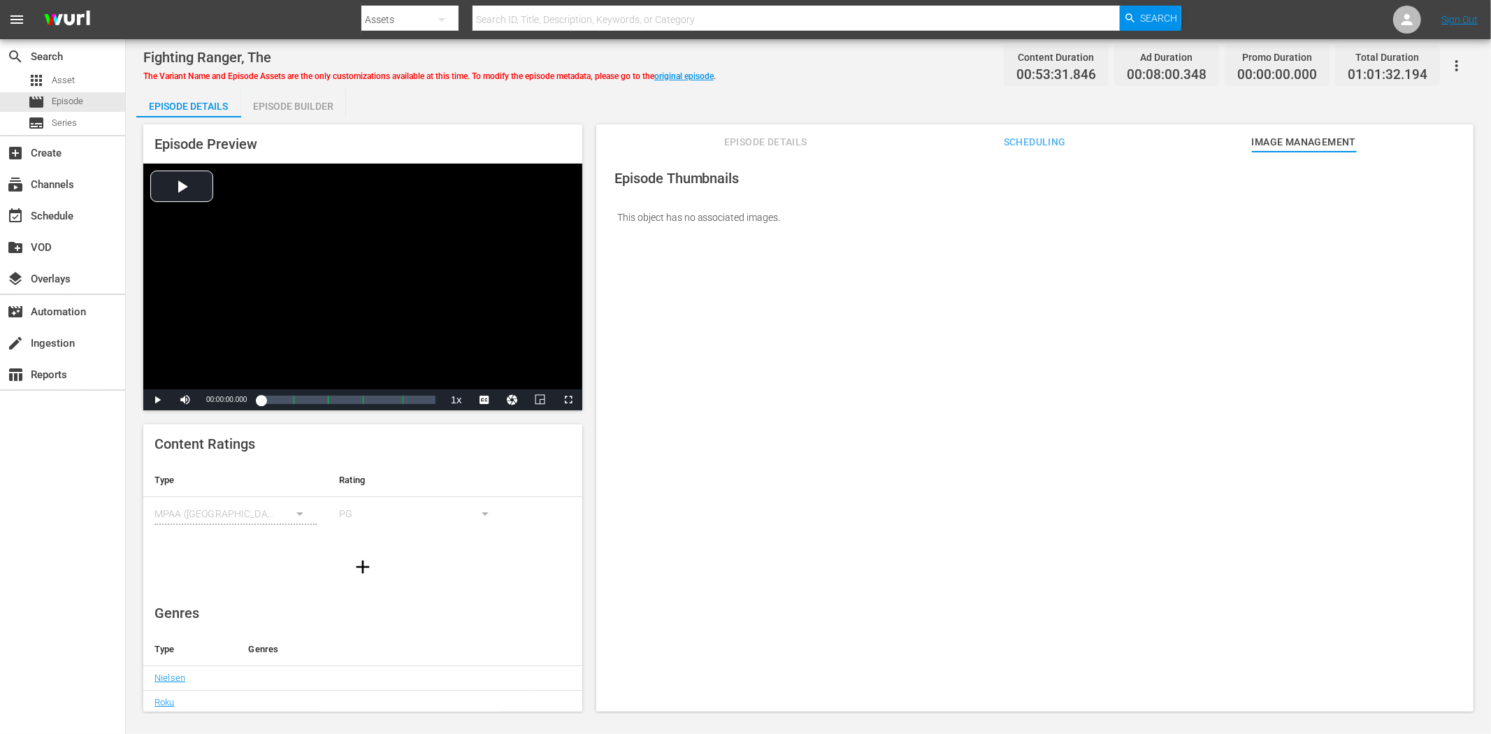
click at [686, 70] on div "The Variant Name and Episode Assets are the only customizations available at th…" at bounding box center [429, 74] width 572 height 17
click at [695, 78] on link "original episode" at bounding box center [683, 76] width 59 height 10
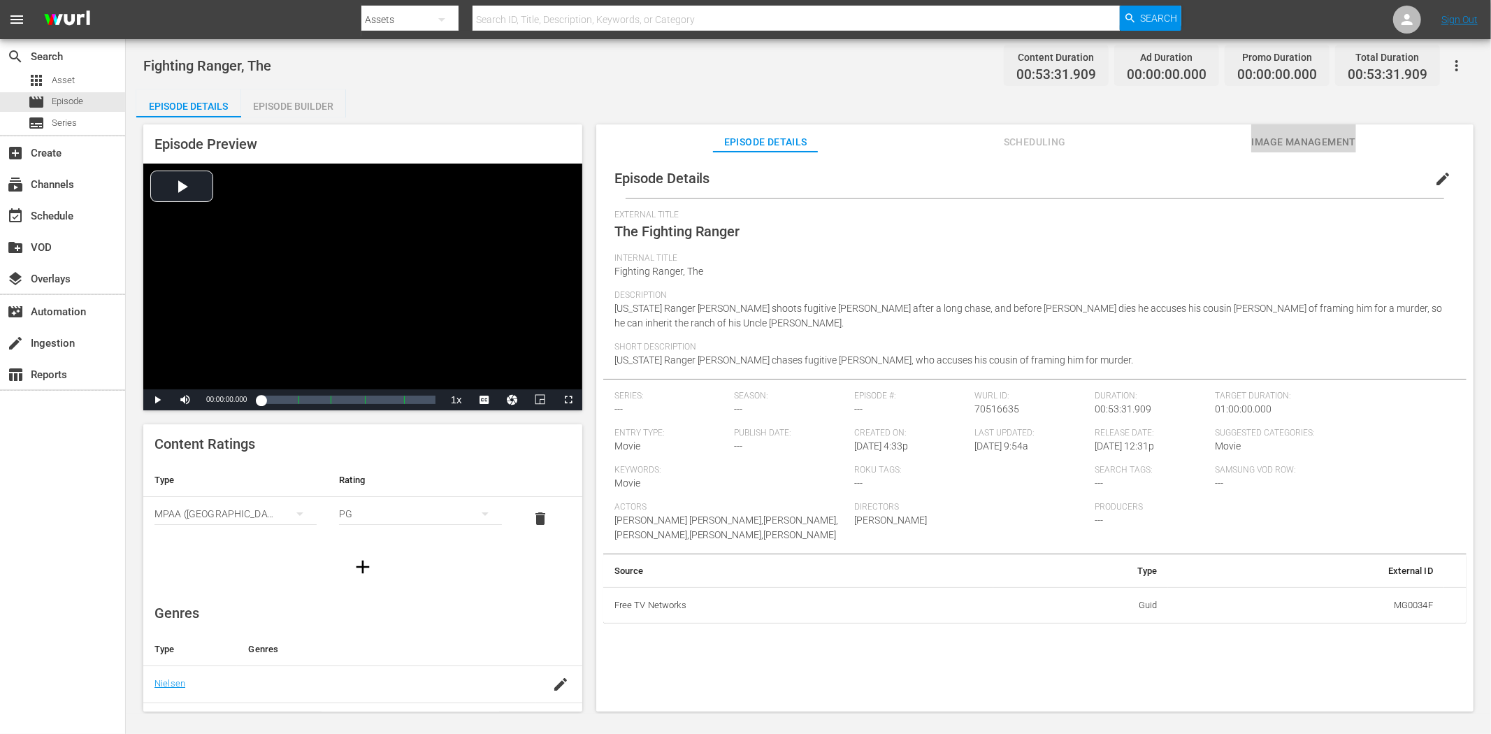
click at [1302, 140] on span "Image Management" at bounding box center [1303, 141] width 105 height 17
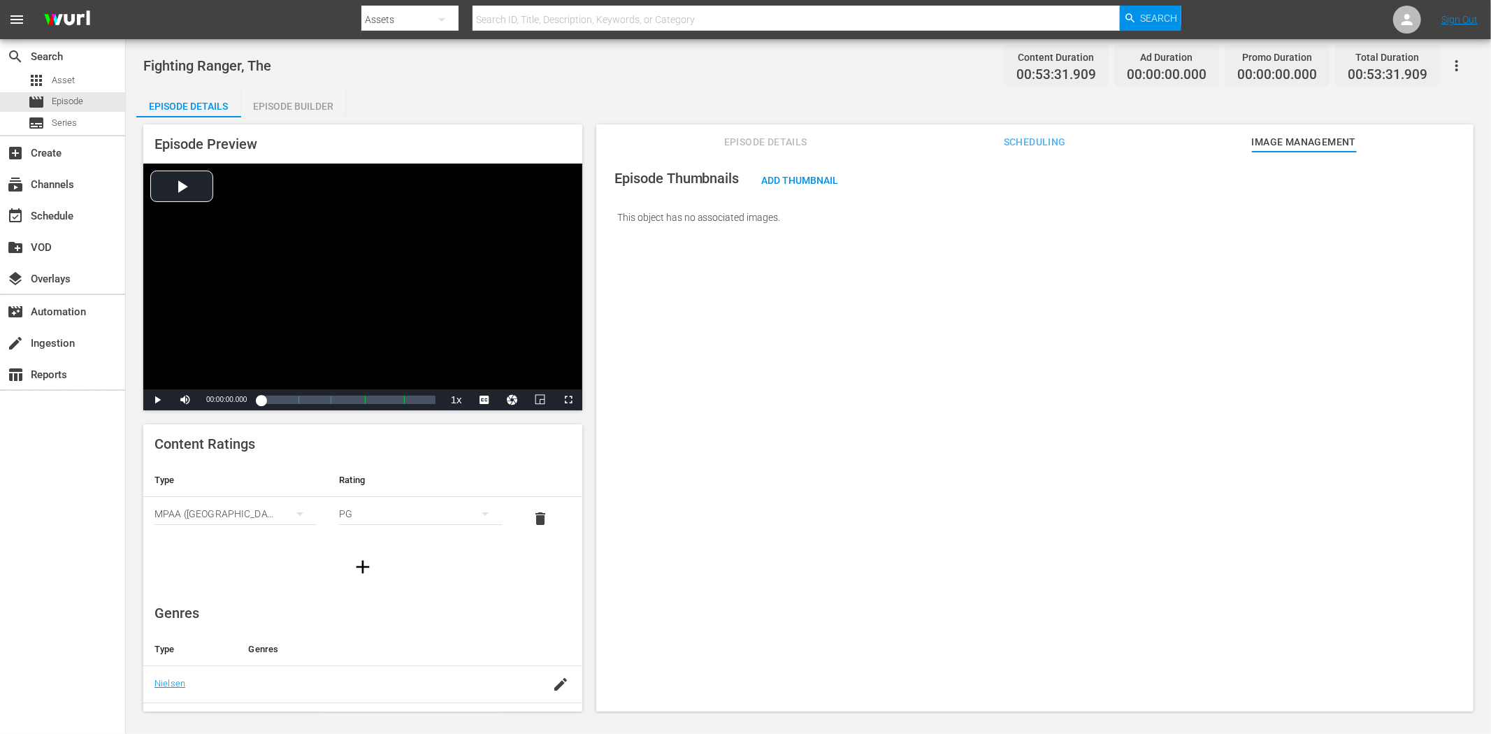
click at [1341, 54] on button "button" at bounding box center [1457, 66] width 34 height 34
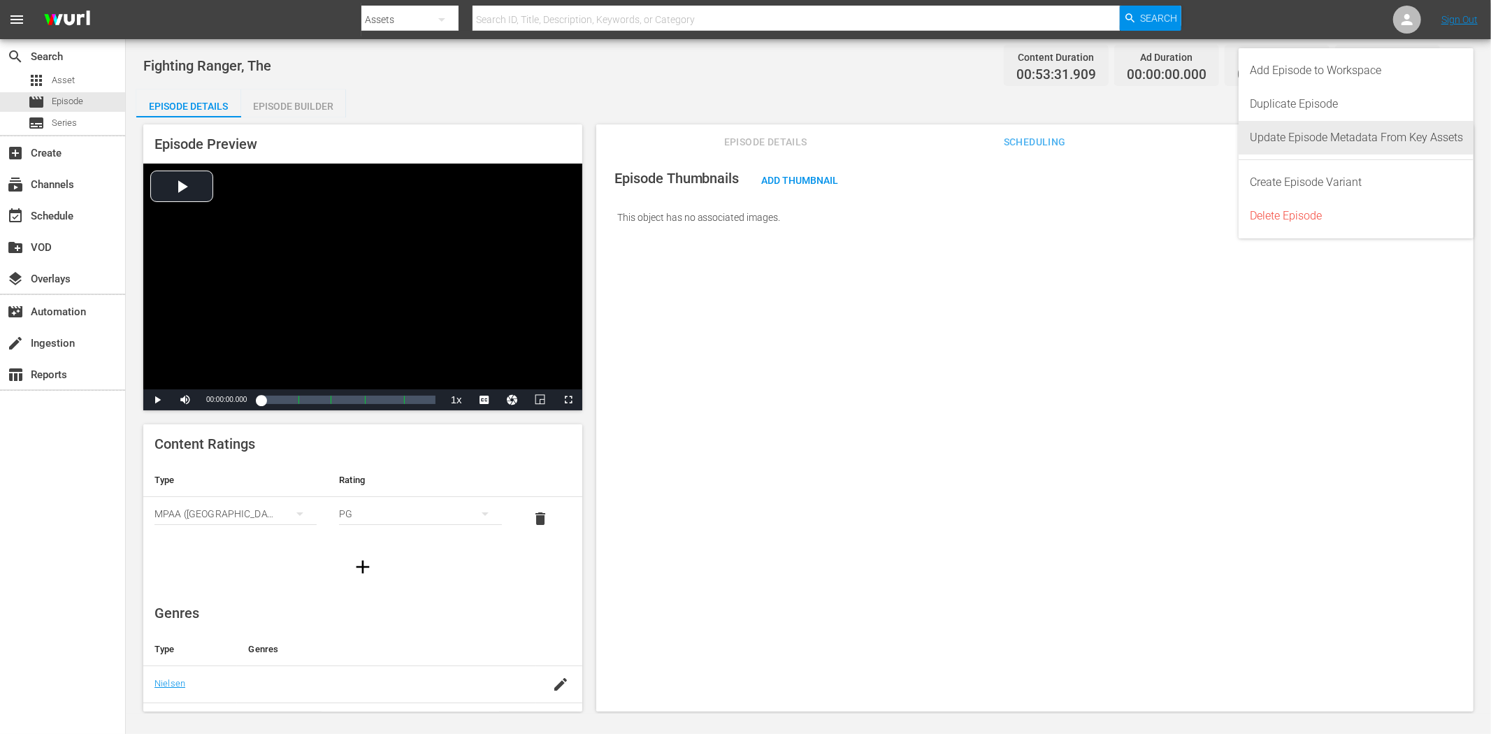
click at [1341, 131] on div "Update Episode Metadata From Key Assets" at bounding box center [1355, 138] width 213 height 34
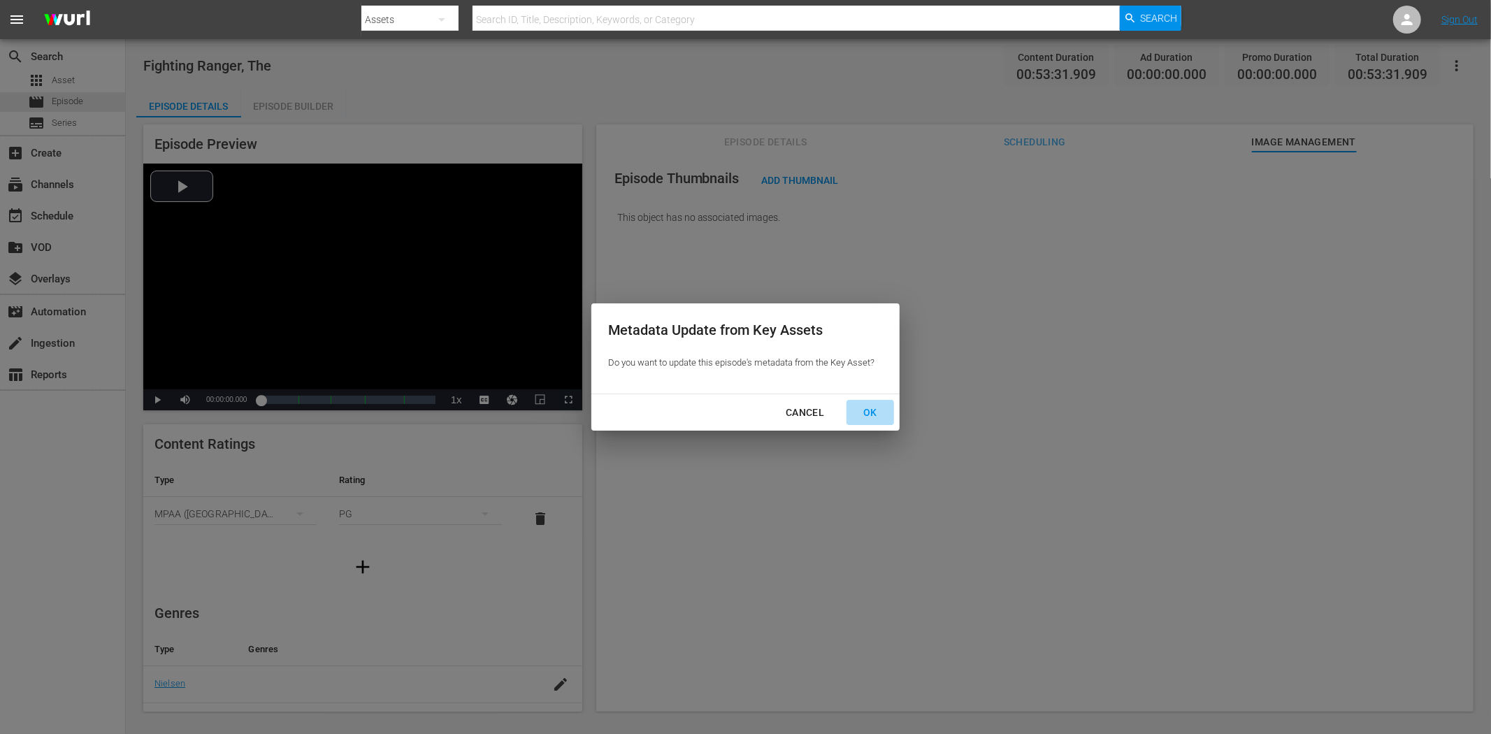
click at [868, 410] on div "OK" at bounding box center [870, 412] width 36 height 17
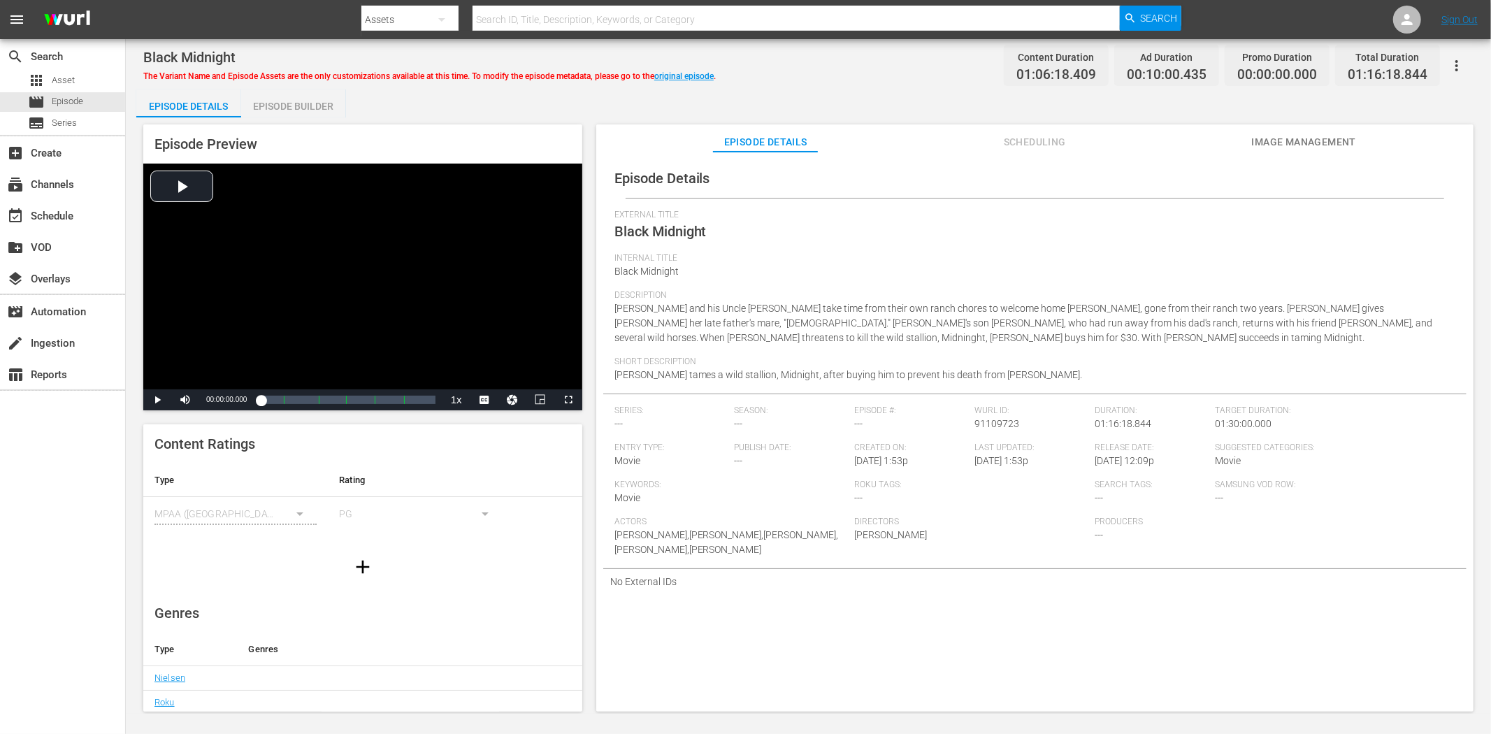
click at [1316, 133] on span "Image Management" at bounding box center [1303, 141] width 105 height 17
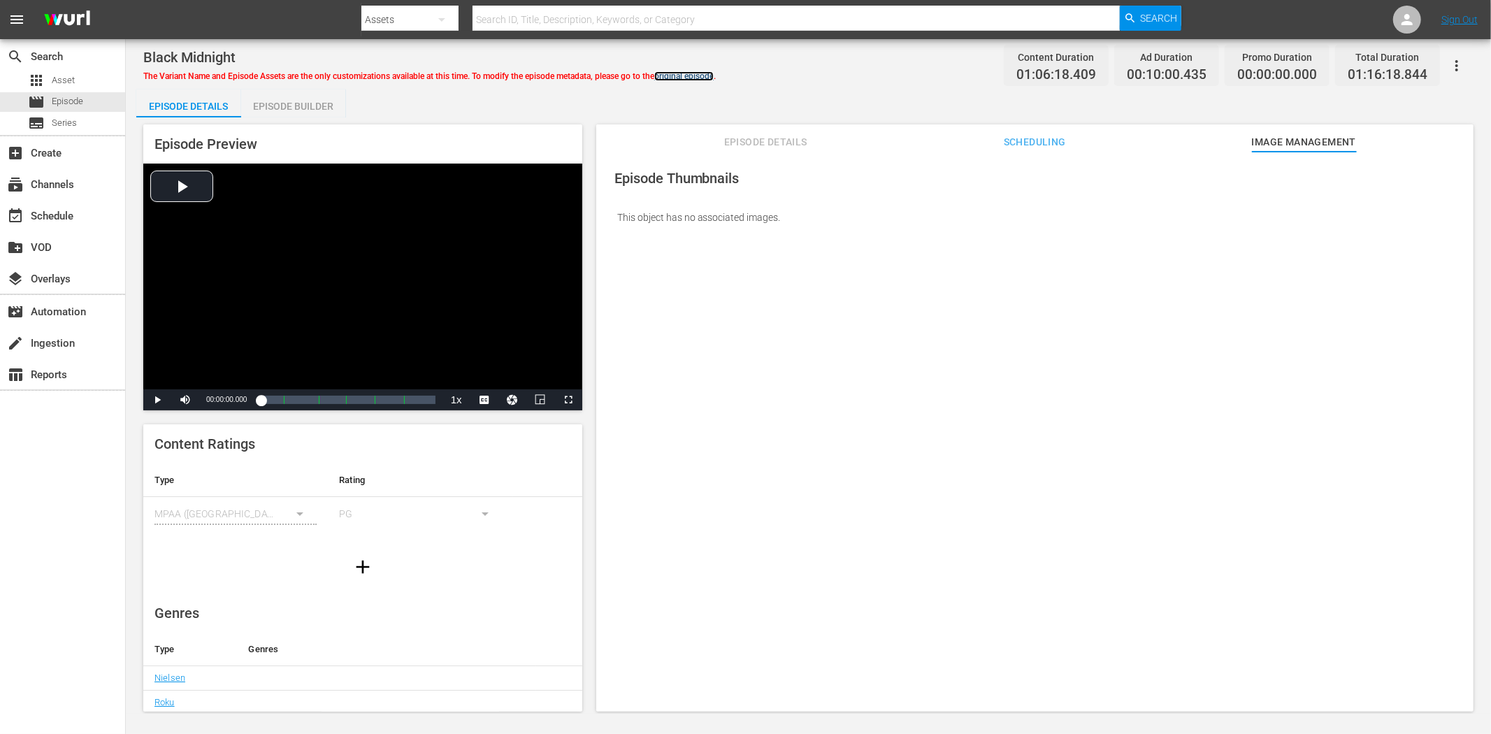
click at [713, 71] on link "original episode" at bounding box center [683, 76] width 59 height 10
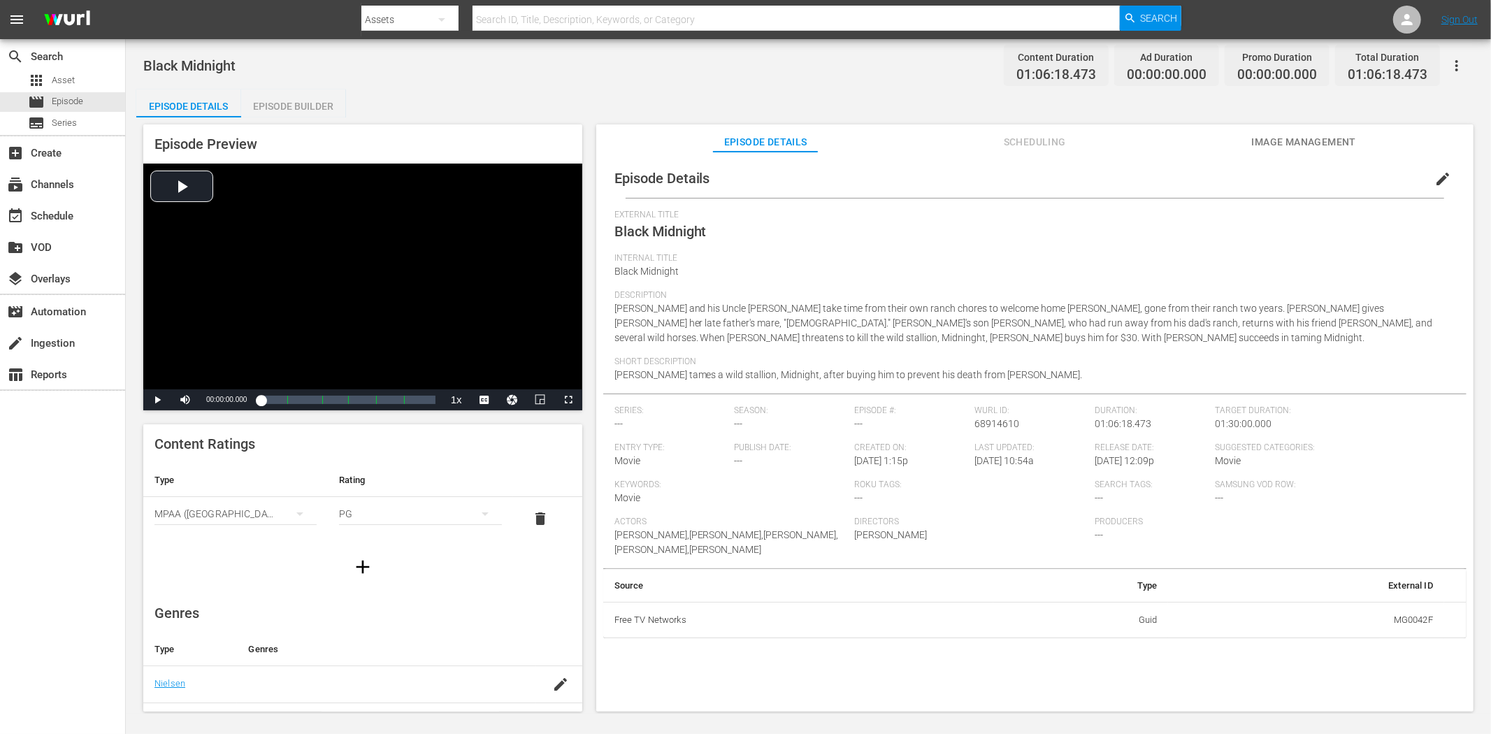
click at [1341, 52] on button "button" at bounding box center [1457, 66] width 34 height 34
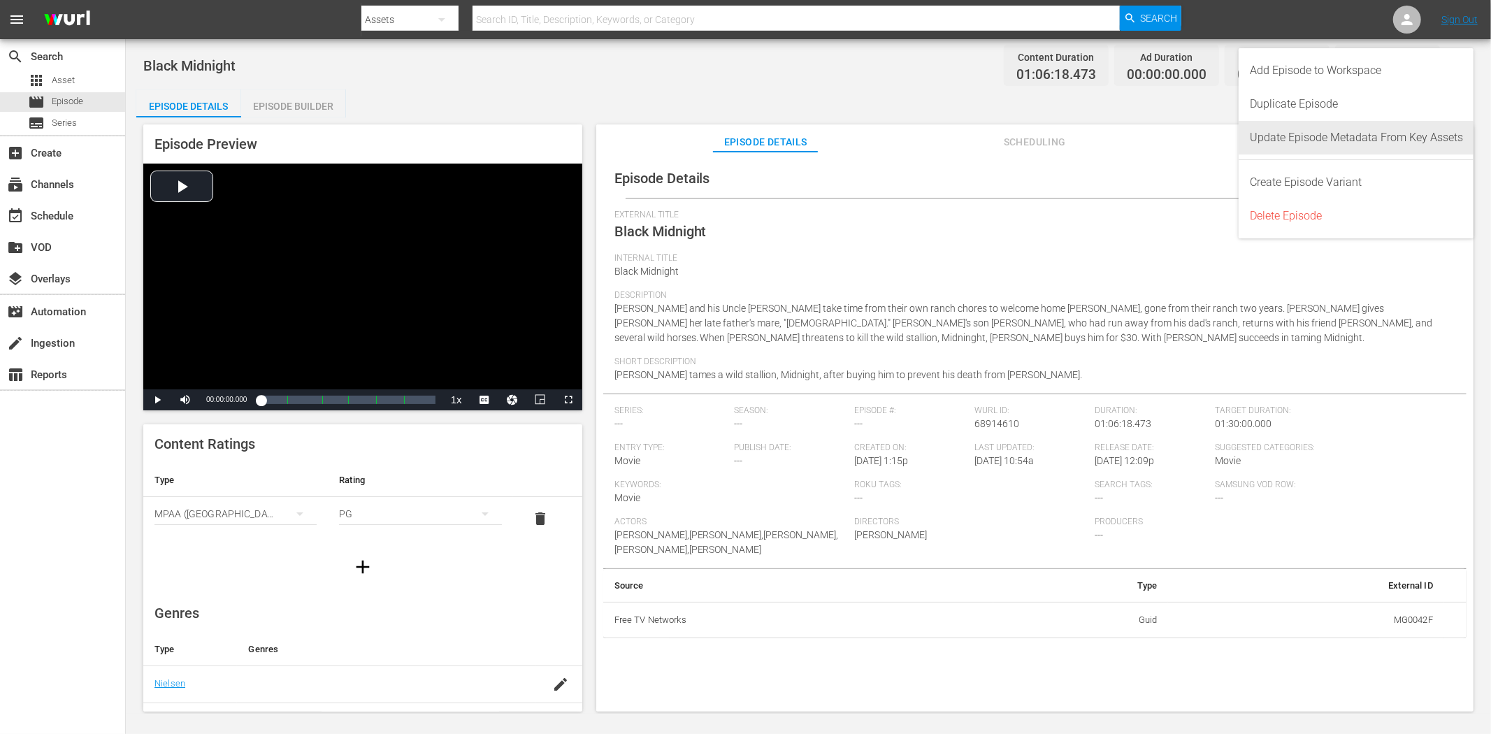
click at [1328, 135] on div "Update Episode Metadata From Key Assets" at bounding box center [1355, 138] width 213 height 34
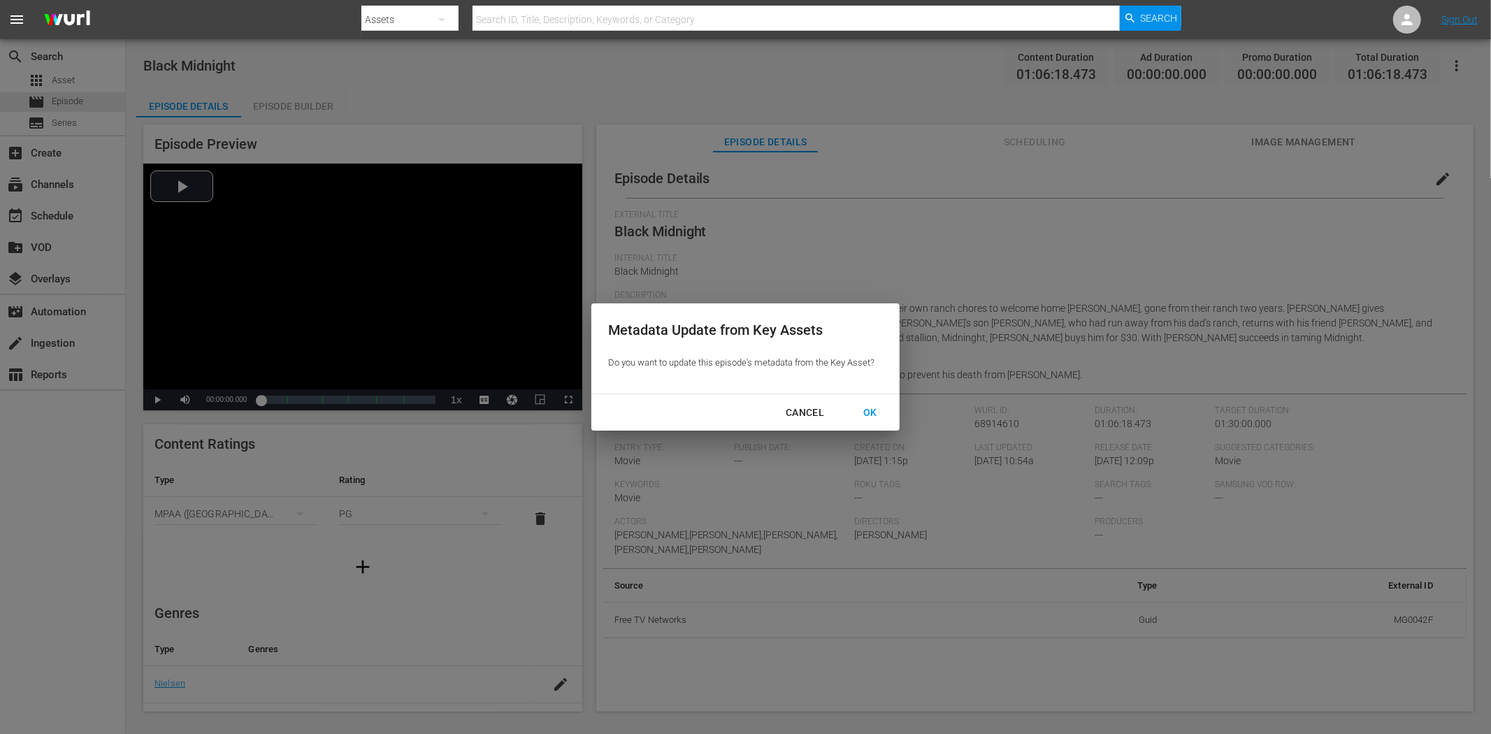
click at [868, 408] on div "OK" at bounding box center [870, 412] width 36 height 17
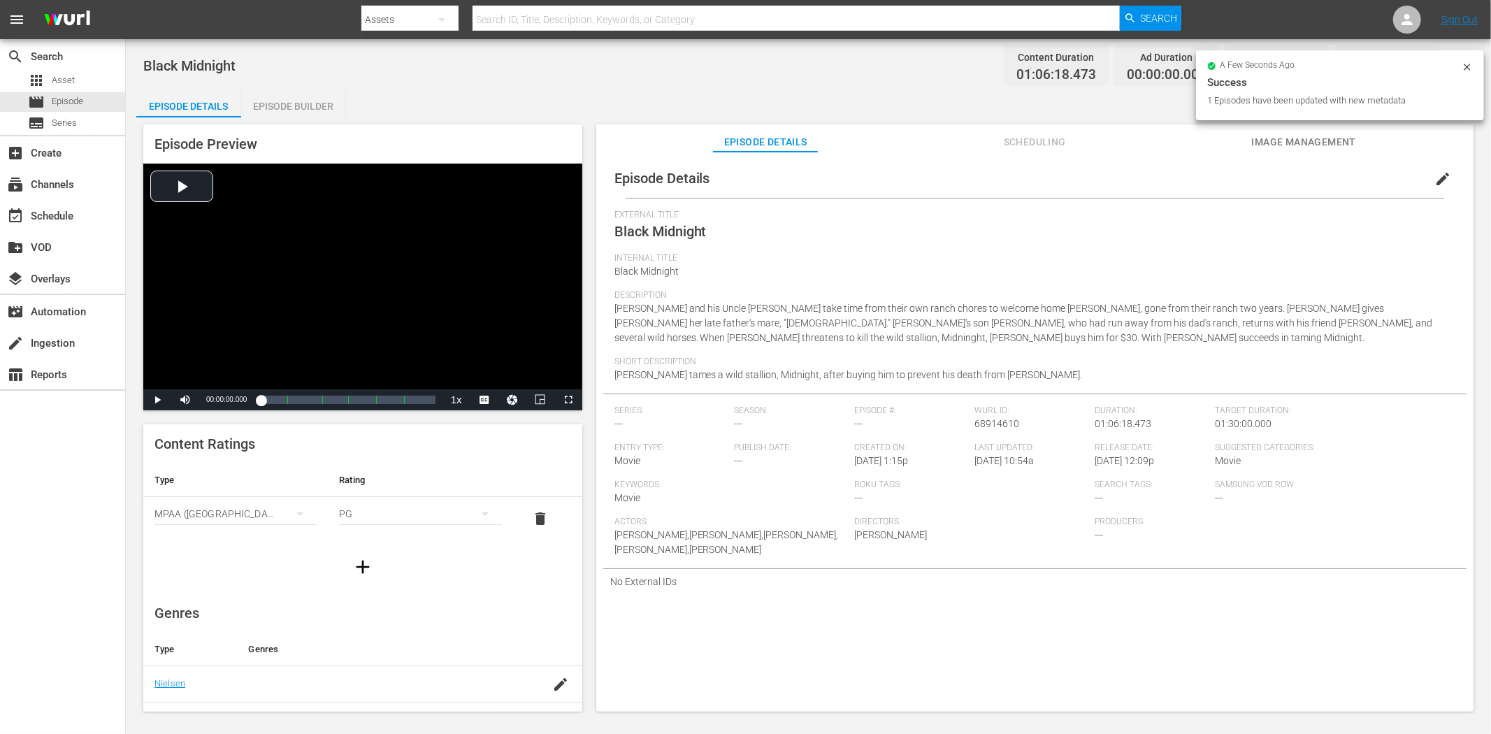
click at [1341, 161] on div "Episode Preview Video Player is loading. Play Video Play Mute Current Time 00:0…" at bounding box center [808, 419] width 1344 height 605
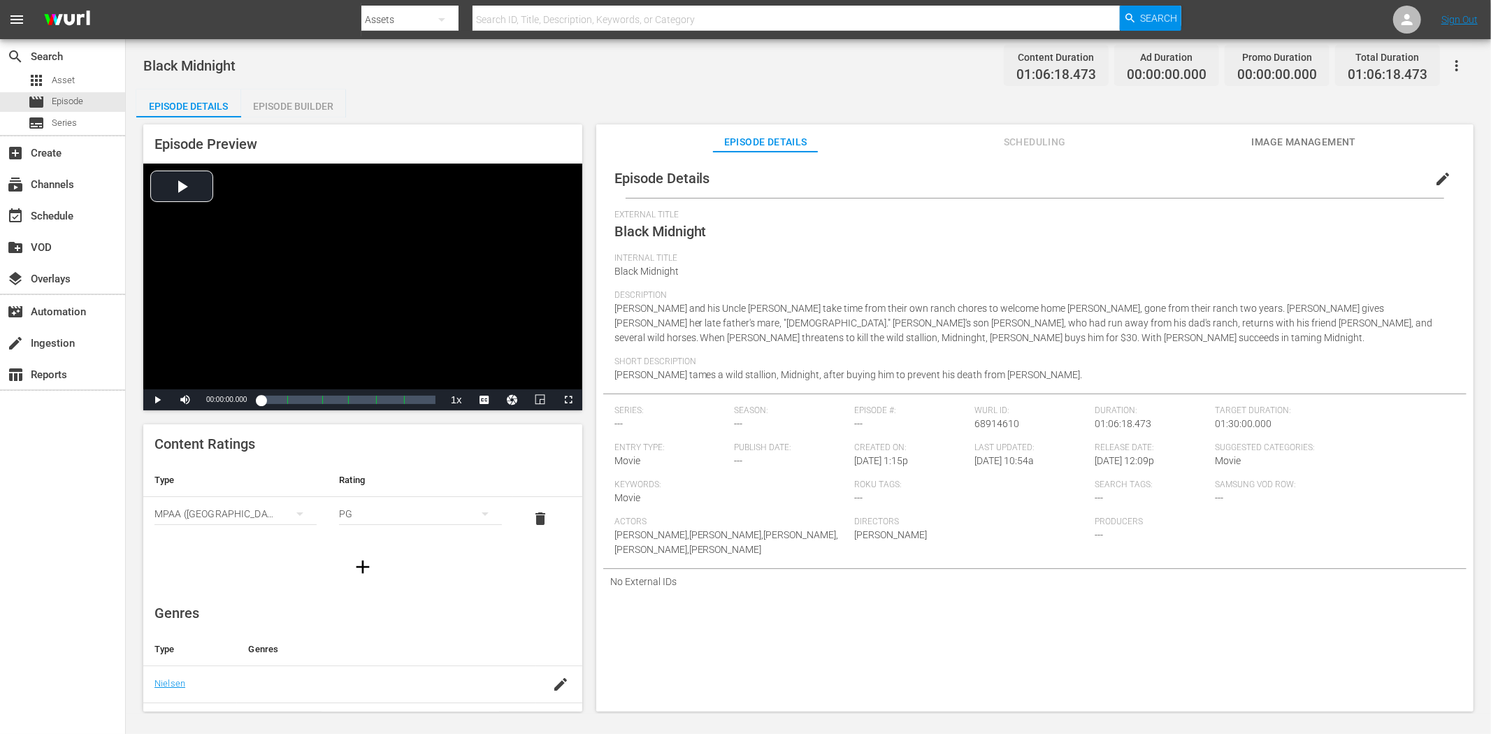
click at [1298, 142] on span "Image Management" at bounding box center [1303, 141] width 105 height 17
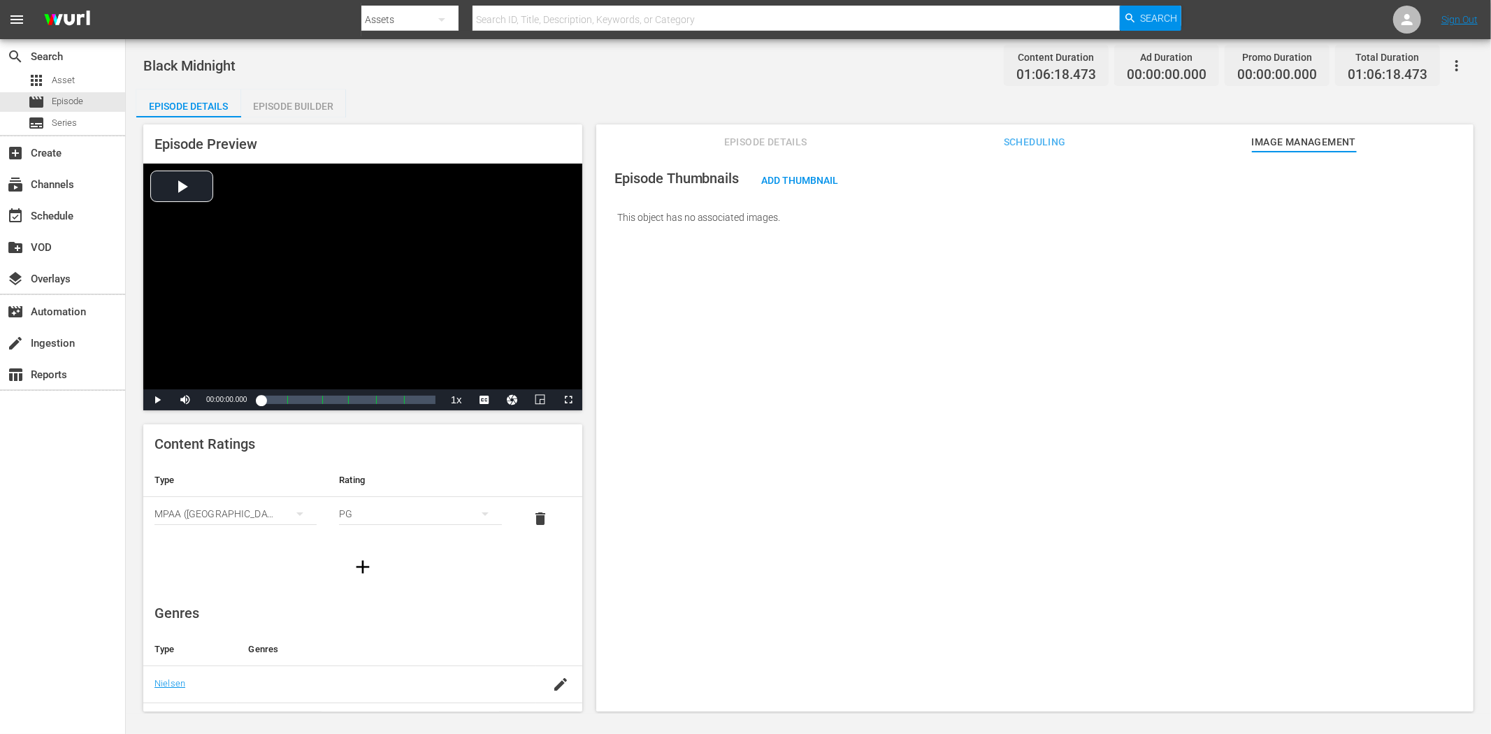
click at [770, 138] on span "Episode Details" at bounding box center [765, 141] width 105 height 17
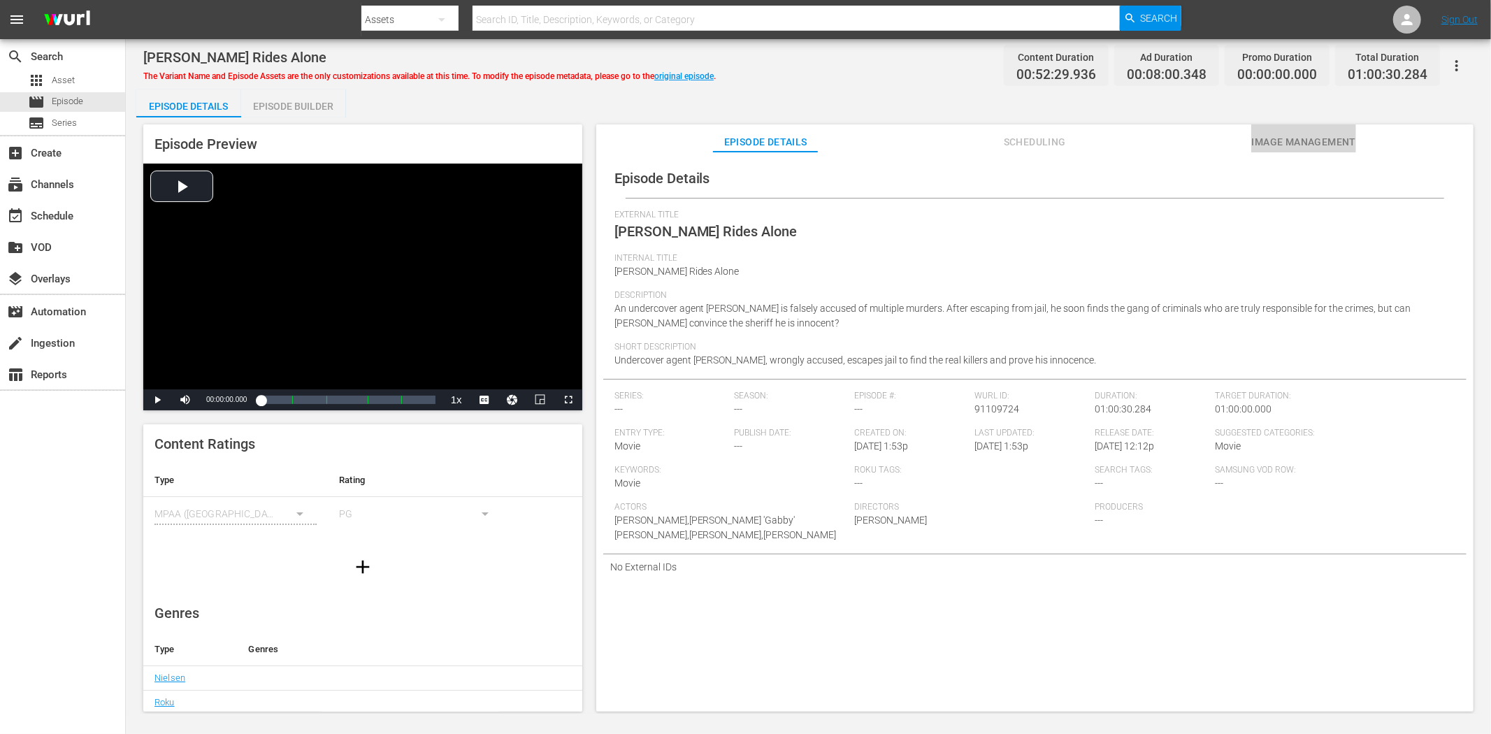
click at [1282, 137] on span "Image Management" at bounding box center [1303, 141] width 105 height 17
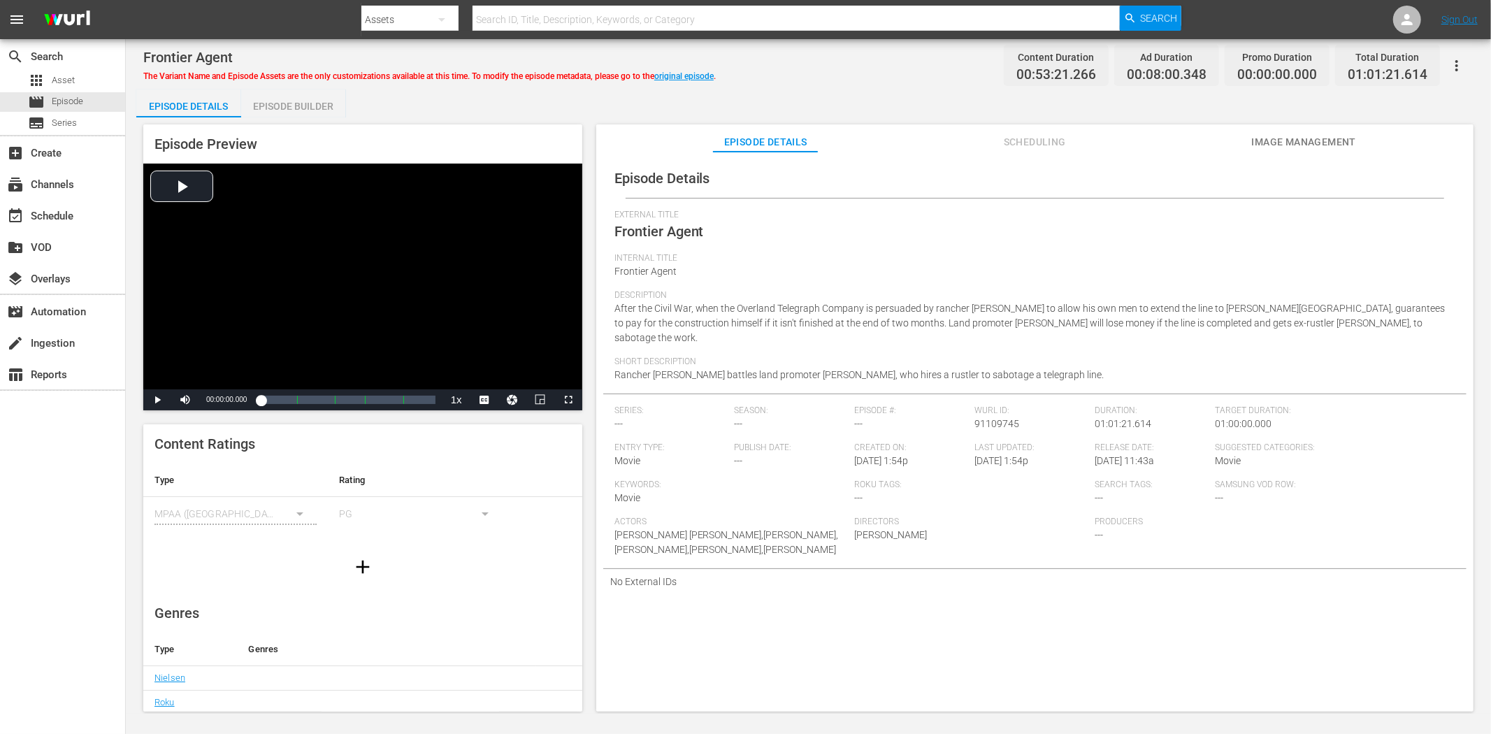
click at [1286, 136] on span "Image Management" at bounding box center [1303, 141] width 105 height 17
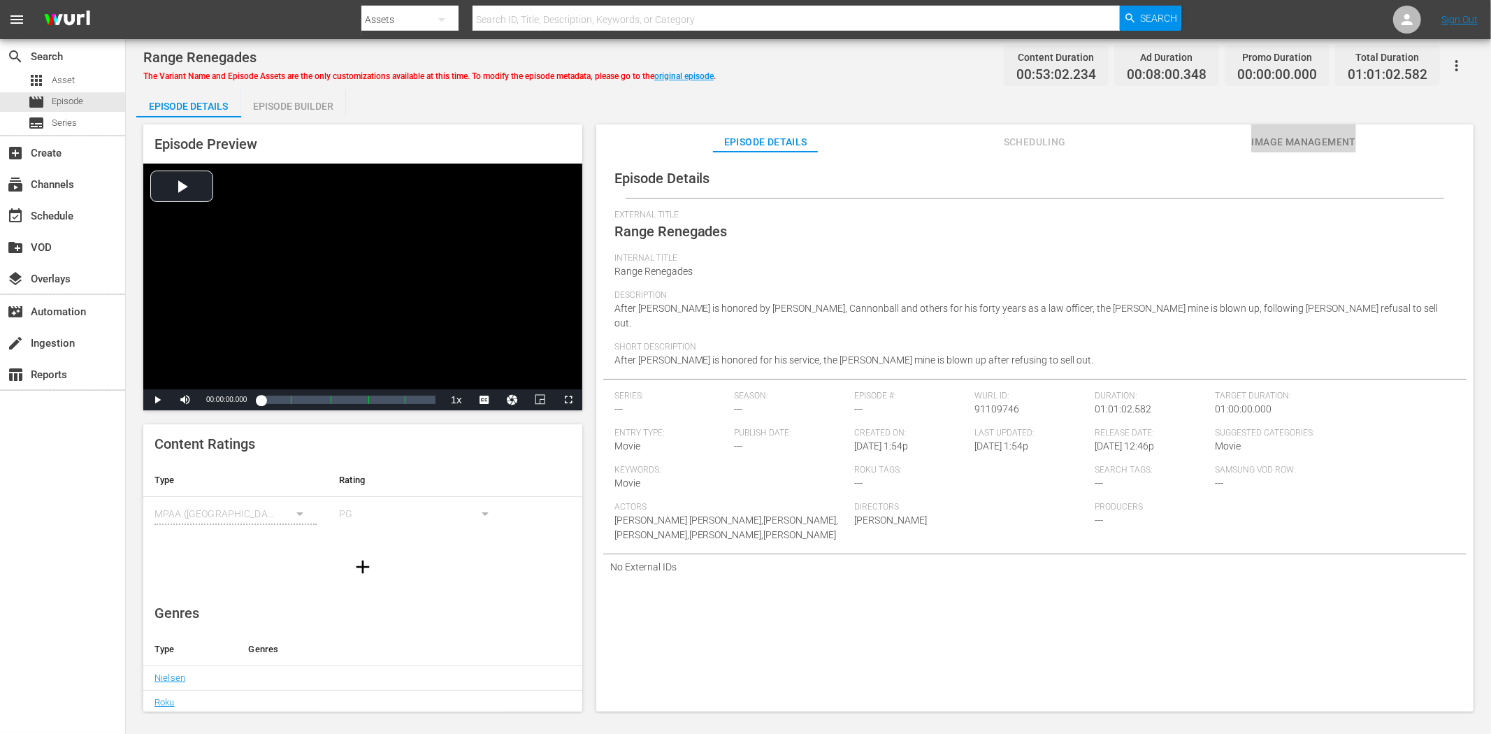
click at [1328, 143] on span "Image Management" at bounding box center [1303, 141] width 105 height 17
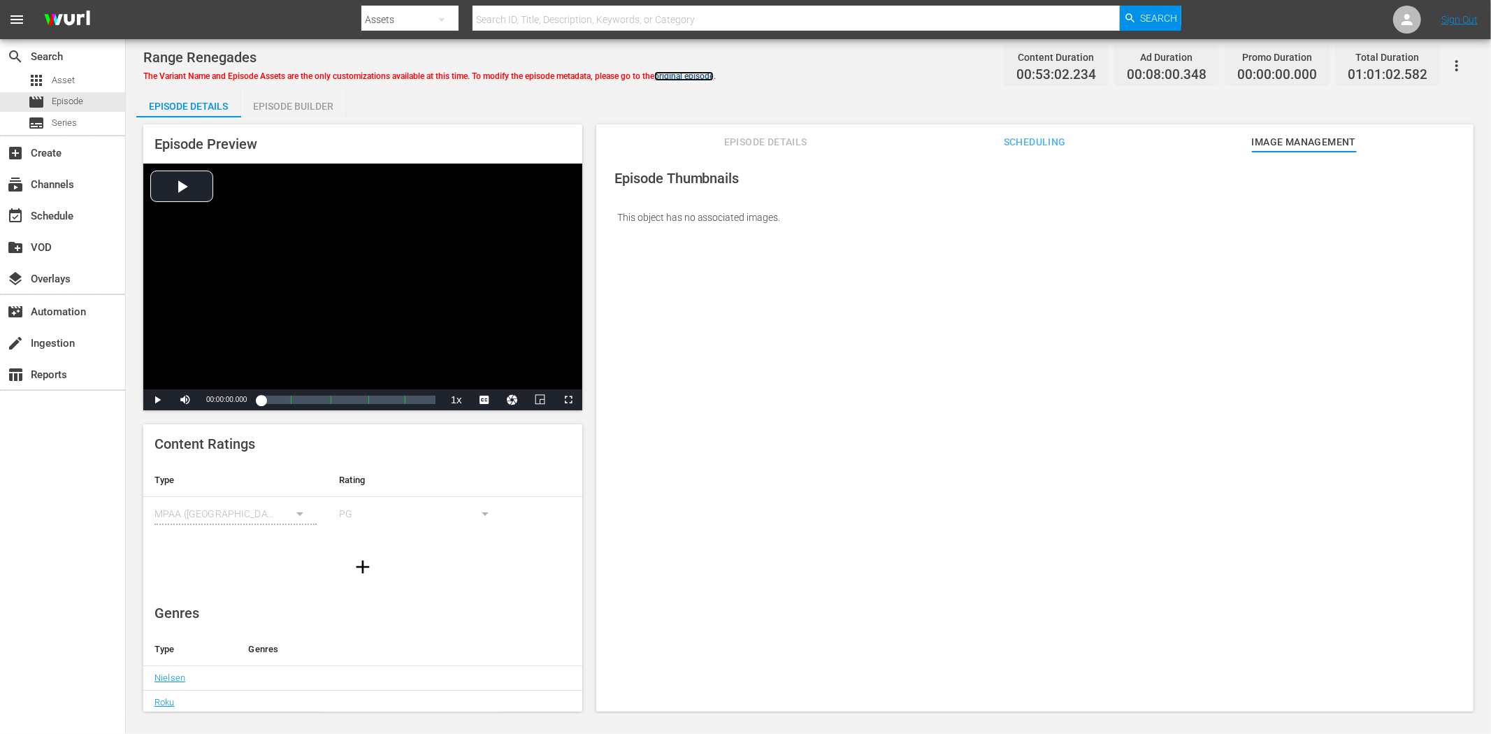
click at [686, 74] on link "original episode" at bounding box center [683, 76] width 59 height 10
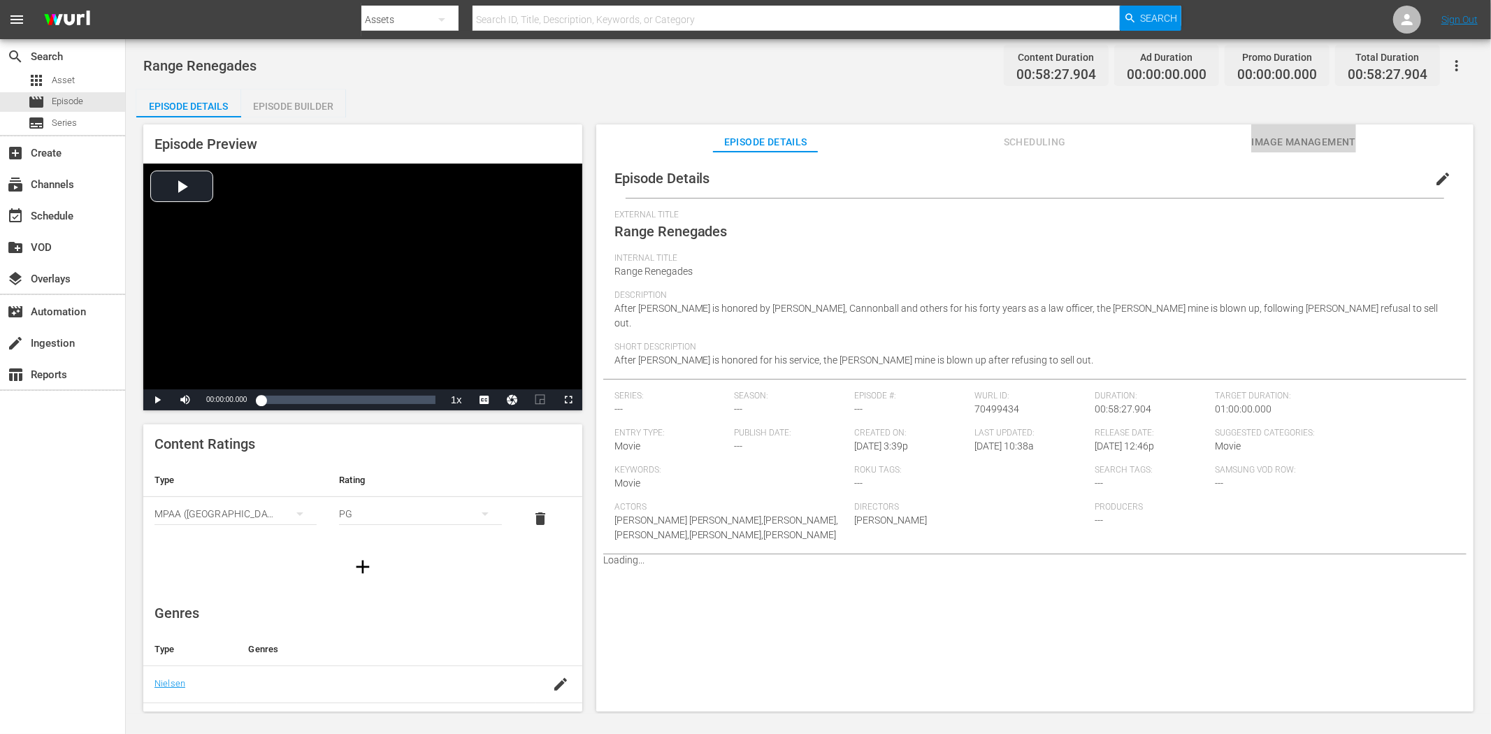
click at [1312, 136] on span "Image Management" at bounding box center [1303, 141] width 105 height 17
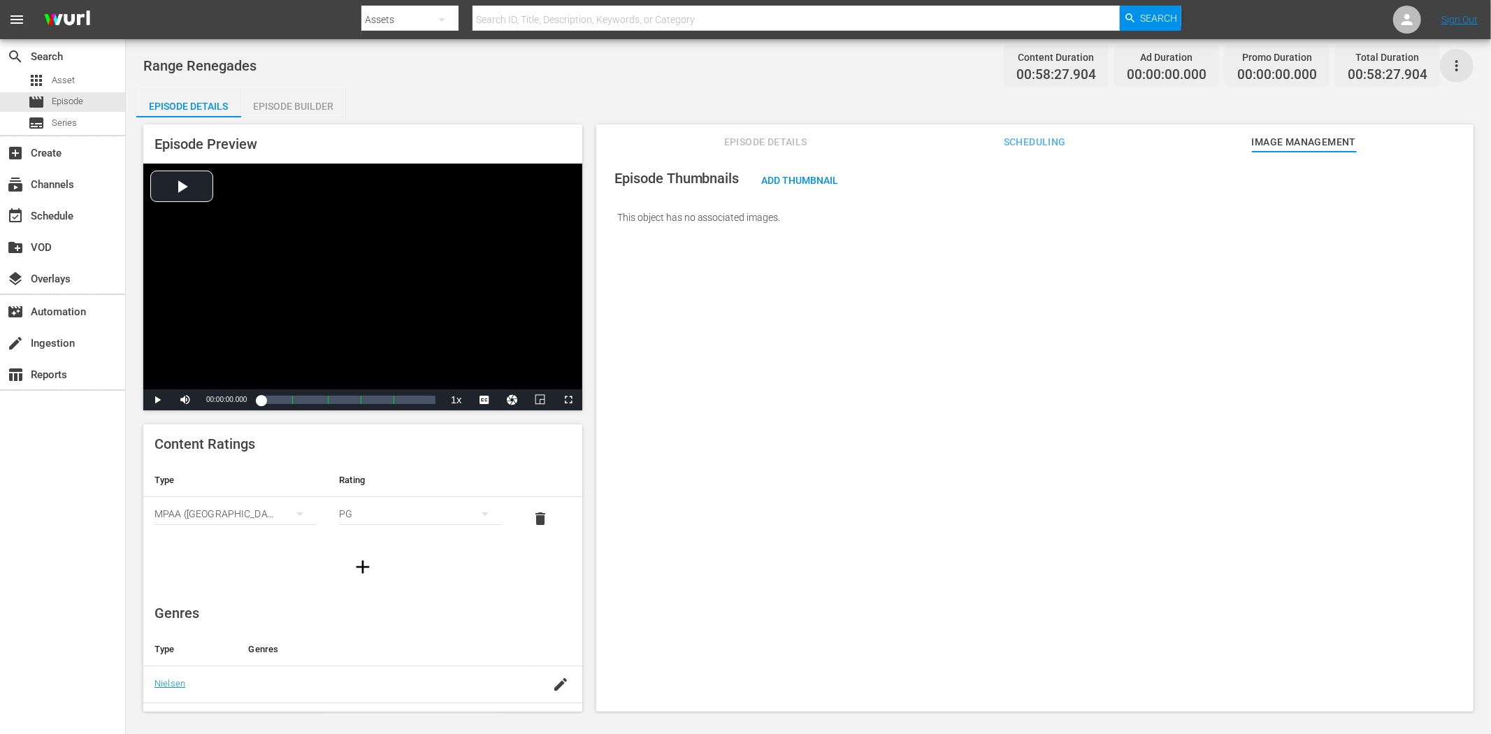
click at [1341, 59] on icon "button" at bounding box center [1456, 65] width 17 height 17
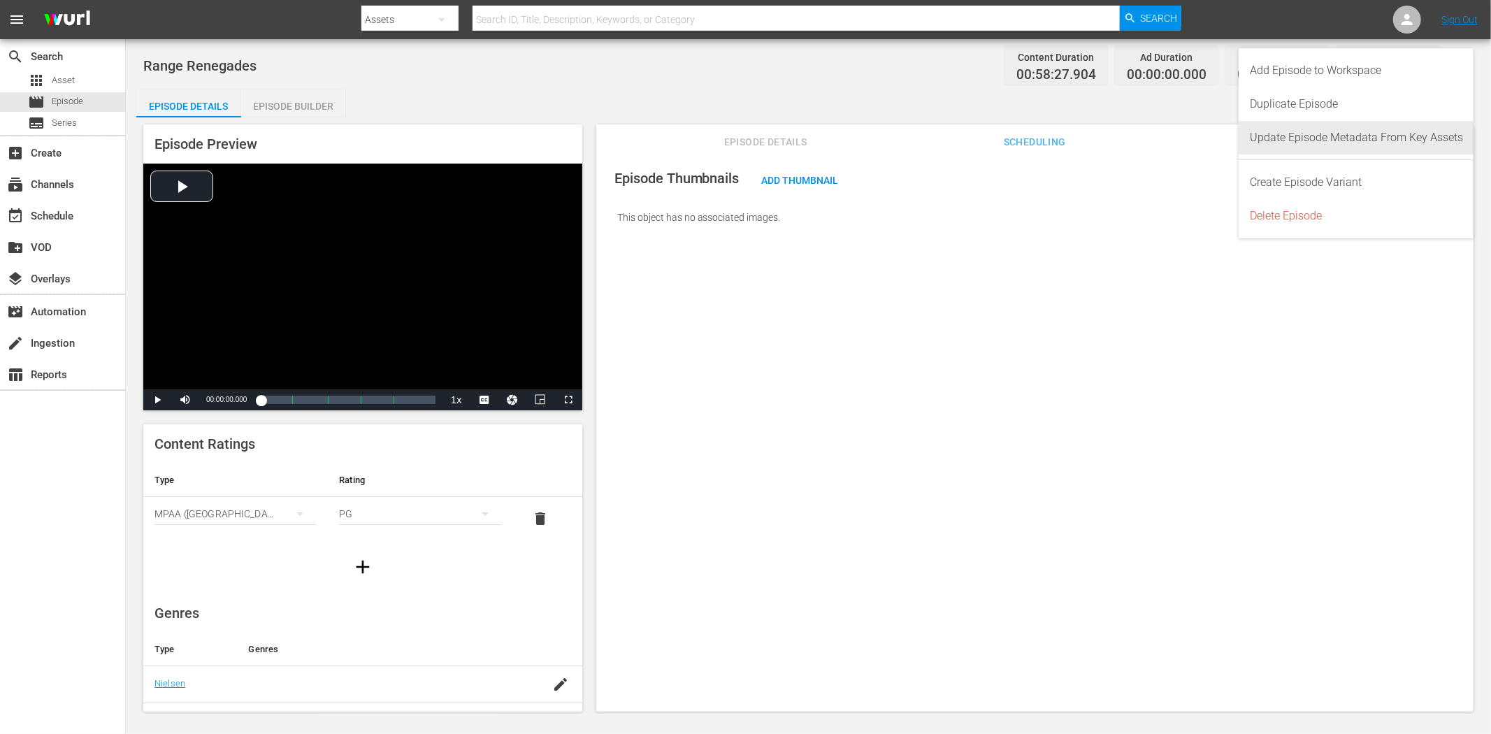
click at [1341, 131] on div "Update Episode Metadata From Key Assets" at bounding box center [1355, 138] width 213 height 34
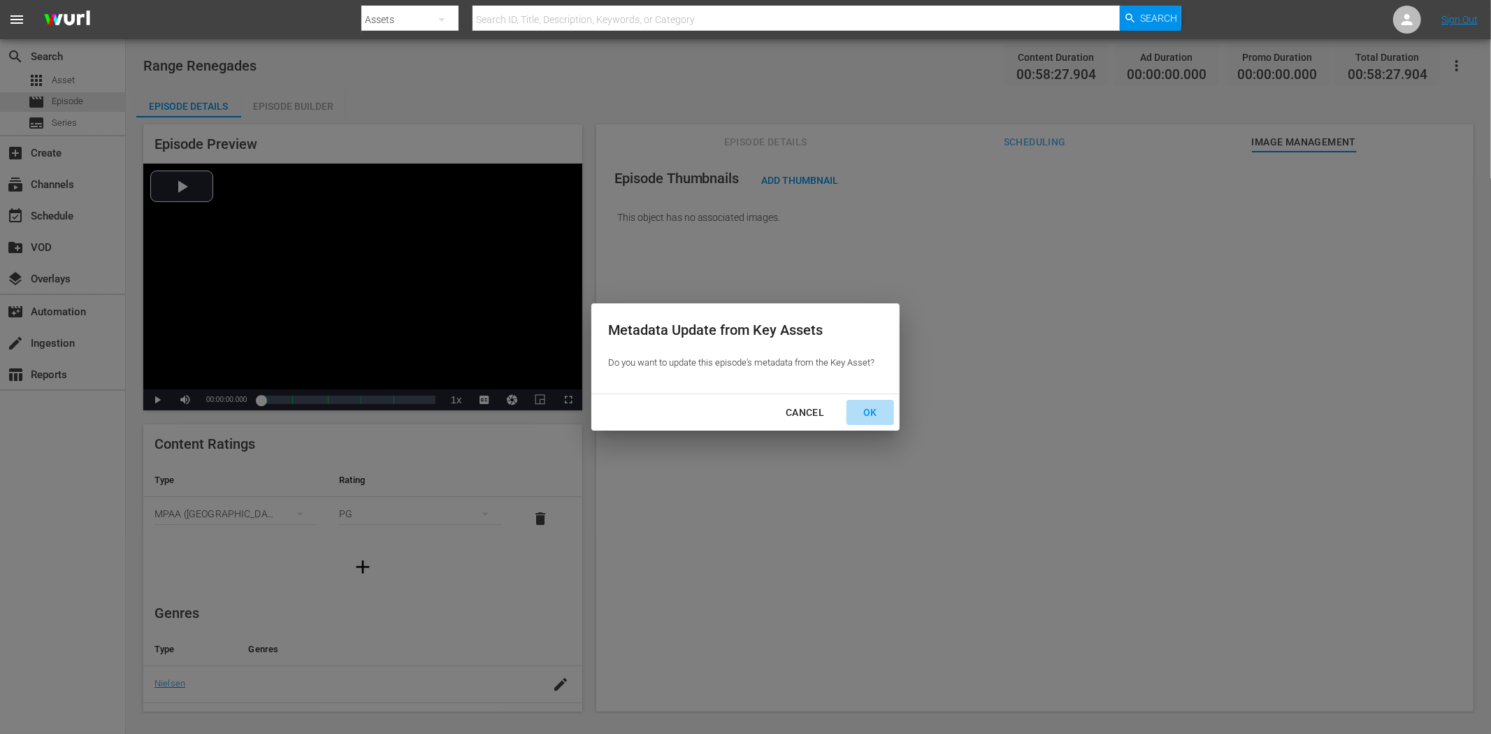
click at [879, 409] on div "OK" at bounding box center [870, 412] width 36 height 17
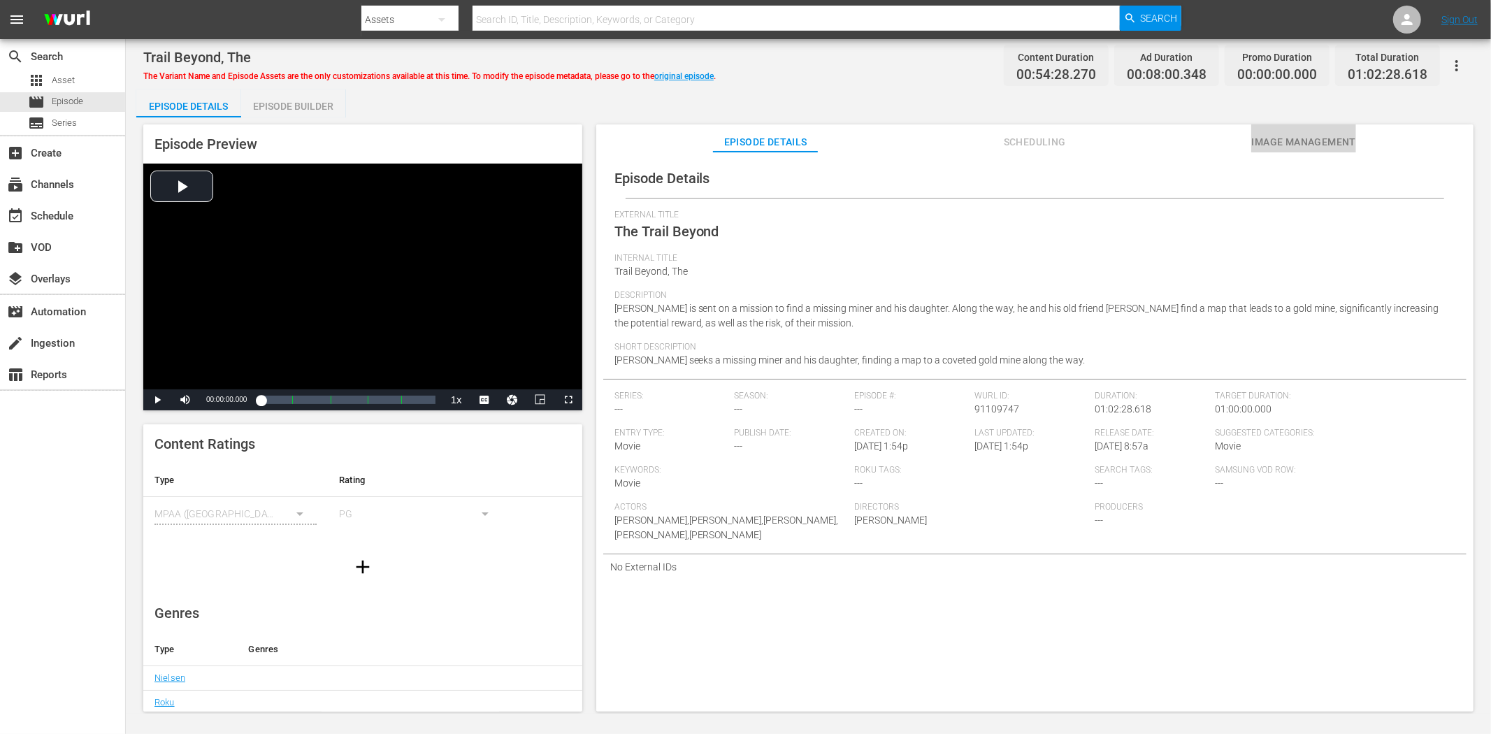
click at [1333, 130] on button "Image Management" at bounding box center [1303, 138] width 105 height 28
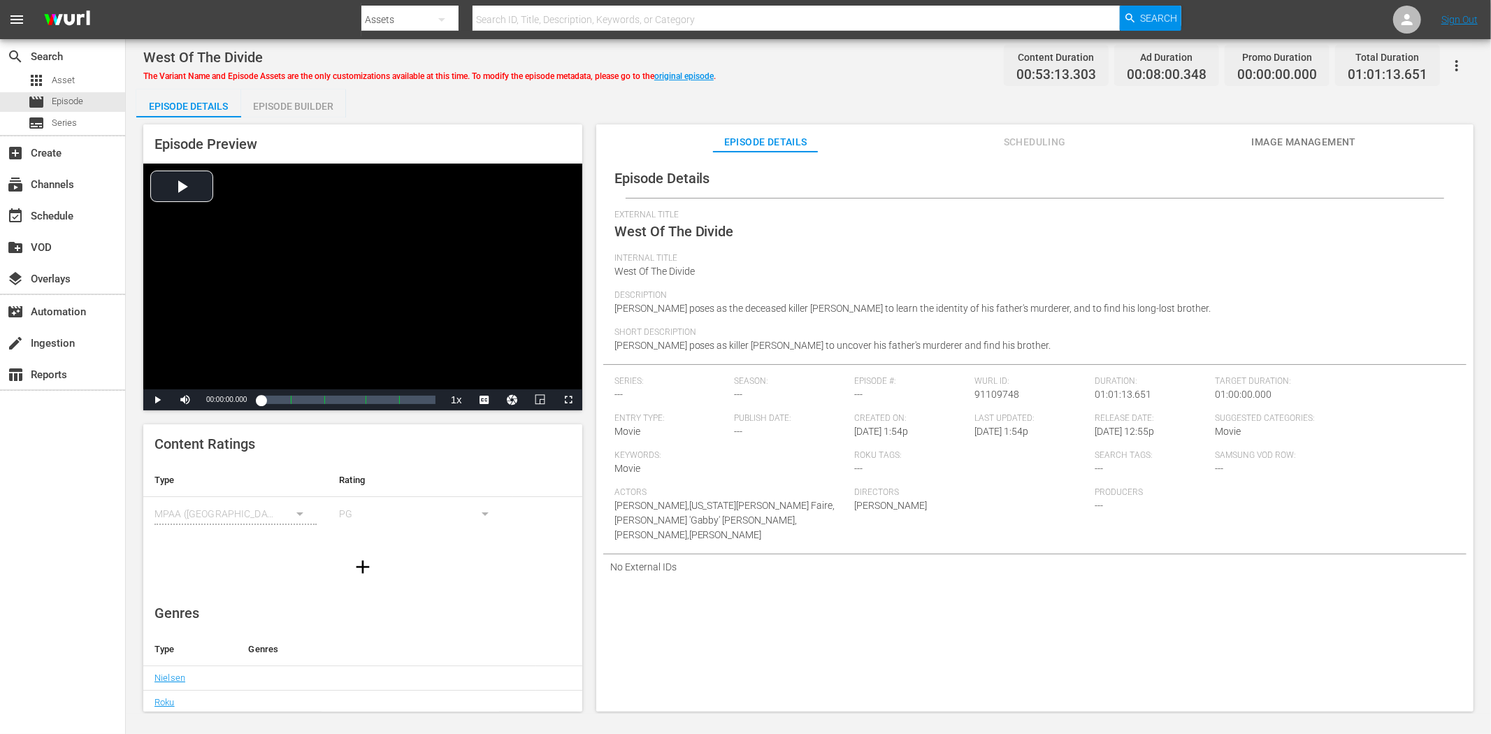
click at [1289, 138] on span "Image Management" at bounding box center [1303, 141] width 105 height 17
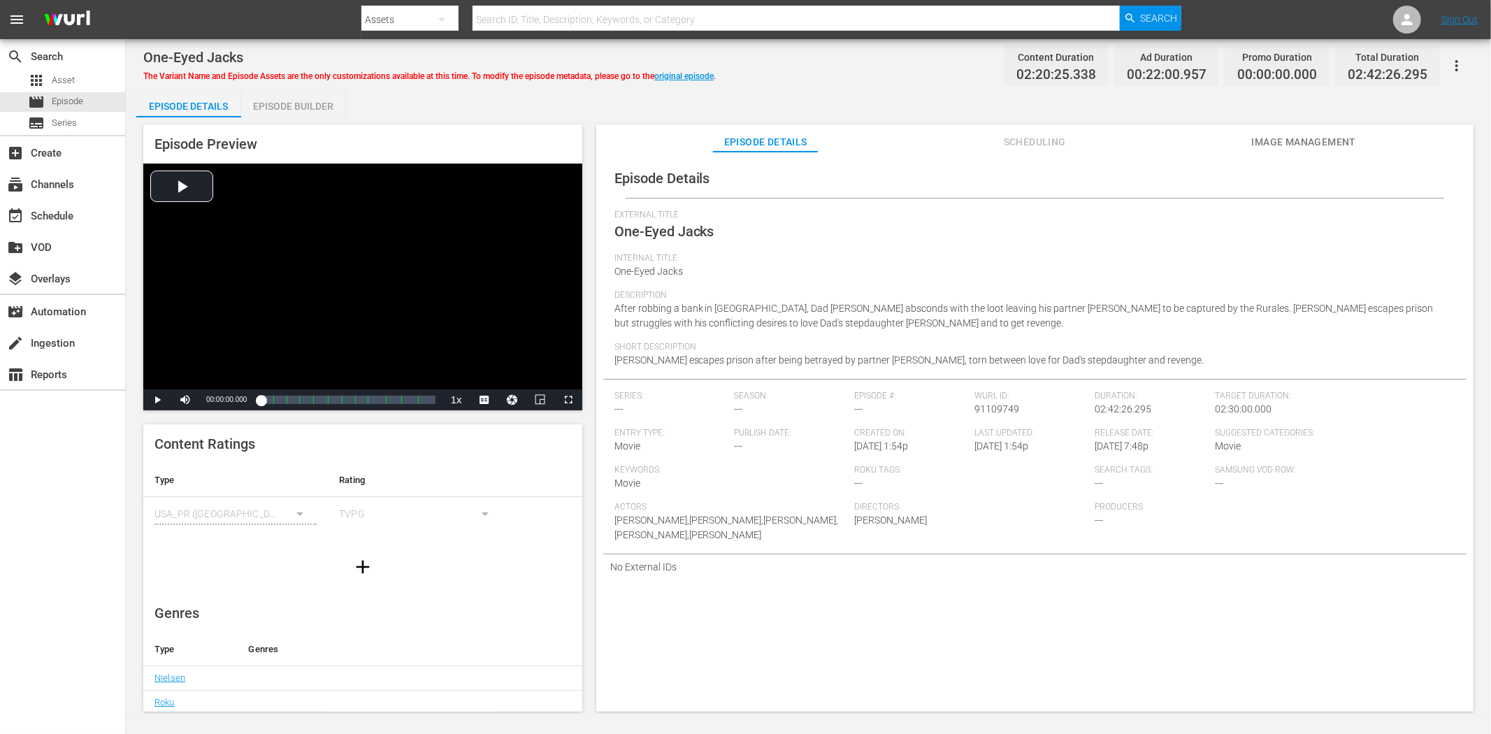
click at [1303, 140] on span "Image Management" at bounding box center [1303, 141] width 105 height 17
click at [1287, 140] on span "Image Management" at bounding box center [1303, 141] width 105 height 17
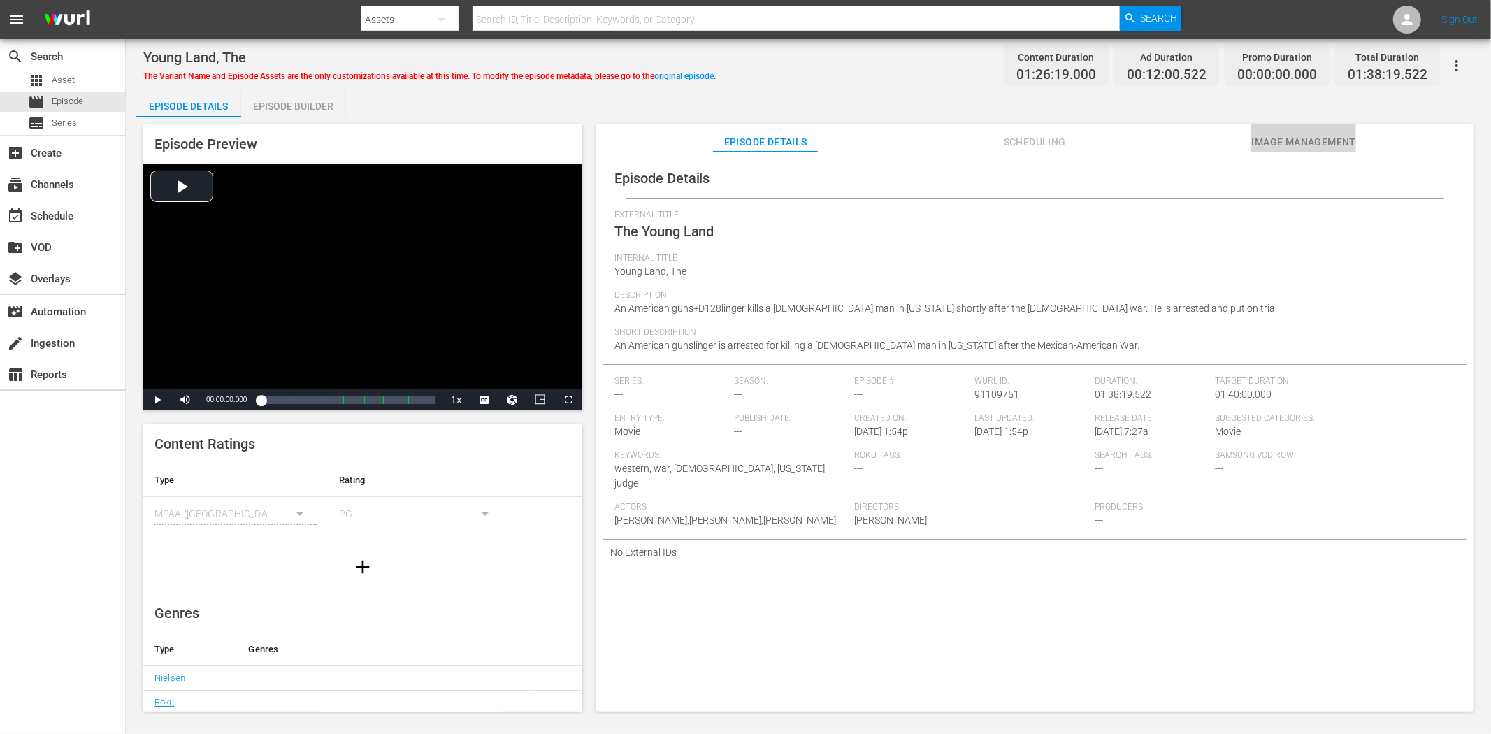
click at [1305, 137] on span "Image Management" at bounding box center [1303, 141] width 105 height 17
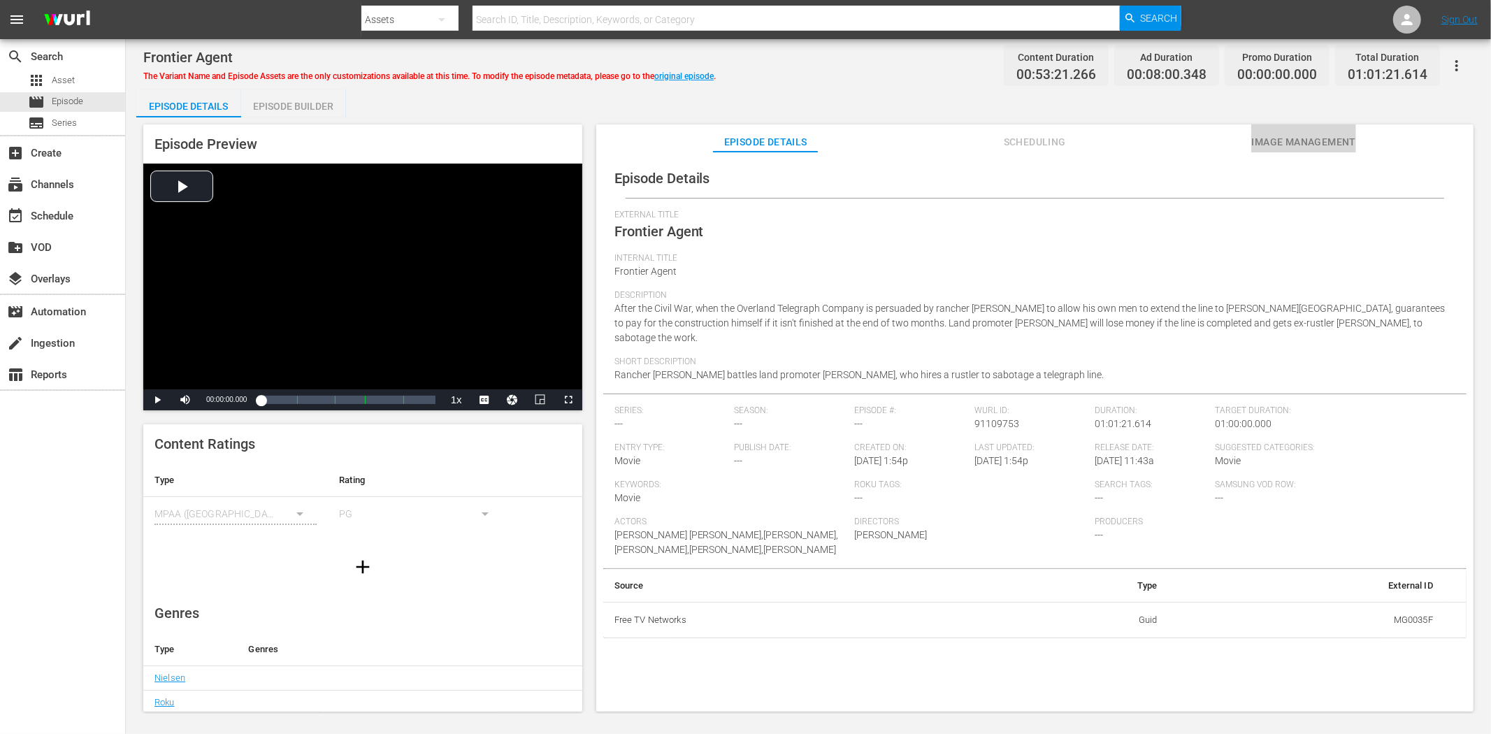
click at [1293, 142] on span "Image Management" at bounding box center [1303, 141] width 105 height 17
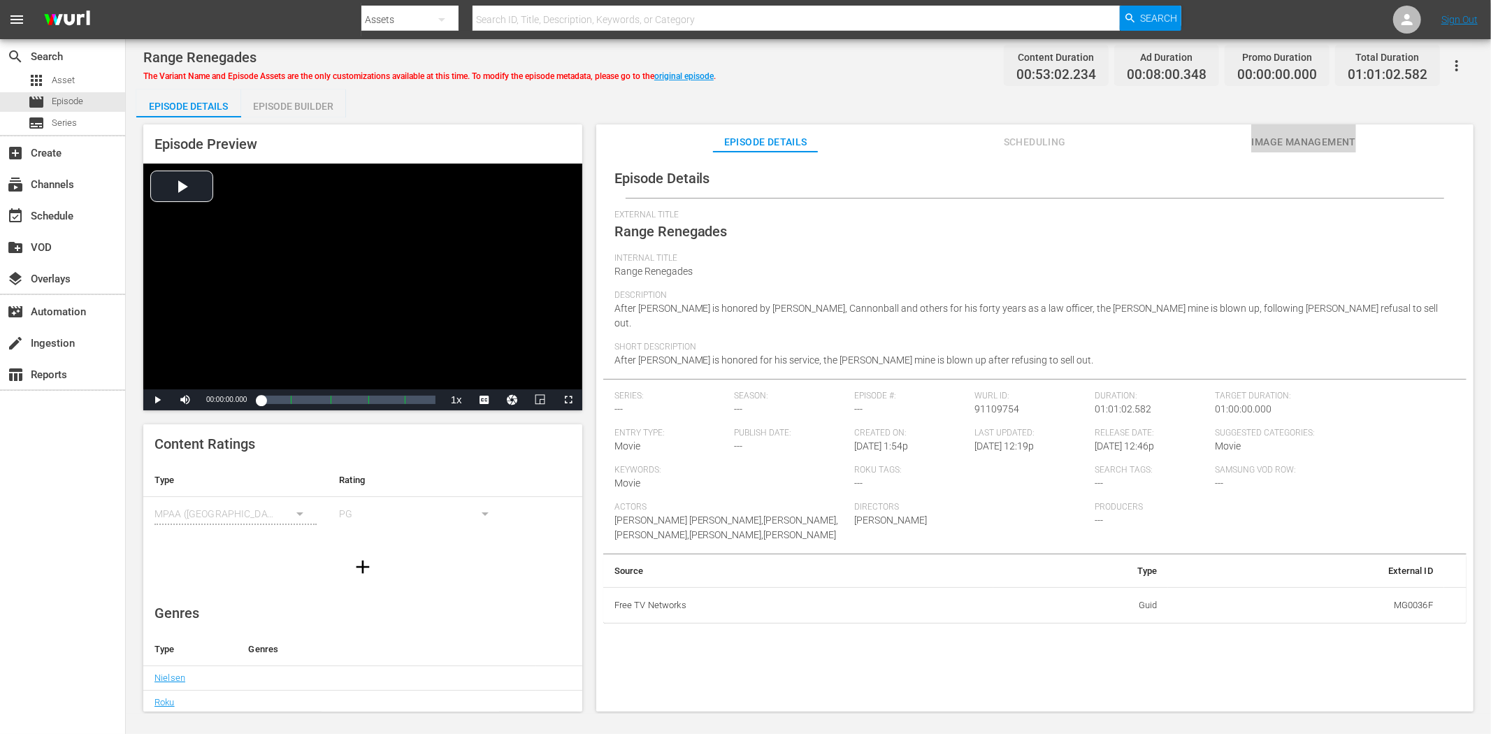
click at [1309, 143] on span "Image Management" at bounding box center [1303, 141] width 105 height 17
click at [1267, 138] on span "Image Management" at bounding box center [1303, 141] width 105 height 17
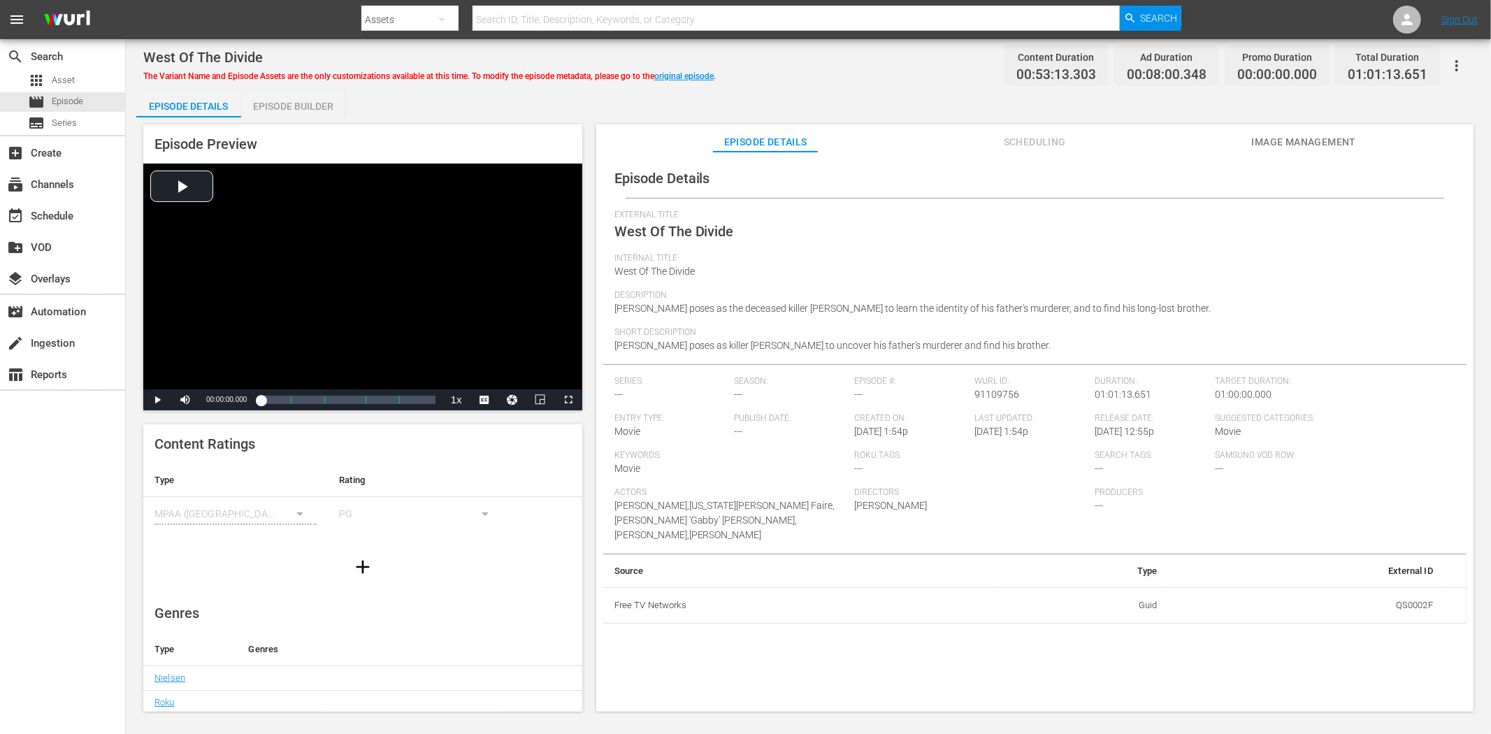
click at [1305, 136] on span "Image Management" at bounding box center [1303, 141] width 105 height 17
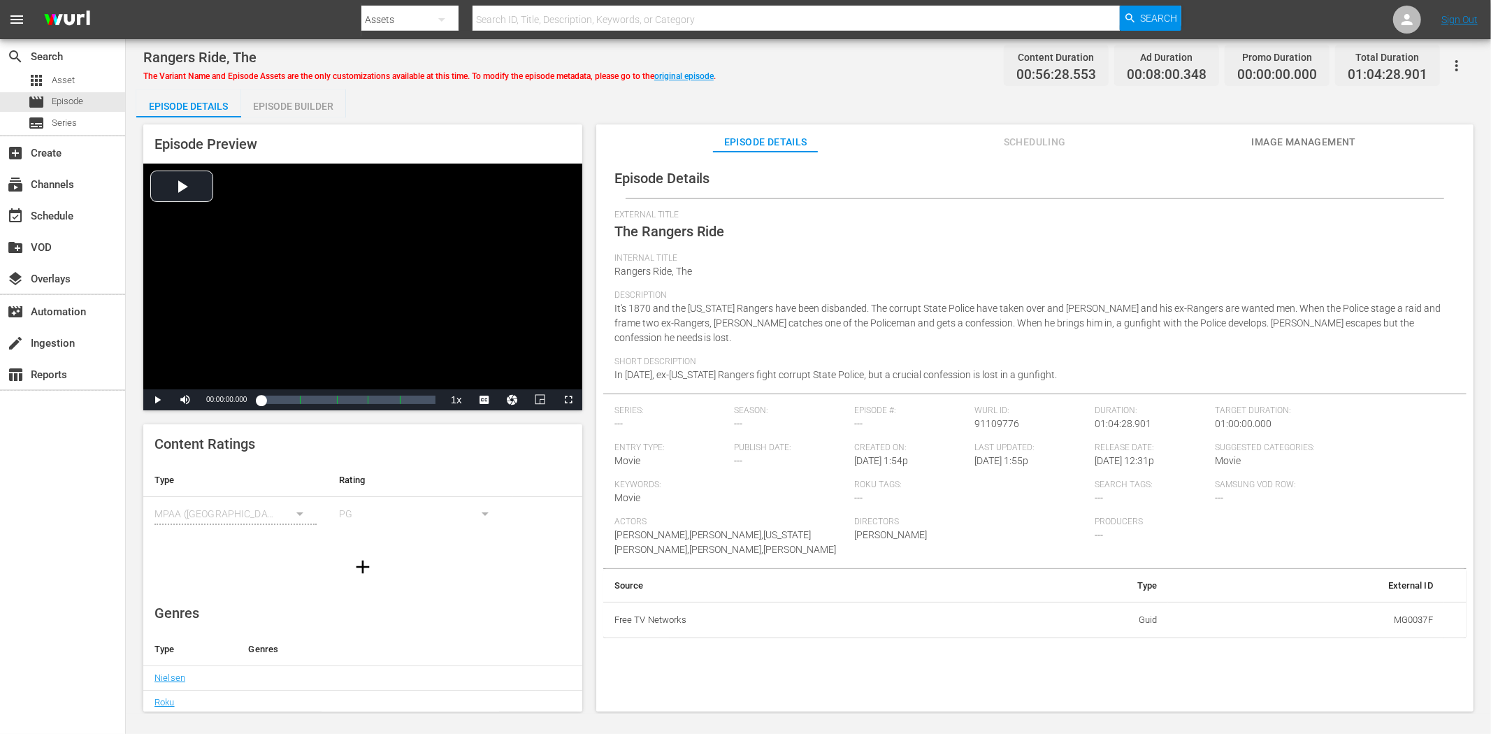
click at [1323, 137] on span "Image Management" at bounding box center [1303, 141] width 105 height 17
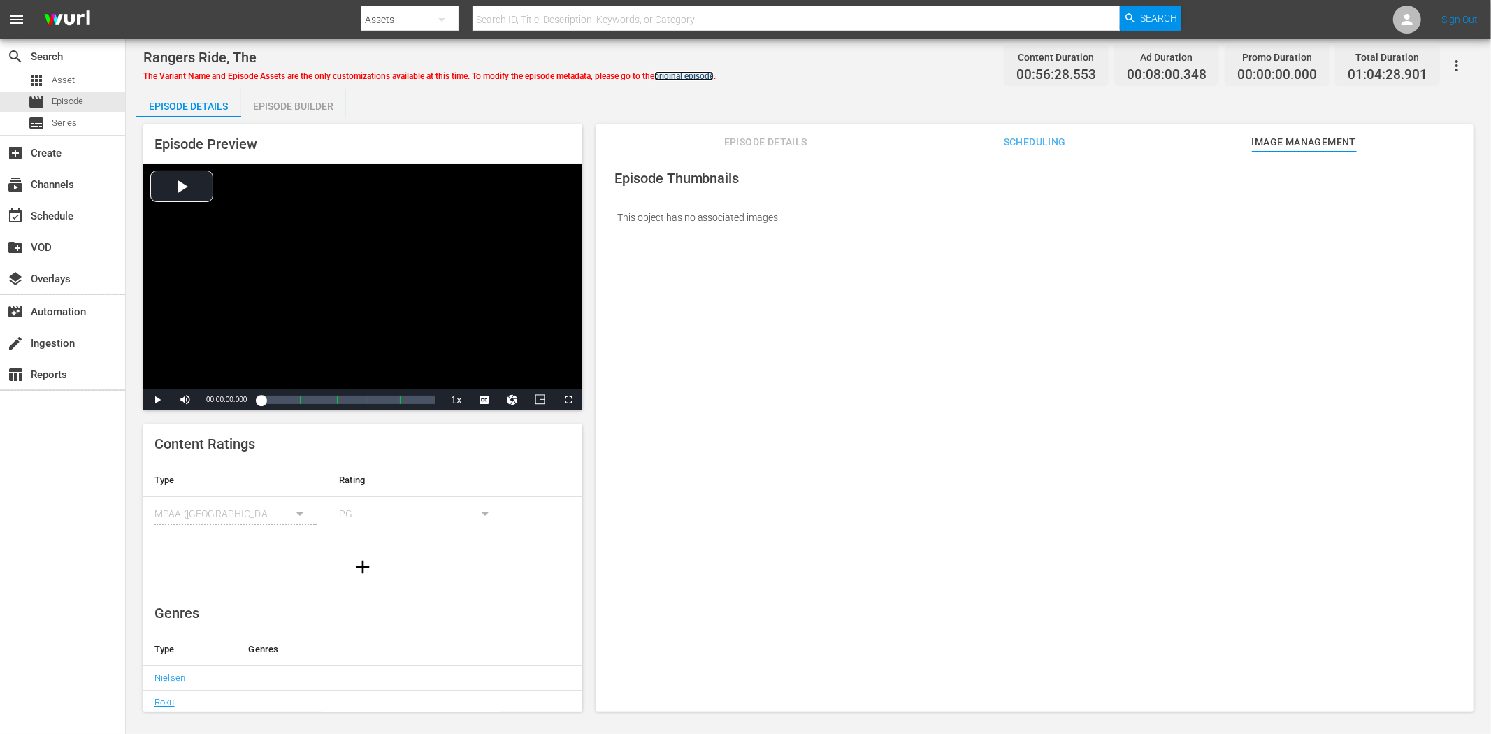
drag, startPoint x: 701, startPoint y: 75, endPoint x: 724, endPoint y: 73, distance: 23.1
click at [701, 75] on link "original episode" at bounding box center [683, 76] width 59 height 10
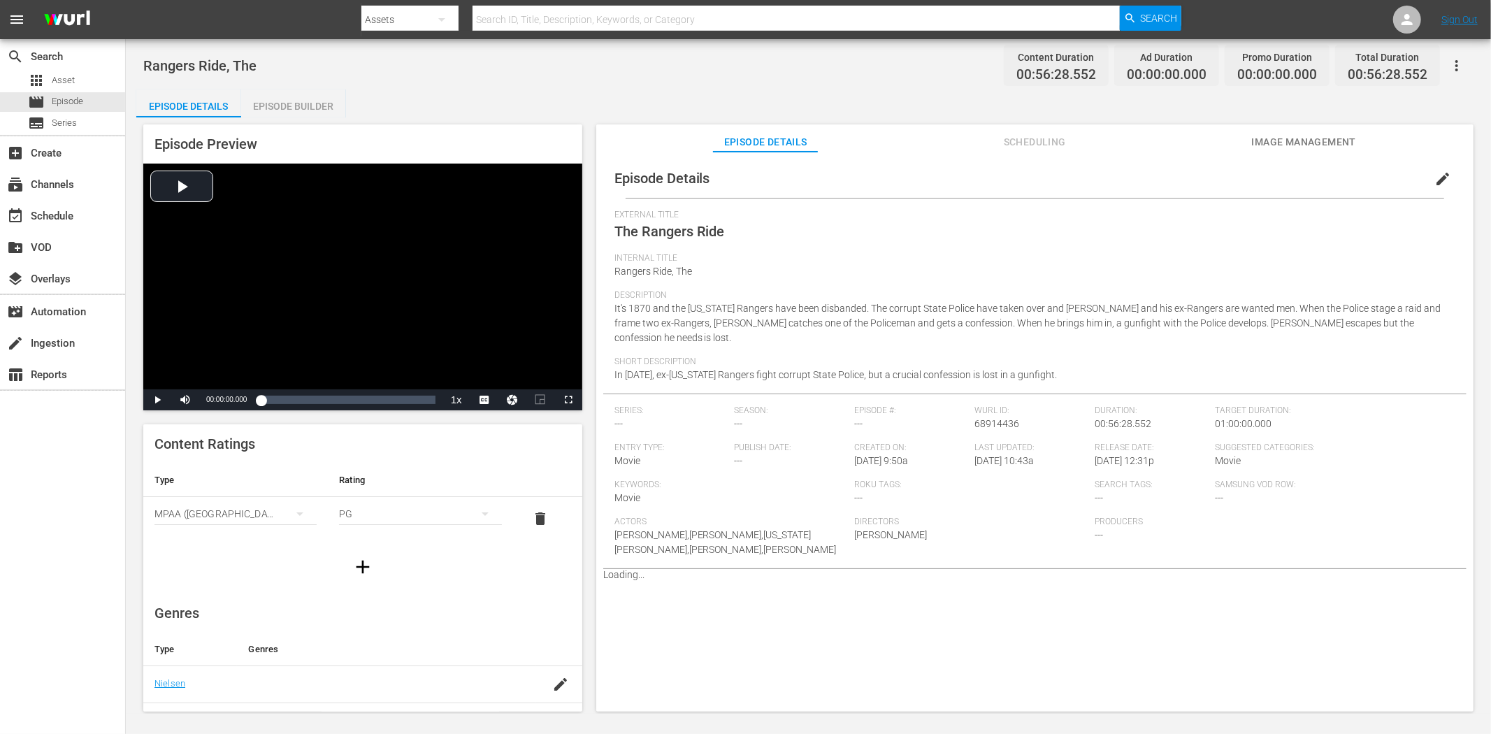
click at [1302, 133] on span "Image Management" at bounding box center [1303, 141] width 105 height 17
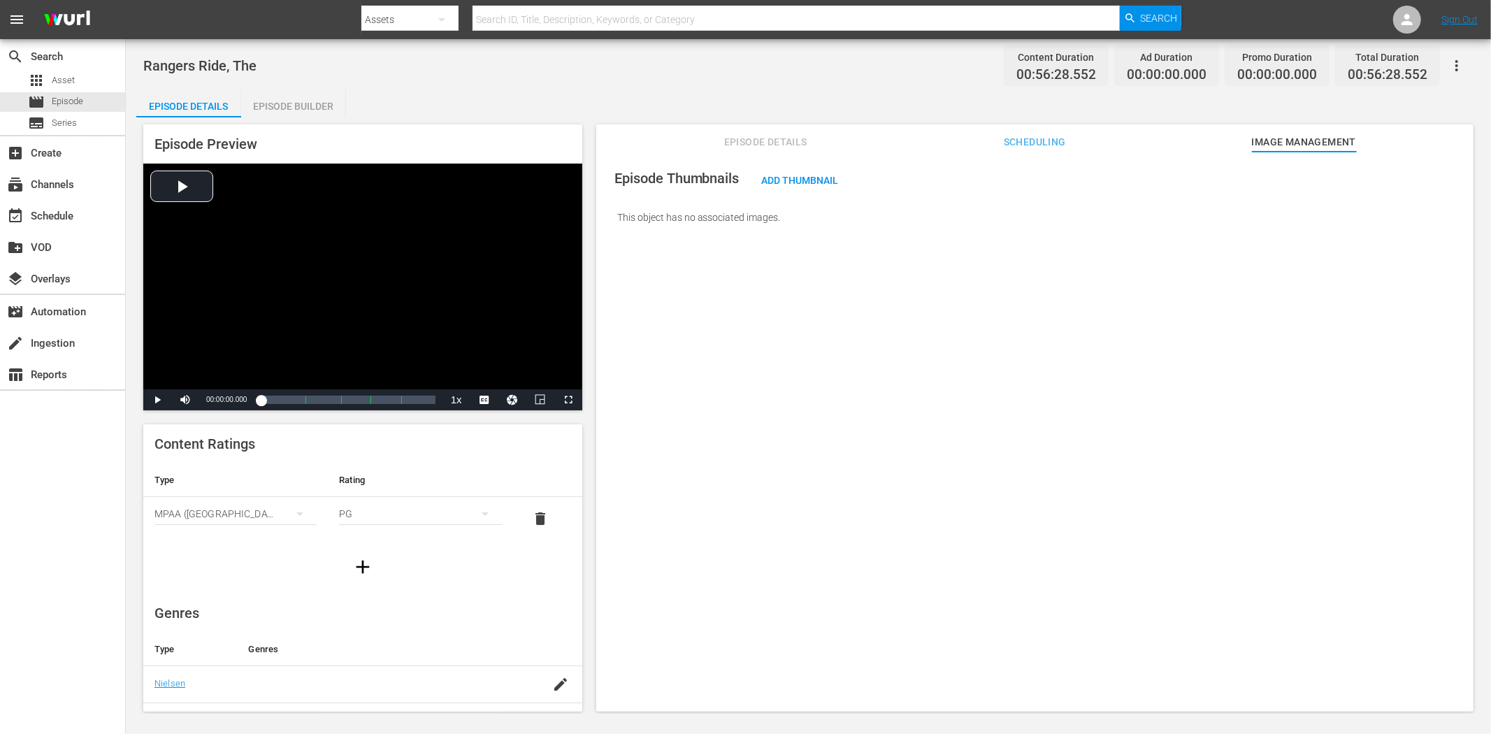
click at [1341, 54] on button "button" at bounding box center [1457, 66] width 34 height 34
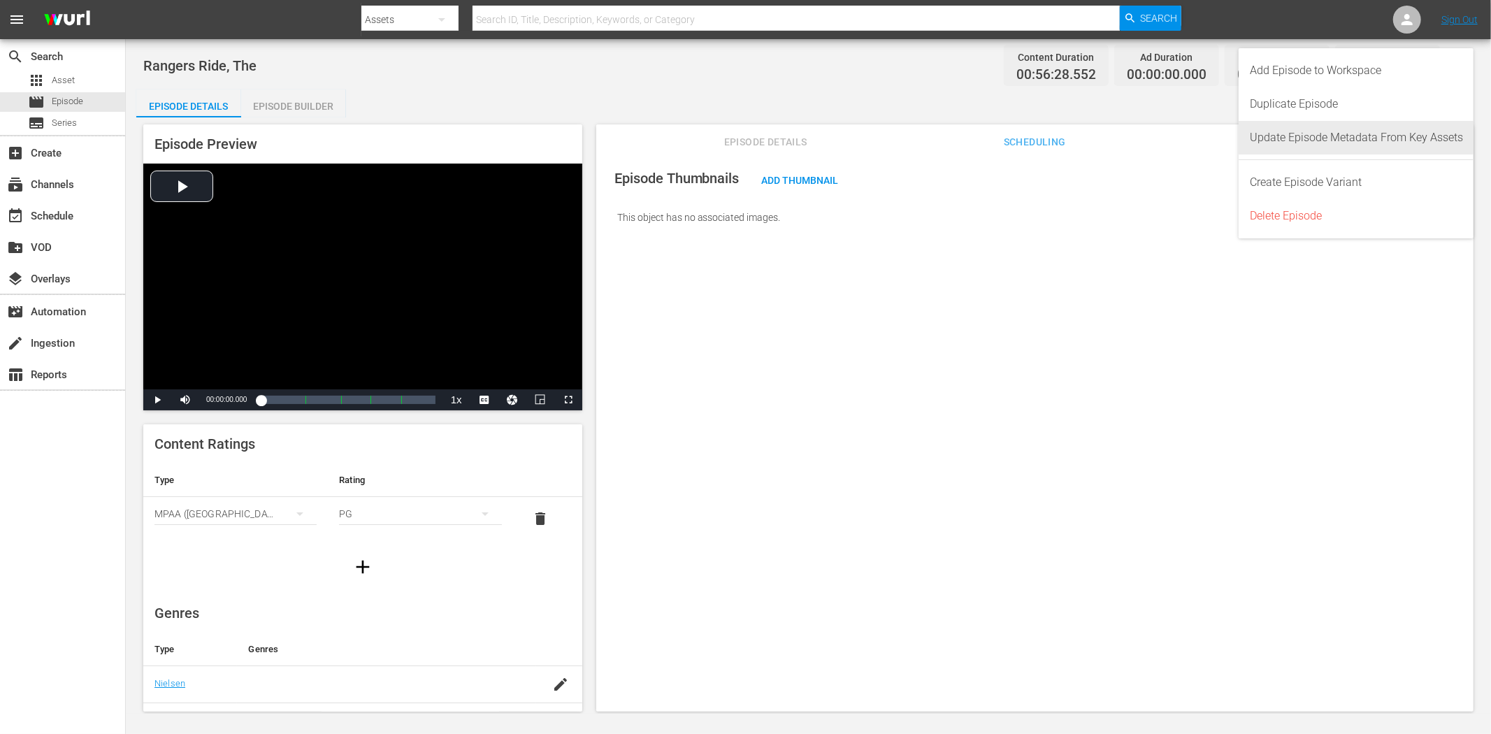
click at [1341, 136] on div "Update Episode Metadata From Key Assets" at bounding box center [1355, 138] width 213 height 34
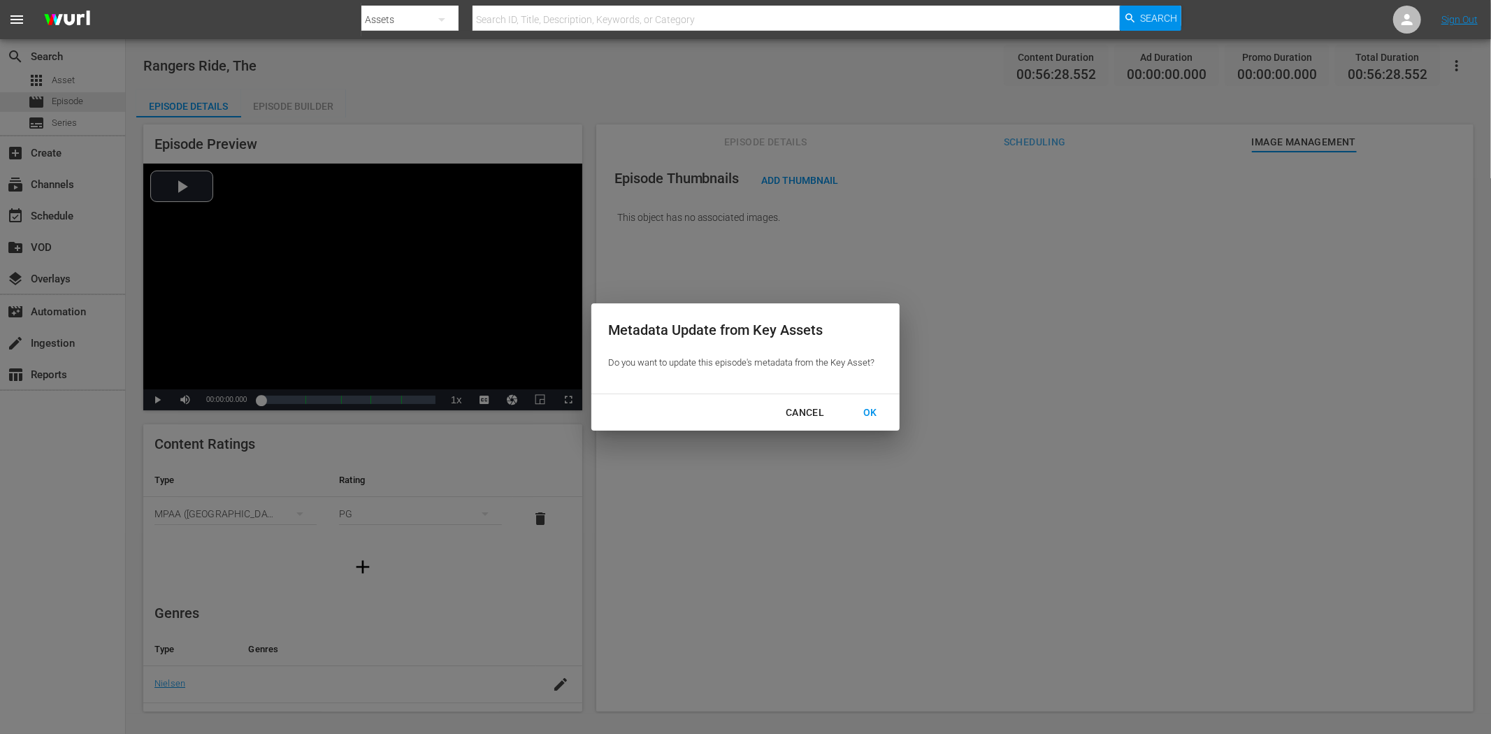
click at [876, 410] on div "OK" at bounding box center [870, 412] width 36 height 17
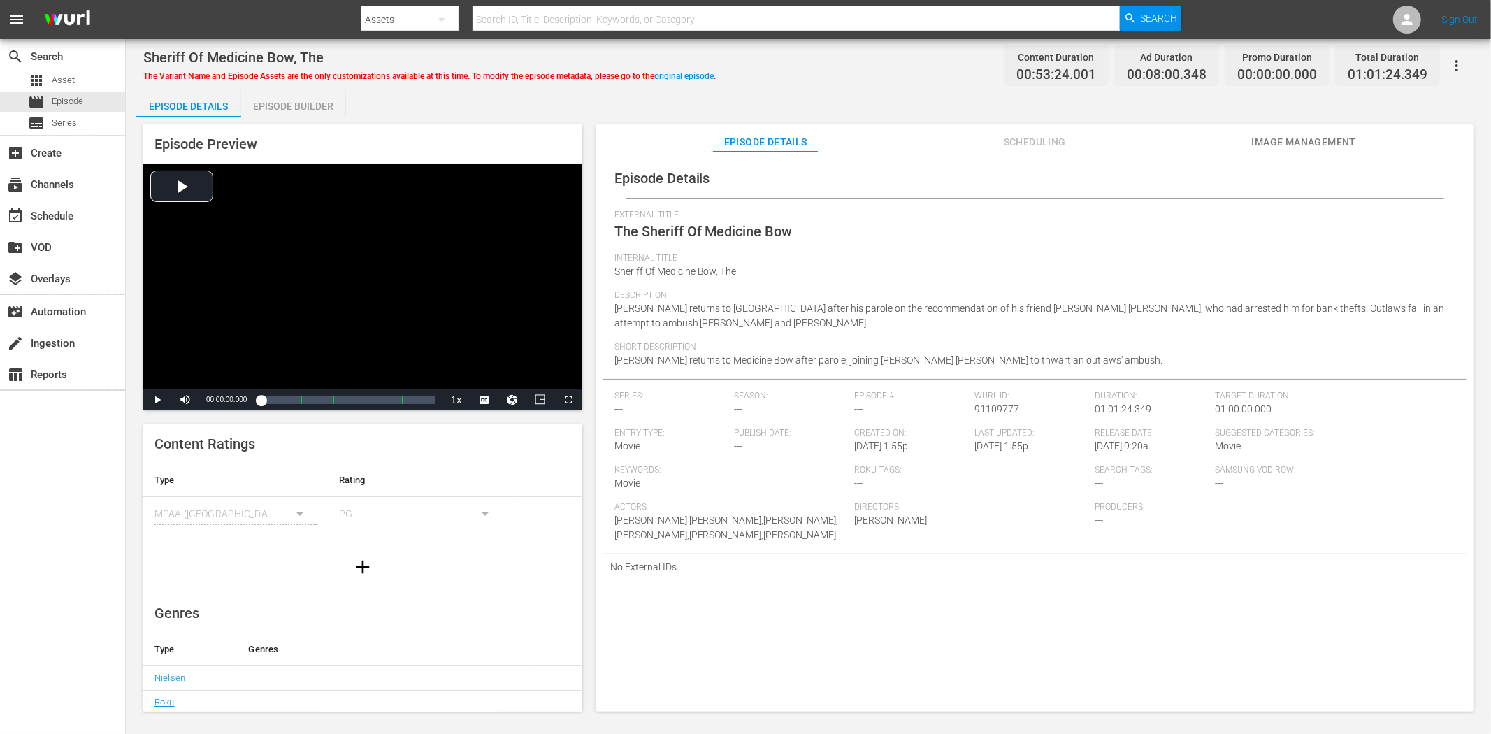
click at [1310, 136] on span "Image Management" at bounding box center [1303, 141] width 105 height 17
click at [1317, 142] on span "Image Management" at bounding box center [1303, 141] width 105 height 17
click at [1326, 145] on span "Image Management" at bounding box center [1303, 141] width 105 height 17
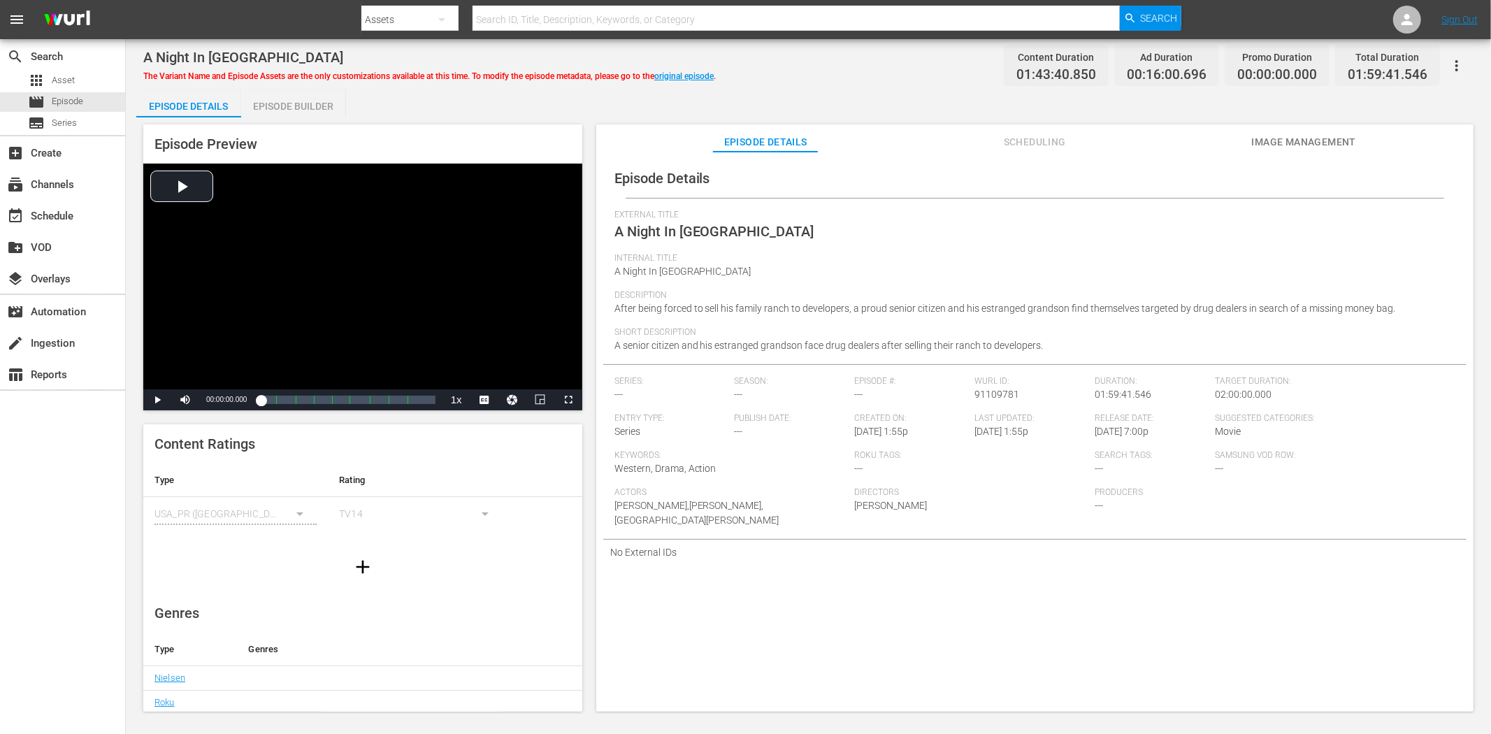
click at [1280, 148] on span "Image Management" at bounding box center [1303, 141] width 105 height 17
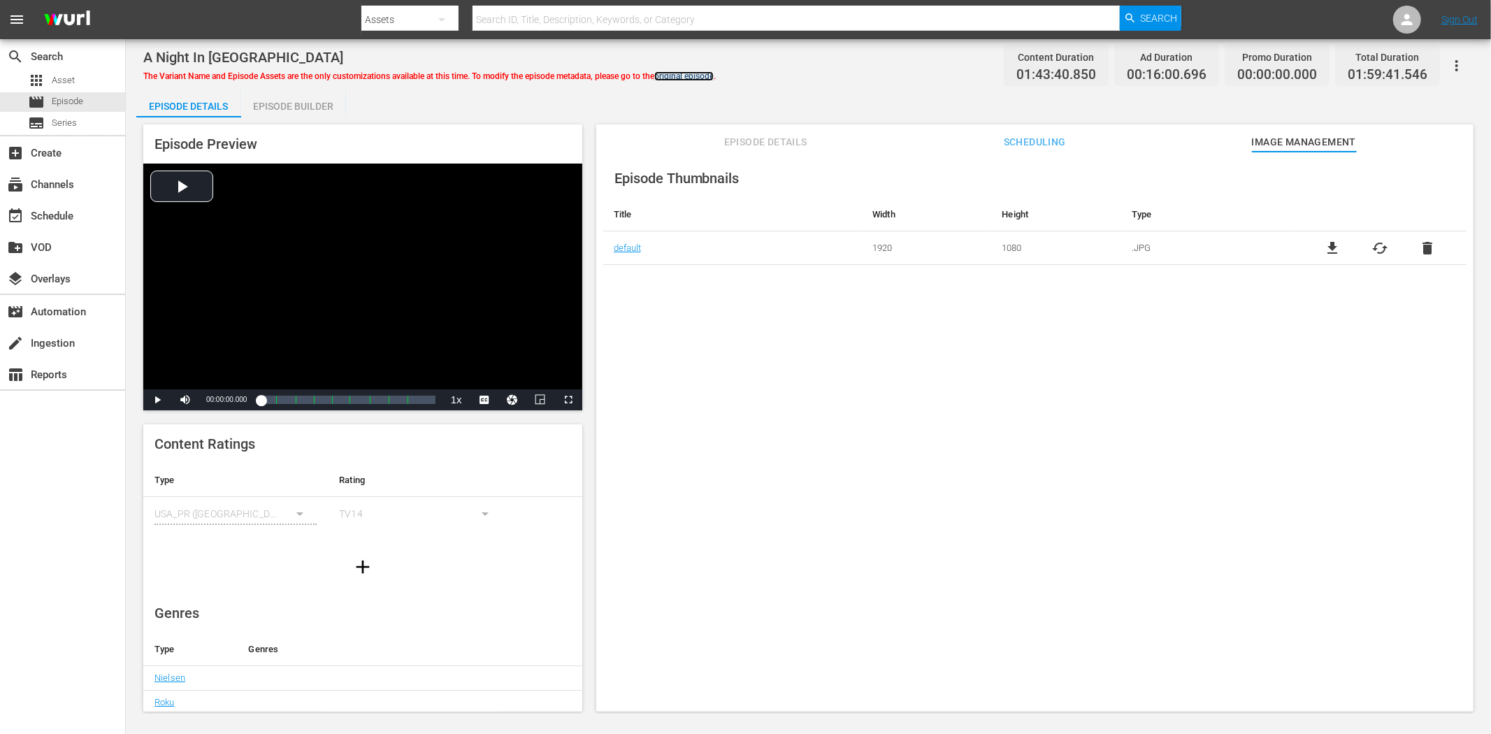
click at [702, 74] on link "original episode" at bounding box center [683, 76] width 59 height 10
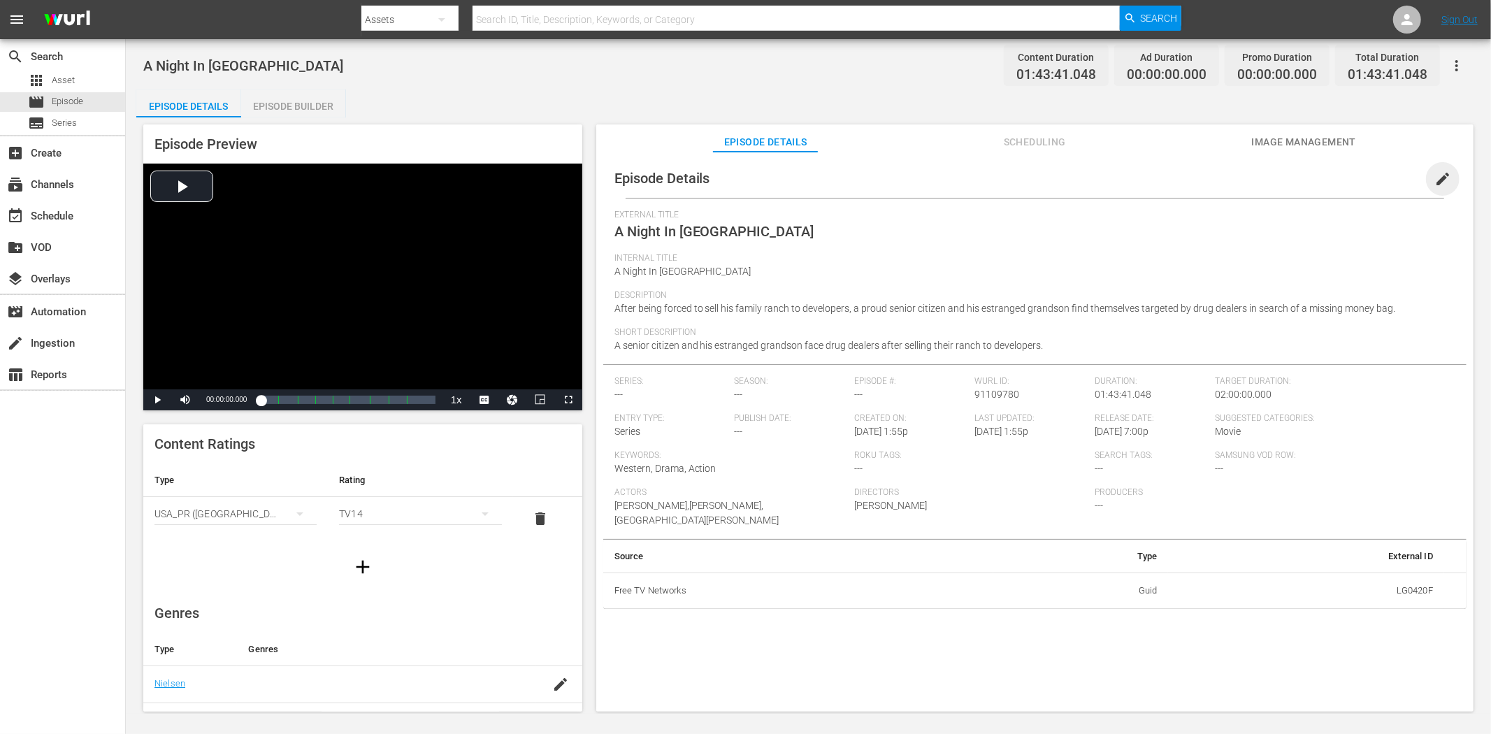
click at [1341, 178] on span "edit" at bounding box center [1442, 179] width 17 height 17
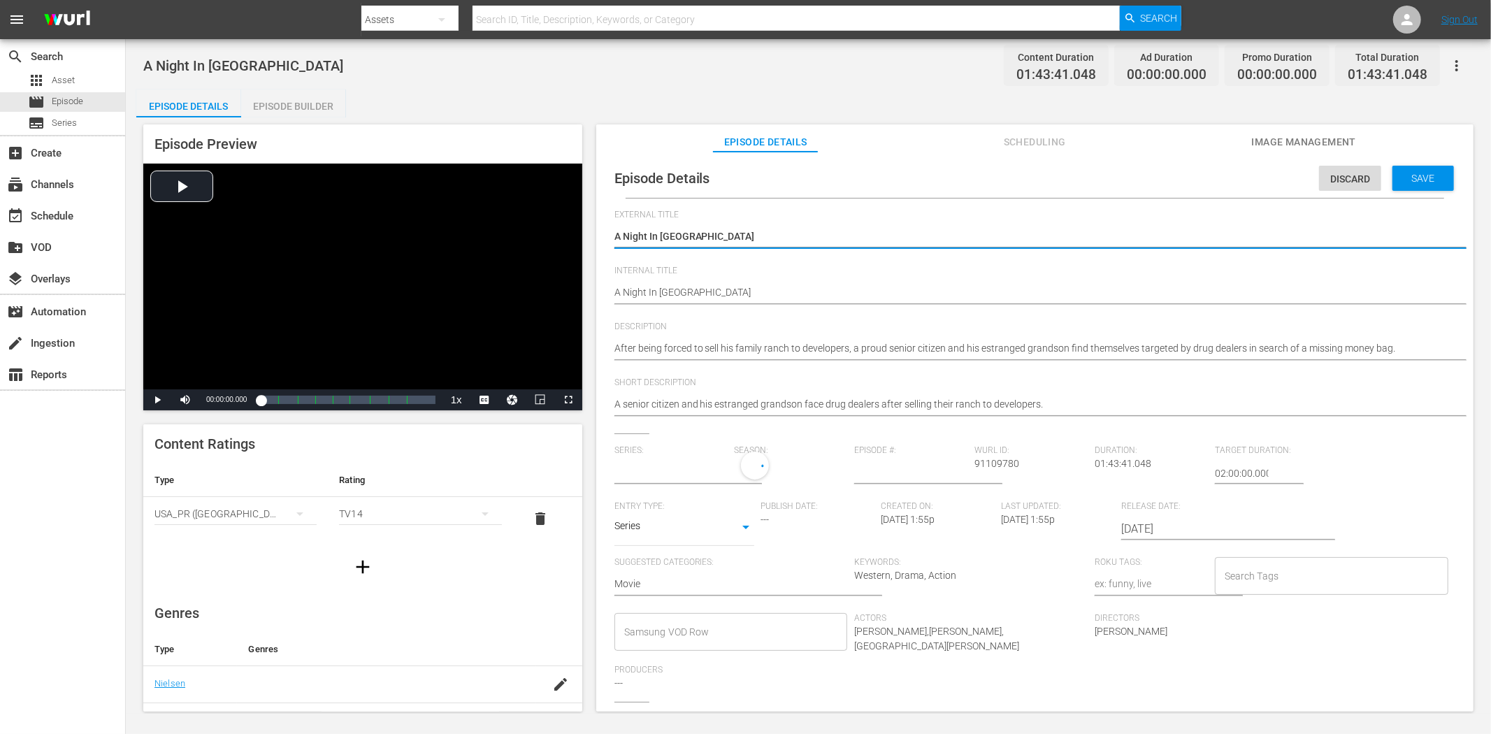
type input "No Series"
click at [748, 524] on body "menu Search By Assets Search ID, Title, Description, Keywords, or Category Sear…" at bounding box center [745, 367] width 1491 height 734
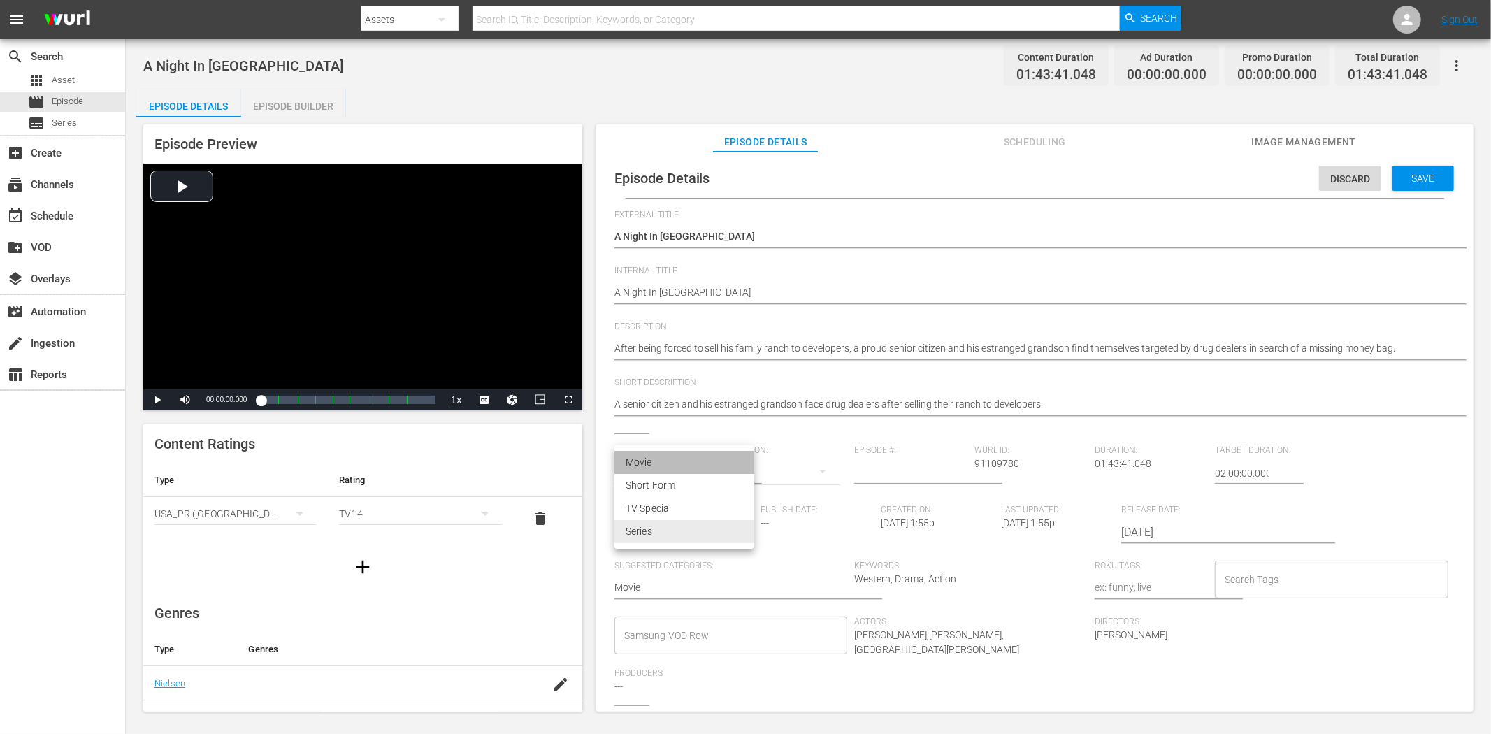
click at [711, 452] on li "Movie" at bounding box center [684, 462] width 140 height 23
type input "MOVIE"
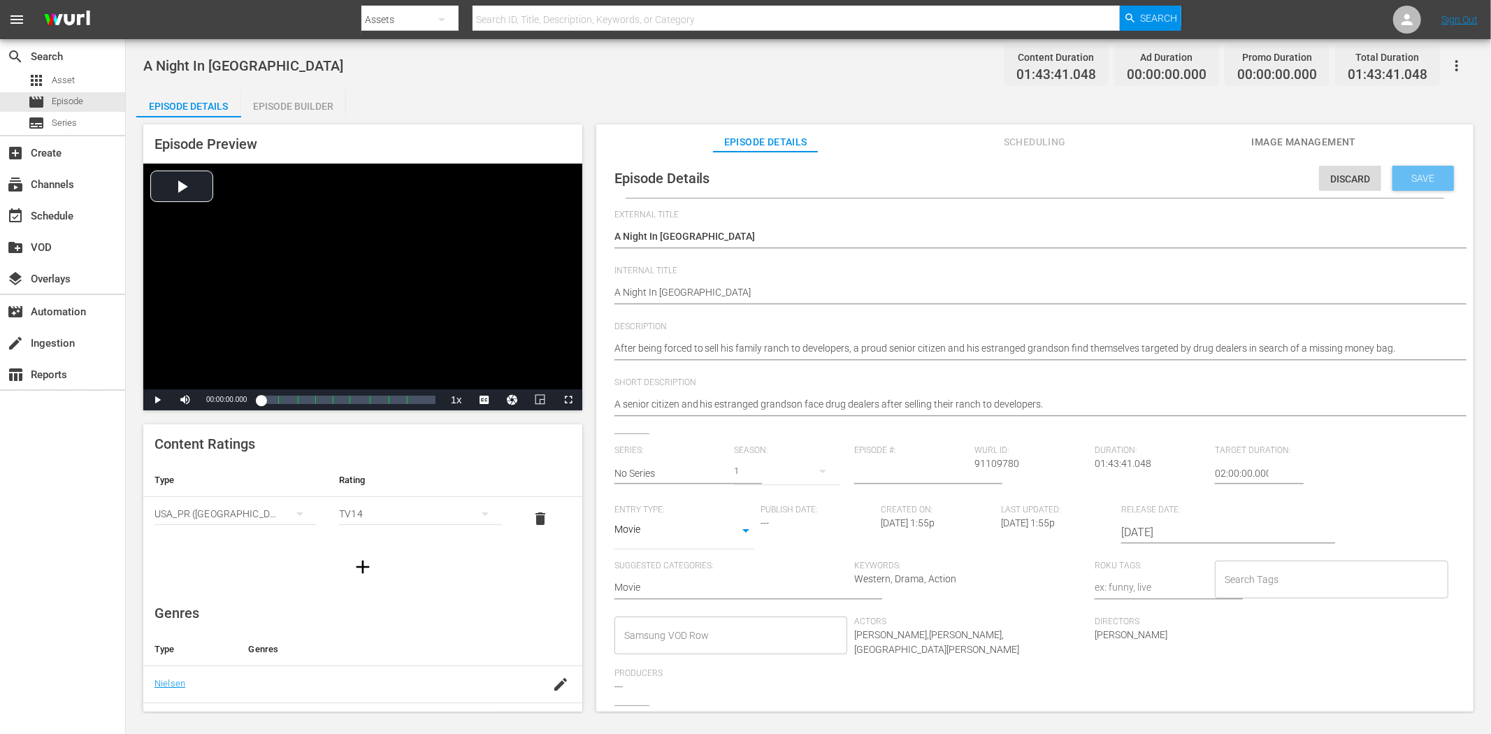
click at [1341, 178] on span "Save" at bounding box center [1422, 178] width 45 height 11
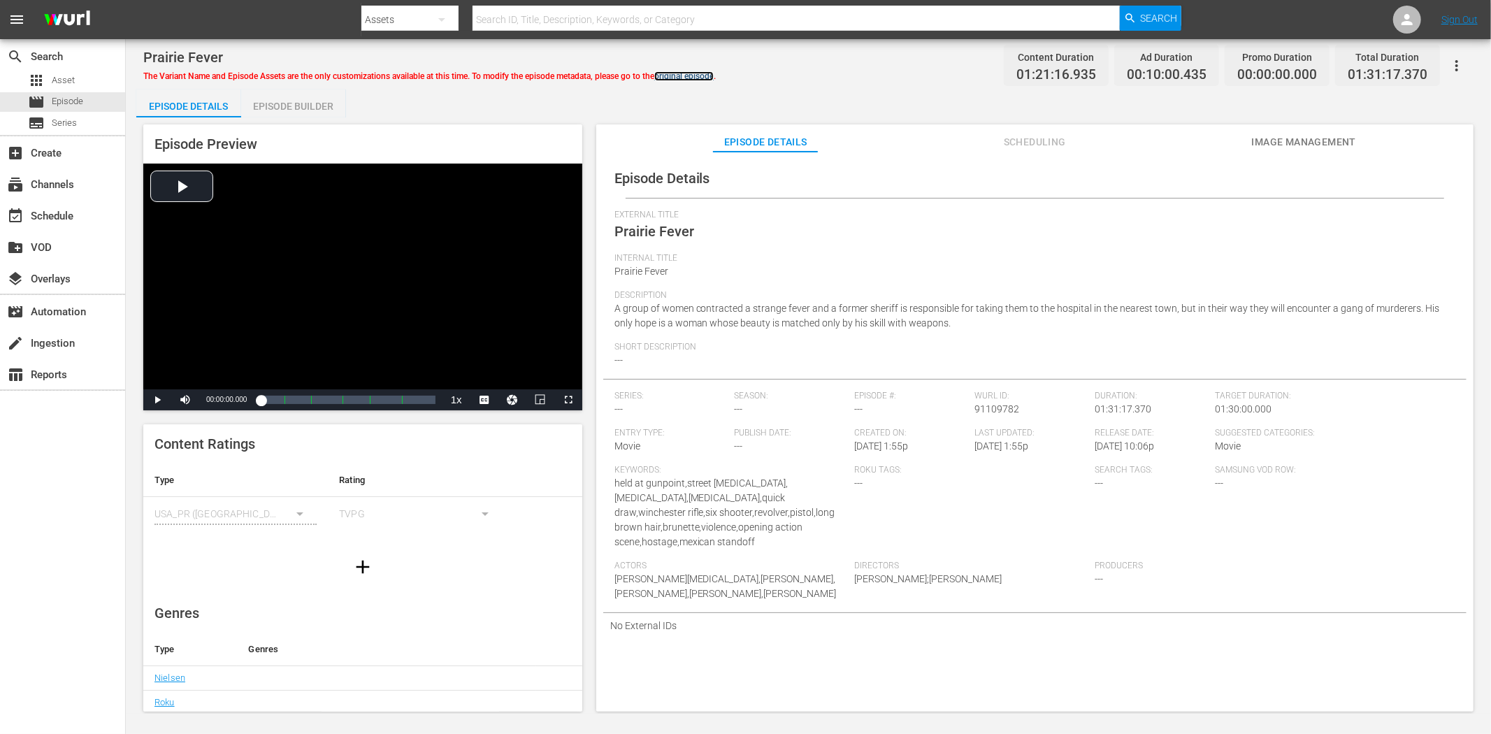
click at [704, 71] on link "original episode" at bounding box center [683, 76] width 59 height 10
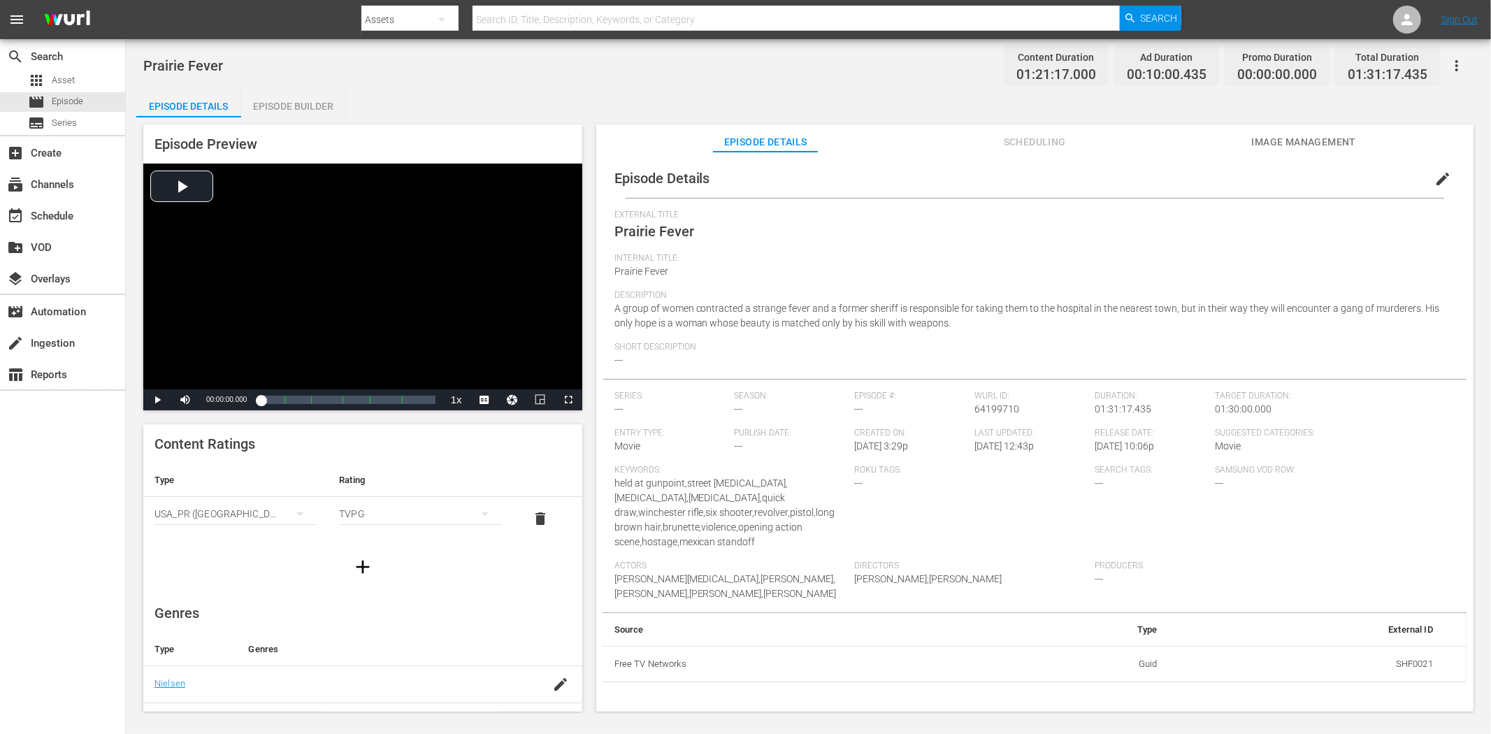
click at [734, 368] on div "Short Description ---" at bounding box center [1034, 360] width 841 height 37
click at [1341, 177] on span "edit" at bounding box center [1442, 179] width 17 height 17
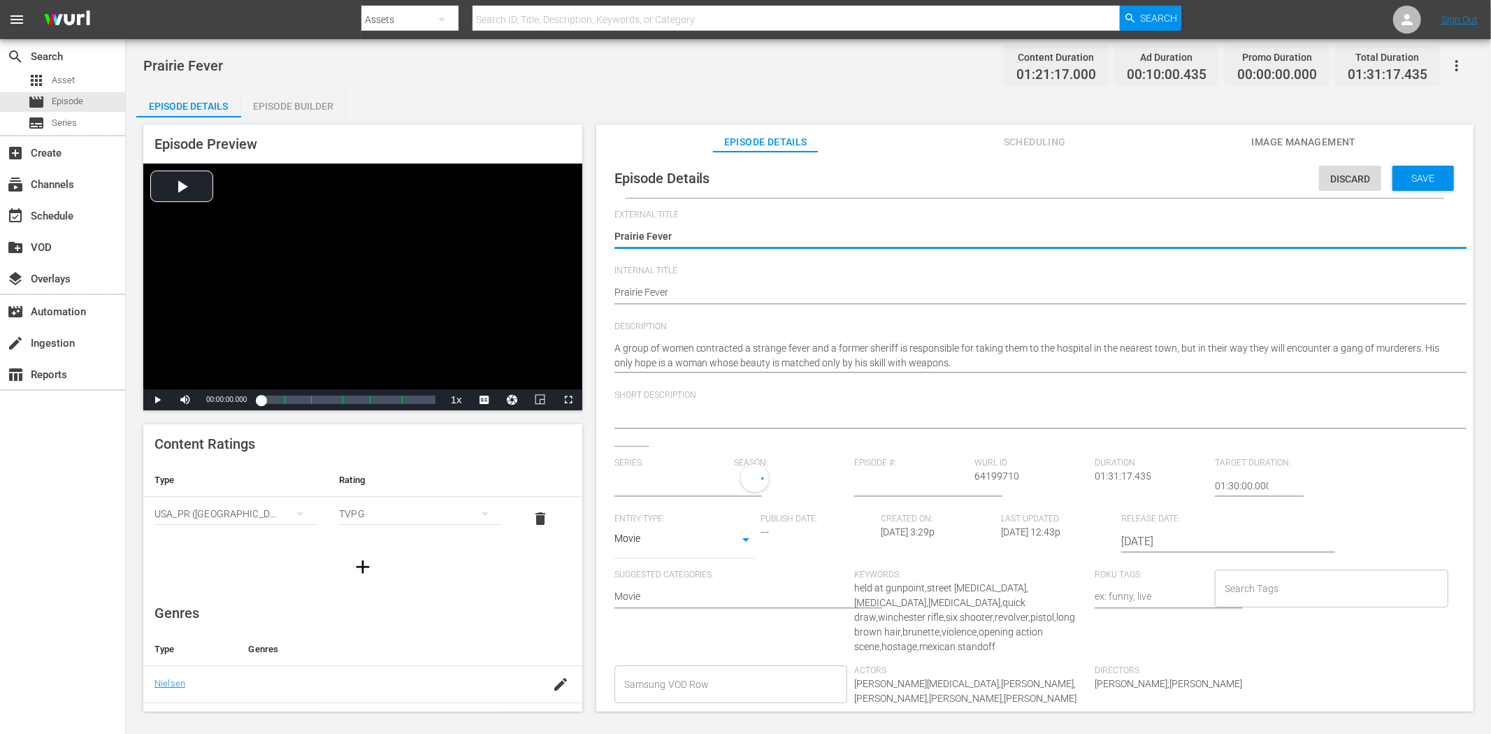
type input "No Series"
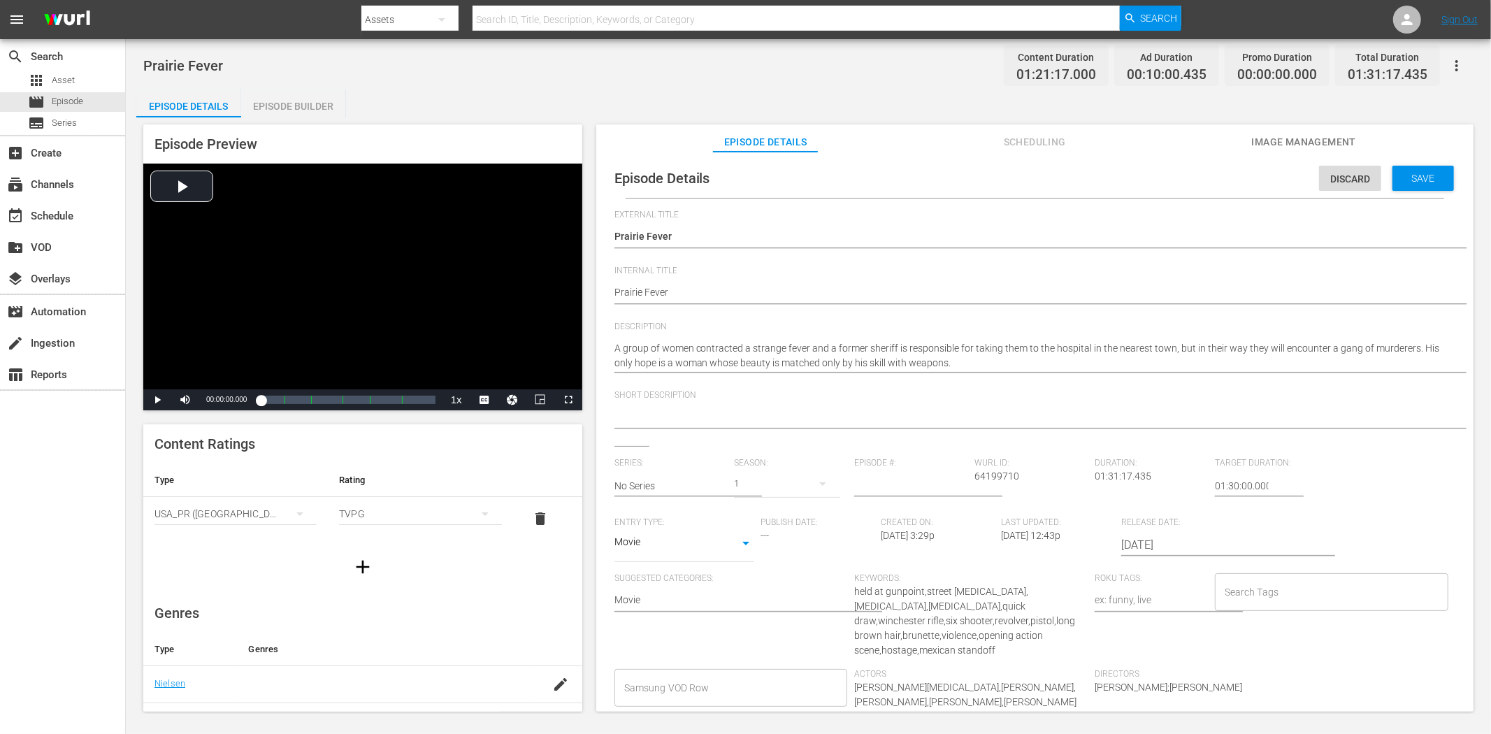
drag, startPoint x: 688, startPoint y: 408, endPoint x: 819, endPoint y: 383, distance: 133.1
click at [688, 409] on div at bounding box center [1031, 418] width 834 height 34
click at [882, 412] on textarea at bounding box center [1031, 417] width 834 height 17
paste textarea "A former sheriff escorts fever-stricken women, facing a gang of murderers, with…"
type textarea "A former sheriff escorts fever-stricken women, facing a gang of murderers, with…"
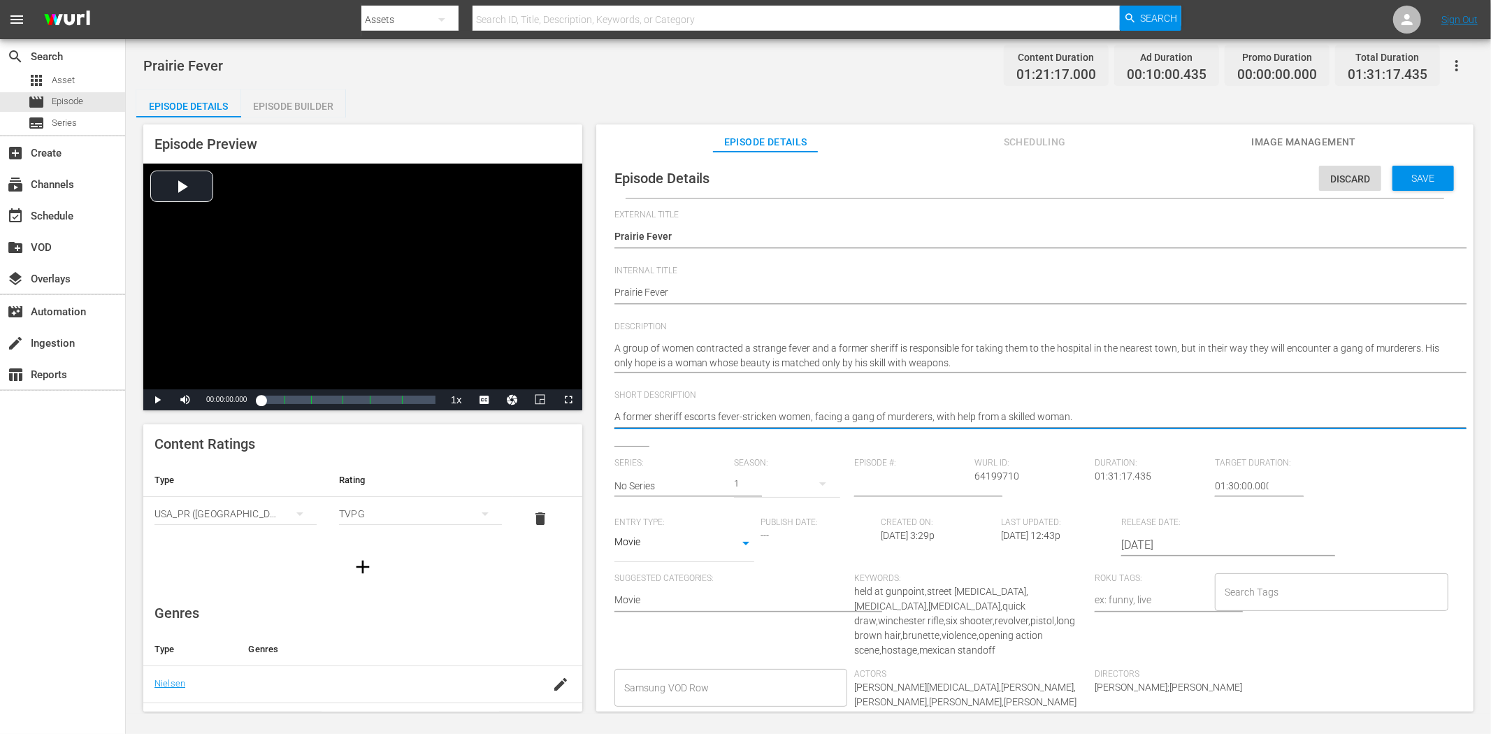
type textarea "A former sheriff escorts fever-stricken women, facing a gang of murderers, with…"
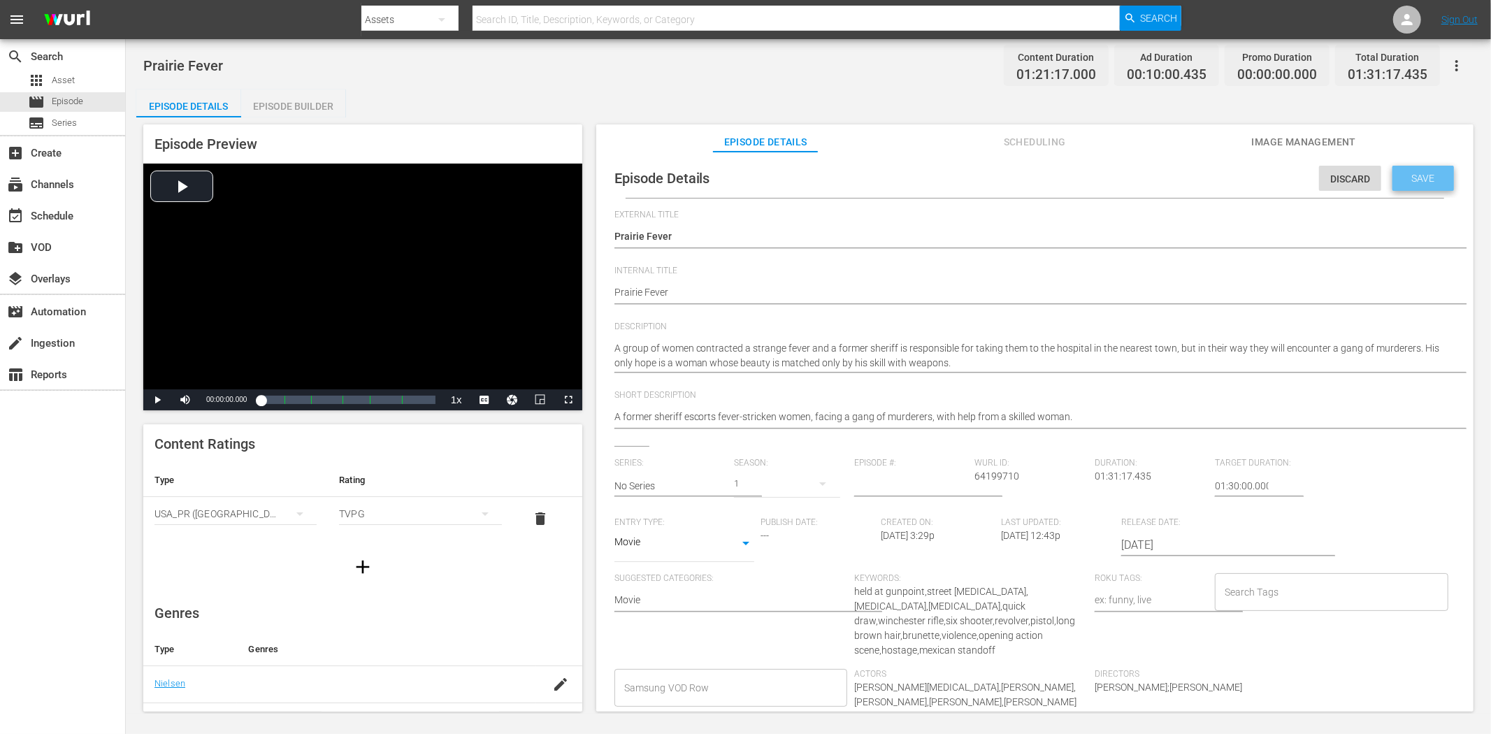
click at [1341, 177] on span "Save" at bounding box center [1422, 178] width 45 height 11
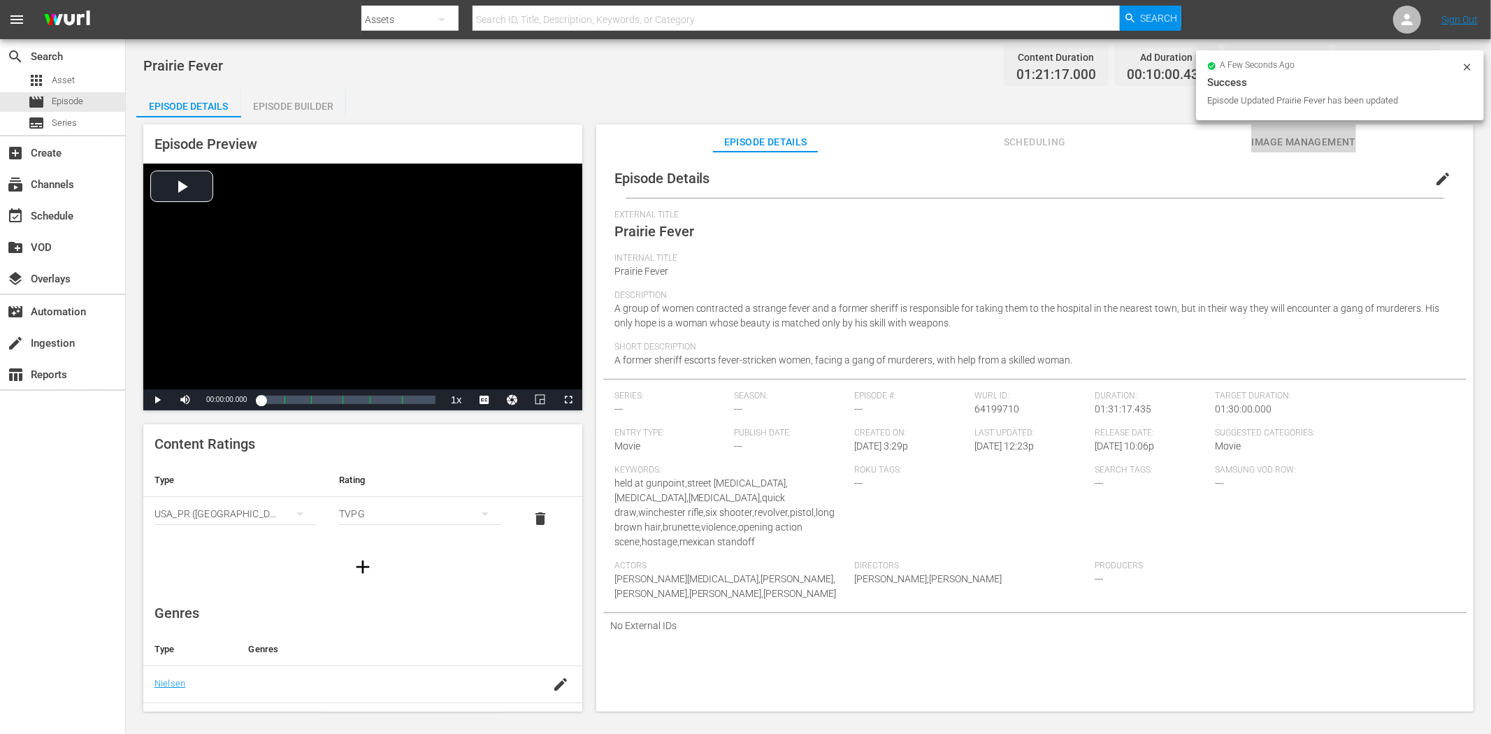
click at [1323, 145] on span "Image Management" at bounding box center [1303, 141] width 105 height 17
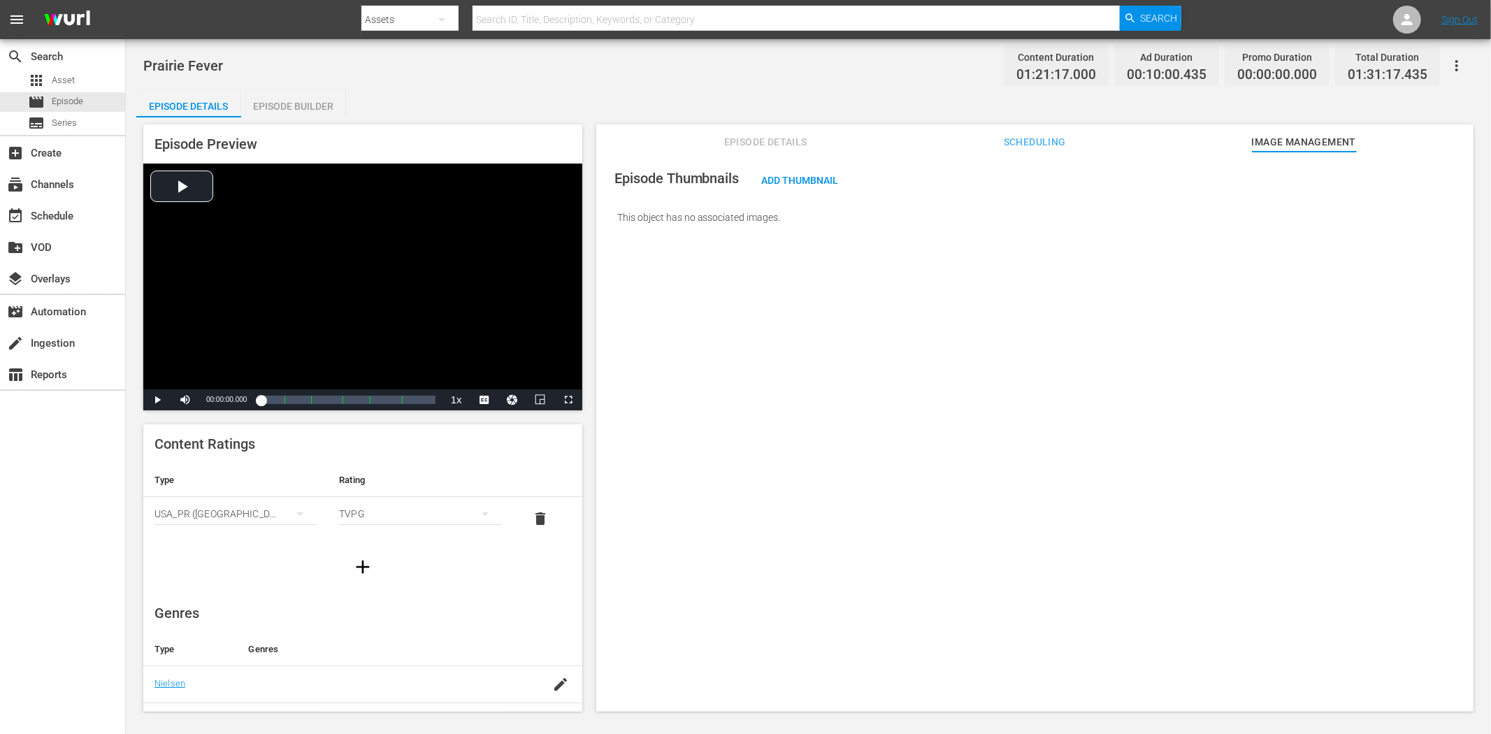
click at [1341, 61] on button "button" at bounding box center [1457, 66] width 34 height 34
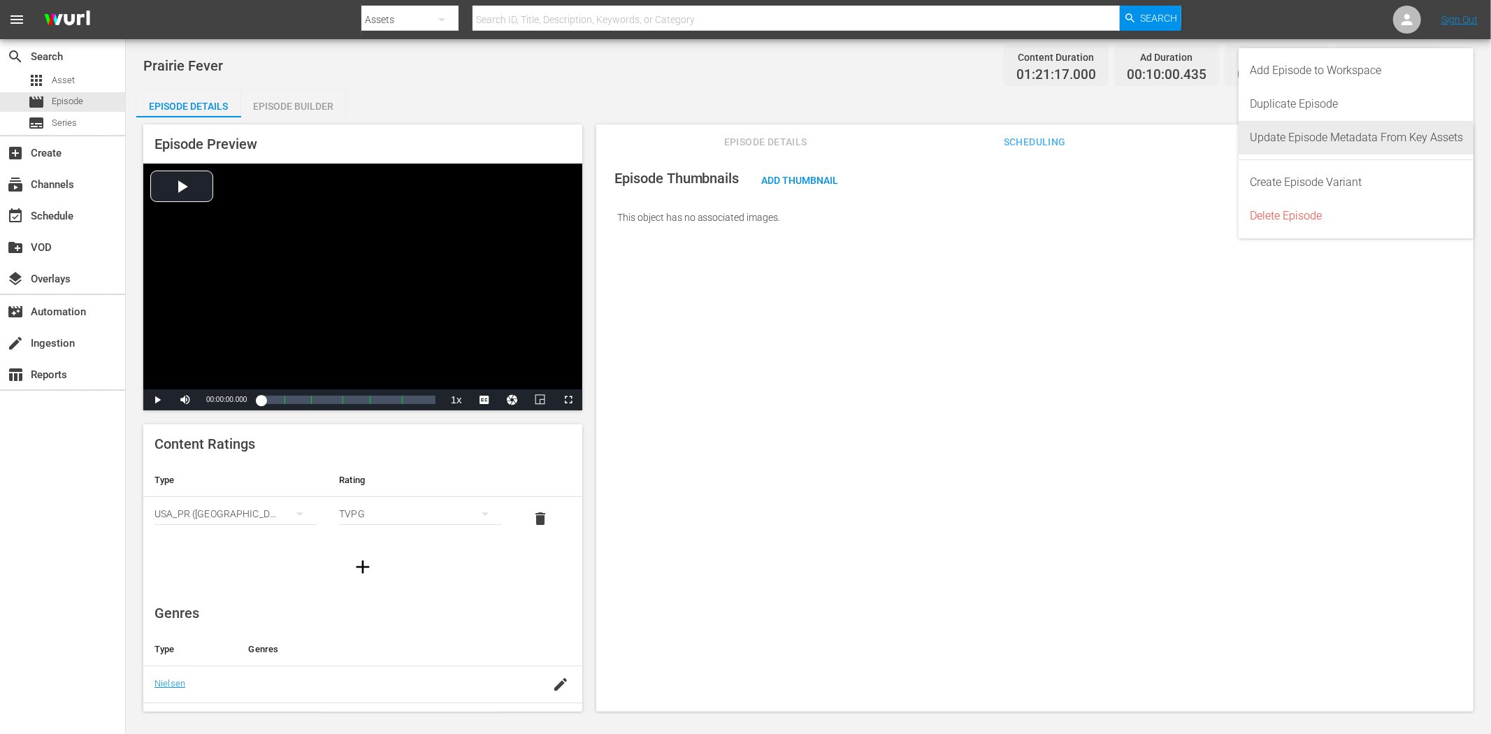
click at [1341, 128] on div "Update Episode Metadata From Key Assets" at bounding box center [1355, 138] width 213 height 34
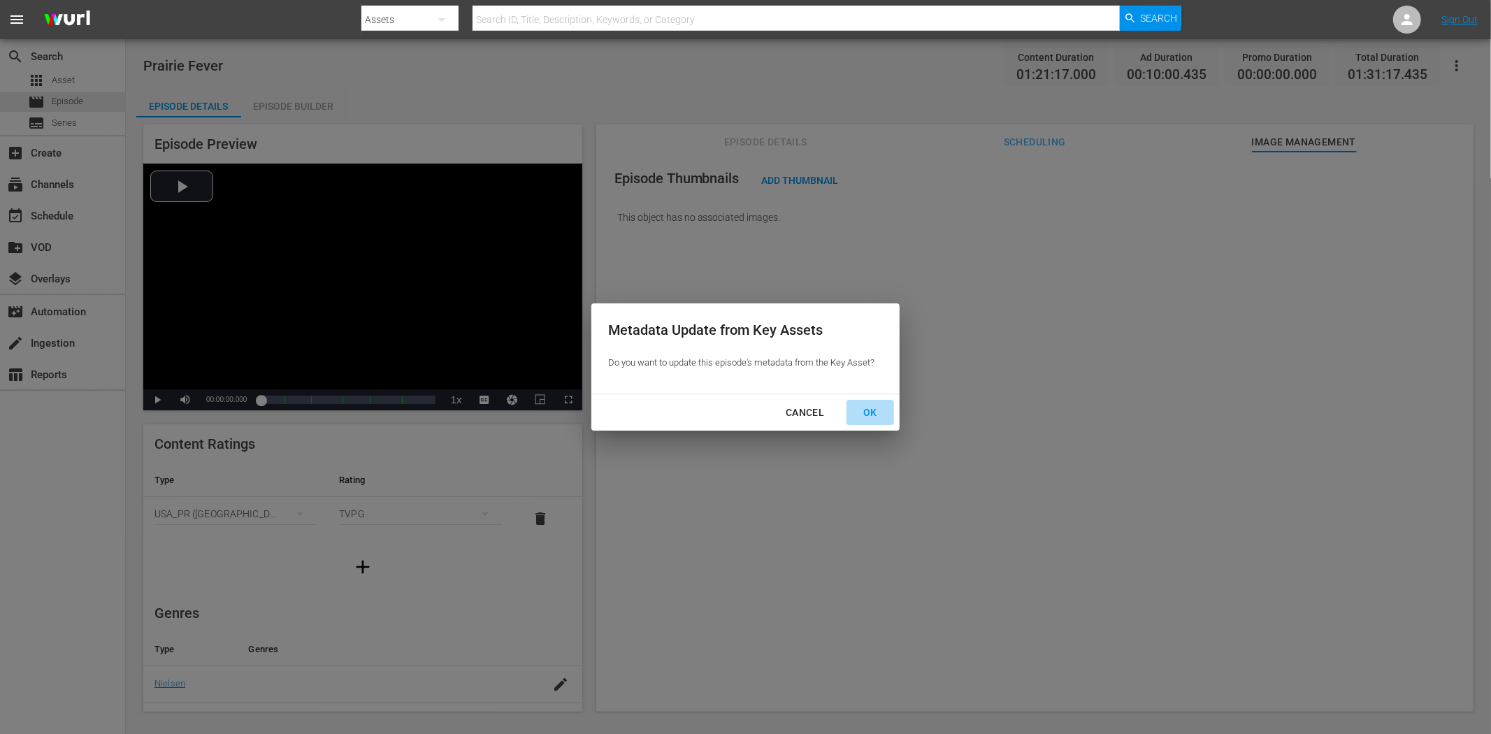
click at [876, 409] on div "OK" at bounding box center [870, 412] width 36 height 17
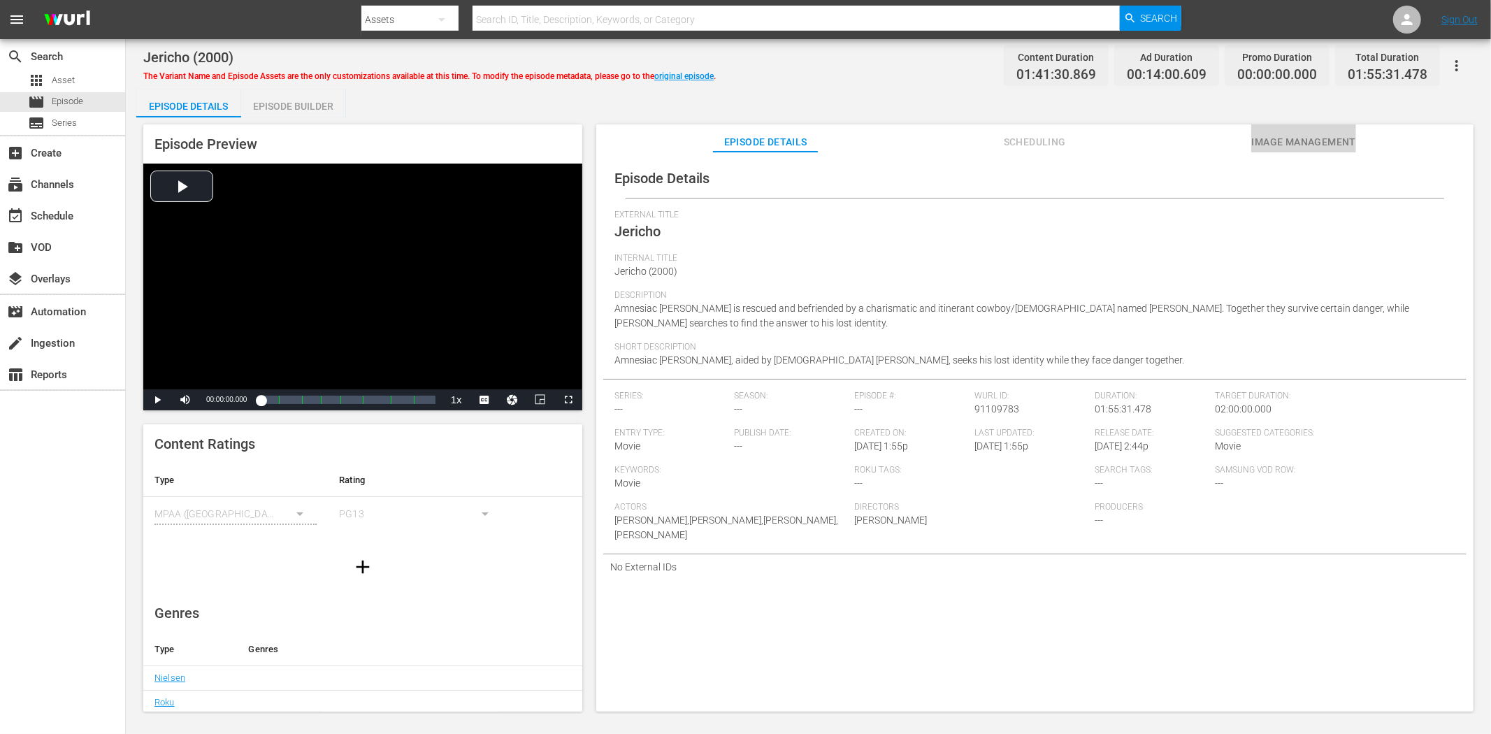
click at [1341, 134] on span "Image Management" at bounding box center [1303, 141] width 105 height 17
